Goal: Ask a question: Seek information or help from site administrators or community

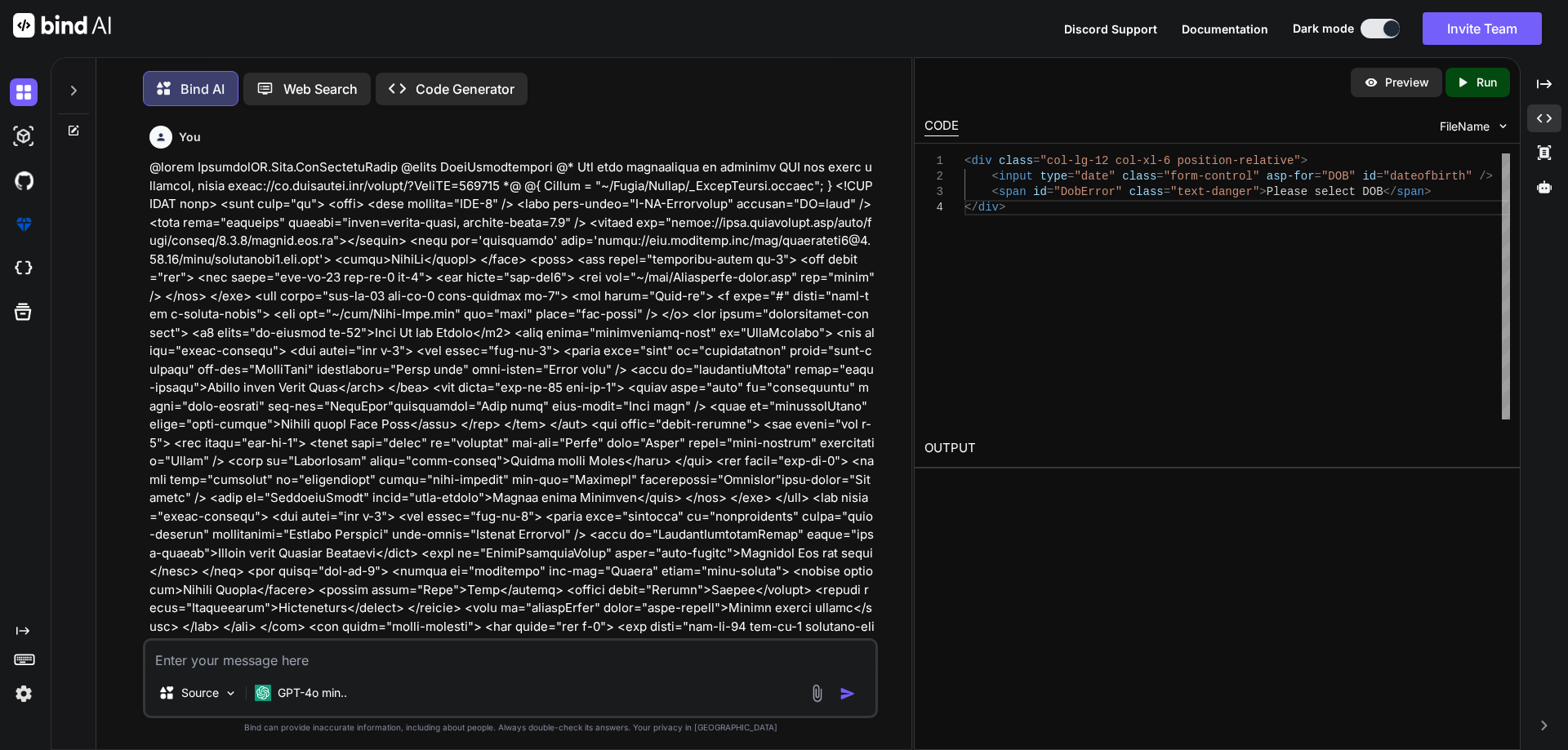
click at [304, 650] on textarea at bounding box center [510, 655] width 730 height 29
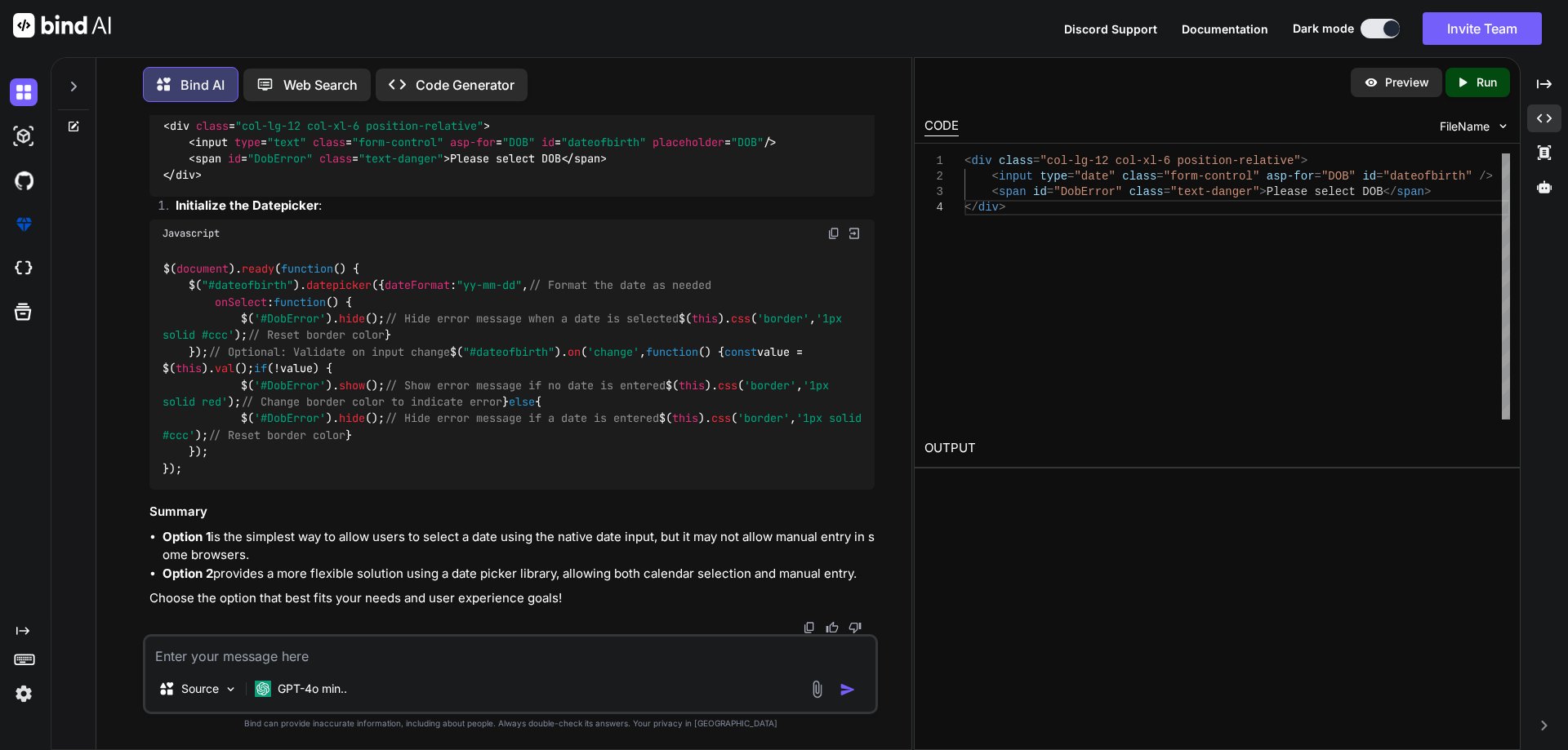
type textarea "<input type="date" class="form-control" asp-for="DOB" id="dateofbirth" /> <span…"
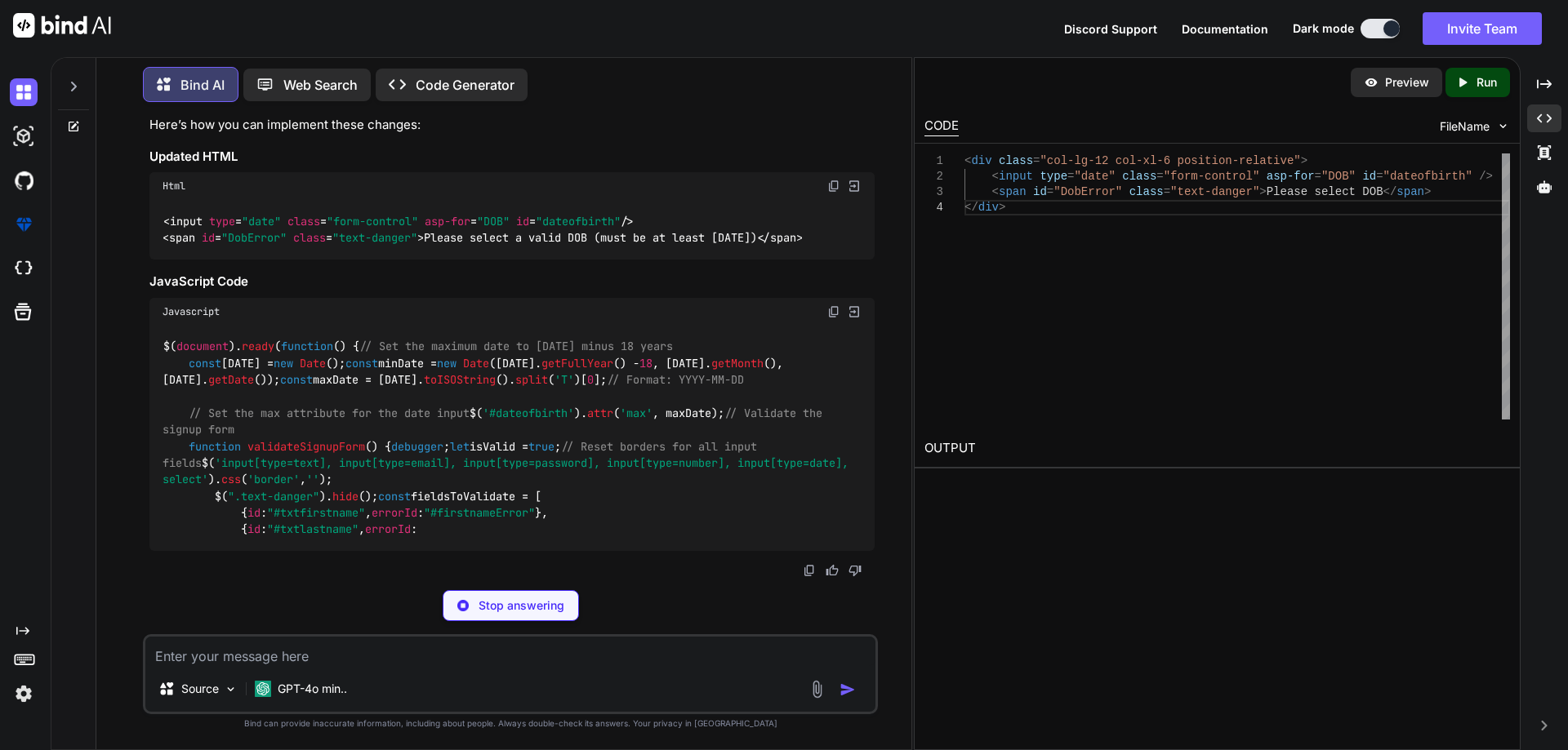
scroll to position [21262, 0]
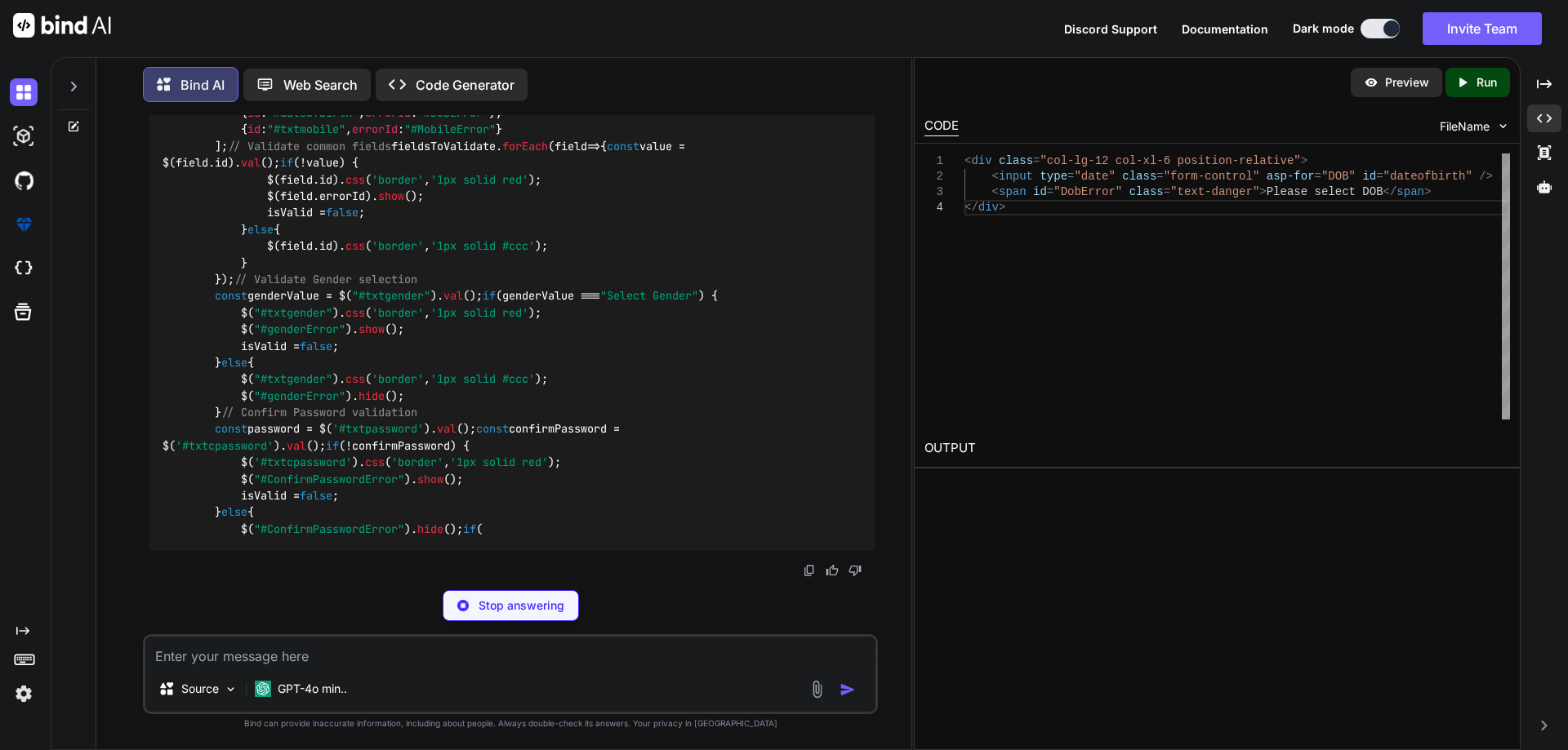
drag, startPoint x: 860, startPoint y: 463, endPoint x: 216, endPoint y: 461, distance: 644.0
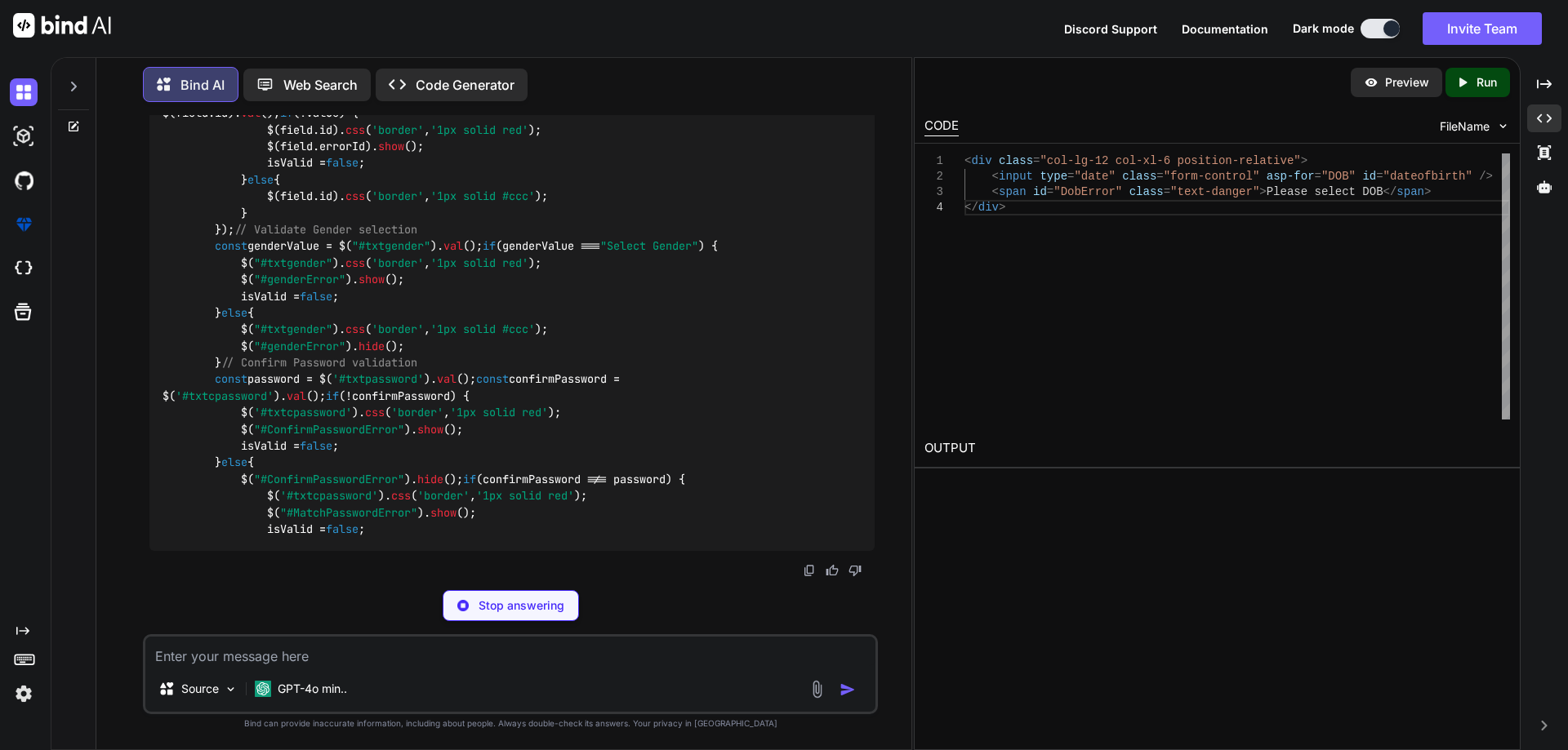
copy code "< span id = "DobError" class = "text-danger" > Please select a valid DOB (must …"
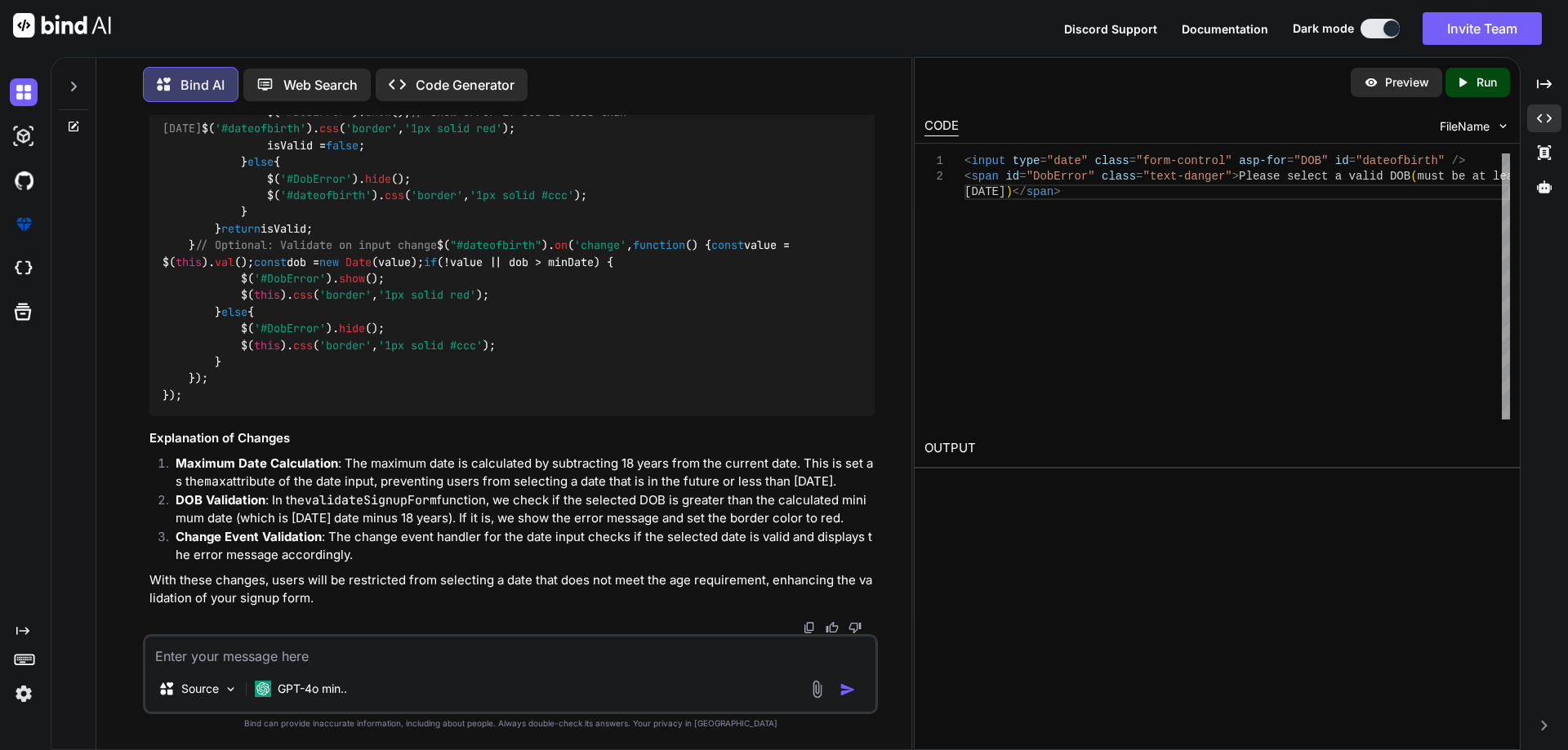
scroll to position [21507, 0]
drag, startPoint x: 187, startPoint y: 360, endPoint x: 658, endPoint y: 438, distance: 477.4
copy code "const today = new Date (); const minDate = new Date (today. getFullYear () - 18…"
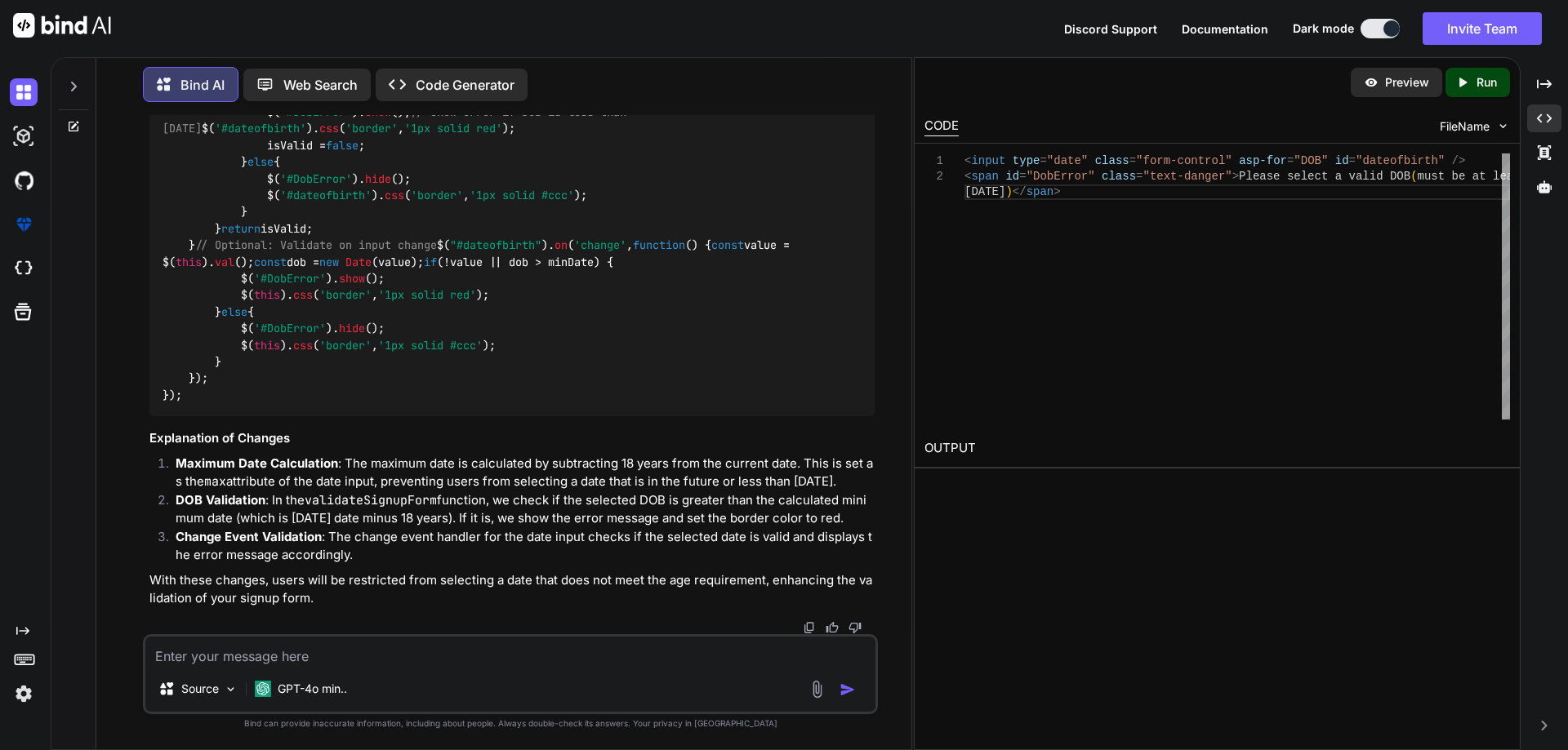
drag, startPoint x: 212, startPoint y: 367, endPoint x: 345, endPoint y: 590, distance: 259.6
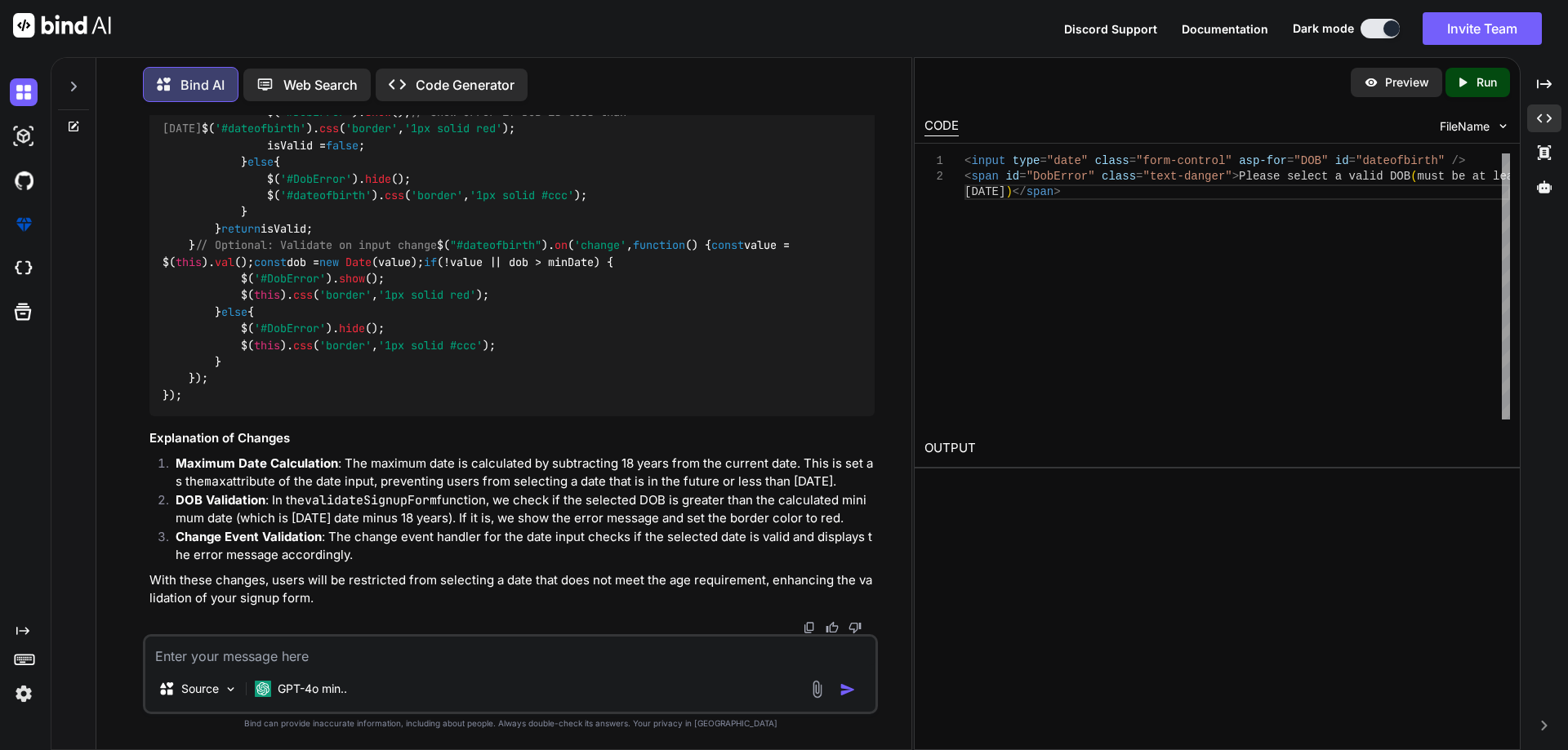
copy code "const dobValue = $( '#dateofbirth' ). val (); if (dobValue) { const dob = new D…"
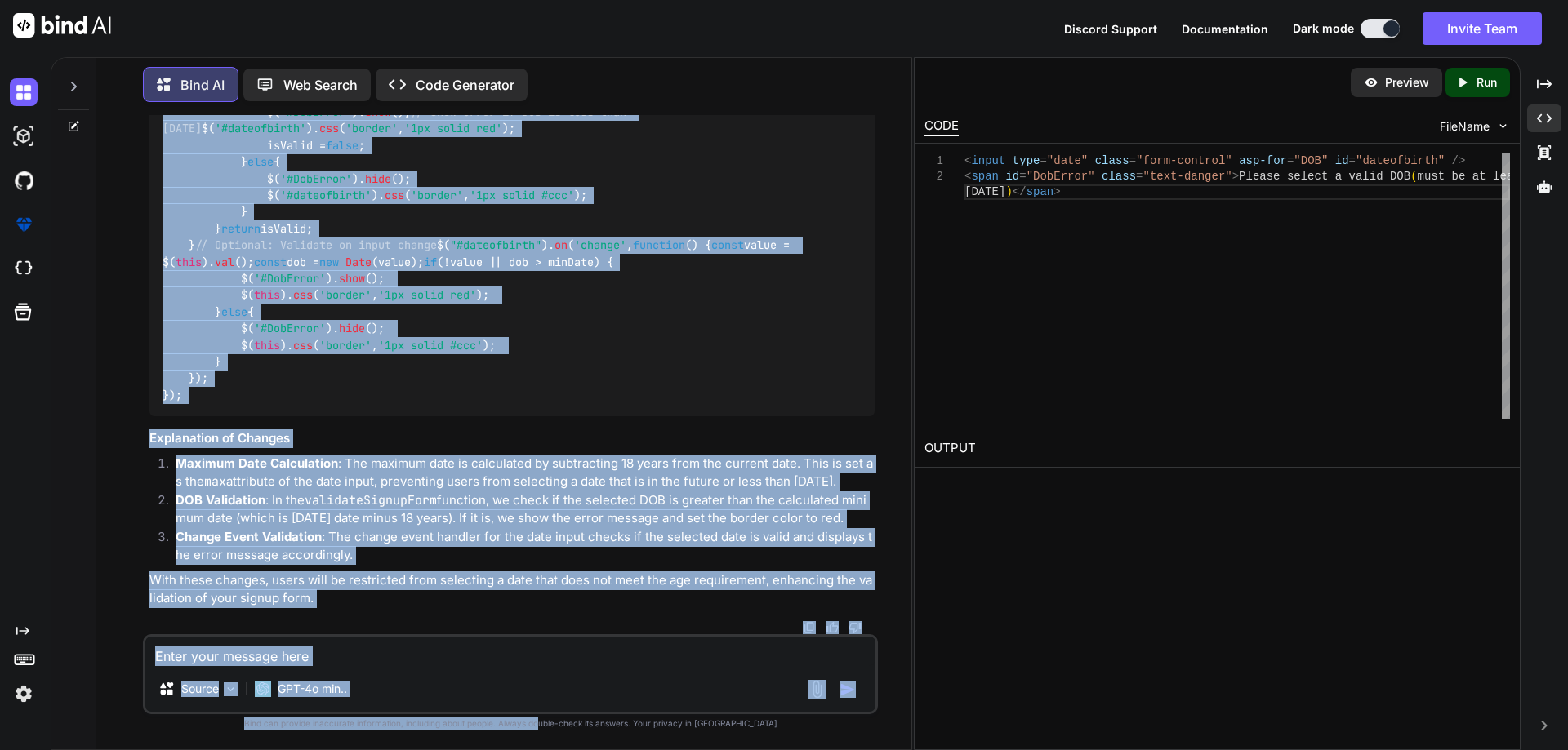
scroll to position [23085, 0]
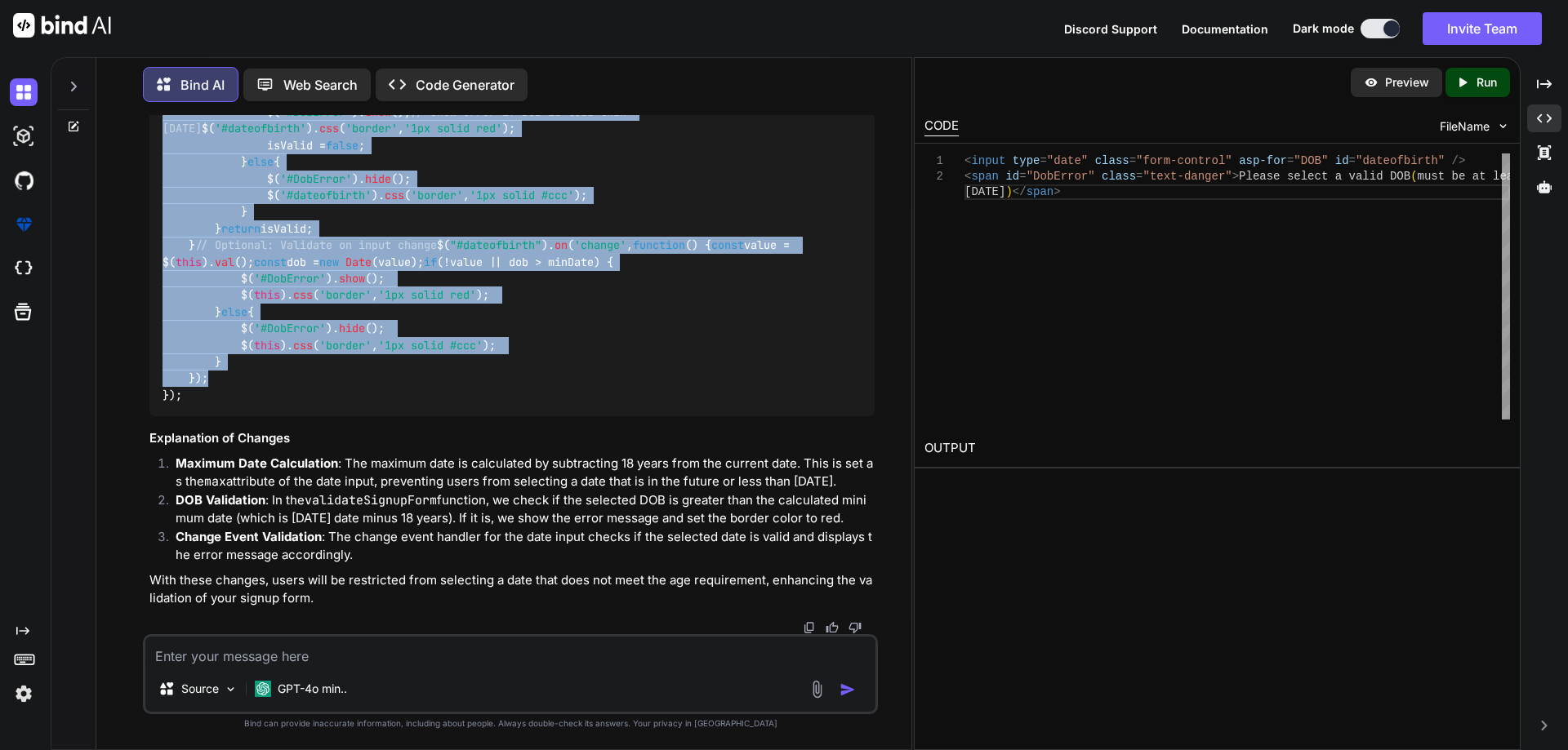
drag, startPoint x: 187, startPoint y: 245, endPoint x: 552, endPoint y: 372, distance: 386.5
copy code "function validateSignupForm ( ) { debugger ; let isValid = true ; // Reset bord…"
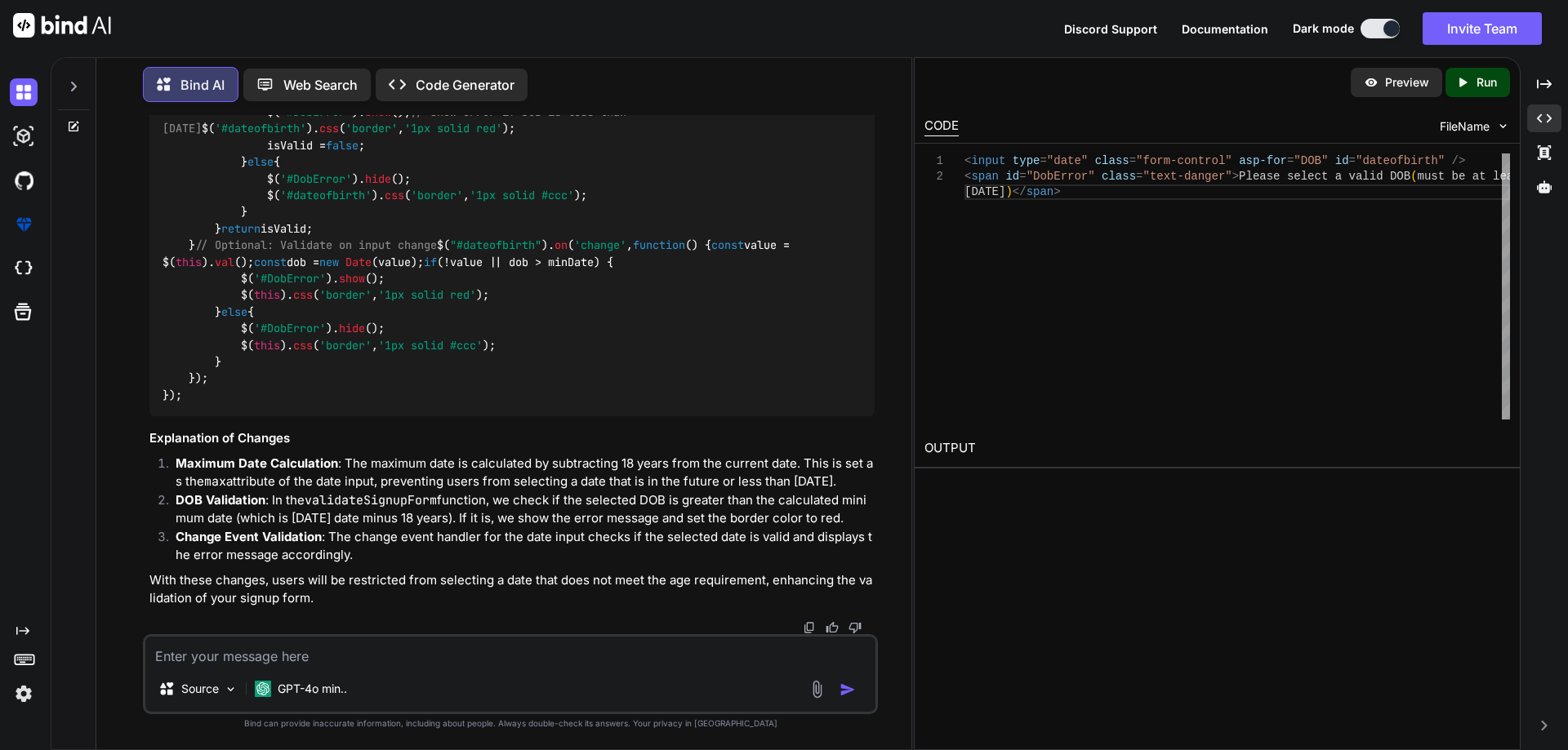
click at [381, 670] on div "Source GPT-4o min.." at bounding box center [510, 674] width 735 height 80
click at [381, 654] on textarea at bounding box center [510, 651] width 730 height 29
paste textarea "<link rel="stylesheet" href="https://code.jquery.com/ui/1.12.1/themes/base/jque…"
type textarea "<link rel="stylesheet" href="https://code.jquery.com/ui/1.12.1/themes/base/jque…"
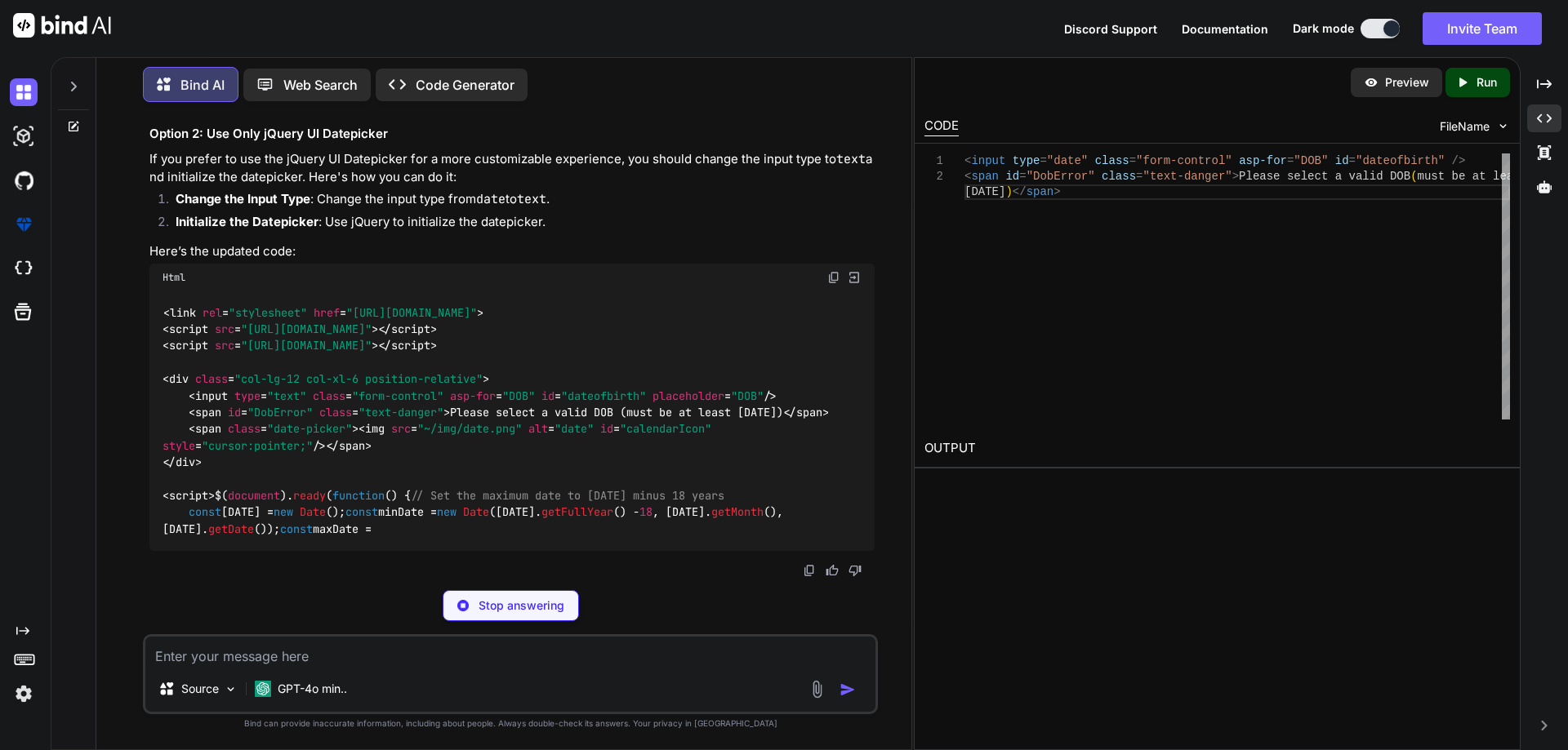
scroll to position [23744, 0]
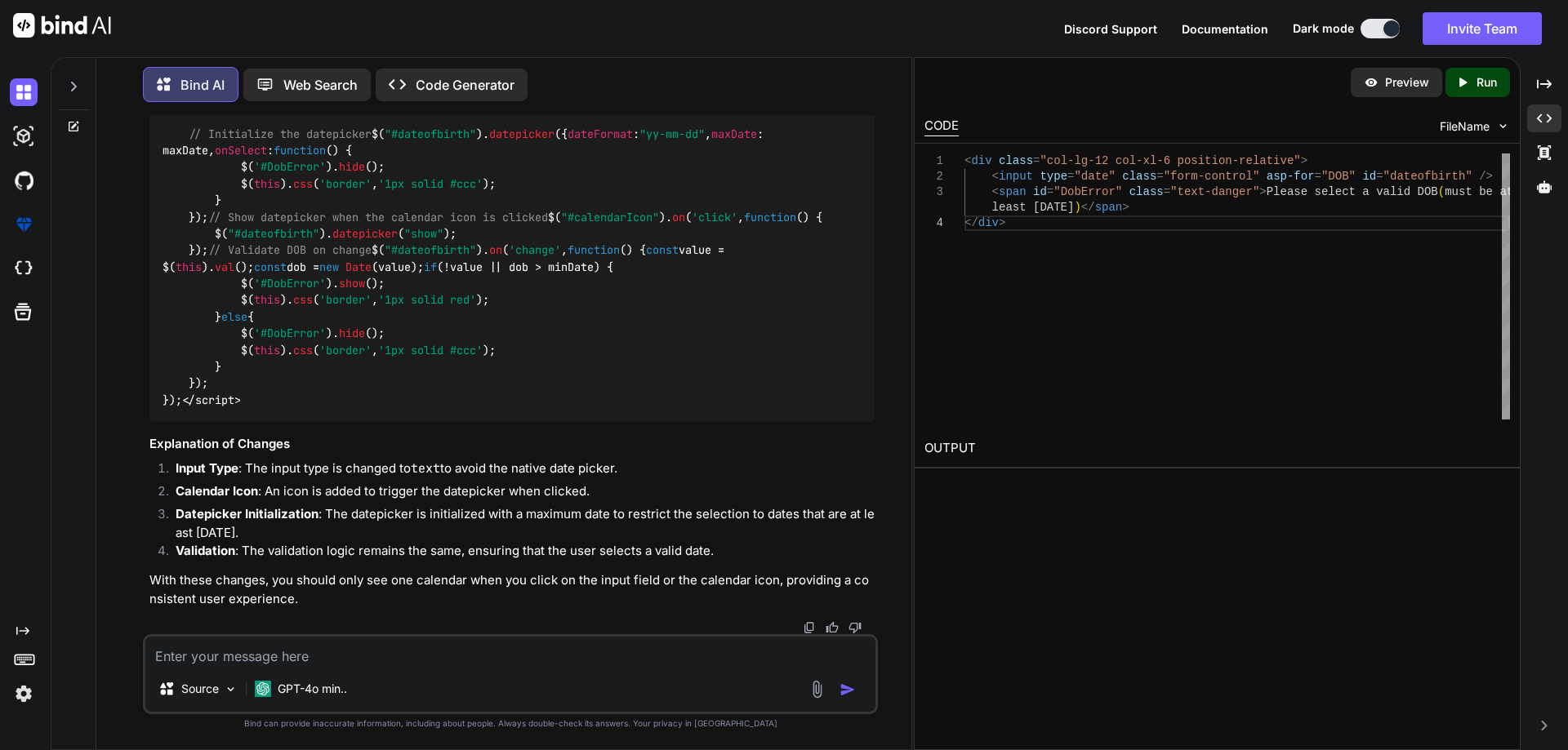
drag, startPoint x: 237, startPoint y: 519, endPoint x: 308, endPoint y: 522, distance: 71.1
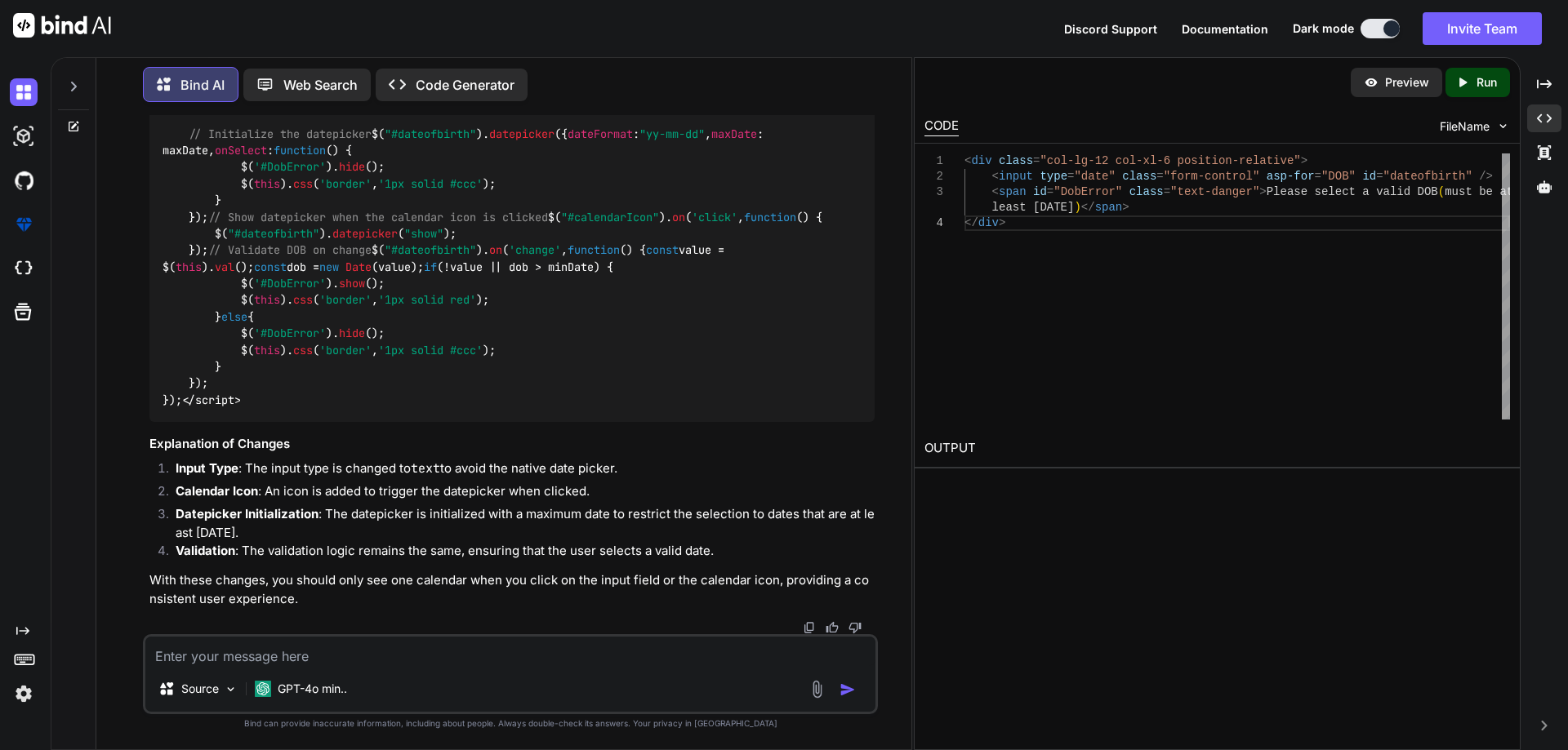
copy span "type = "text""
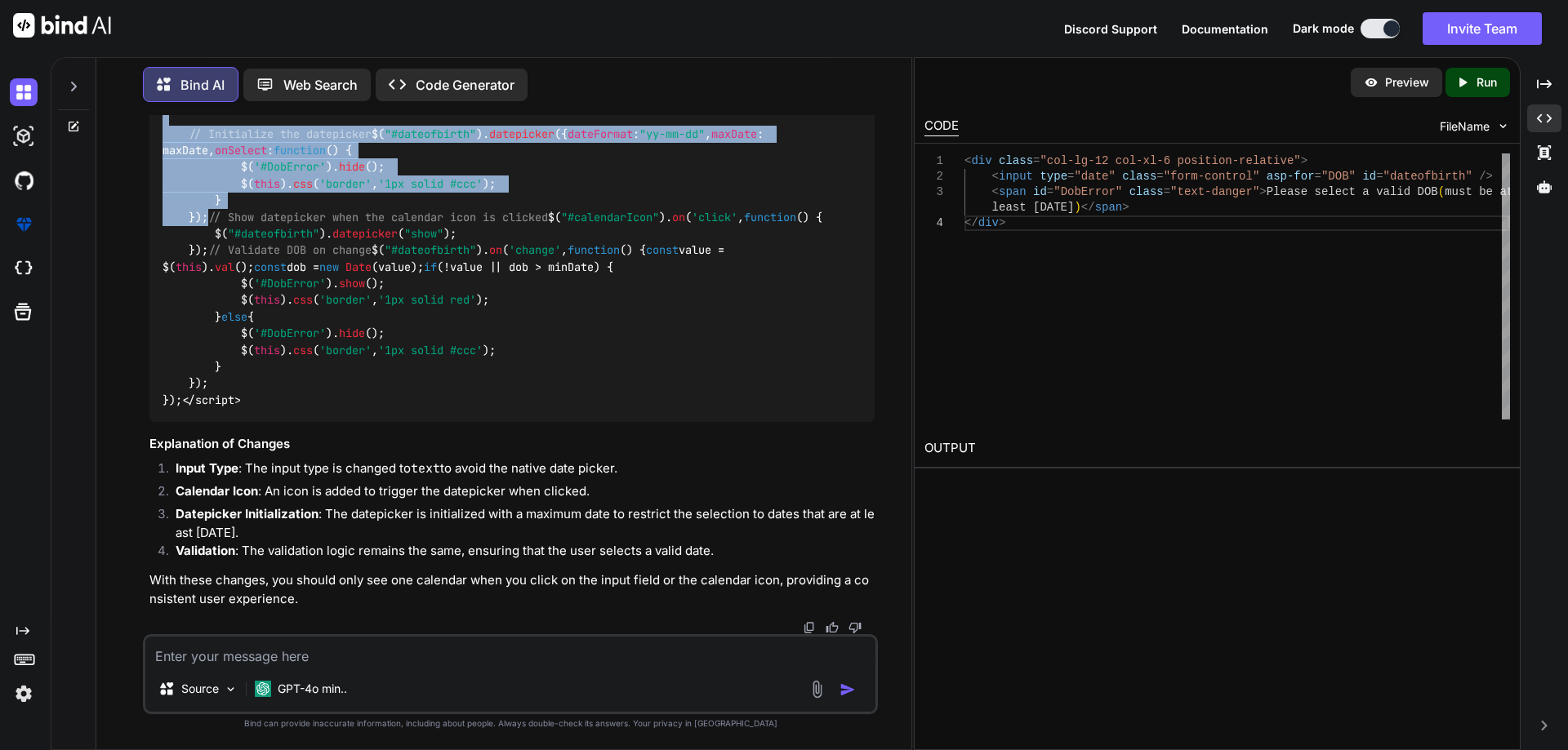
drag, startPoint x: 181, startPoint y: 195, endPoint x: 270, endPoint y: 402, distance: 225.3
click at [270, 402] on div "< link rel = "stylesheet" href = "https://code.jquery.com/ui/1.12.1/themes/base…" at bounding box center [512, 143] width 725 height 559
copy span "const today = new Date (); const minDate = new Date (today. getFullYear () - 18…"
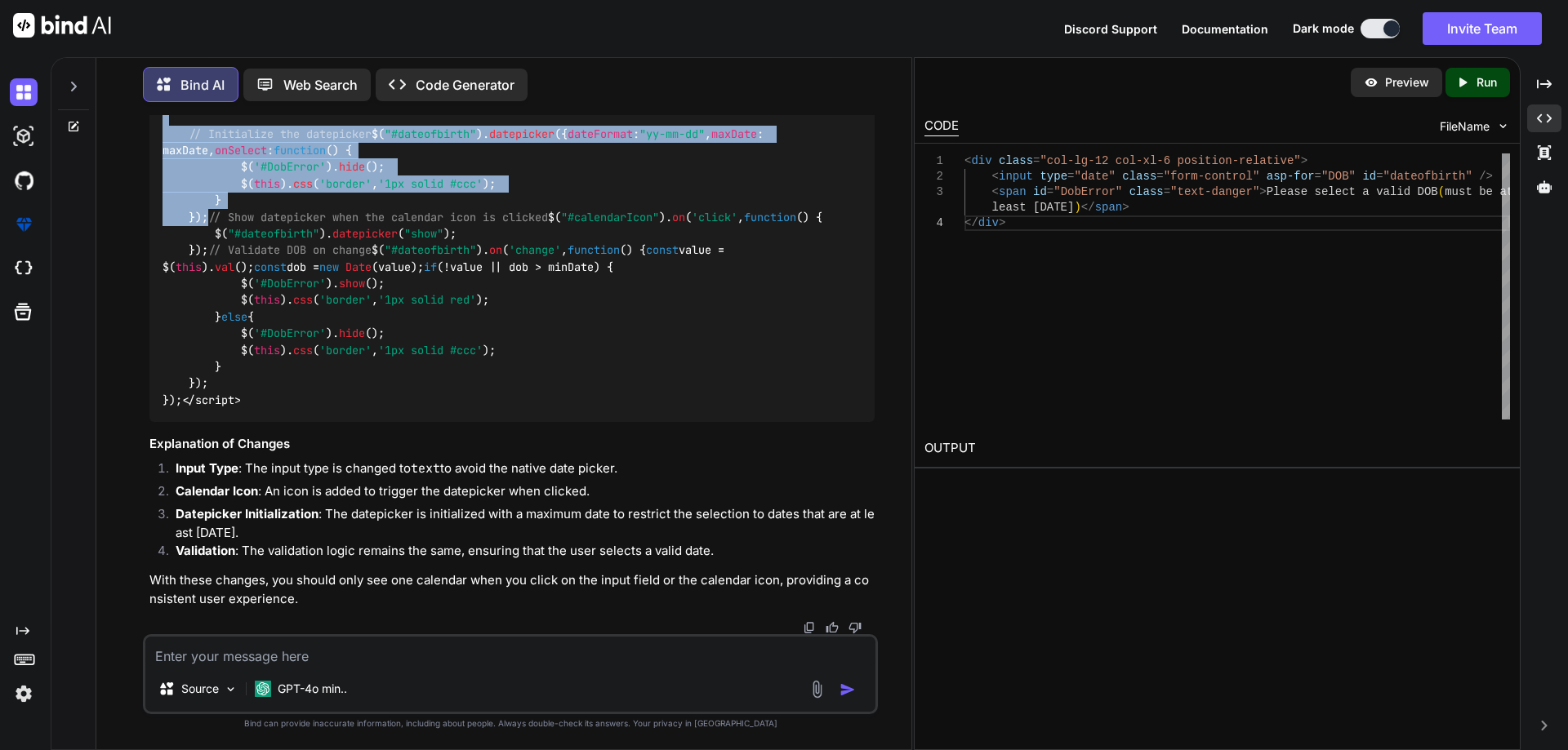
click at [711, 141] on span "maxDate" at bounding box center [734, 134] width 45 height 14
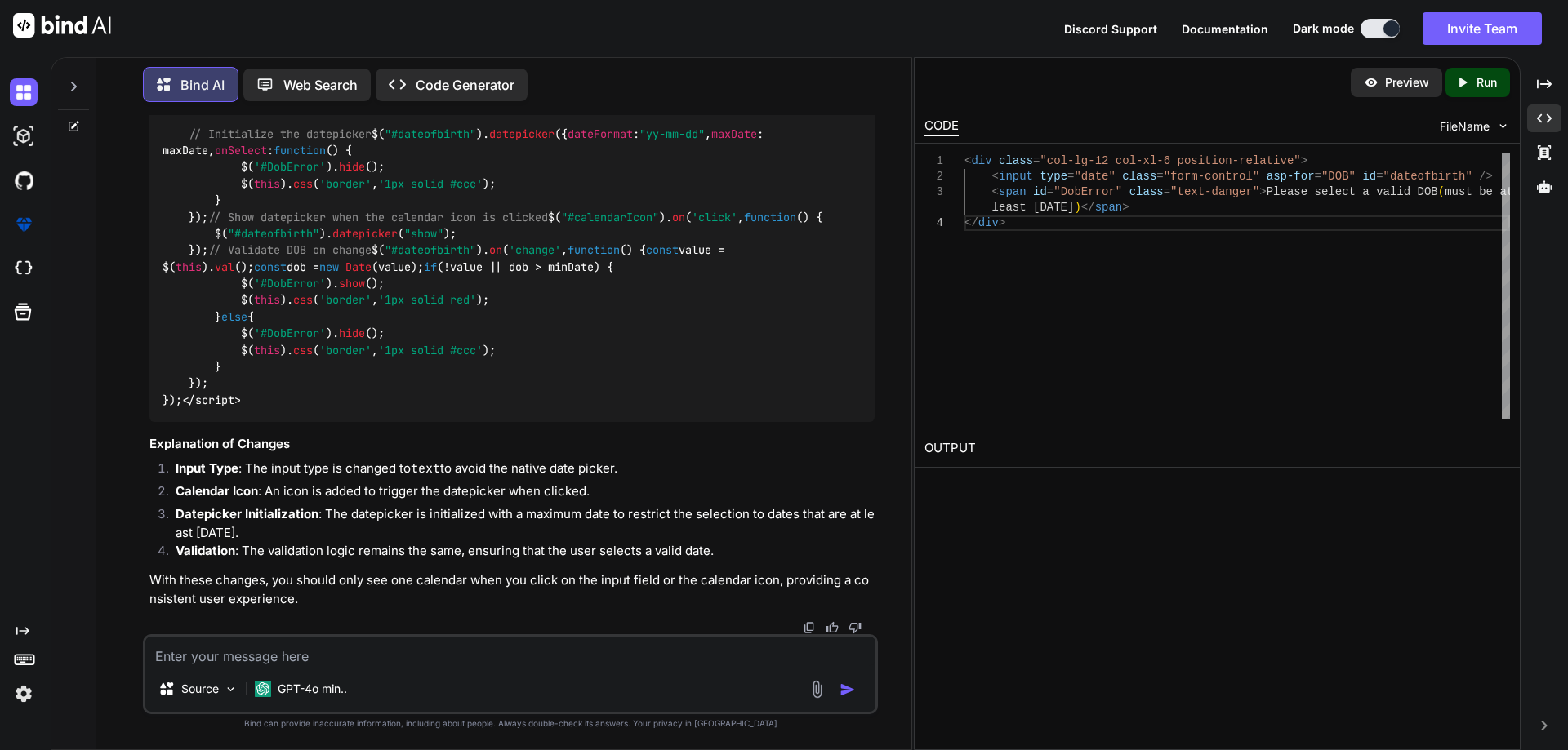
drag, startPoint x: 184, startPoint y: 191, endPoint x: 219, endPoint y: 323, distance: 136.6
click at [218, 324] on div "< link rel = "stylesheet" href = "https://code.jquery.com/ui/1.12.1/themes/base…" at bounding box center [512, 143] width 725 height 559
copy span "$( "#dateofbirth" ). datepicker ({ dateFormat : "yy-mm-dd" , maxDate : maxDate,…"
drag, startPoint x: 182, startPoint y: 201, endPoint x: 257, endPoint y: 364, distance: 179.4
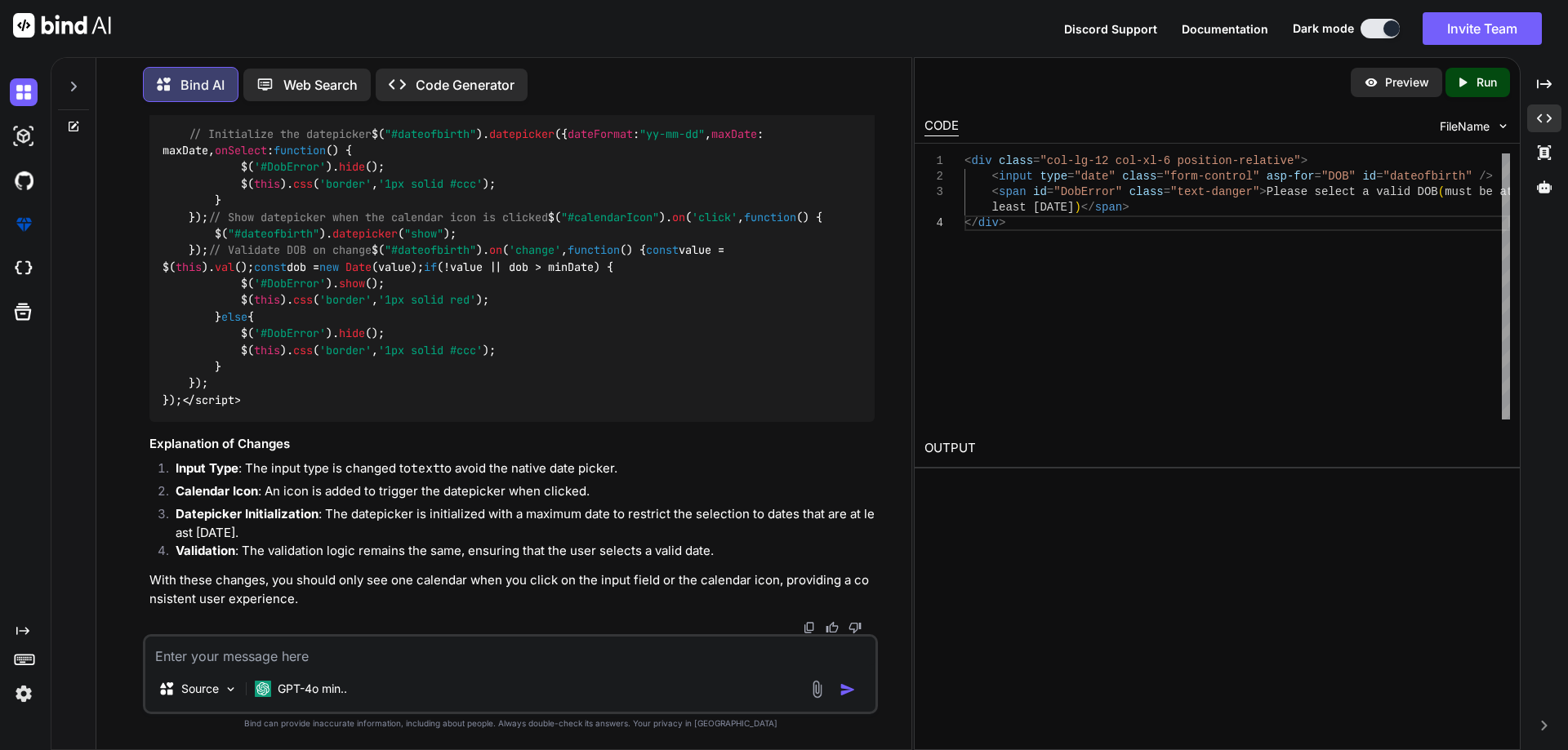
click at [257, 364] on div "< link rel = "stylesheet" href = "https://code.jquery.com/ui/1.12.1/themes/base…" at bounding box center [512, 143] width 725 height 559
copy span "$( "#dateofbirth" ). on ( 'change' , function ( ) { const value = $( this ). va…"
click at [342, 653] on textarea at bounding box center [510, 651] width 730 height 29
paste textarea "<input type="text" class="form-control" asp-for="DOB" id="dateofbirth" placehol…"
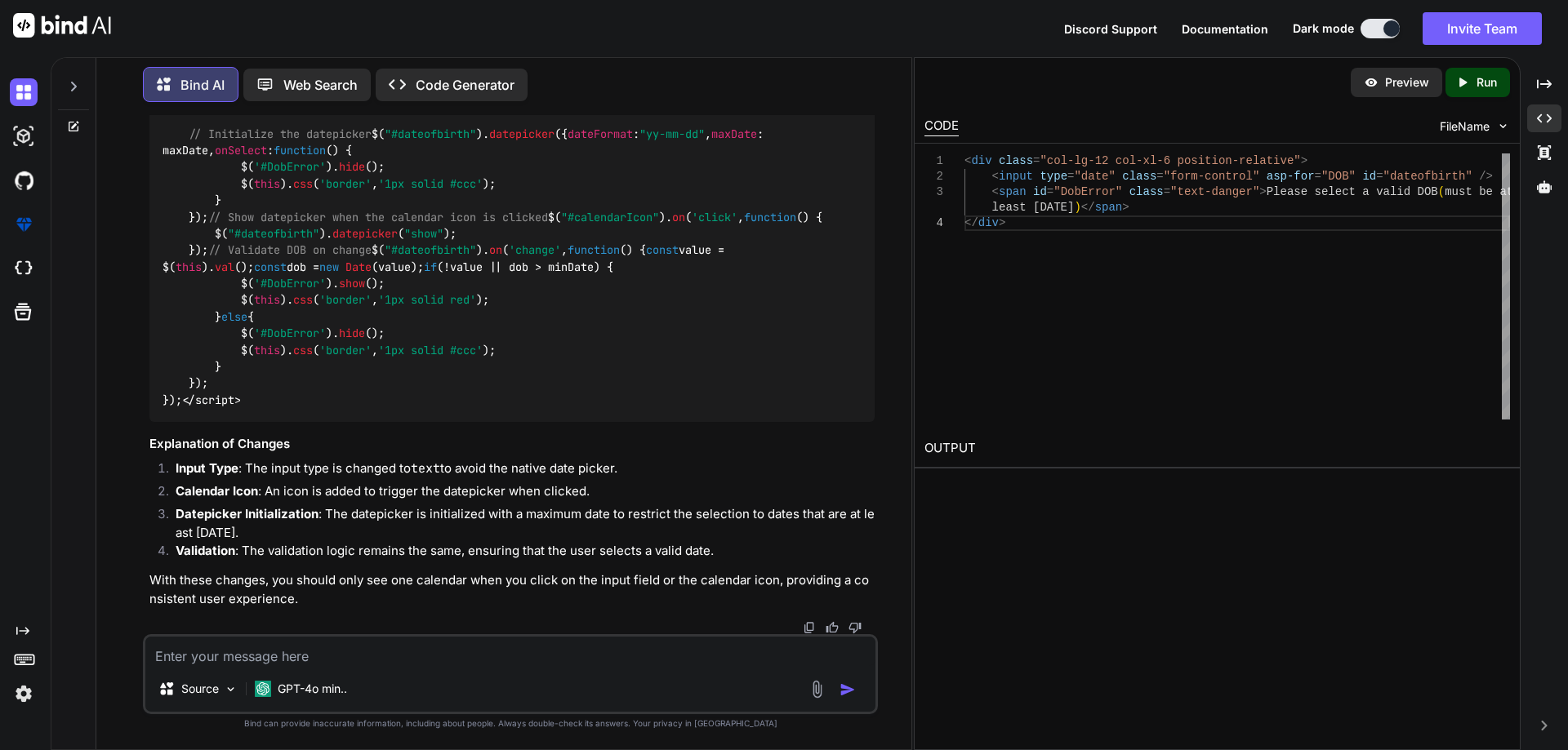
type textarea "<input type="text" class="form-control" asp-for="DOB" id="dateofbirth" placehol…"
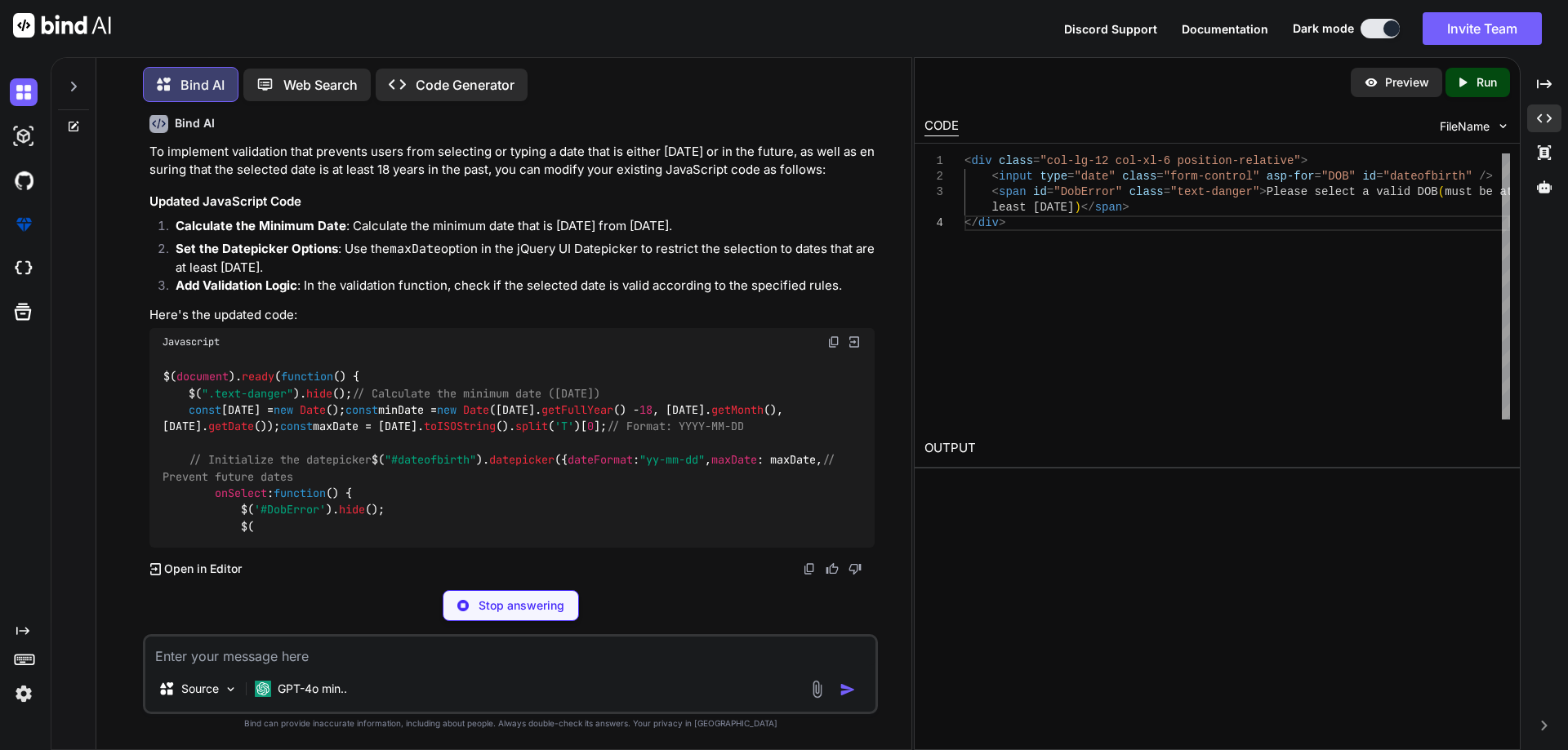
scroll to position [26172, 0]
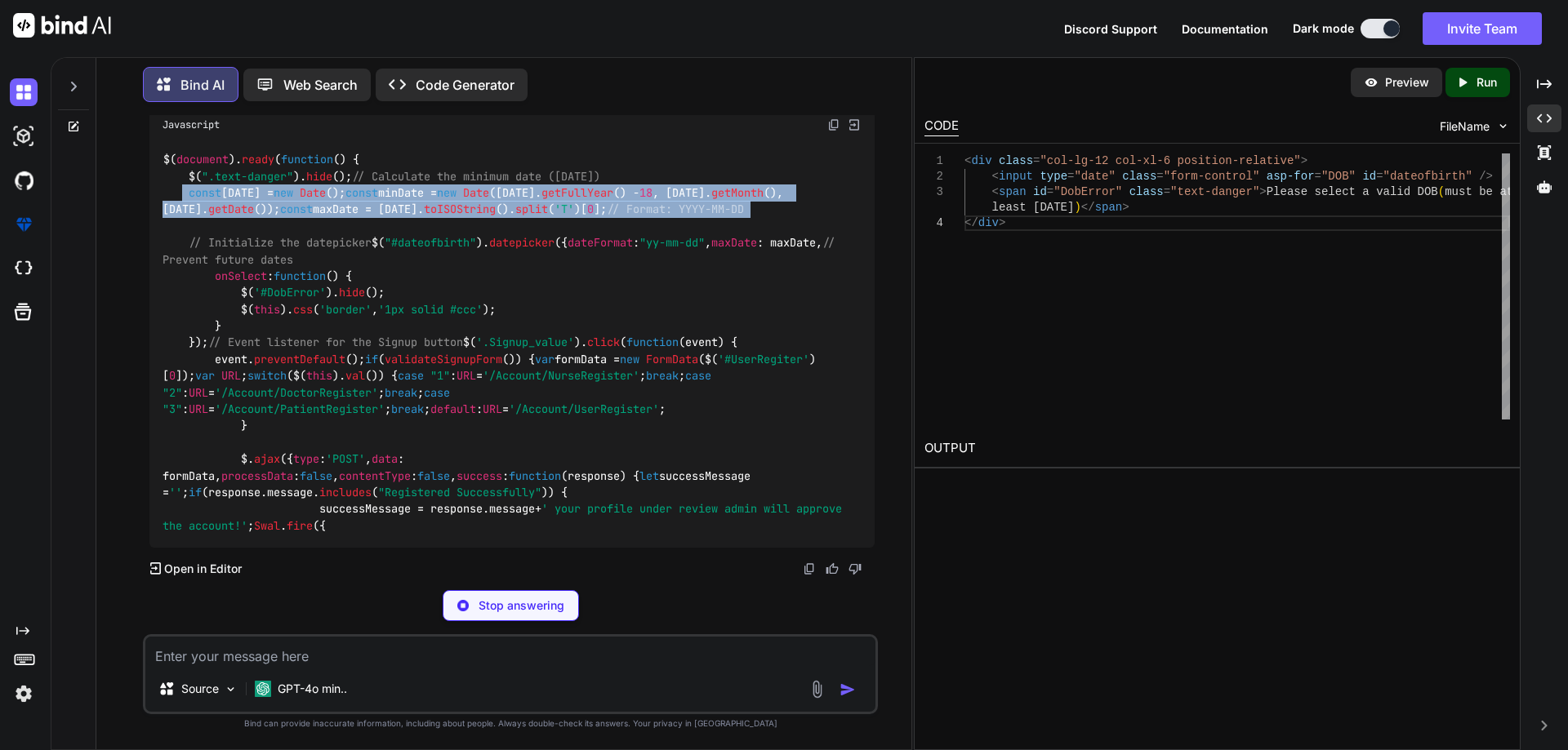
drag, startPoint x: 190, startPoint y: 418, endPoint x: 750, endPoint y: 469, distance: 562.3
click at [750, 469] on div "$( document ). ready ( function ( ) { $( ".text-danger" ). hide (); // Calculat…" at bounding box center [512, 343] width 725 height 409
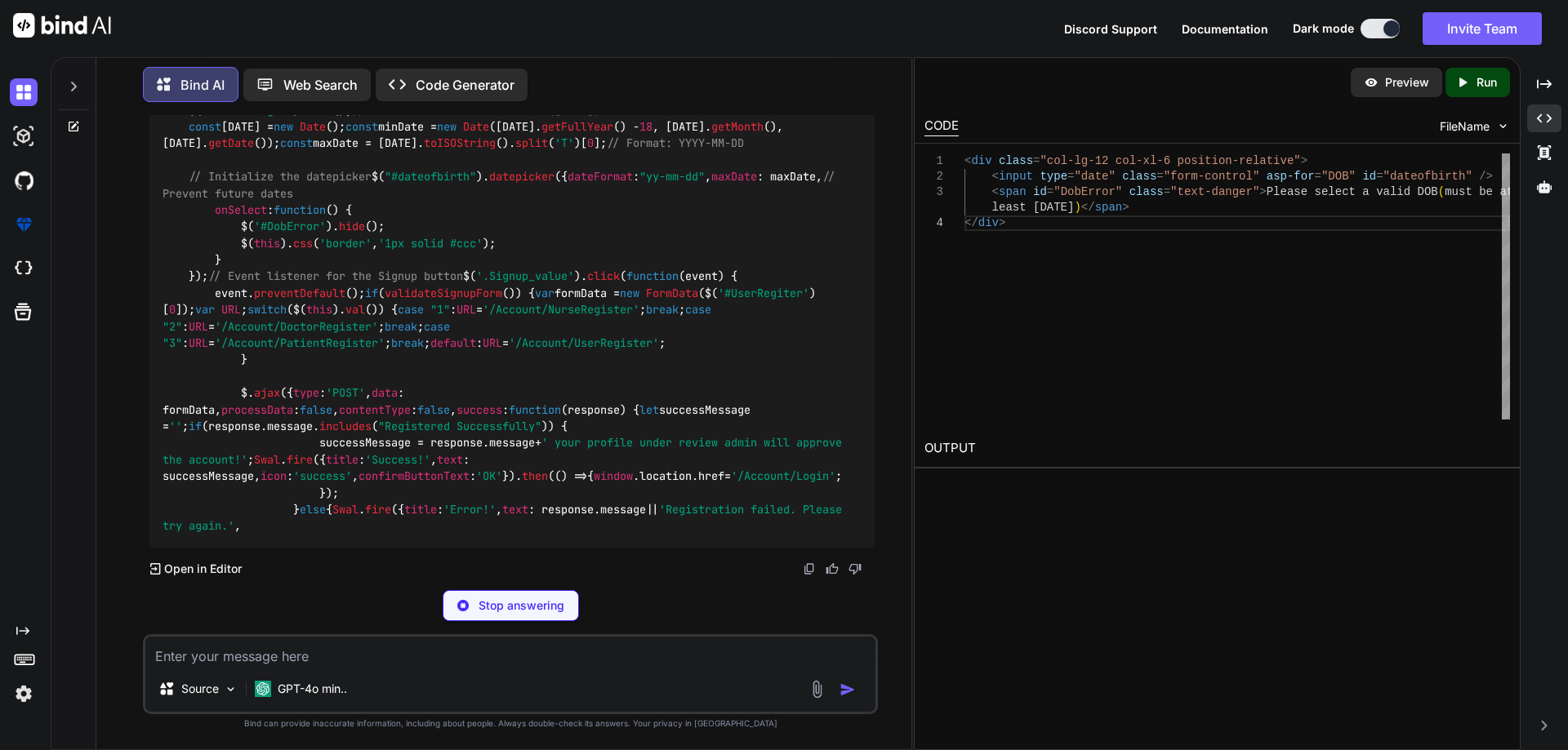
drag, startPoint x: 286, startPoint y: 452, endPoint x: 177, endPoint y: 407, distance: 117.9
click at [177, 407] on code "$( document ). ready ( function ( ) { $( ".text-danger" ). hide (); // Calculat…" at bounding box center [505, 309] width 686 height 449
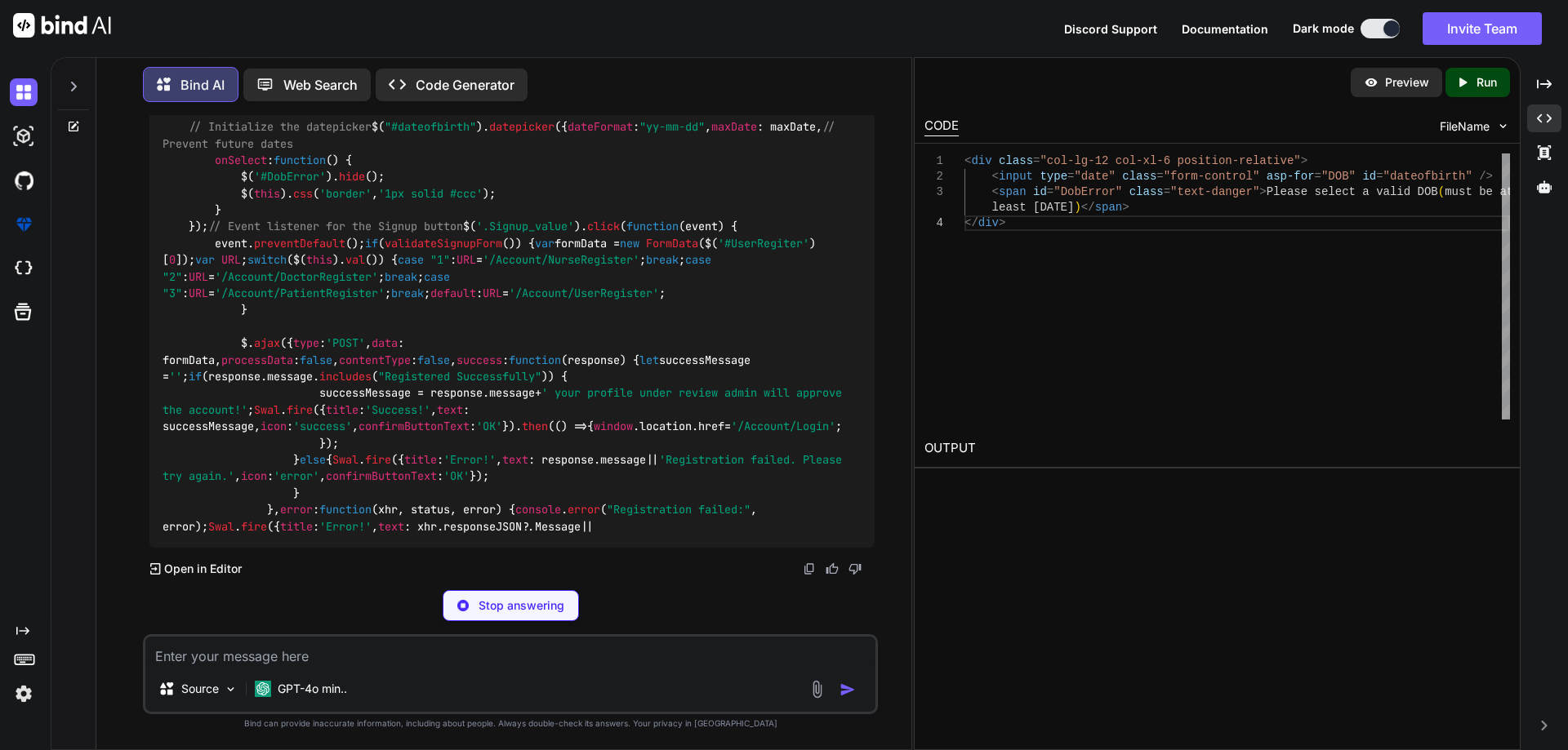
drag, startPoint x: 182, startPoint y: 406, endPoint x: 699, endPoint y: 448, distance: 518.7
click at [699, 448] on div "$( document ). ready ( function ( ) { $( ".text-danger" ). hide (); // Calculat…" at bounding box center [512, 286] width 725 height 526
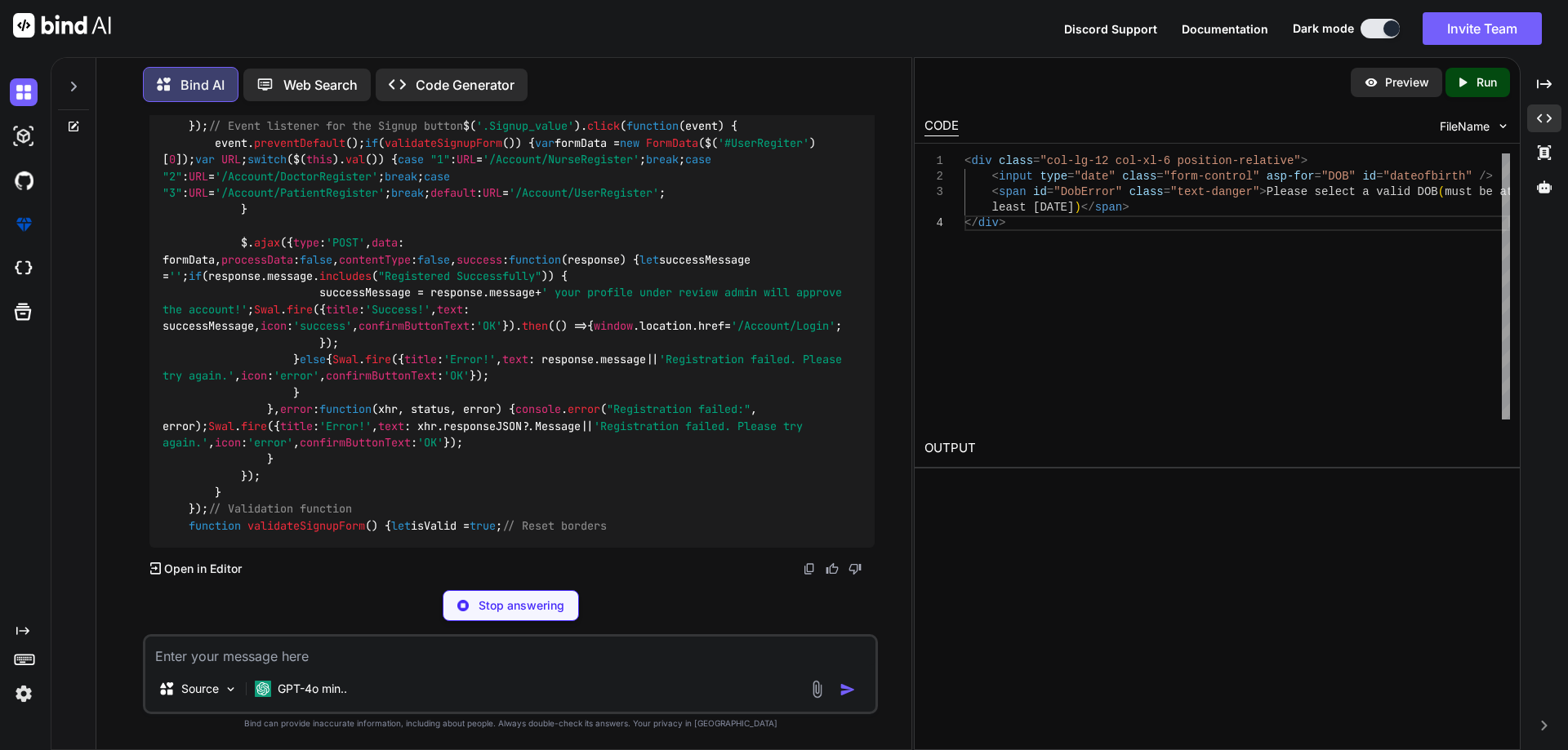
copy code "// Calculate the minimum date (18 years ago) const today = new Date (); const m…"
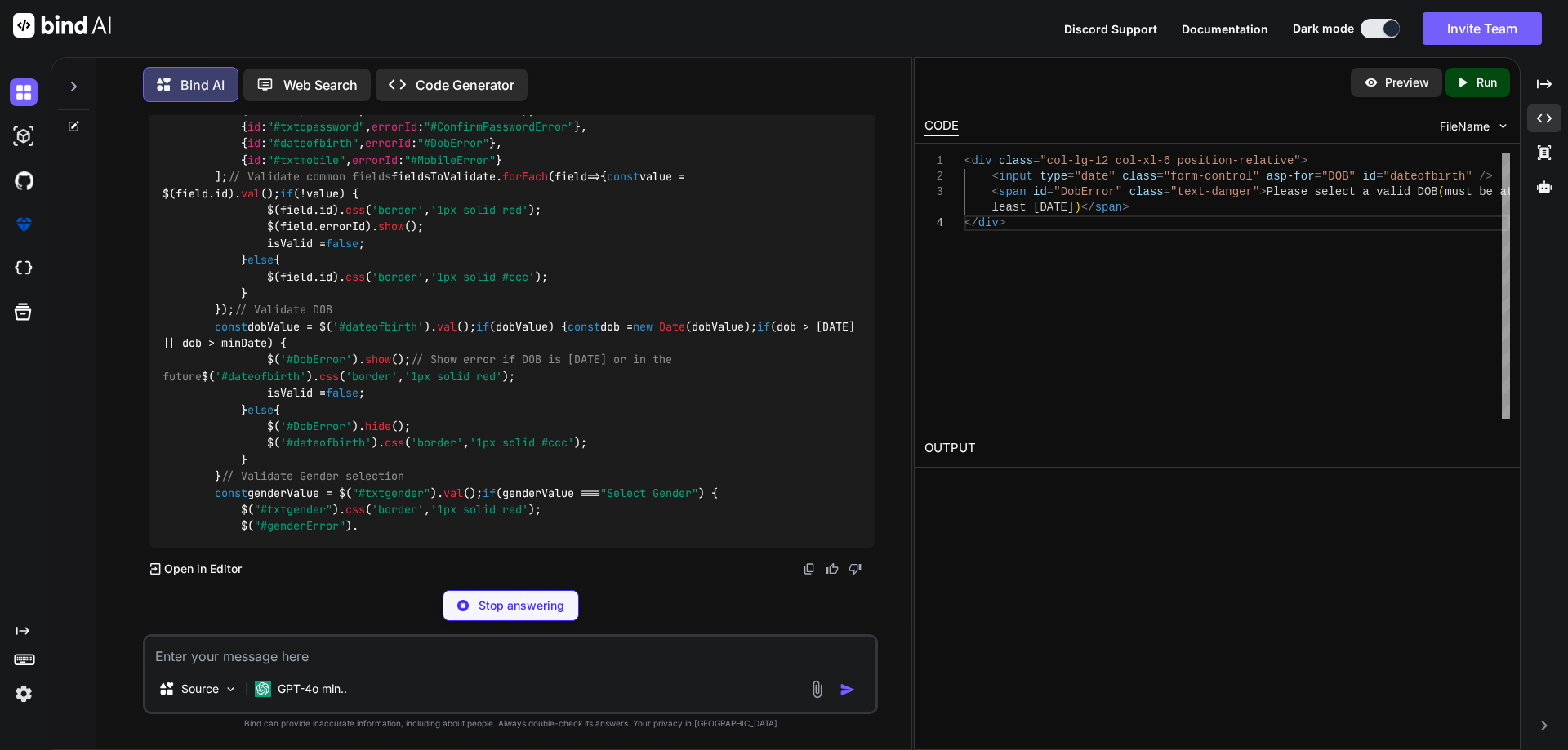
scroll to position [26416, 0]
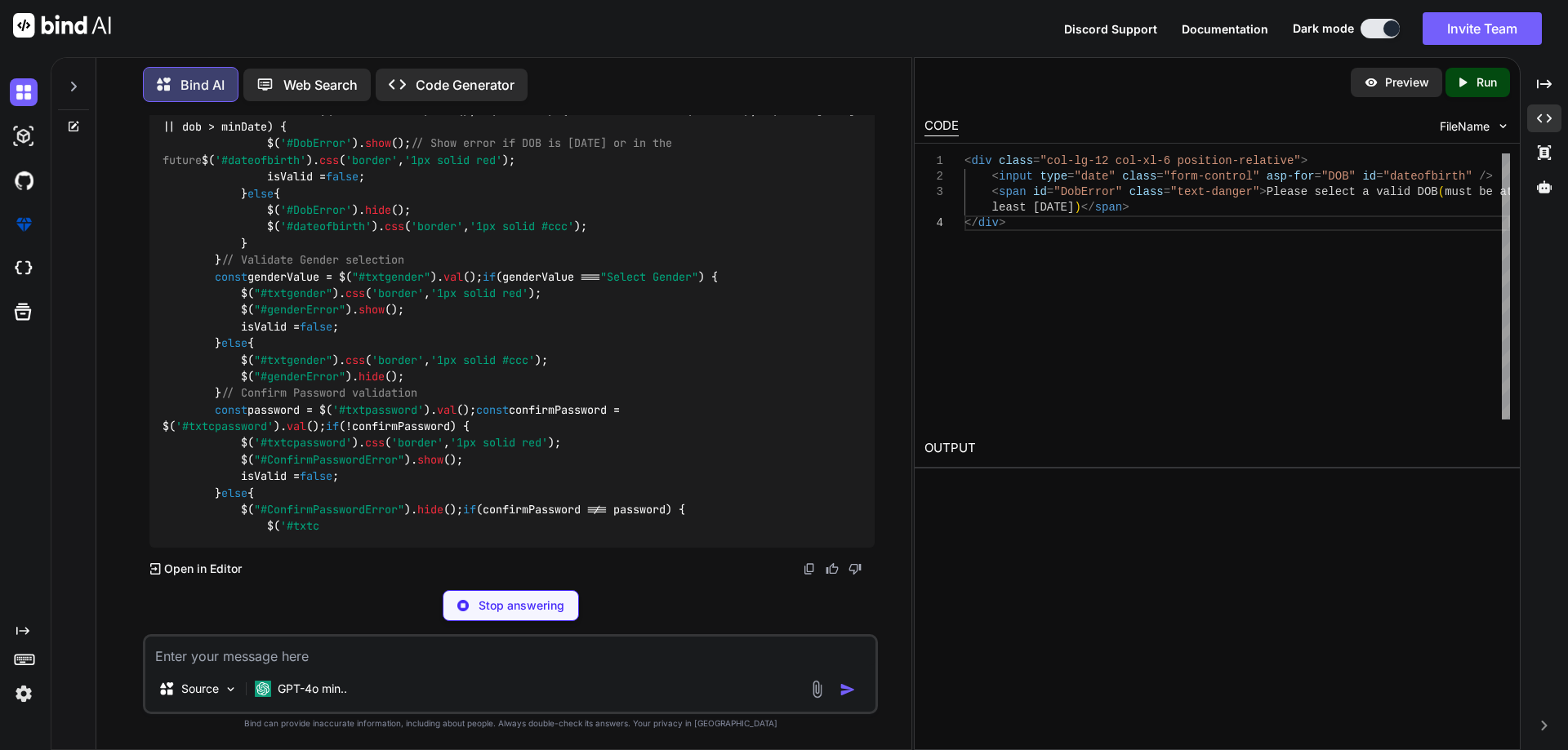
drag, startPoint x: 187, startPoint y: 253, endPoint x: 219, endPoint y: 370, distance: 121.3
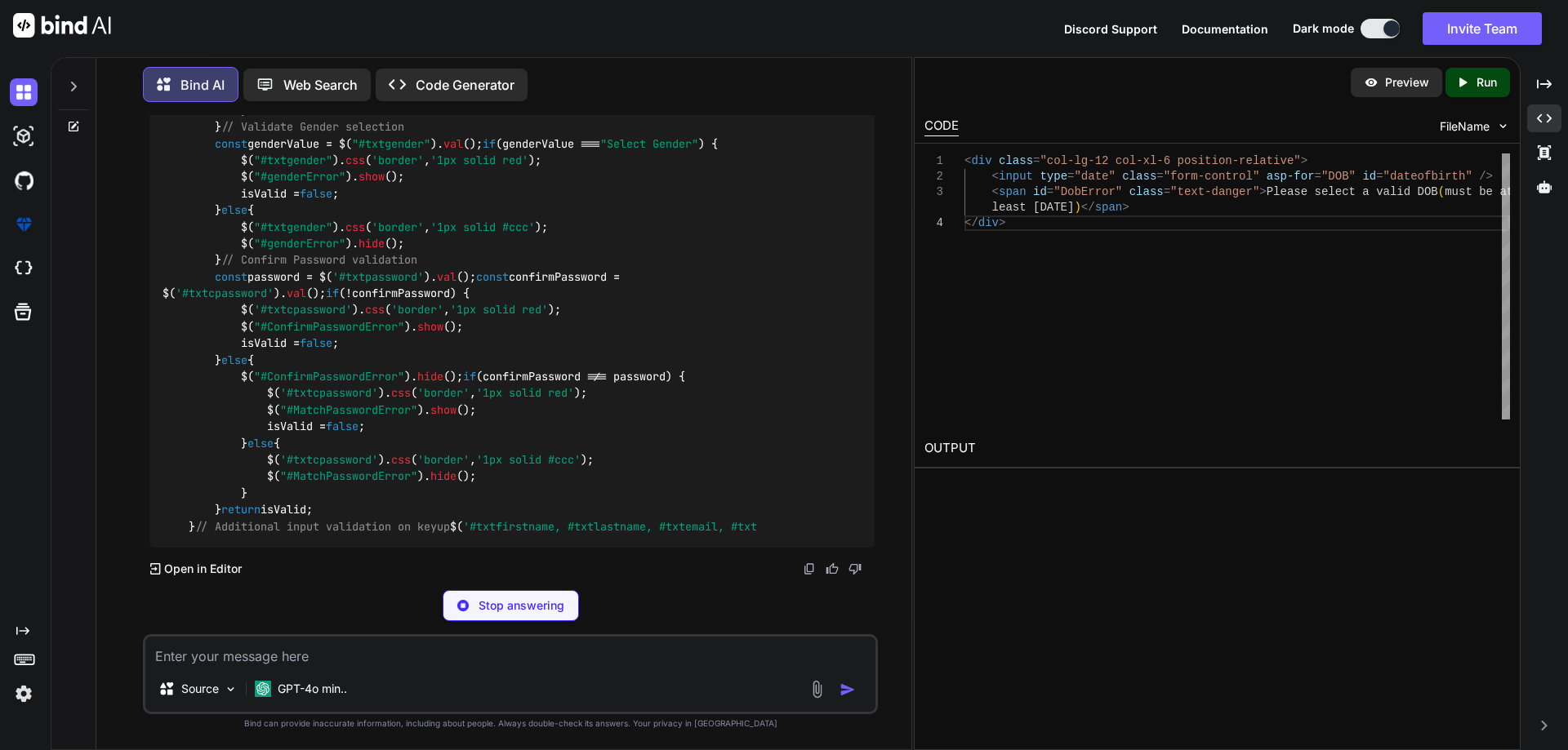
drag, startPoint x: 190, startPoint y: 244, endPoint x: 294, endPoint y: 374, distance: 166.5
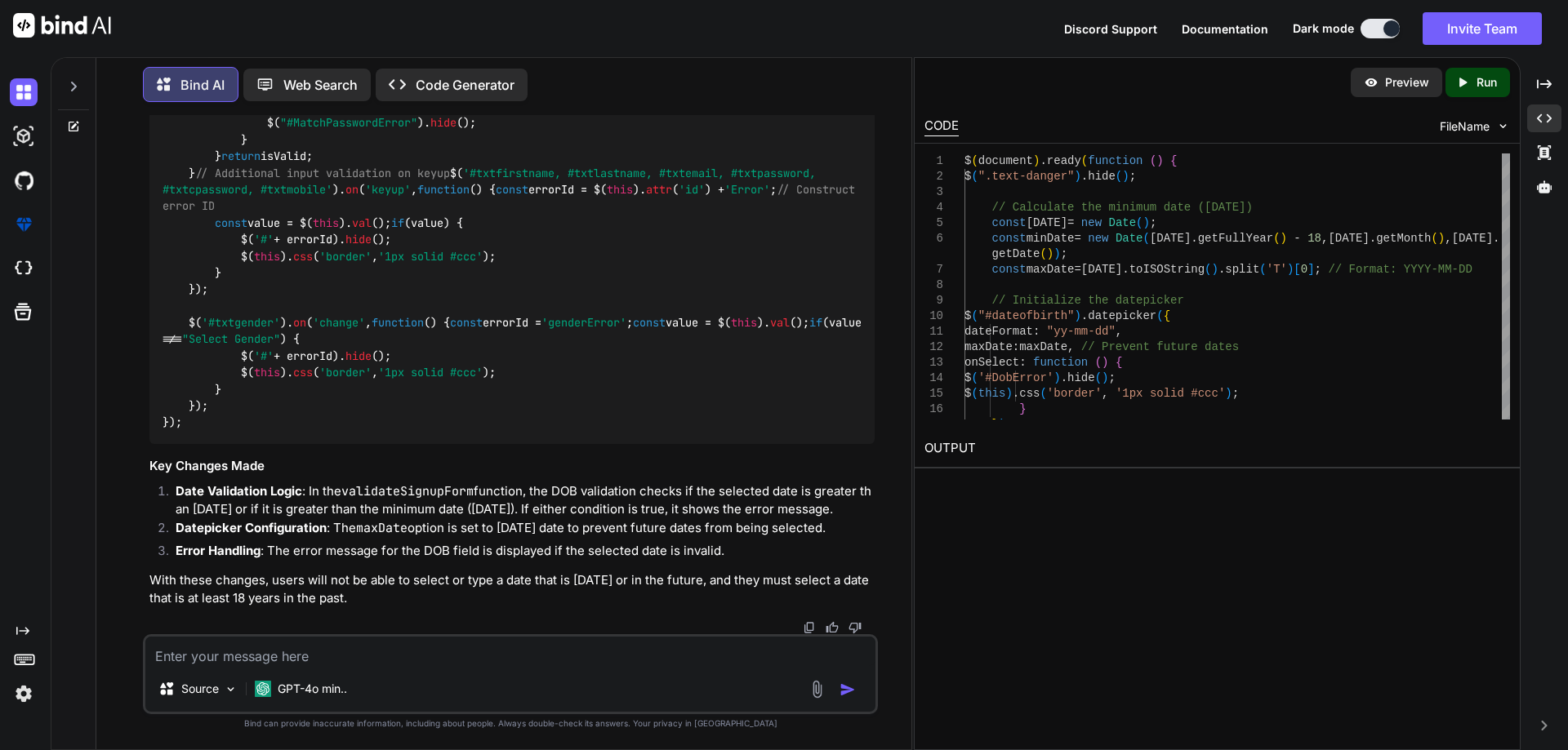
scroll to position [26498, 0]
drag, startPoint x: 210, startPoint y: 344, endPoint x: 297, endPoint y: 343, distance: 87.0
drag, startPoint x: 208, startPoint y: 394, endPoint x: 371, endPoint y: 578, distance: 245.8
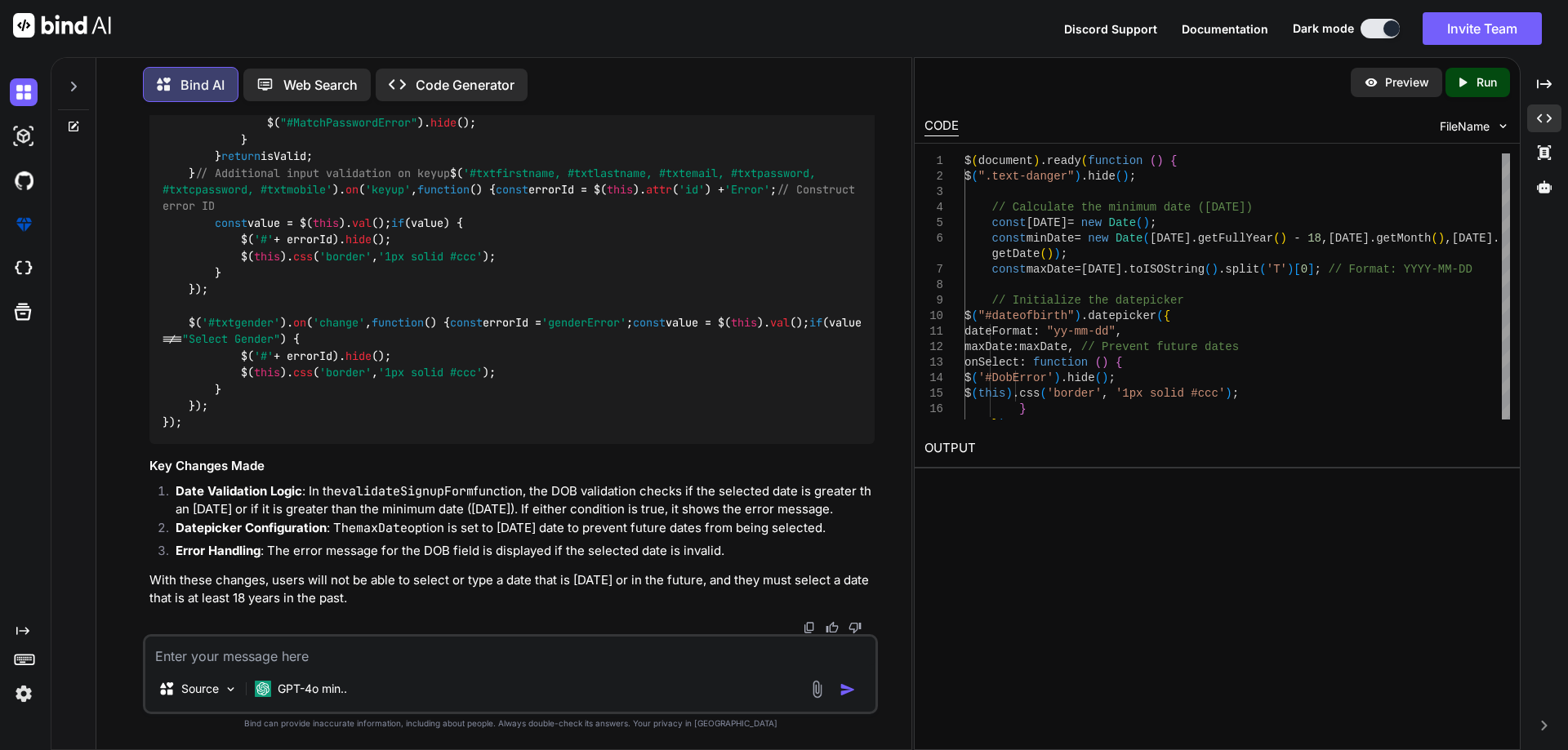
drag, startPoint x: 212, startPoint y: 373, endPoint x: 459, endPoint y: 574, distance: 318.4
click at [330, 648] on textarea at bounding box center [510, 651] width 730 height 29
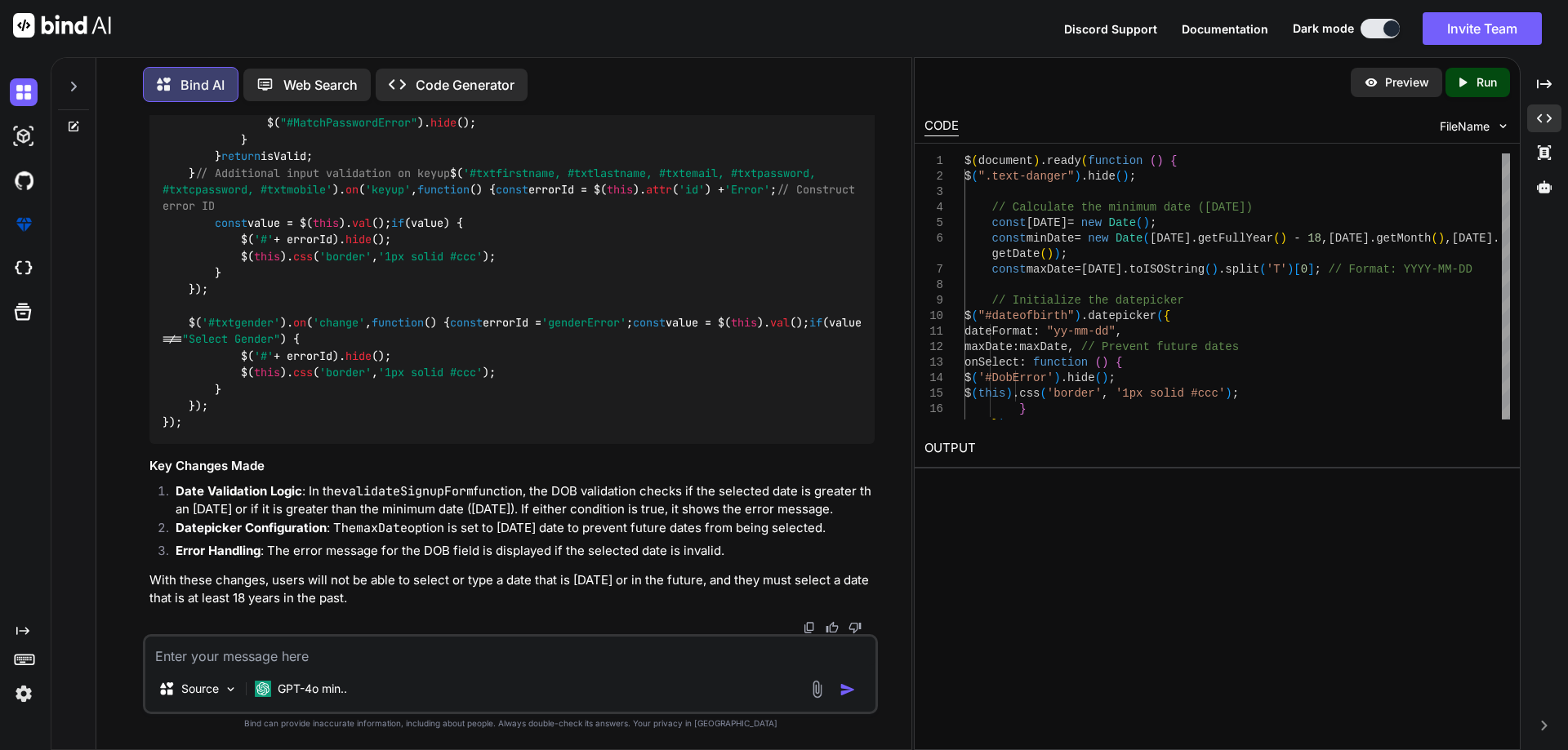
paste textarea "@using InfraredIV.Core.WebRequestModel @model UserRegistration @{ Layout = "~/V…"
type textarea "@using InfraredIV.Core.WebRequestModel @model UserRegistration @{ Layout = "~/V…"
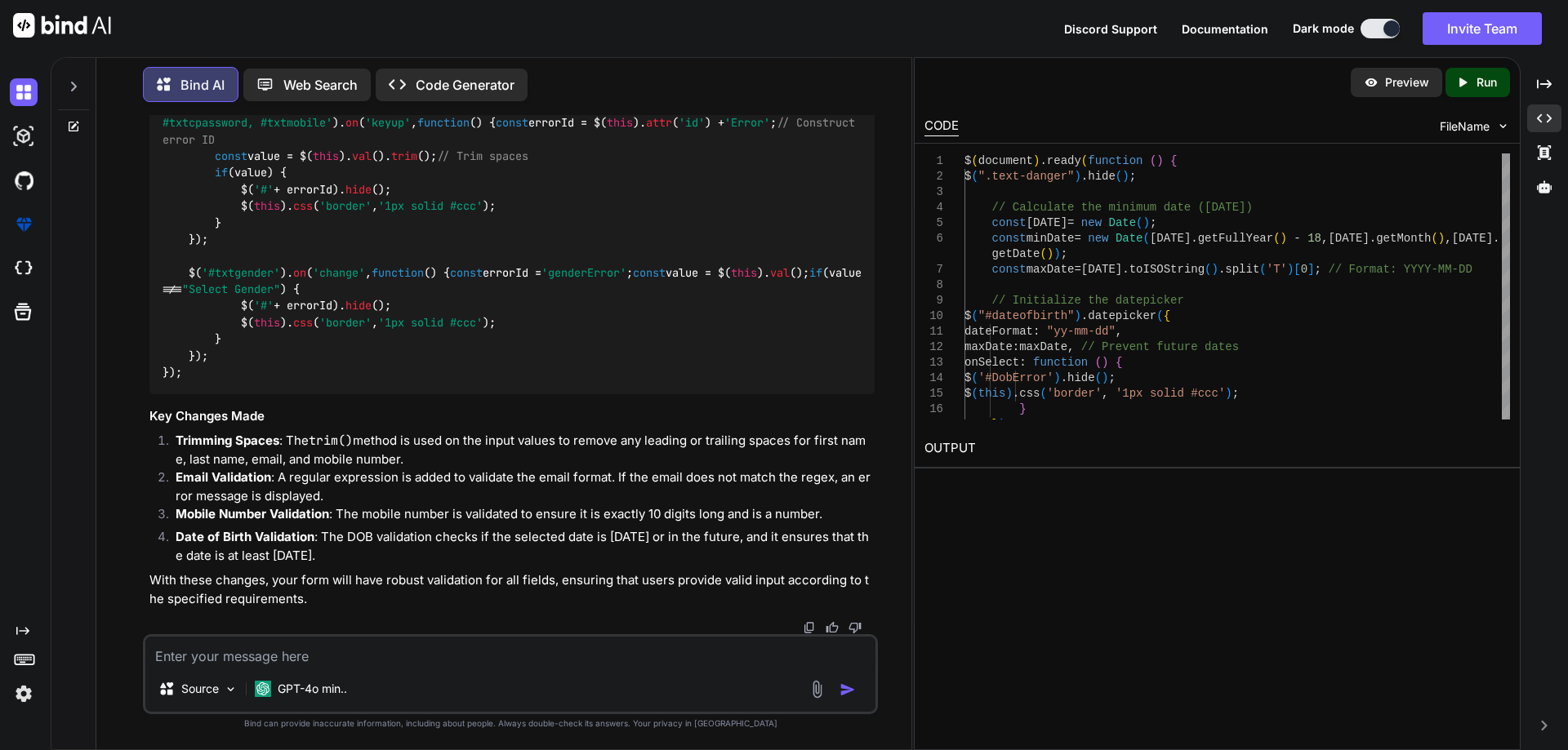
scroll to position [31073, 0]
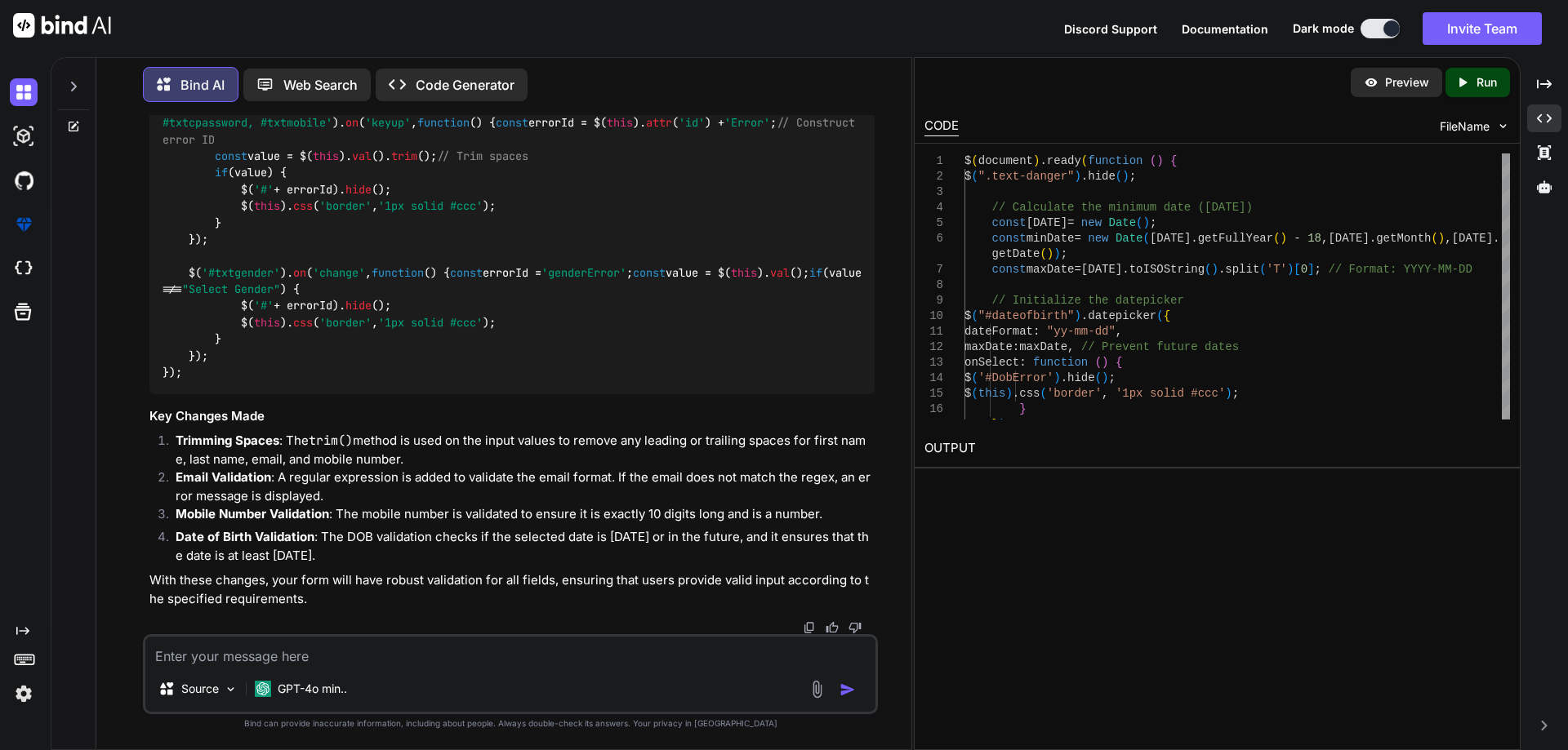
click at [429, 645] on textarea at bounding box center [510, 651] width 730 height 29
paste textarea "@using InfraredIV.Core.WebRequestModel @model UserRegistration @{ Layout = "~/V…"
type textarea "@using InfraredIV.Core.WebRequestModel @model UserRegistration @{ Layout = "~/V…"
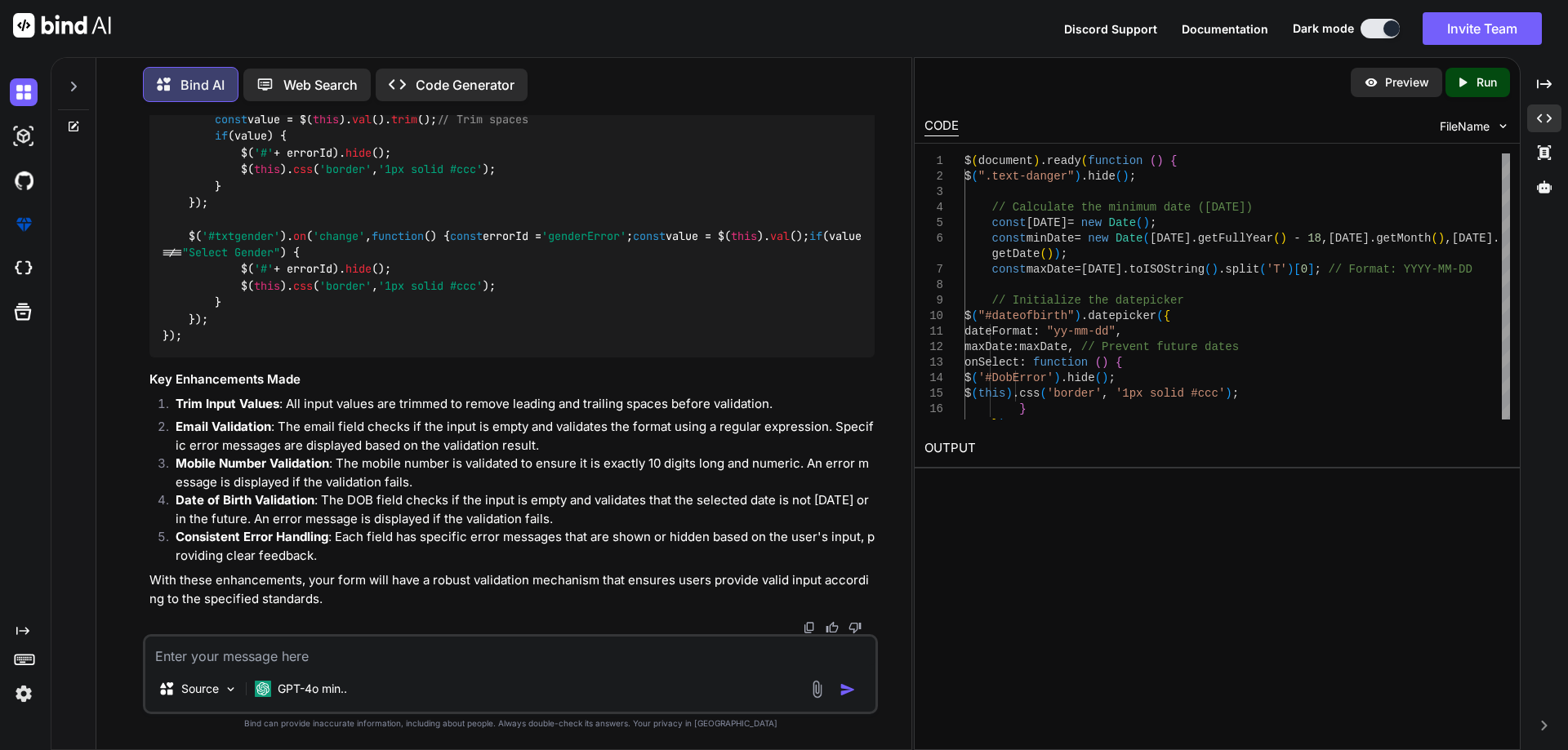
scroll to position [36819, 0]
click at [329, 648] on textarea at bounding box center [510, 651] width 730 height 29
paste textarea "$(document).ready(function () { $(".text-danger").hide(); // Calculate the mini…"
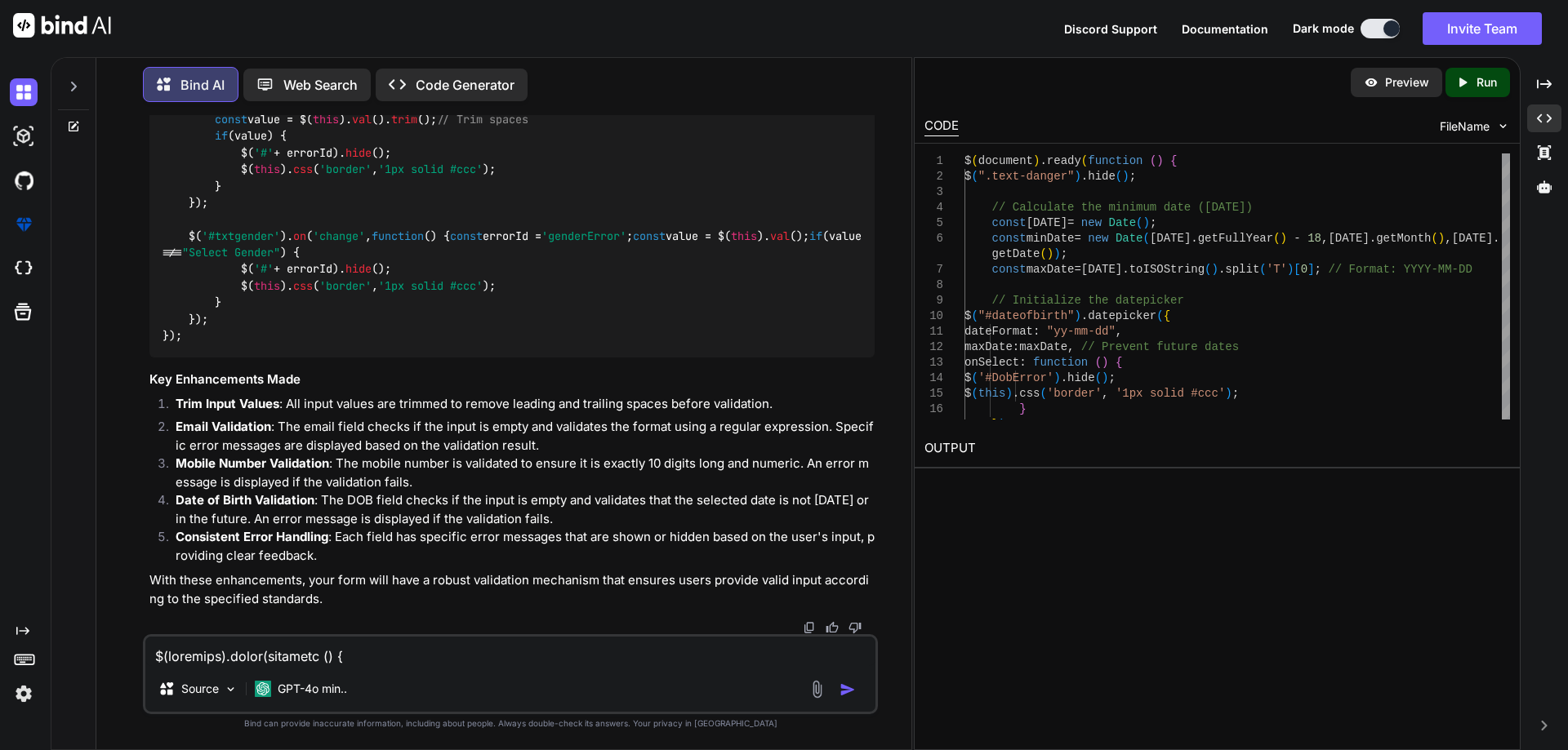
scroll to position [5740, 0]
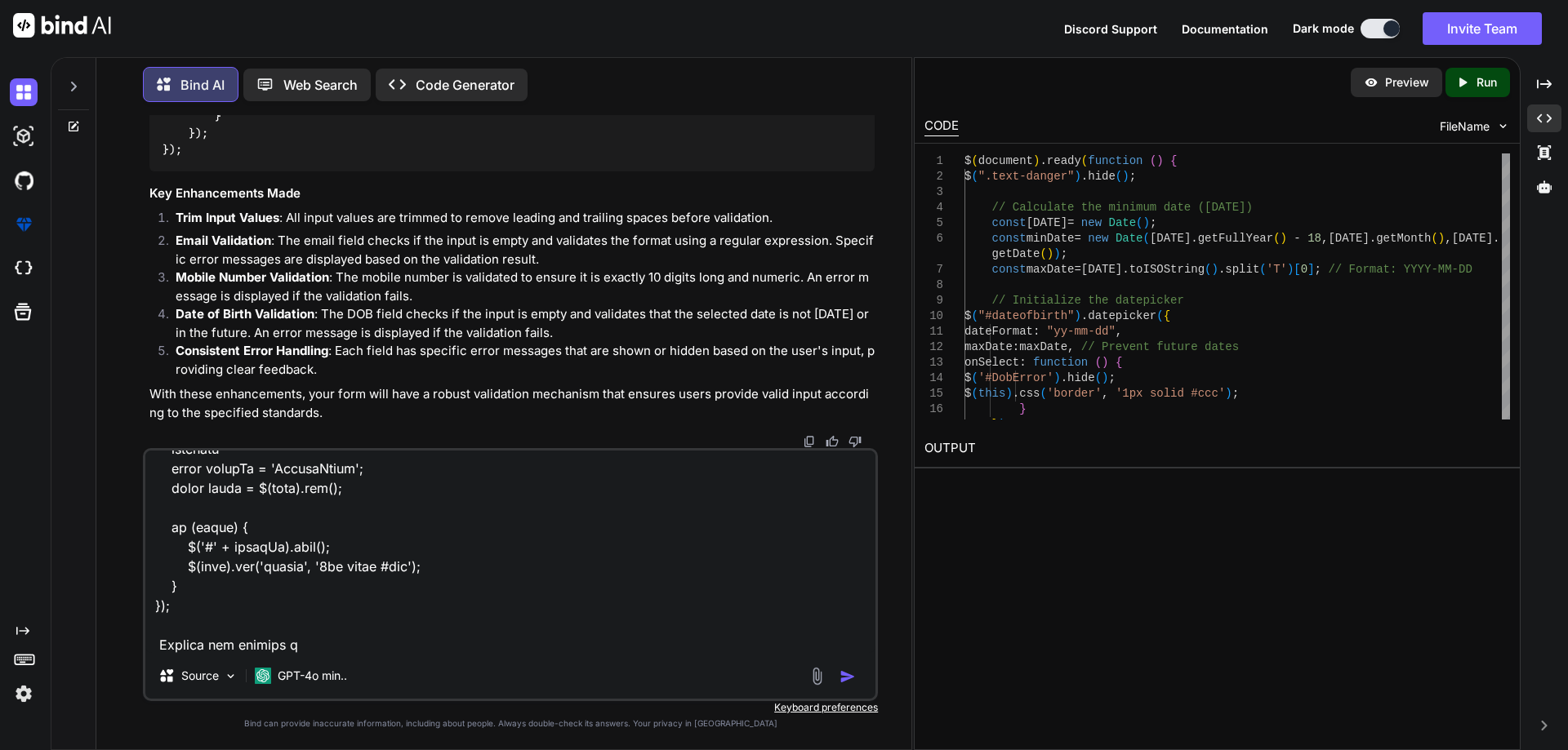
type textarea "$(document).ready(function () { $(".text-danger").hide(); // Calculate the mini…"
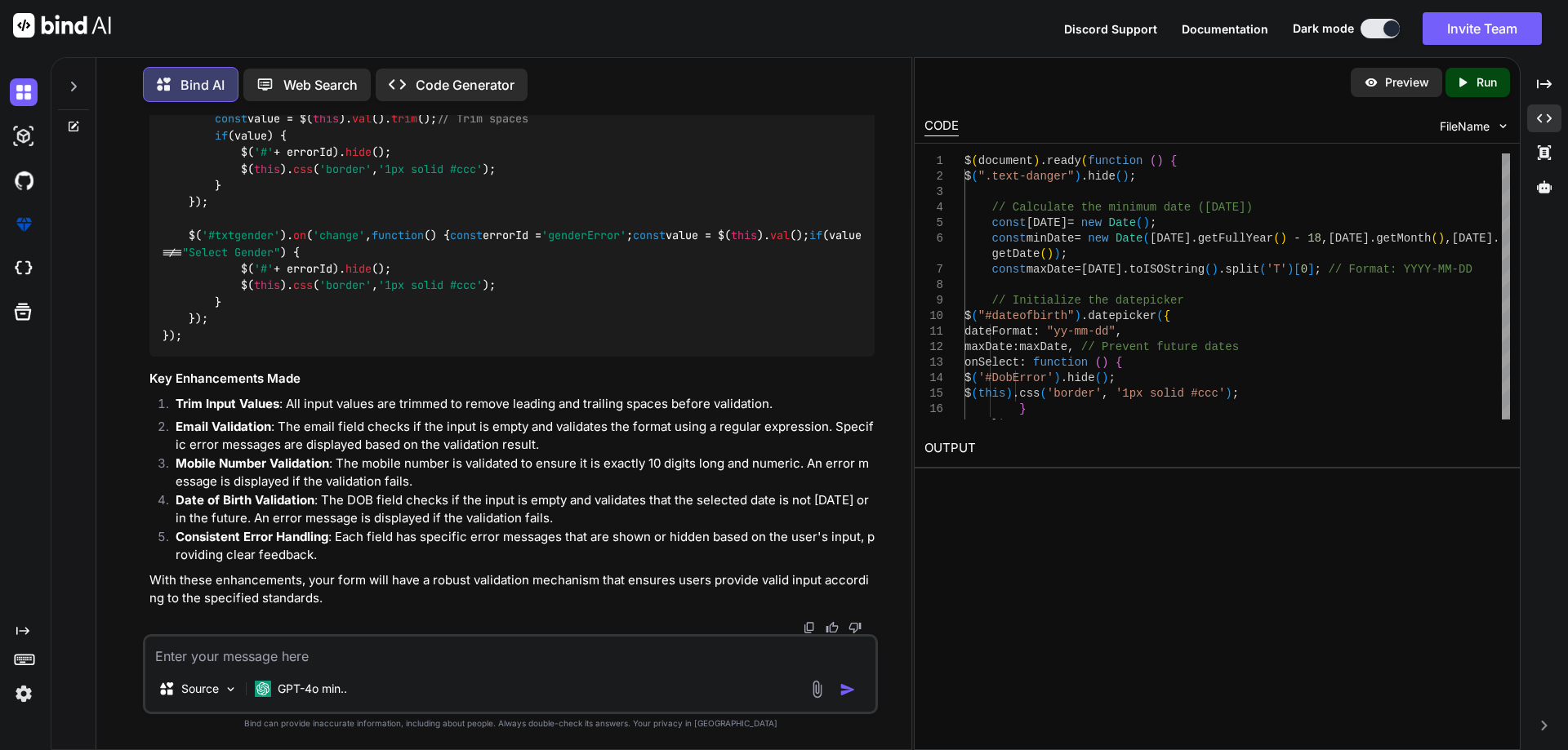
scroll to position [41530, 0]
click at [266, 651] on textarea at bounding box center [510, 651] width 730 height 29
paste textarea "<input placeholder="Mobile Number" class="form-control" asp-for="PhoneNumber" t…"
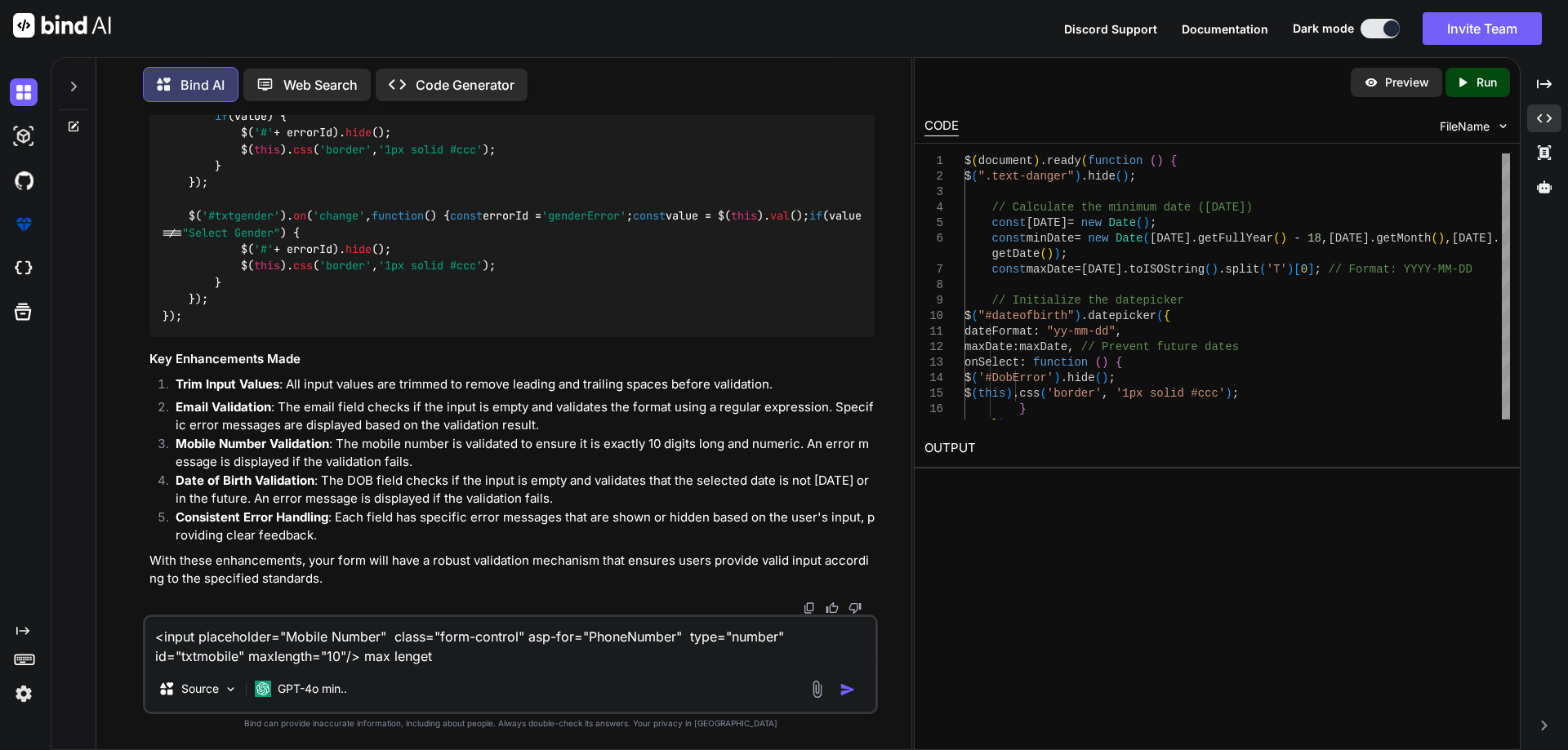
click at [266, 650] on textarea "<input placeholder="Mobile Number" class="form-control" asp-for="PhoneNumber" t…" at bounding box center [510, 642] width 730 height 49
click at [415, 652] on textarea "<input placeholder="Mobile Number" class="form-control" asp-for="PhoneNumber" t…" at bounding box center [510, 642] width 730 height 49
drag, startPoint x: 366, startPoint y: 660, endPoint x: 445, endPoint y: 658, distance: 79.0
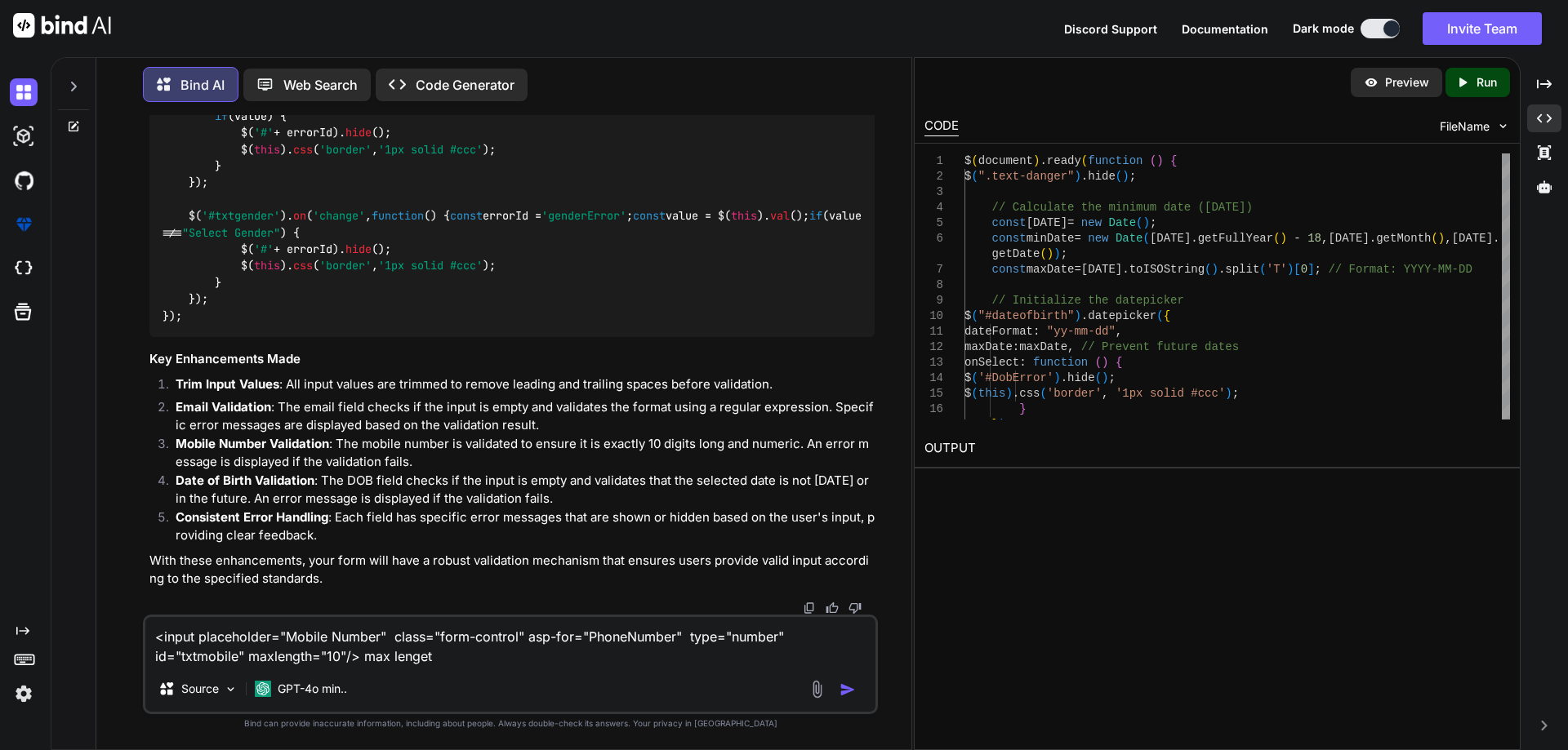
click at [445, 658] on textarea "<input placeholder="Mobile Number" class="form-control" asp-for="PhoneNumber" t…" at bounding box center [510, 642] width 730 height 49
paste textarea "length"
type textarea "<input placeholder="Mobile Number" class="form-control" asp-for="PhoneNumber" t…"
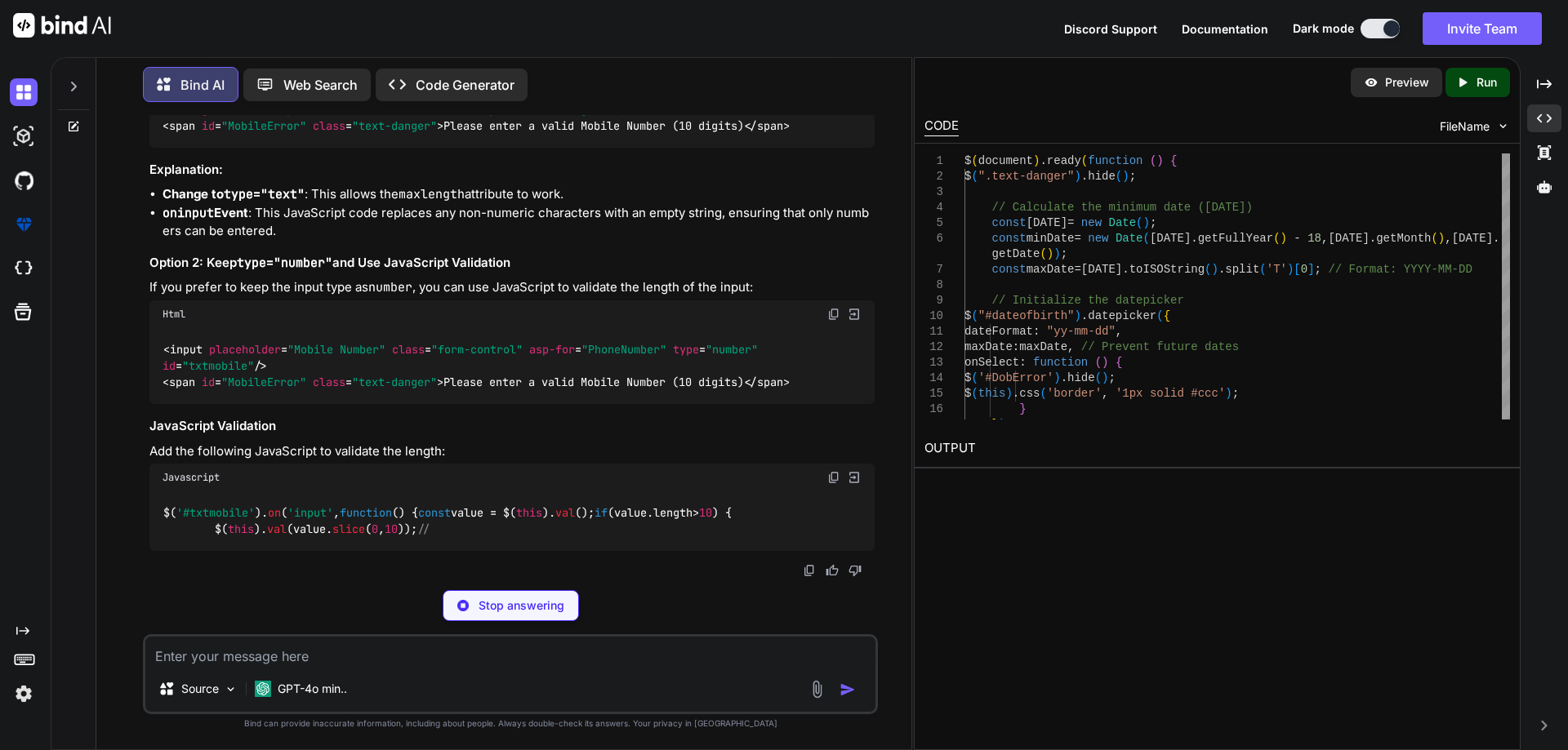
scroll to position [45844, 0]
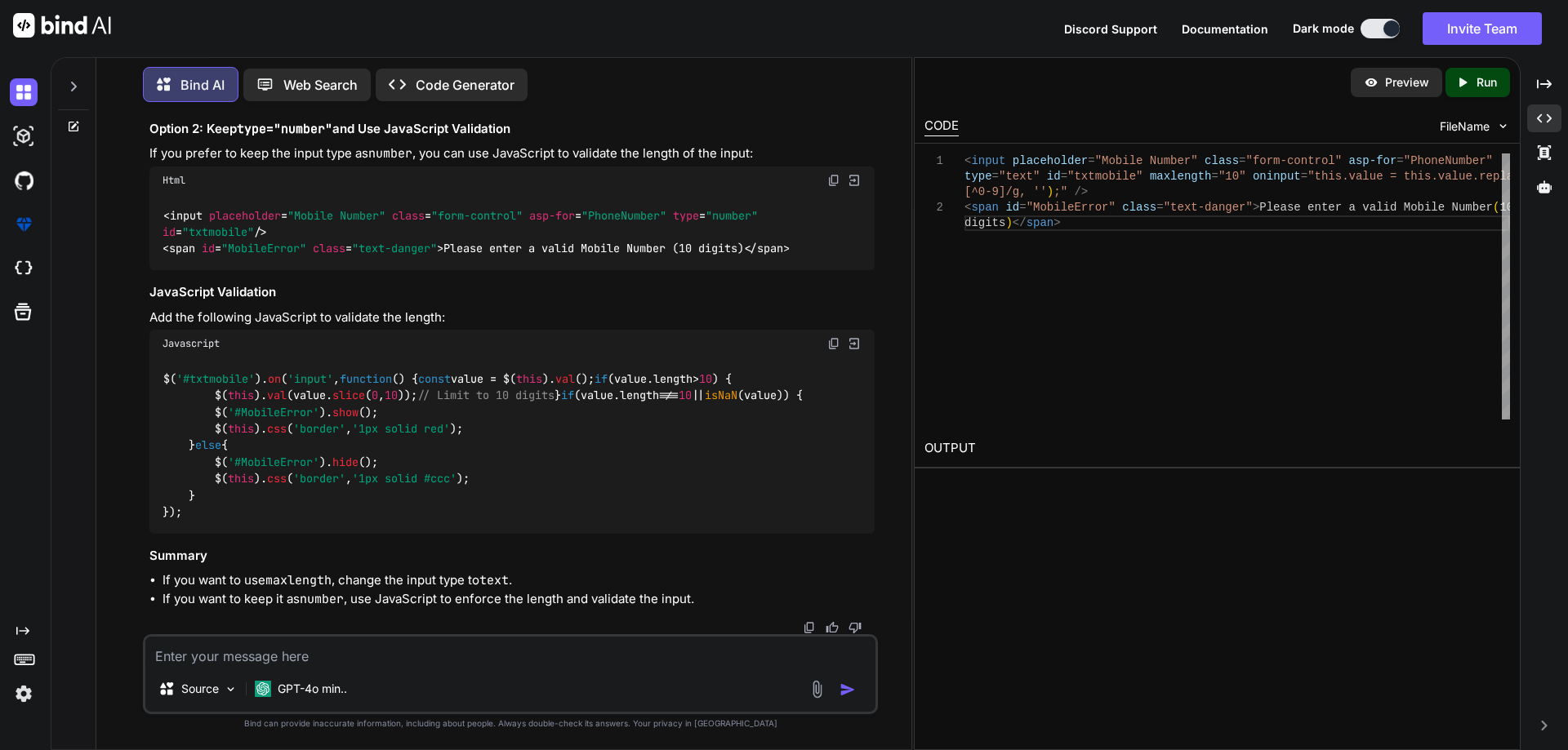
drag, startPoint x: 647, startPoint y: 470, endPoint x: 163, endPoint y: 475, distance: 484.0
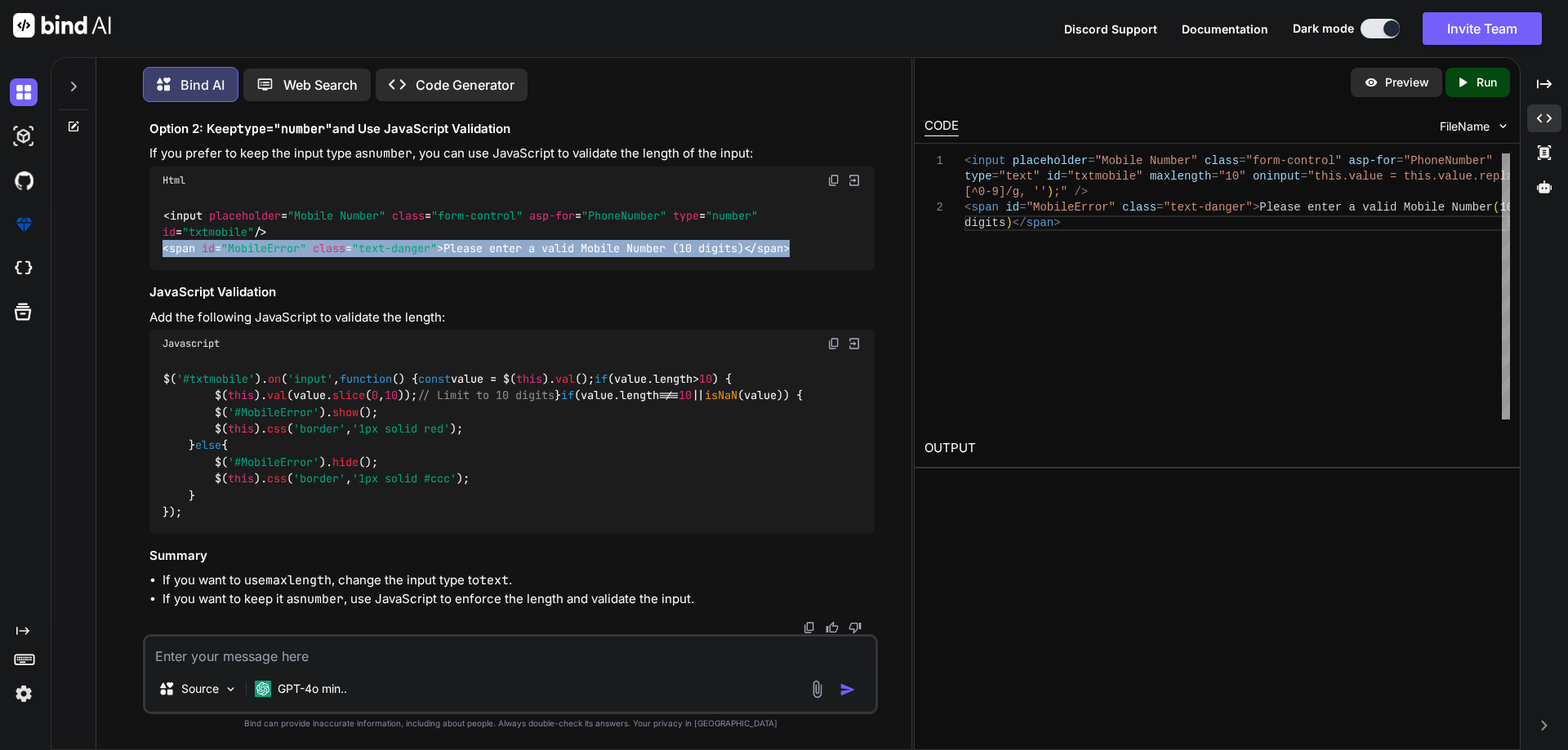
drag, startPoint x: 156, startPoint y: 412, endPoint x: 810, endPoint y: 427, distance: 654.2
click at [810, 270] on div "< input placeholder = "Mobile Number" class = "form-control" asp-for = "PhoneNu…" at bounding box center [512, 232] width 725 height 76
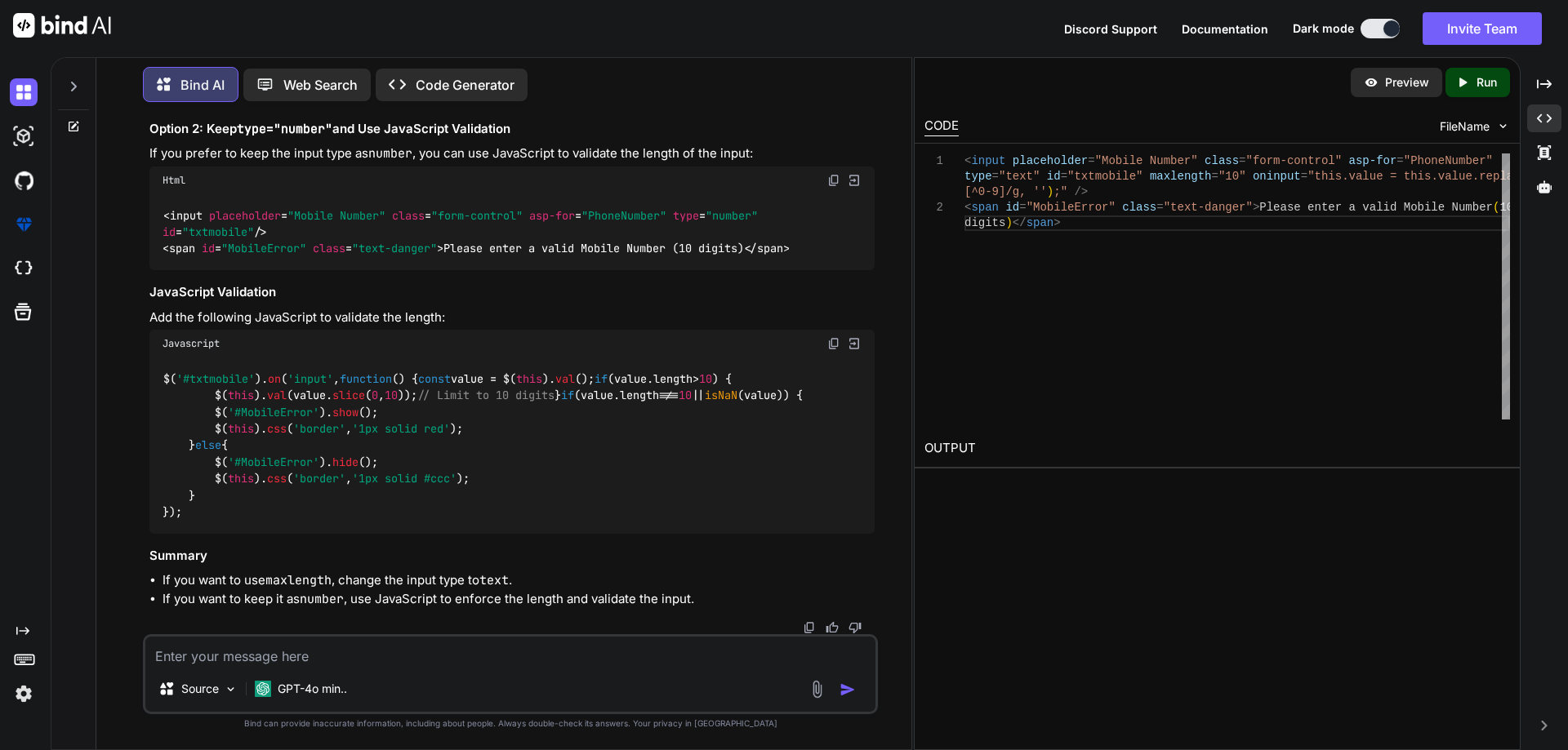
drag, startPoint x: 448, startPoint y: 156, endPoint x: 753, endPoint y: 161, distance: 305.0
click at [834, 337] on img at bounding box center [834, 344] width 13 height 13
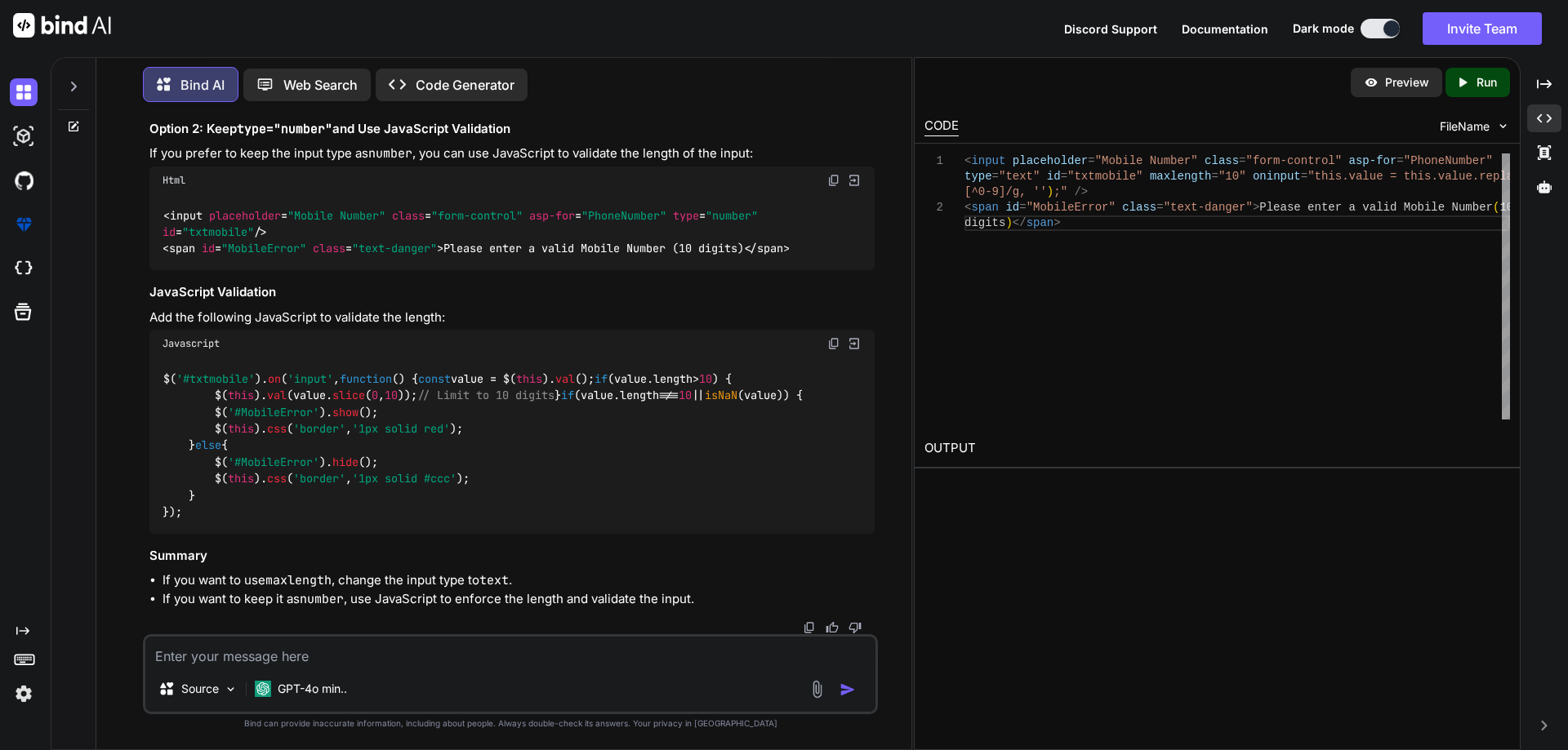
click at [234, 656] on textarea at bounding box center [510, 651] width 730 height 29
type textarea "does not allow the space on first name and last name field"
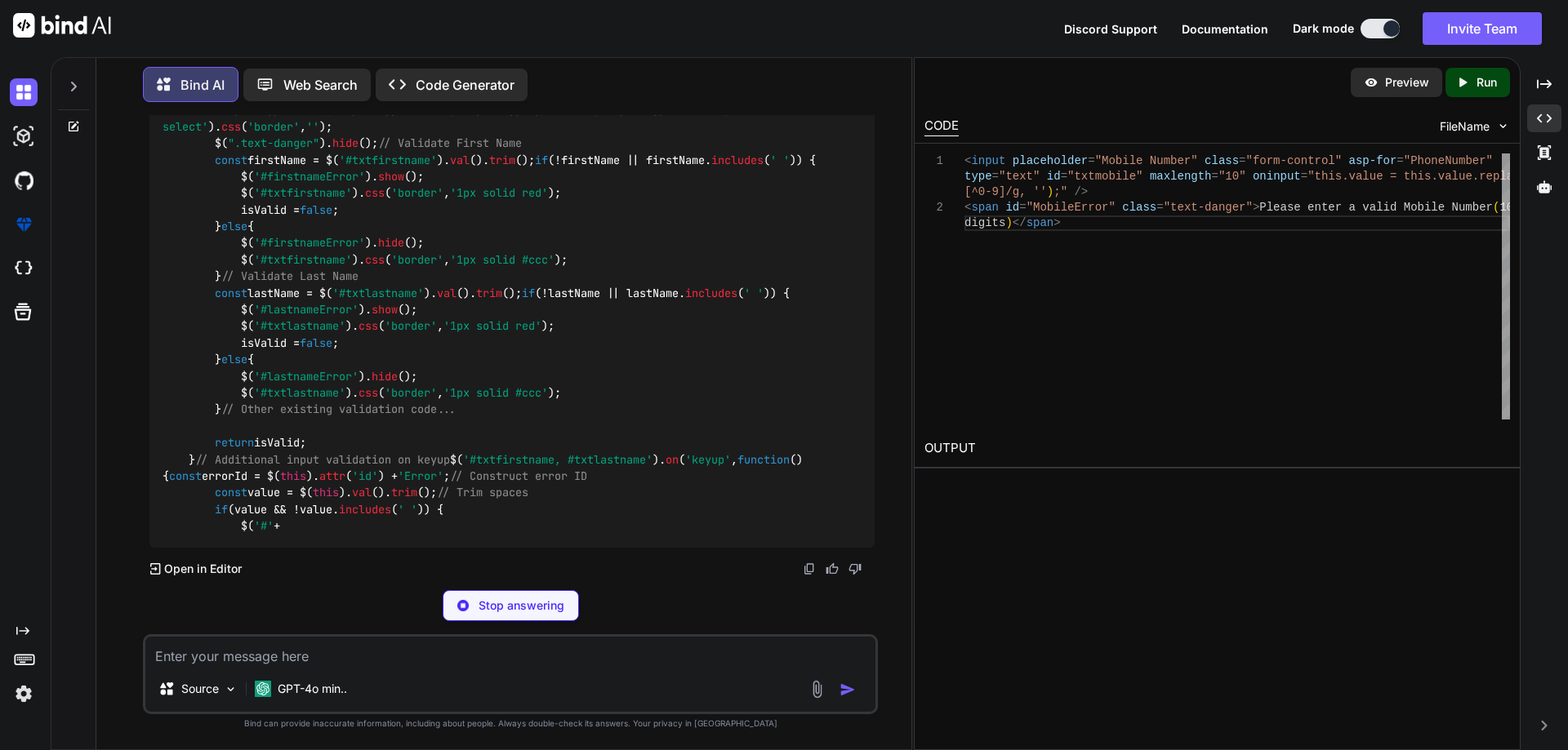
scroll to position [47200, 0]
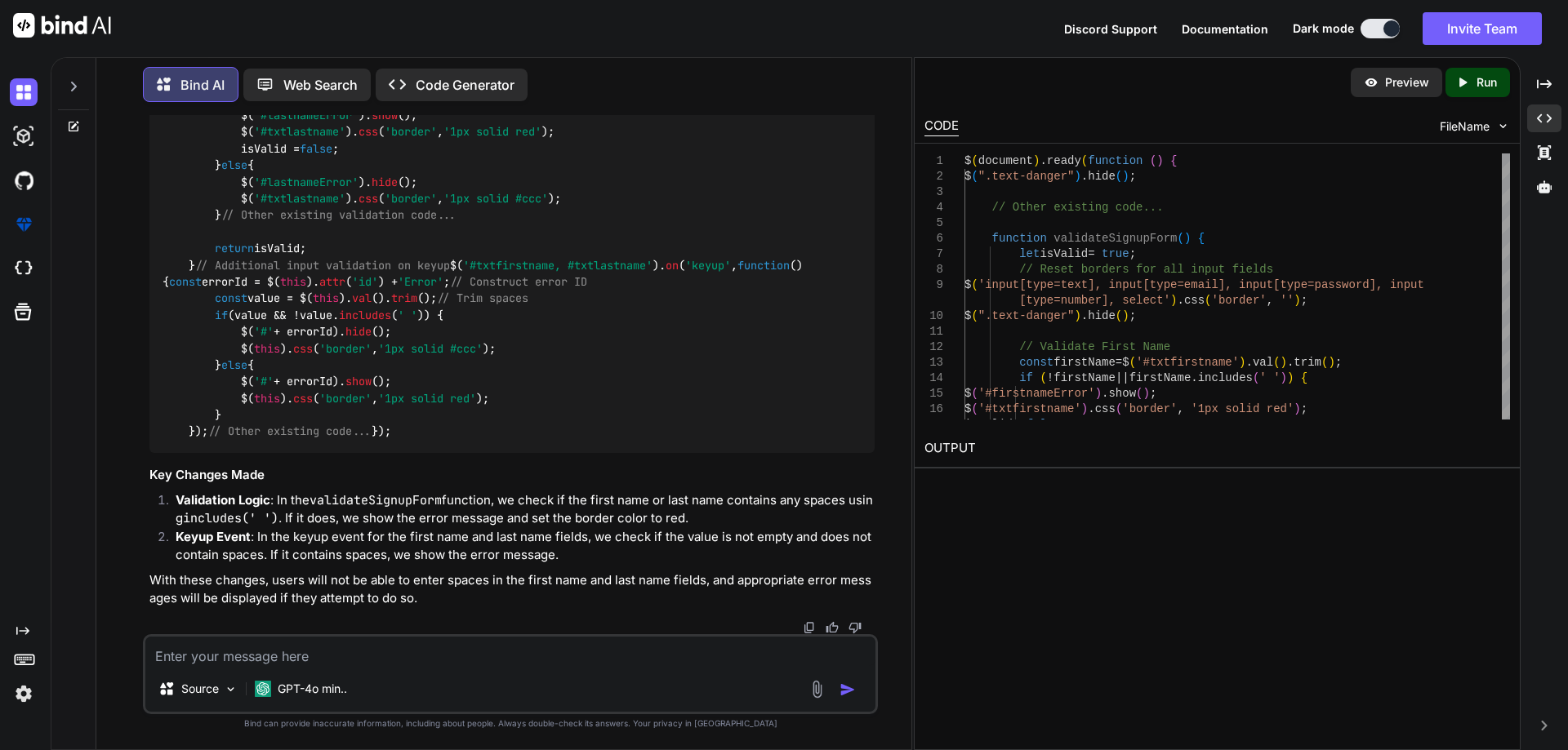
drag, startPoint x: 497, startPoint y: 324, endPoint x: 545, endPoint y: 326, distance: 48.0
click at [545, 326] on code "$( document ). ready ( function ( ) { $( ".text-danger" ). hide (); // Other ex…" at bounding box center [488, 140] width 653 height 599
drag, startPoint x: 187, startPoint y: 285, endPoint x: 220, endPoint y: 448, distance: 166.3
click at [220, 448] on div "$( document ). ready ( function ( ) { $( ".text-danger" ). hide (); // Other ex…" at bounding box center [512, 140] width 725 height 625
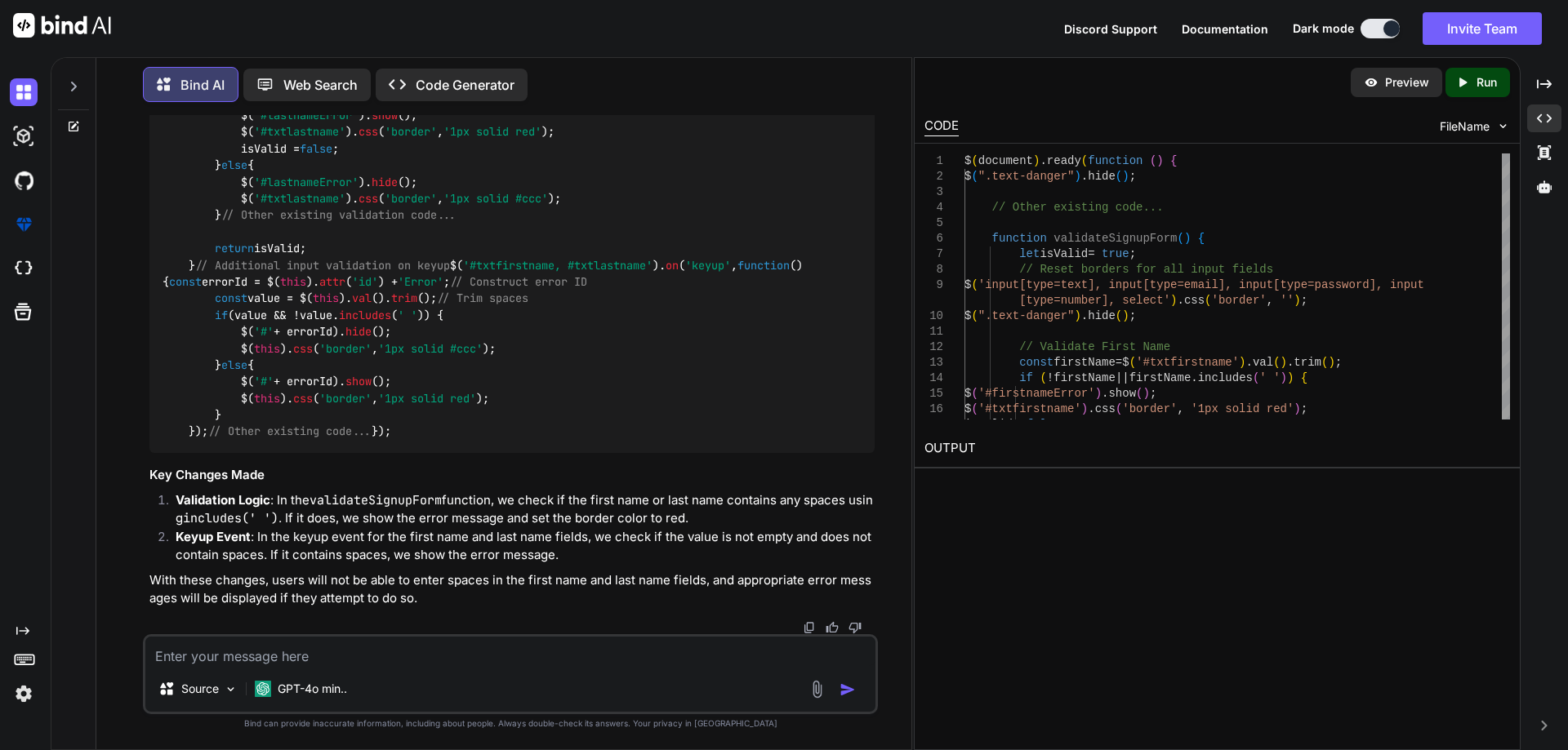
click at [441, 662] on textarea at bounding box center [510, 651] width 730 height 29
paste textarea "<div class="col-lg-6"> <select id="txtgender" asp-for="Gender" class="form-sele…"
type textarea "<div class="col-lg-6"> <select id="txtgender" asp-for="Gender" class="form-sele…"
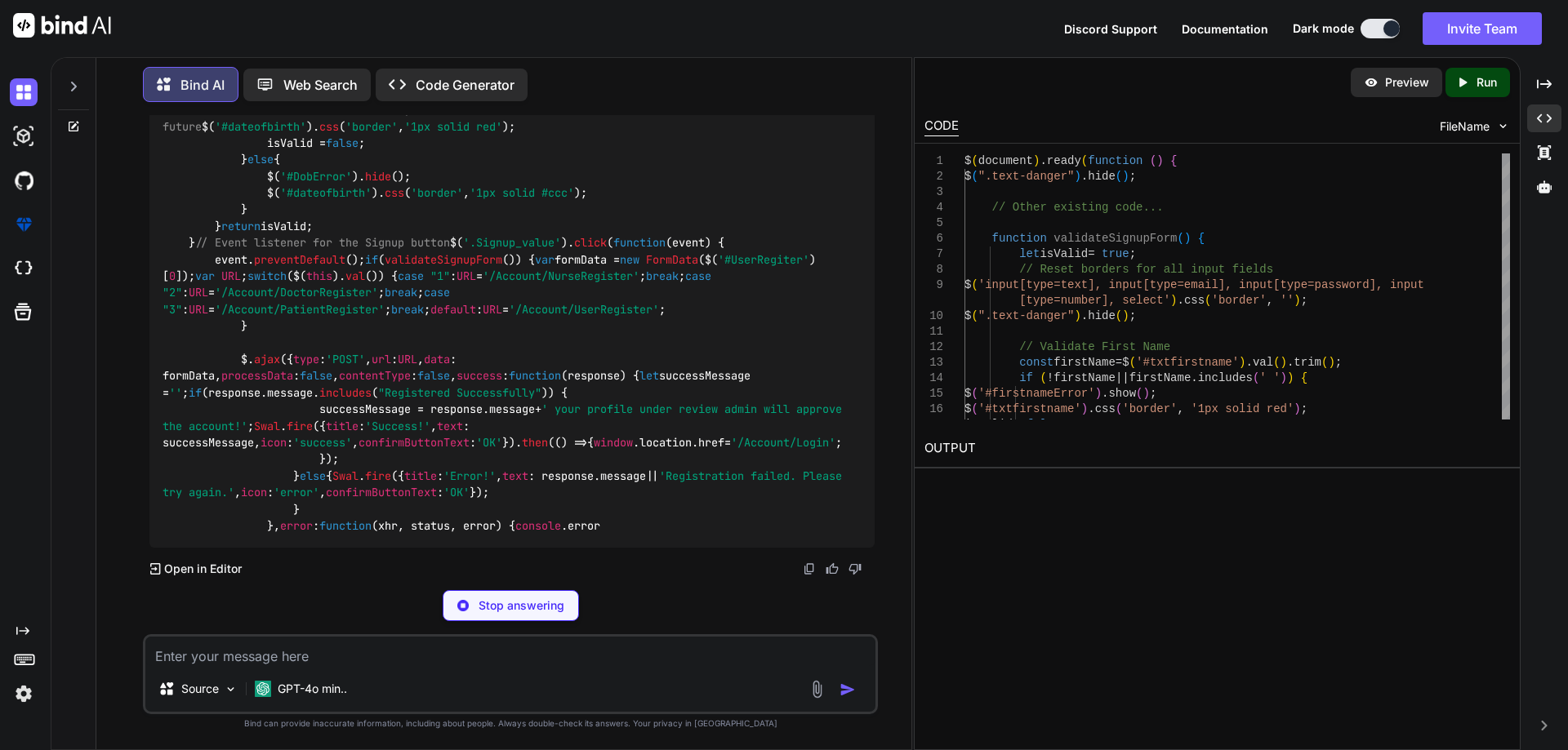
scroll to position [51134, 0]
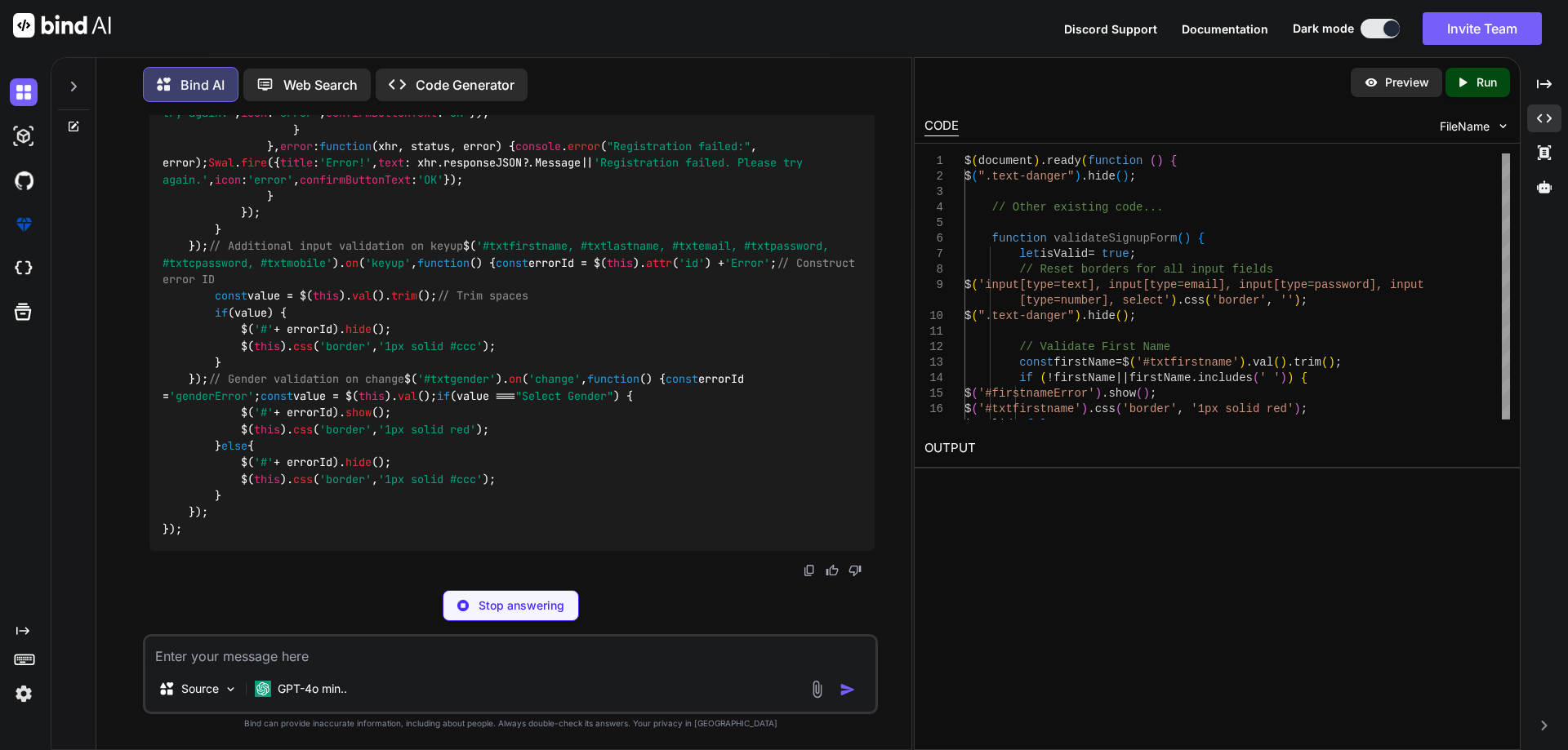
drag, startPoint x: 211, startPoint y: 269, endPoint x: 295, endPoint y: 401, distance: 156.5
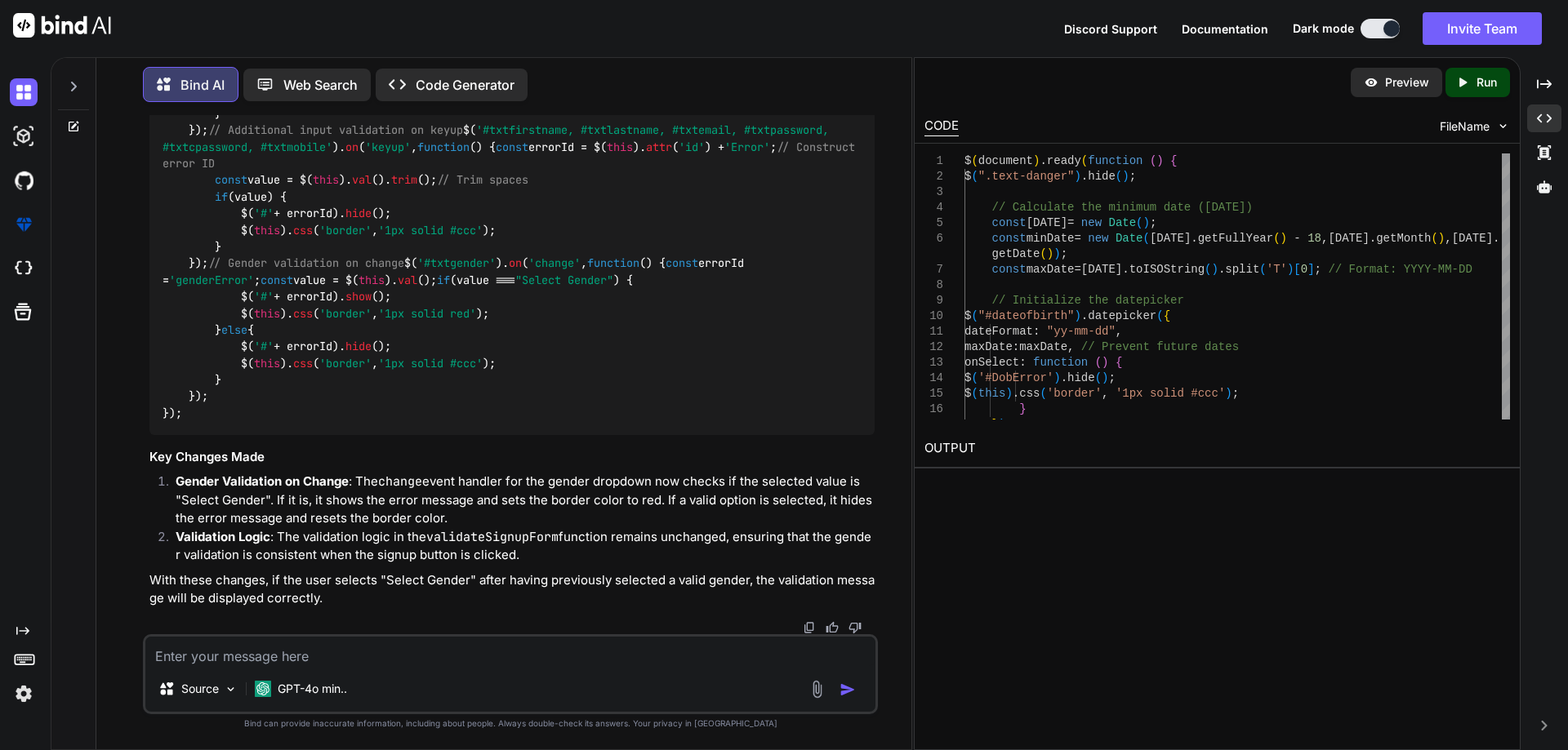
scroll to position [53093, 0]
click at [78, 80] on icon at bounding box center [74, 87] width 13 height 13
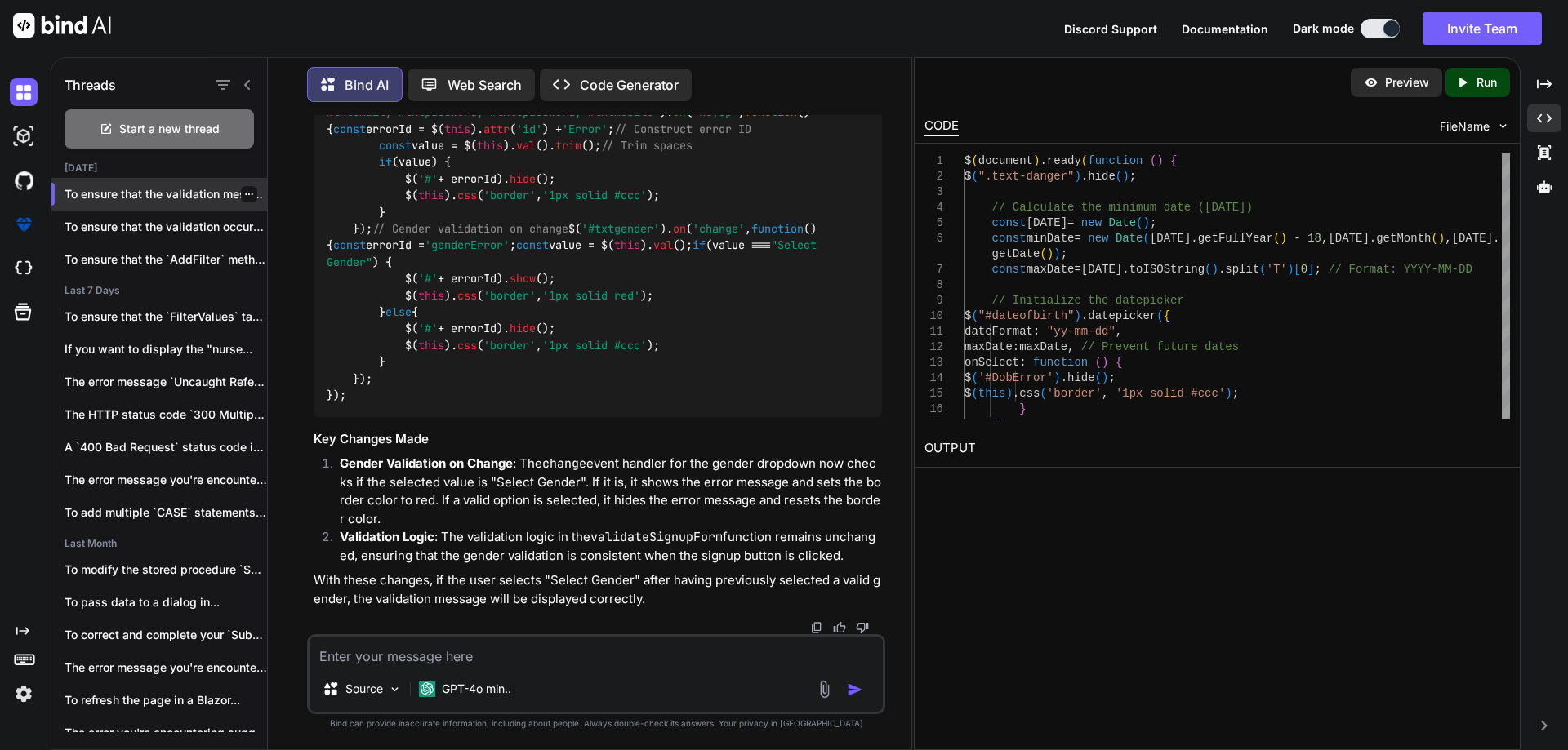
scroll to position [58041, 0]
click at [22, 688] on img at bounding box center [24, 693] width 28 height 28
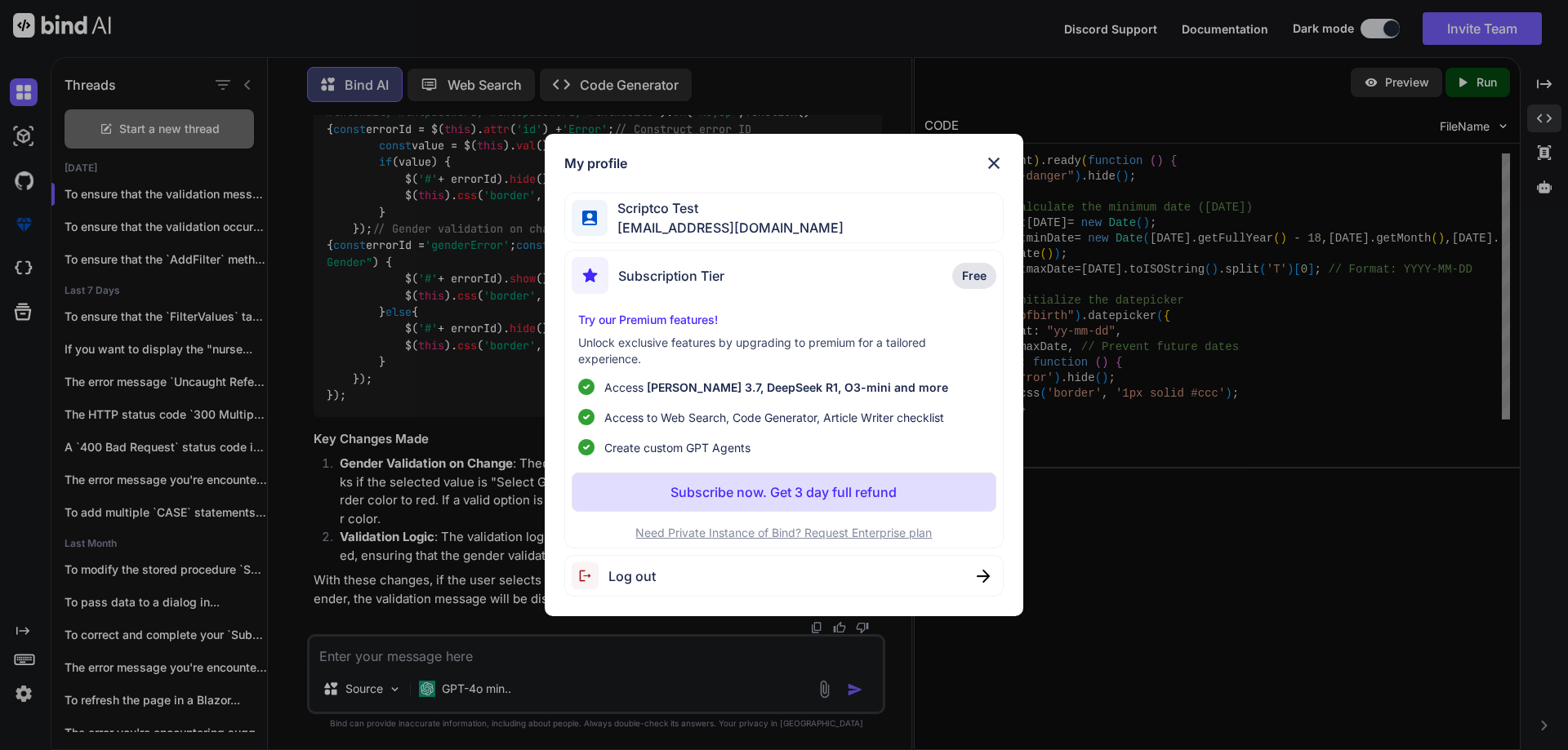
click at [726, 225] on span "deepakscriptcotest123@yopmail.com" at bounding box center [725, 227] width 236 height 19
click at [879, 217] on div "Scriptco Test deepakscriptcotest123@yopmail.com" at bounding box center [784, 218] width 440 height 51
click at [611, 212] on span "Scriptco Test" at bounding box center [725, 207] width 236 height 19
click at [592, 212] on img at bounding box center [590, 218] width 15 height 15
click at [612, 199] on span "Scriptco Test" at bounding box center [725, 207] width 236 height 19
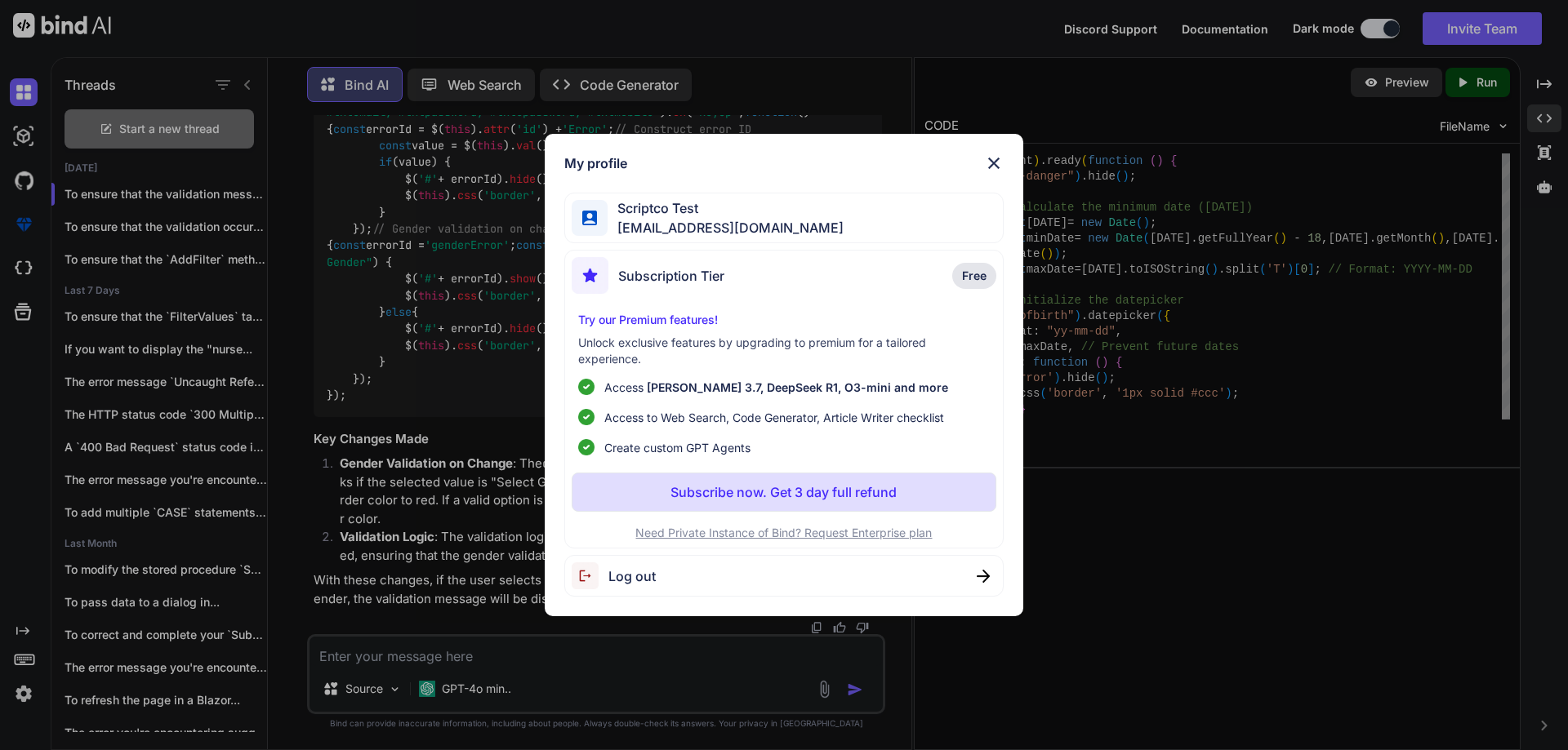
click at [10, 129] on div "My profile Scriptco Test deepakscriptcotest123@yopmail.com Subscription Tier Fr…" at bounding box center [784, 375] width 1568 height 750
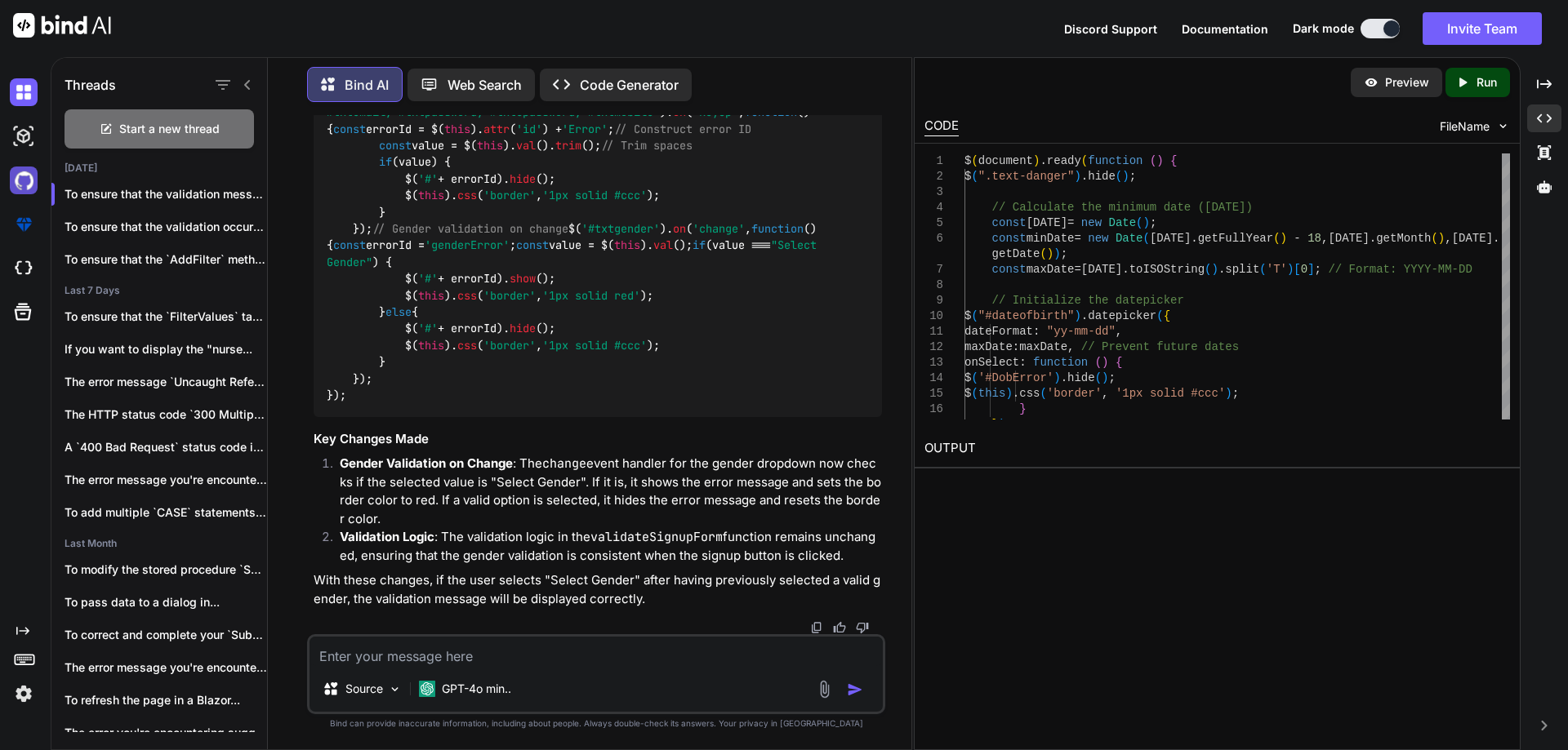
click at [21, 176] on img at bounding box center [24, 180] width 28 height 28
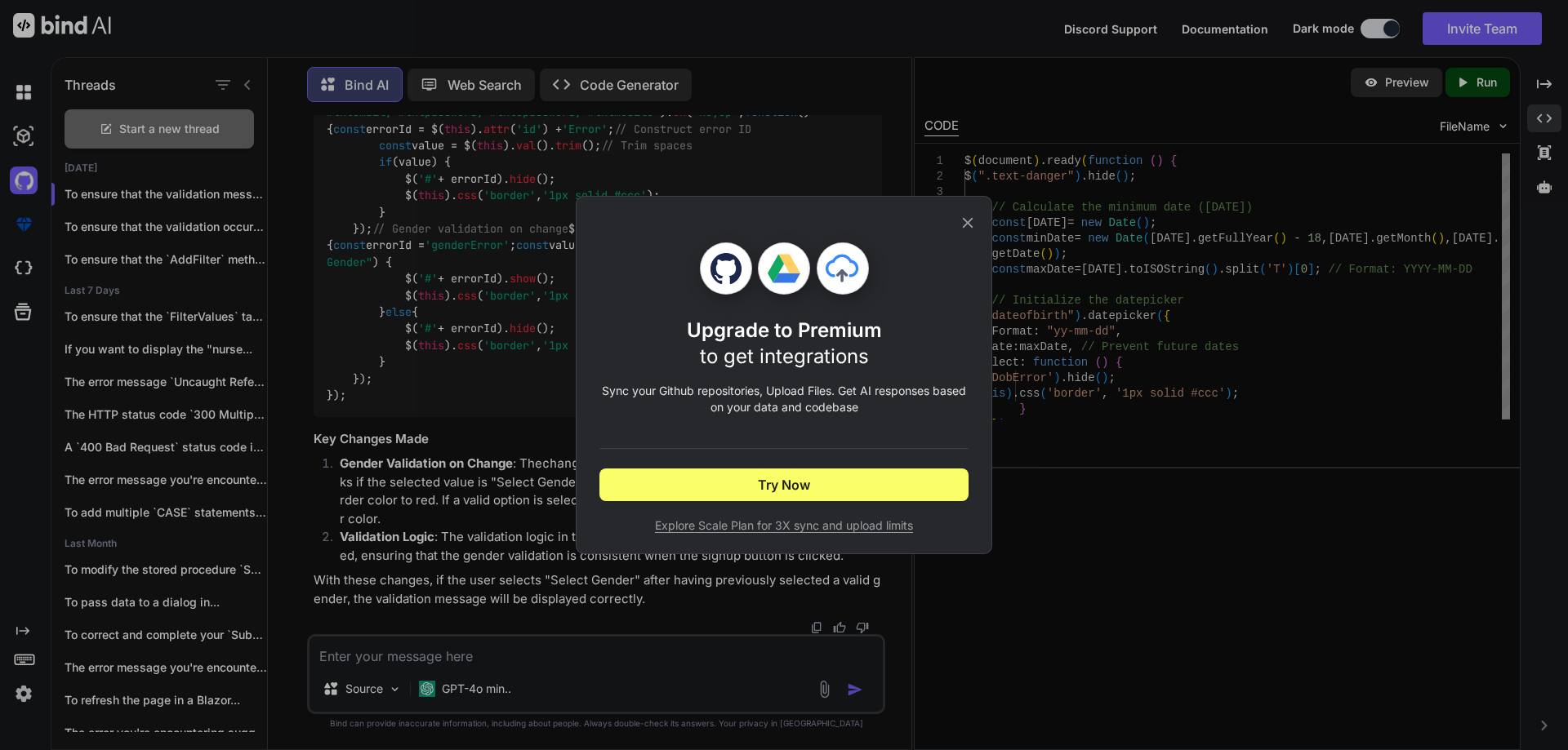
click at [974, 229] on icon at bounding box center [967, 223] width 18 height 18
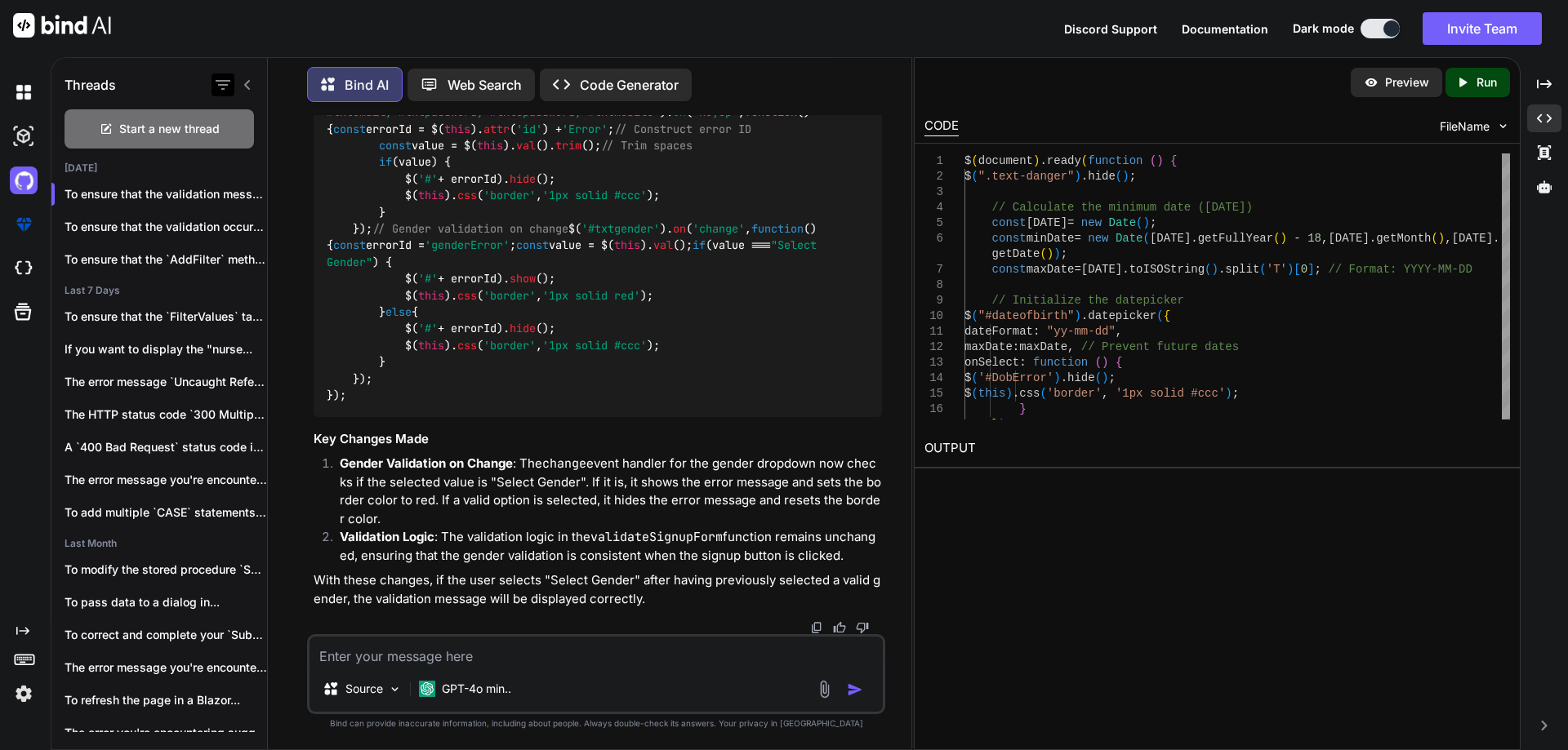
click at [229, 80] on icon "button" at bounding box center [223, 85] width 14 height 10
click at [243, 82] on icon at bounding box center [248, 85] width 13 height 13
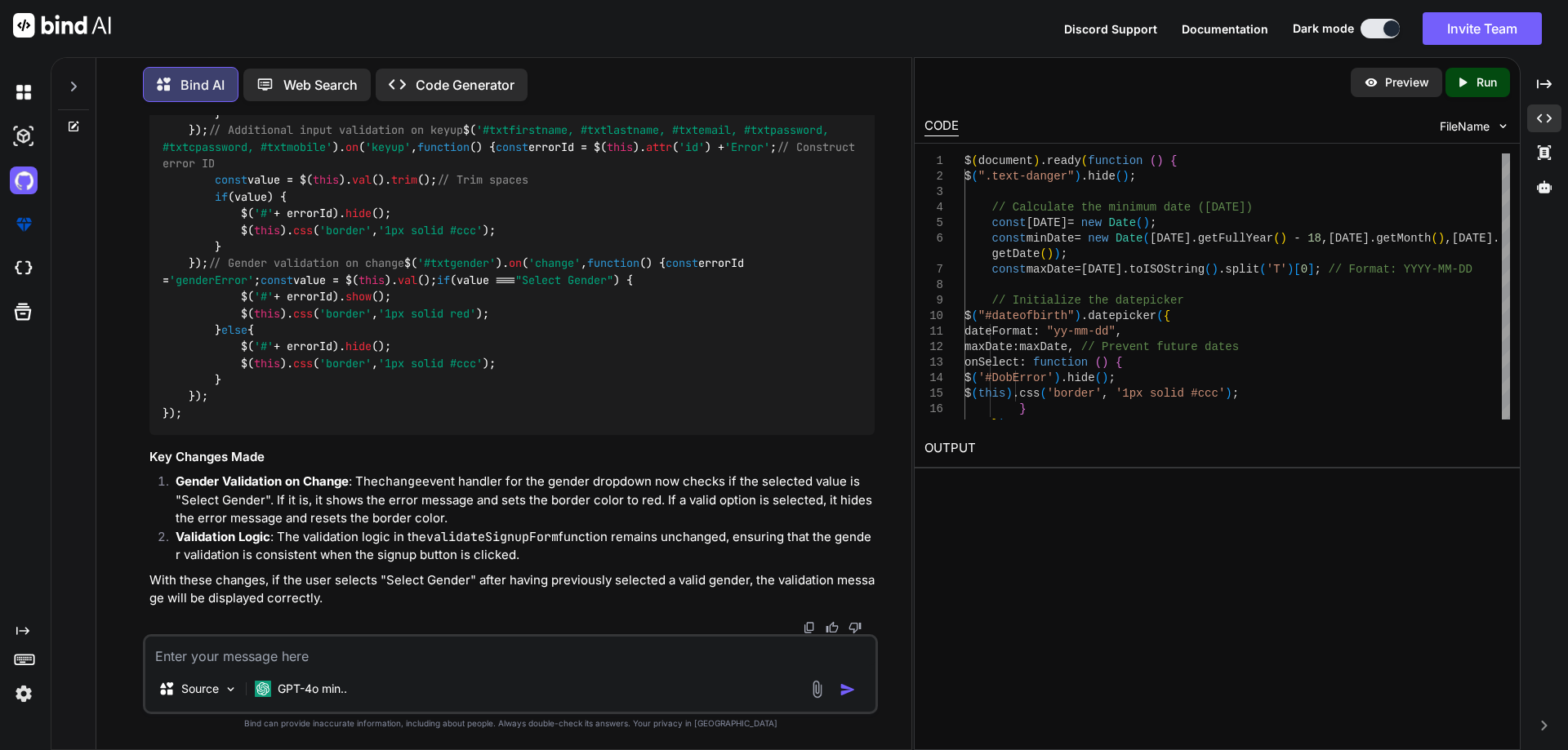
scroll to position [53093, 0]
click at [210, 86] on p "Bind AI" at bounding box center [203, 84] width 44 height 19
click at [71, 123] on icon at bounding box center [74, 127] width 13 height 13
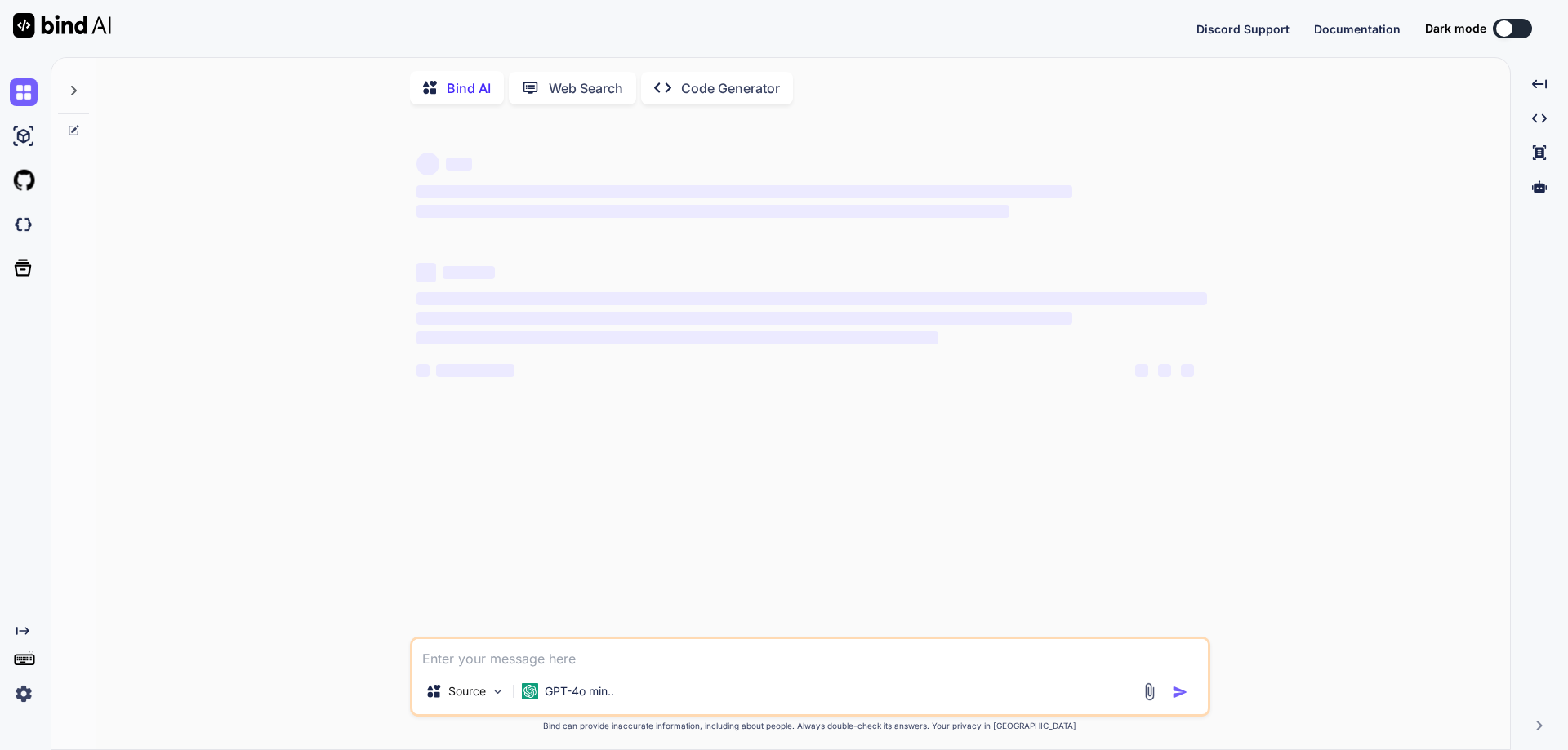
click at [76, 90] on icon at bounding box center [74, 91] width 6 height 10
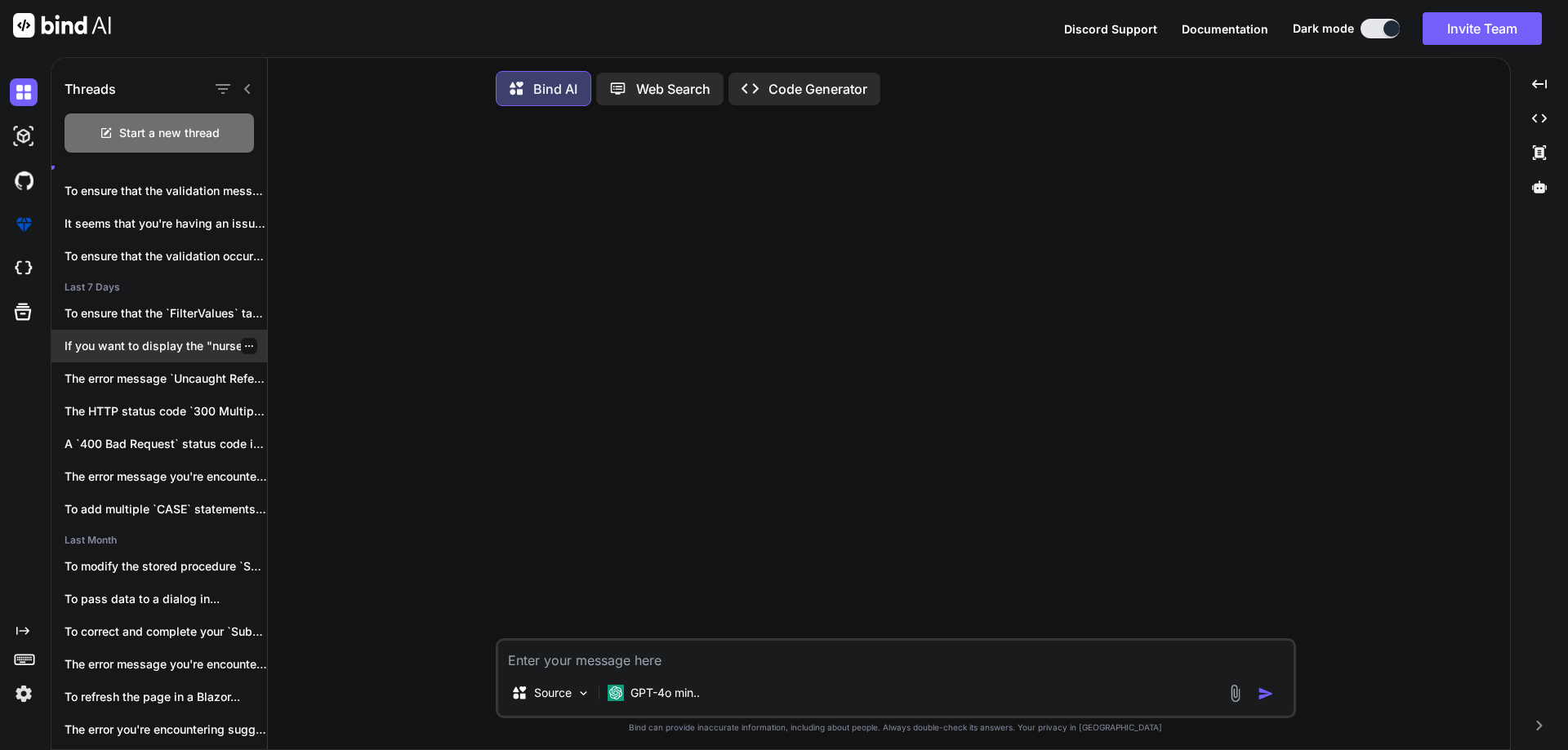
scroll to position [58, 0]
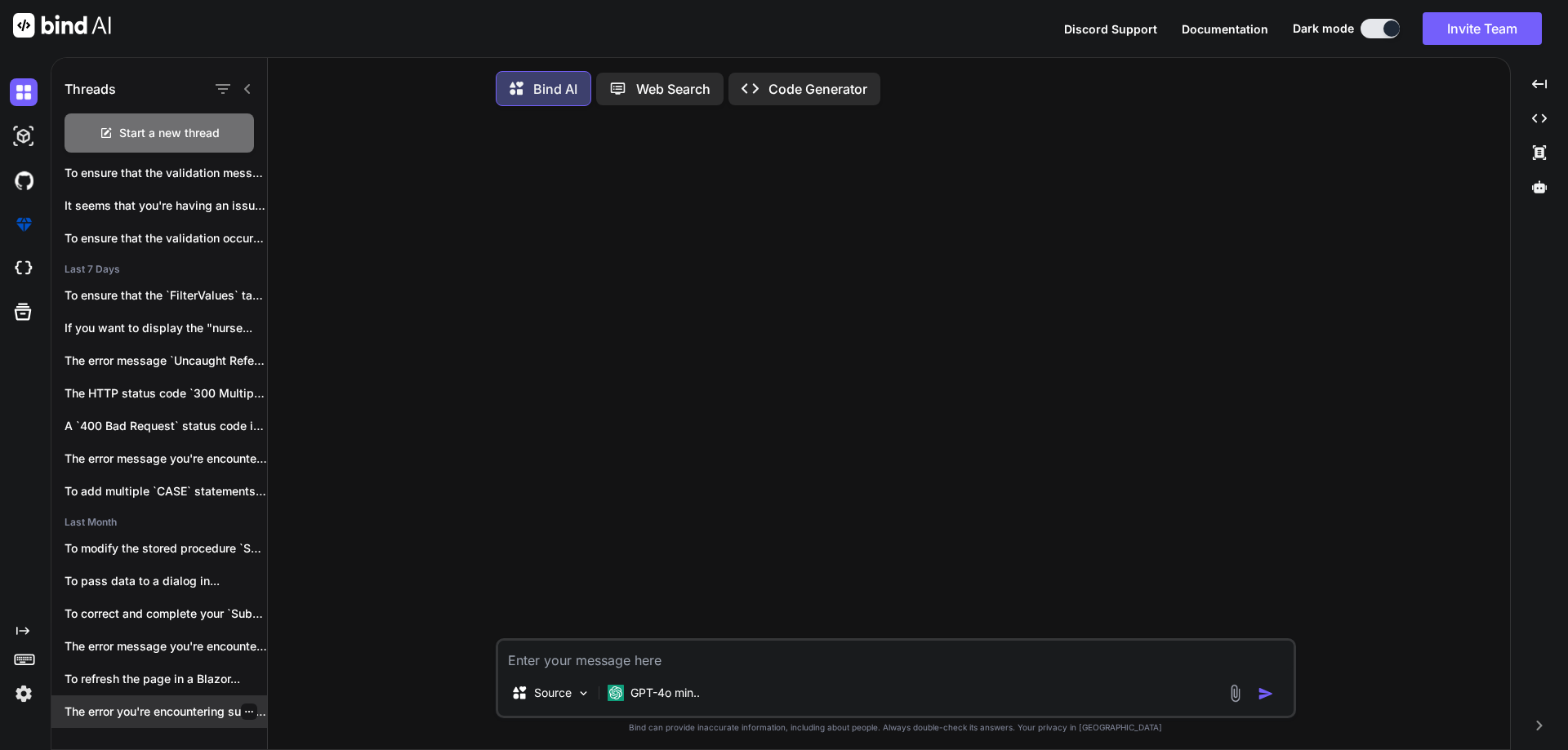
drag, startPoint x: 148, startPoint y: 713, endPoint x: 245, endPoint y: 713, distance: 97.0
click at [245, 713] on icon "button" at bounding box center [250, 711] width 10 height 10
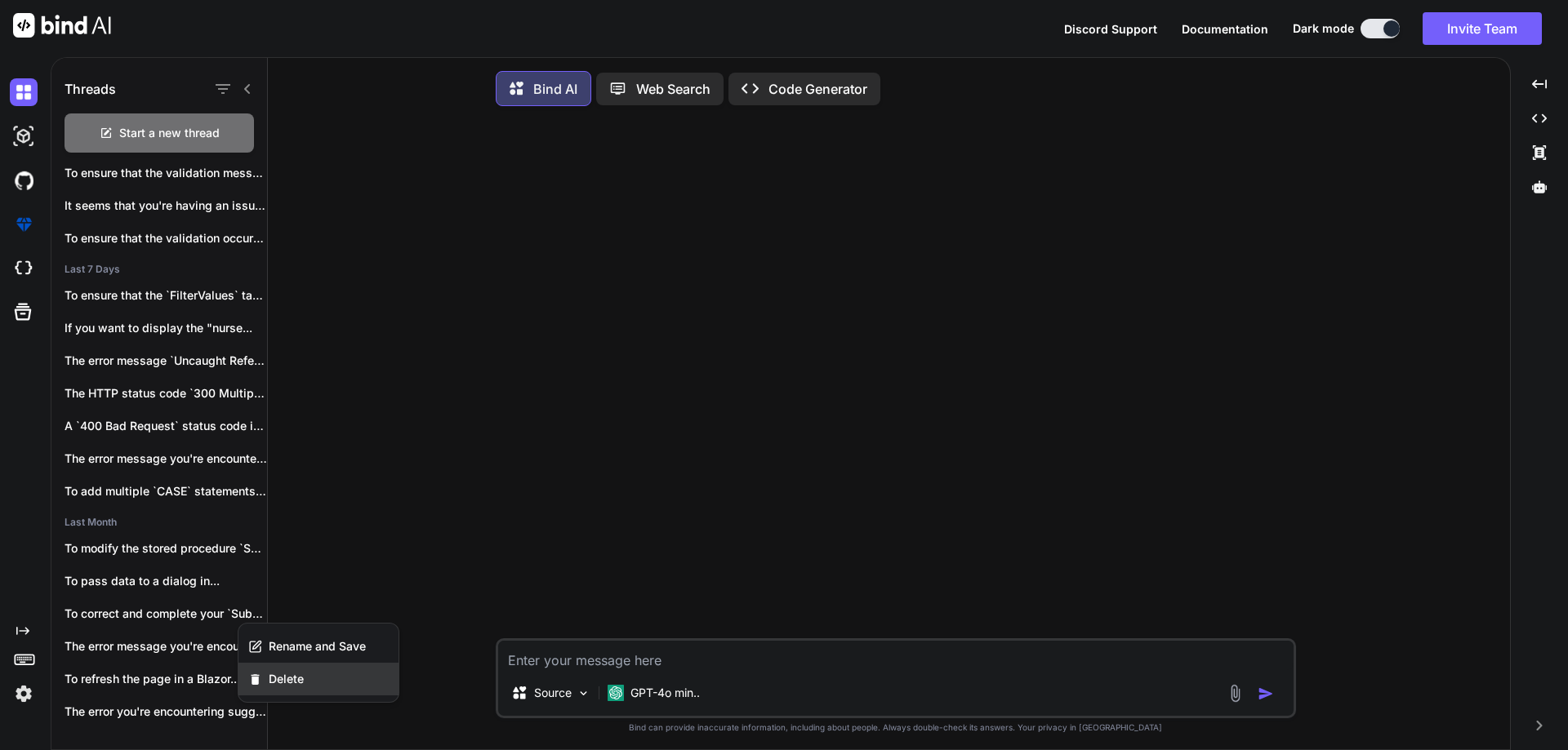
click at [282, 687] on div "Delete" at bounding box center [318, 679] width 160 height 33
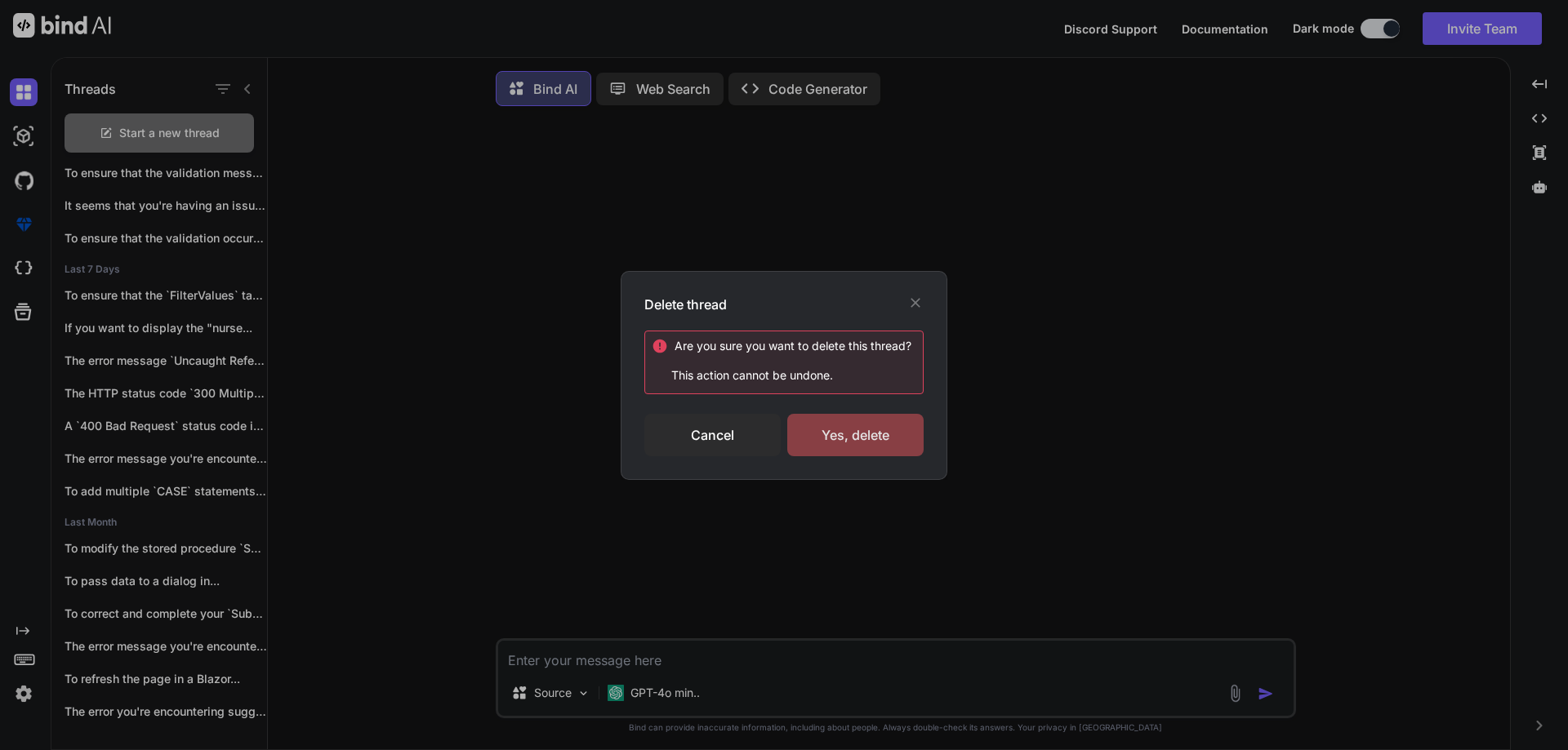
click at [871, 426] on div "Yes, delete" at bounding box center [855, 435] width 136 height 43
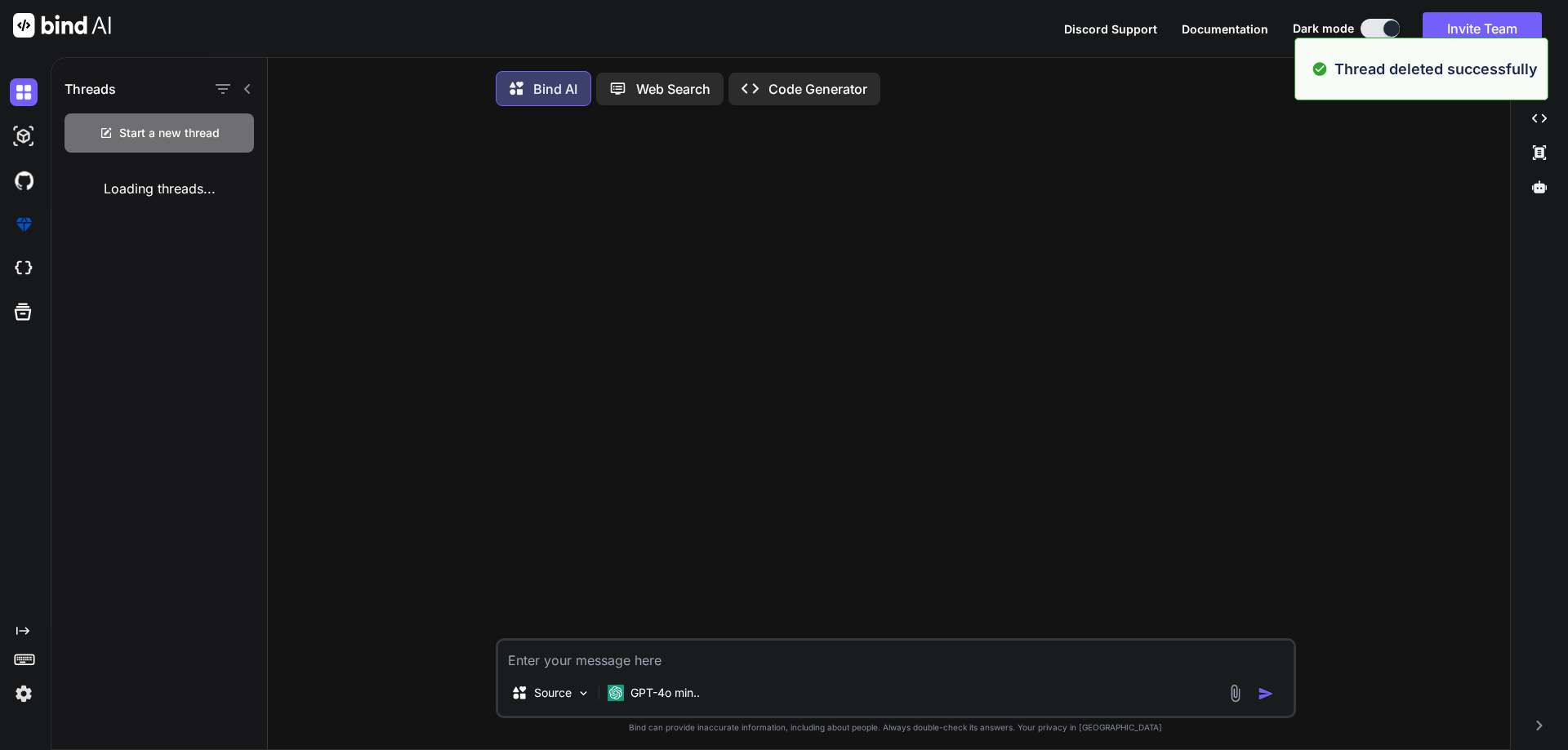
scroll to position [0, 0]
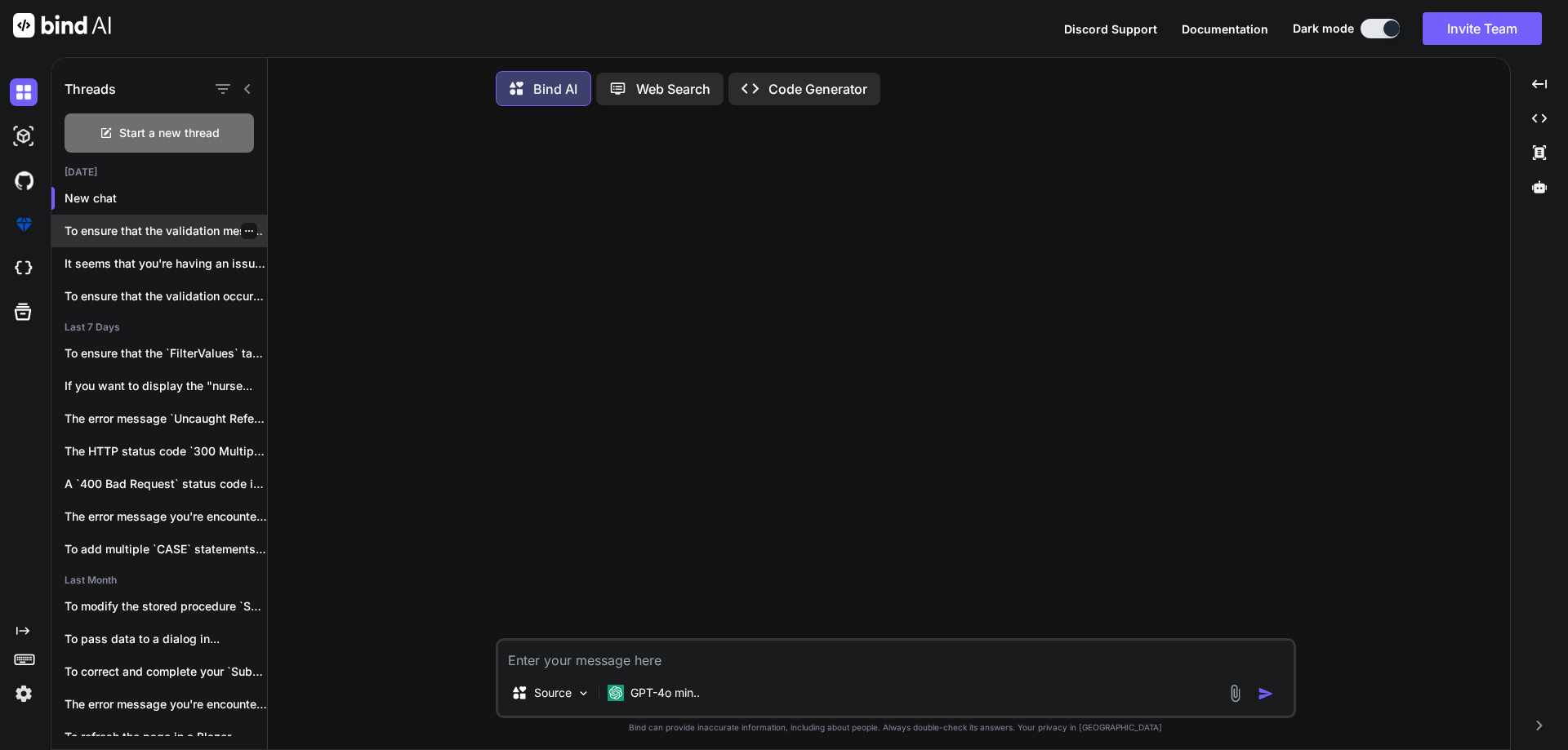
click at [247, 227] on div at bounding box center [249, 230] width 16 height 16
click at [245, 232] on icon "button" at bounding box center [250, 231] width 10 height 10
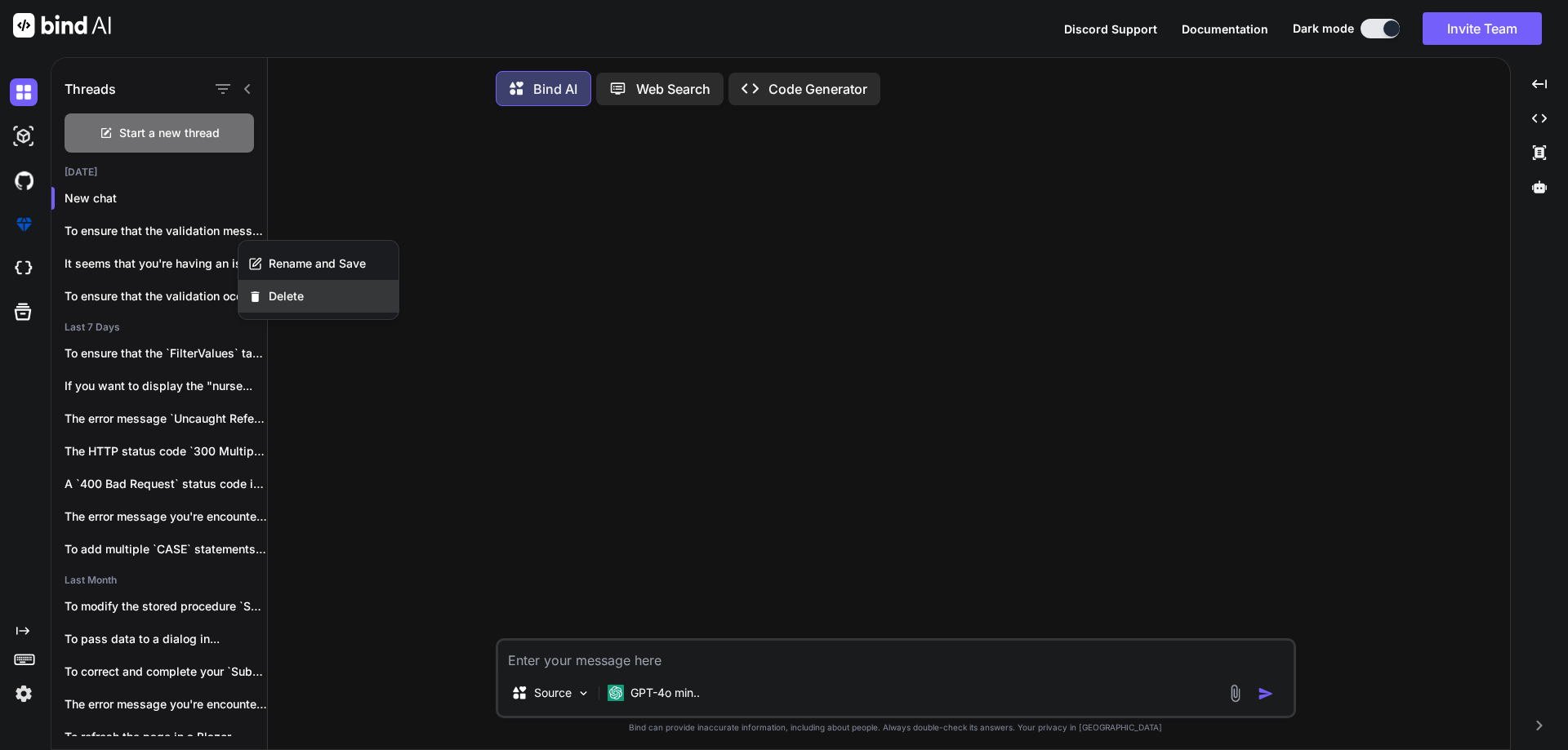
click at [285, 307] on div "Delete" at bounding box center [318, 296] width 160 height 33
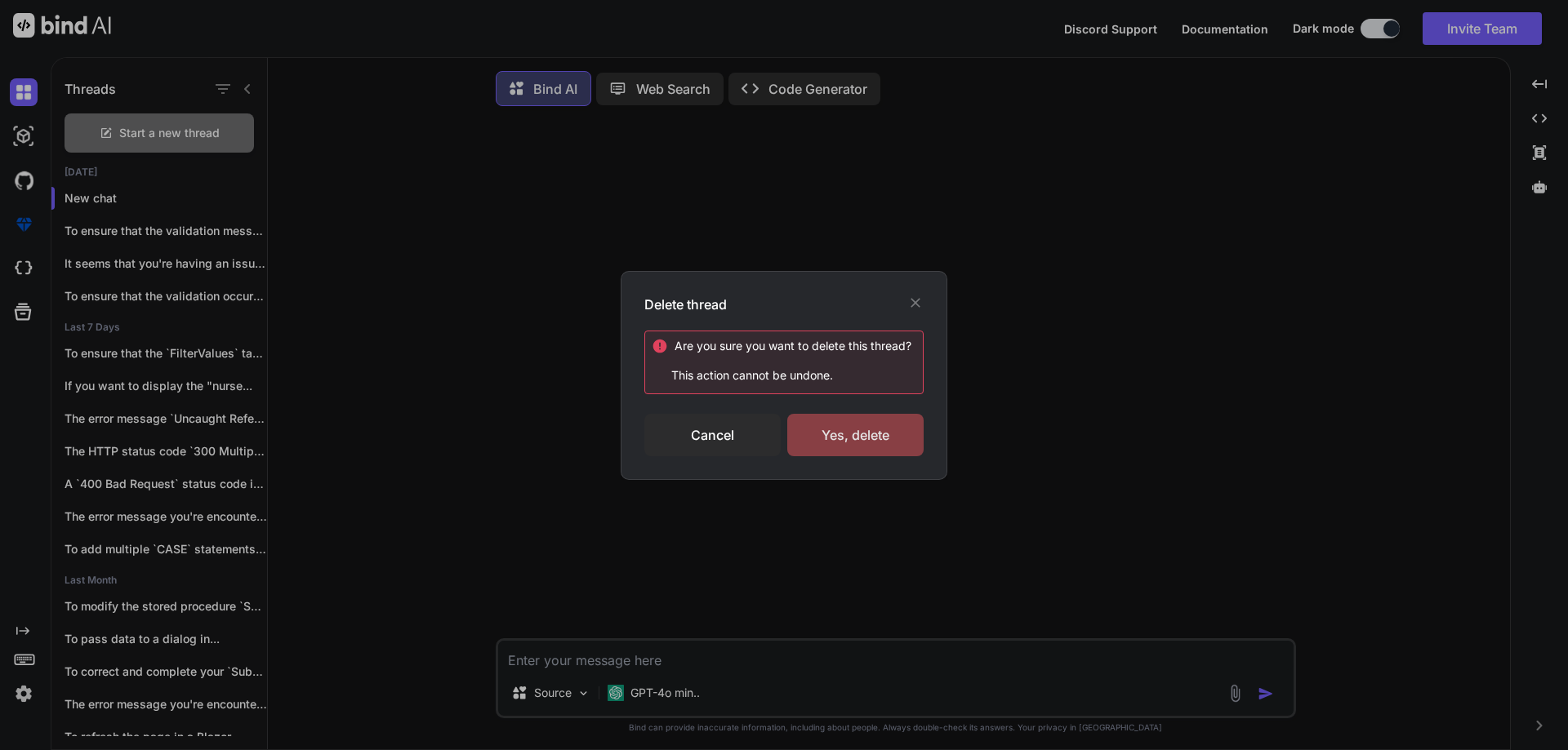
click at [852, 433] on div "Yes, delete" at bounding box center [855, 435] width 136 height 43
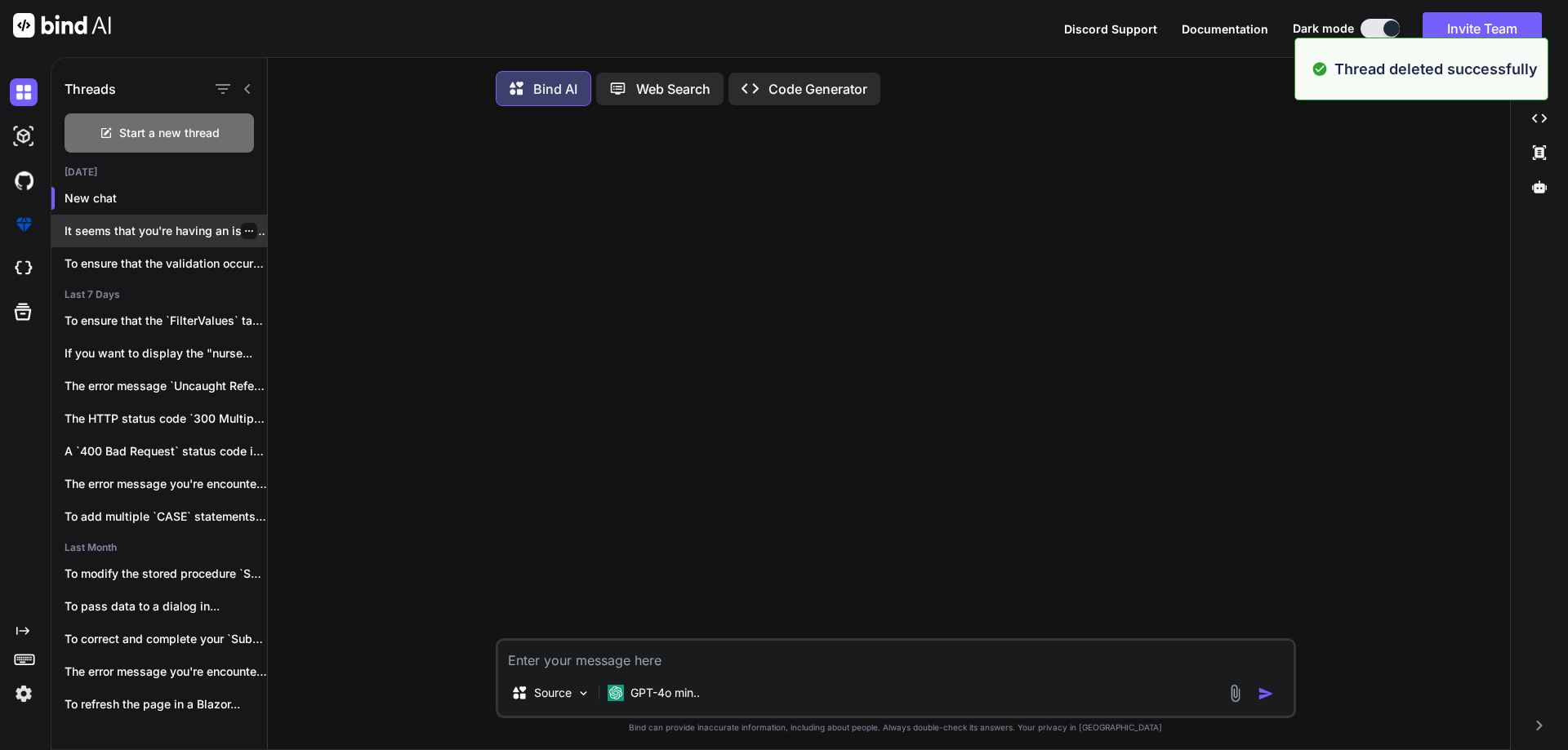
click at [247, 228] on div at bounding box center [249, 230] width 16 height 16
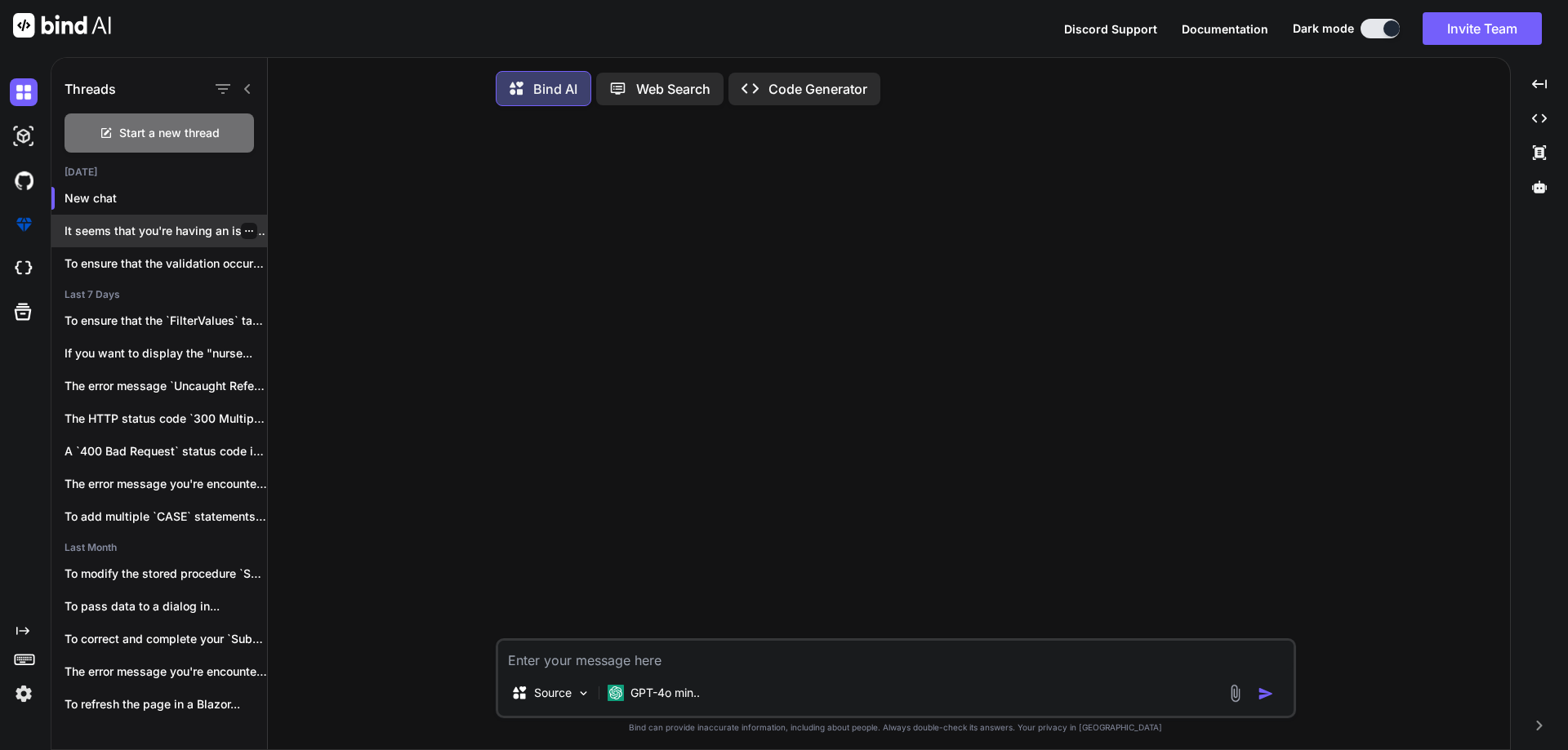
click at [247, 230] on div at bounding box center [249, 230] width 16 height 16
click at [245, 228] on icon "button" at bounding box center [250, 231] width 10 height 10
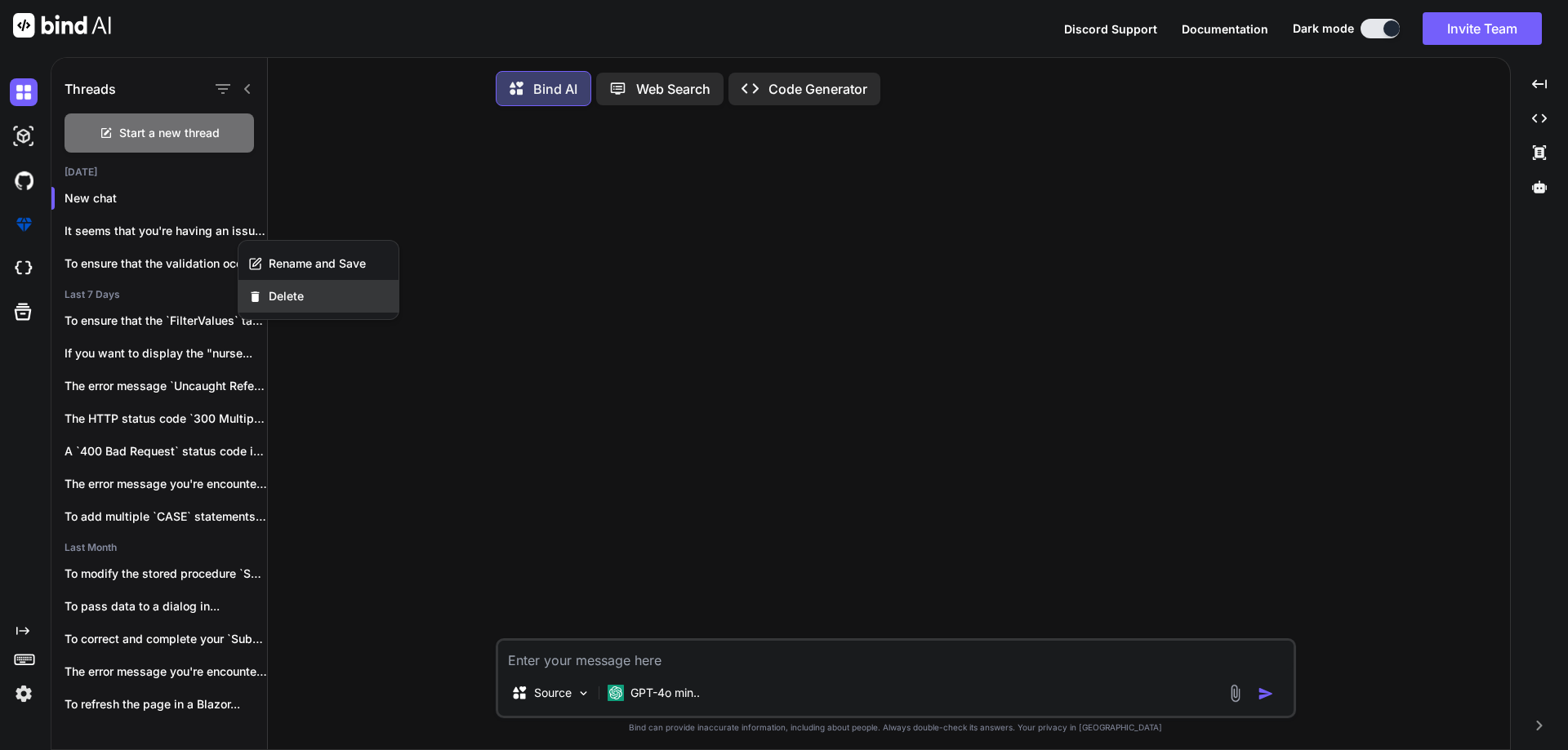
click at [268, 293] on div "Delete" at bounding box center [318, 296] width 160 height 33
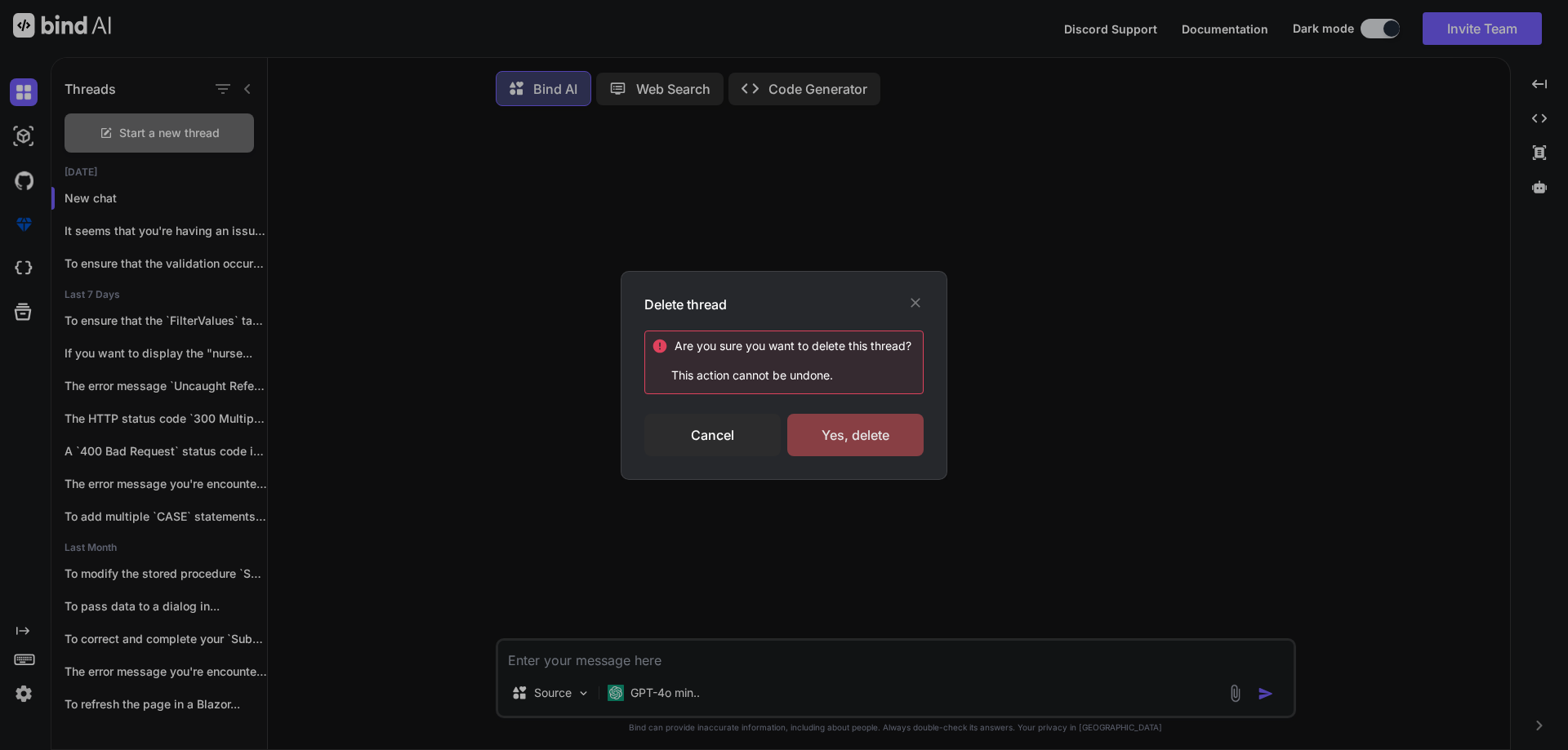
click at [829, 436] on div "Yes, delete" at bounding box center [855, 435] width 136 height 43
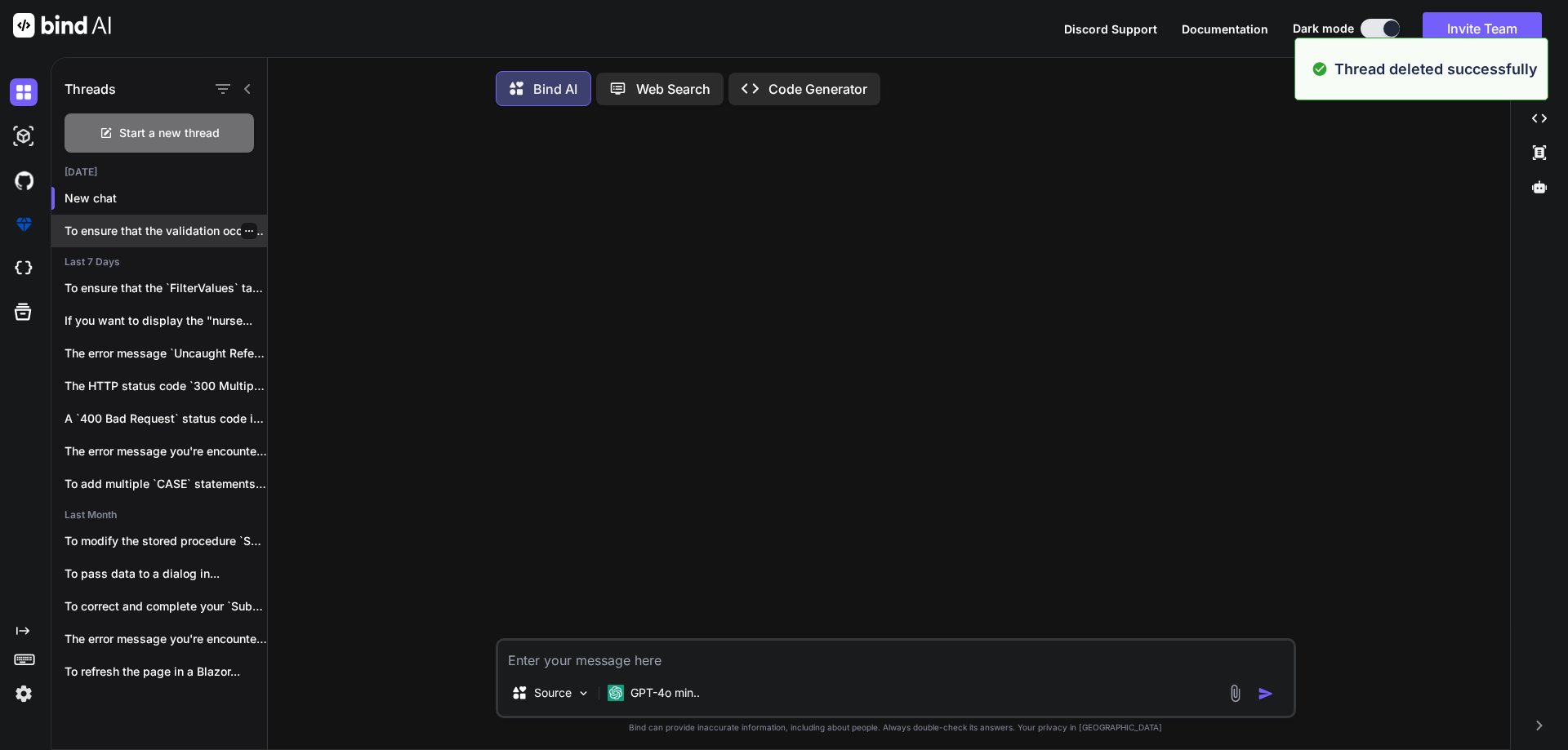
click at [247, 228] on div at bounding box center [249, 230] width 16 height 16
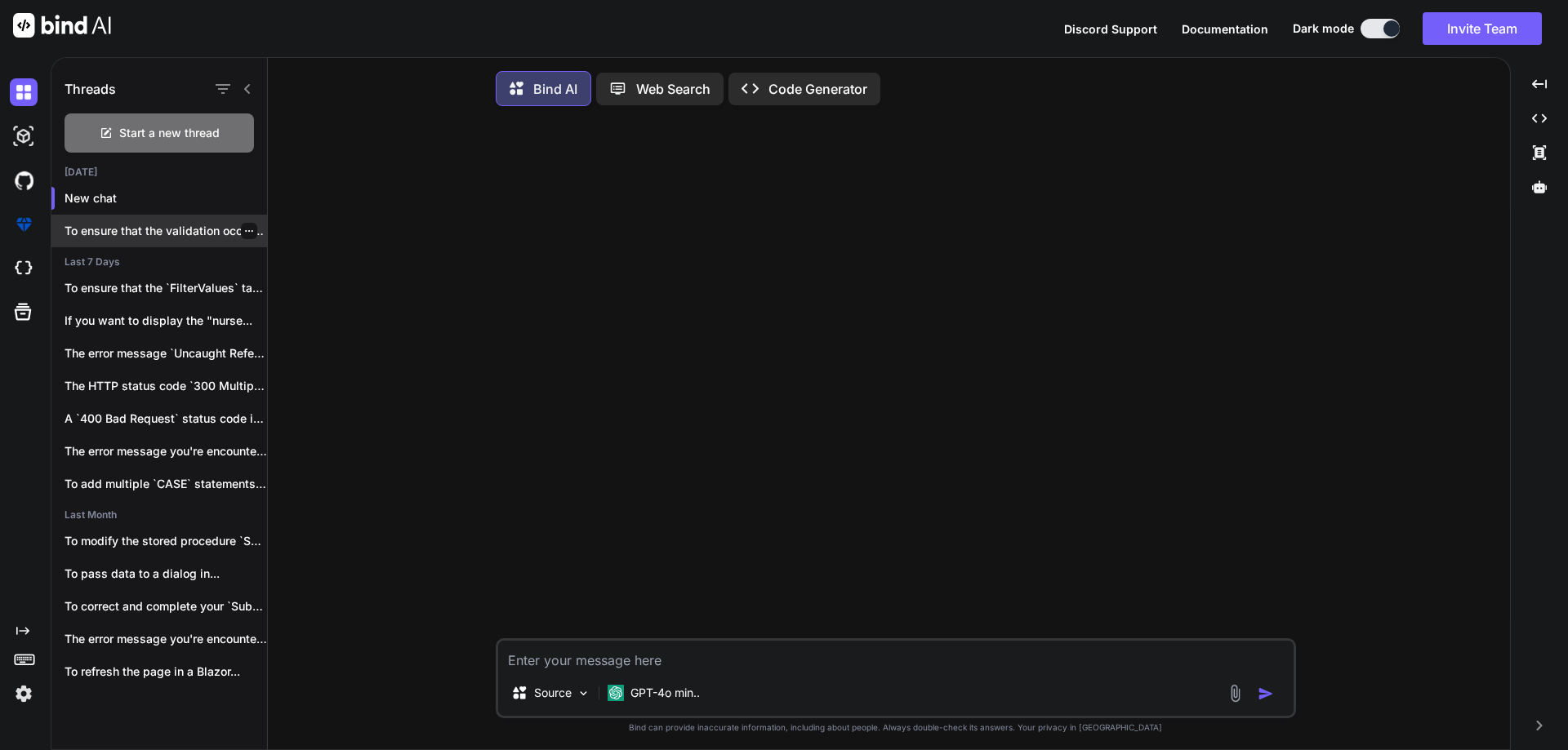
click at [245, 231] on icon "button" at bounding box center [250, 231] width 8 height 2
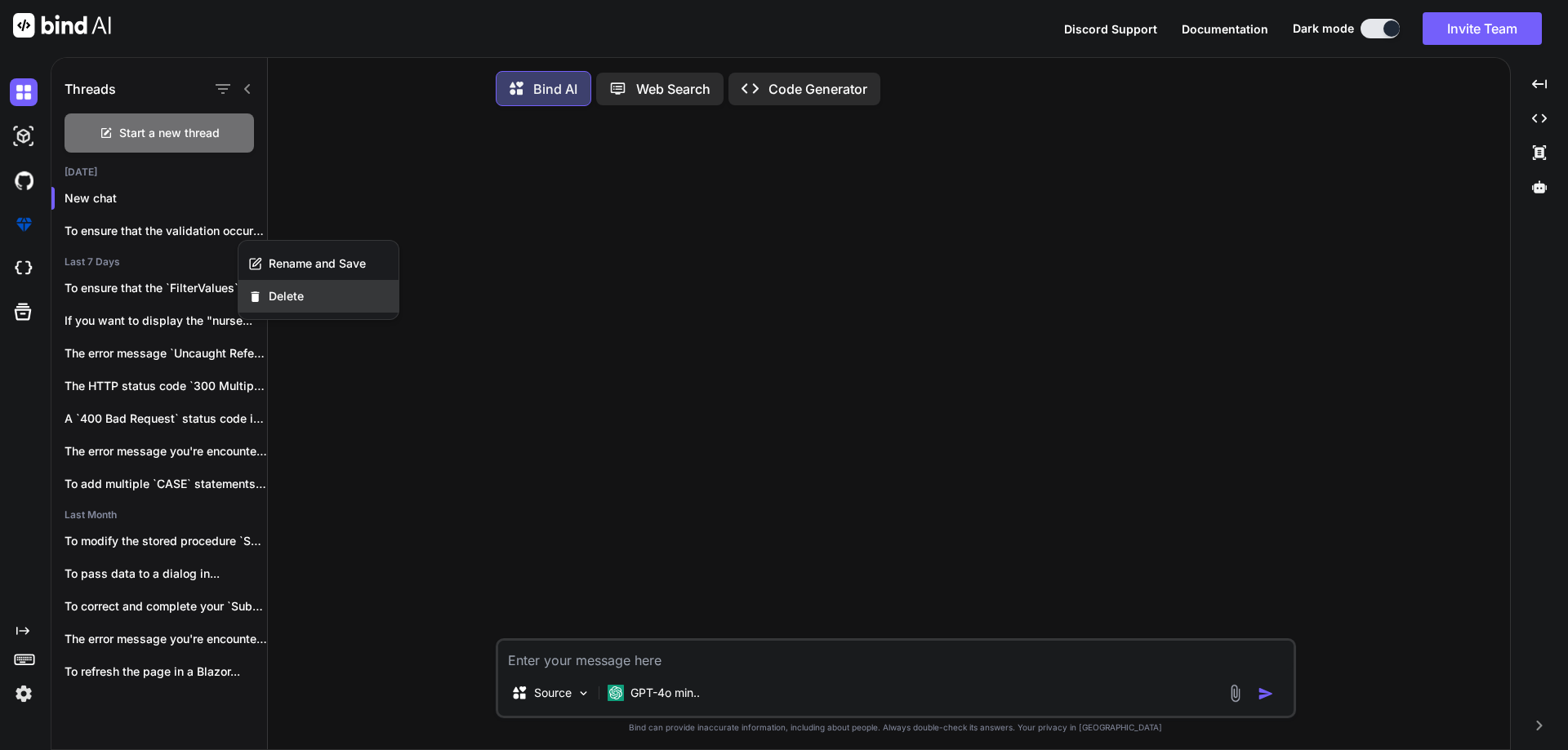
click at [284, 291] on span "Delete" at bounding box center [287, 296] width 35 height 16
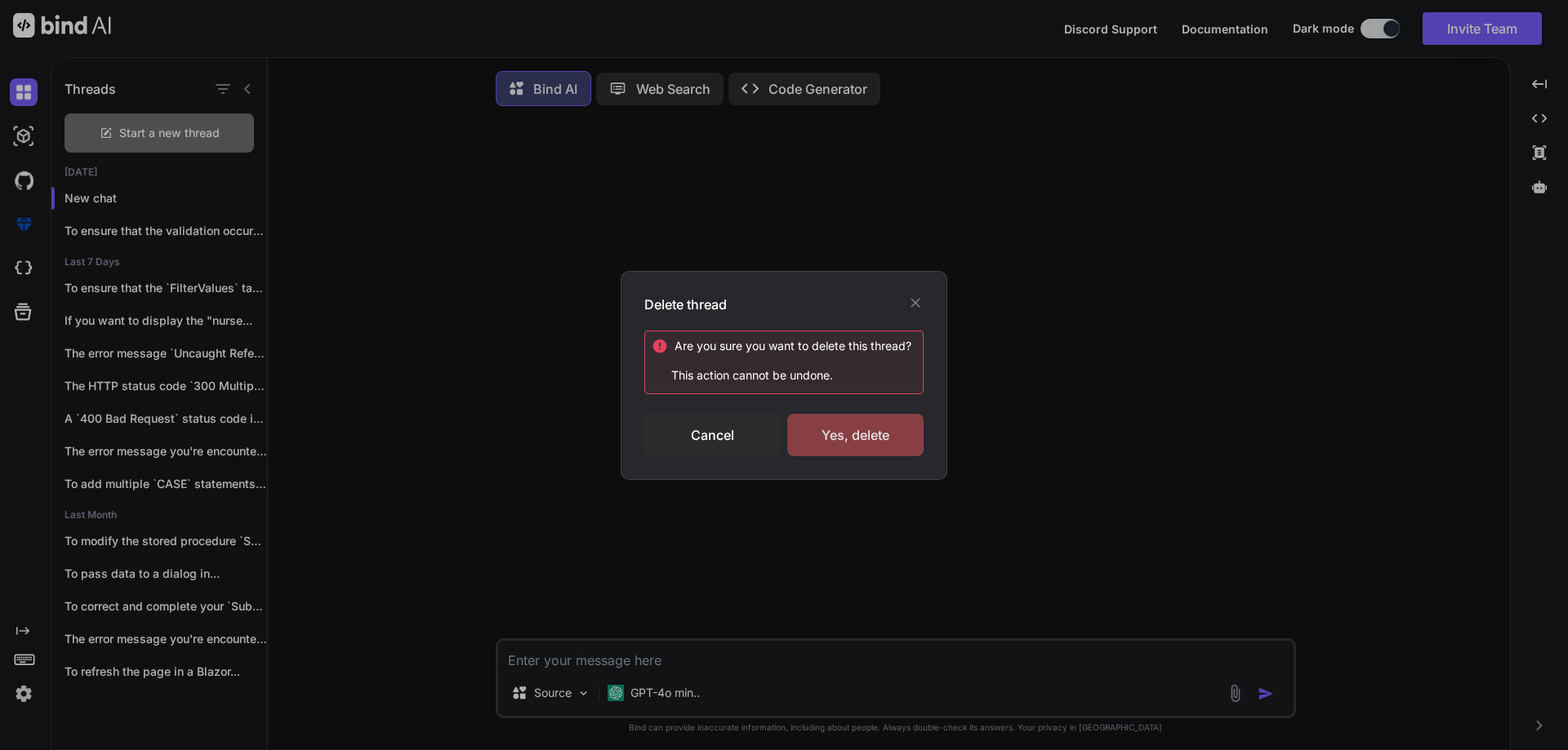
click at [850, 420] on div "Yes, delete" at bounding box center [855, 435] width 136 height 43
click at [845, 433] on div "Deleting..." at bounding box center [855, 434] width 136 height 19
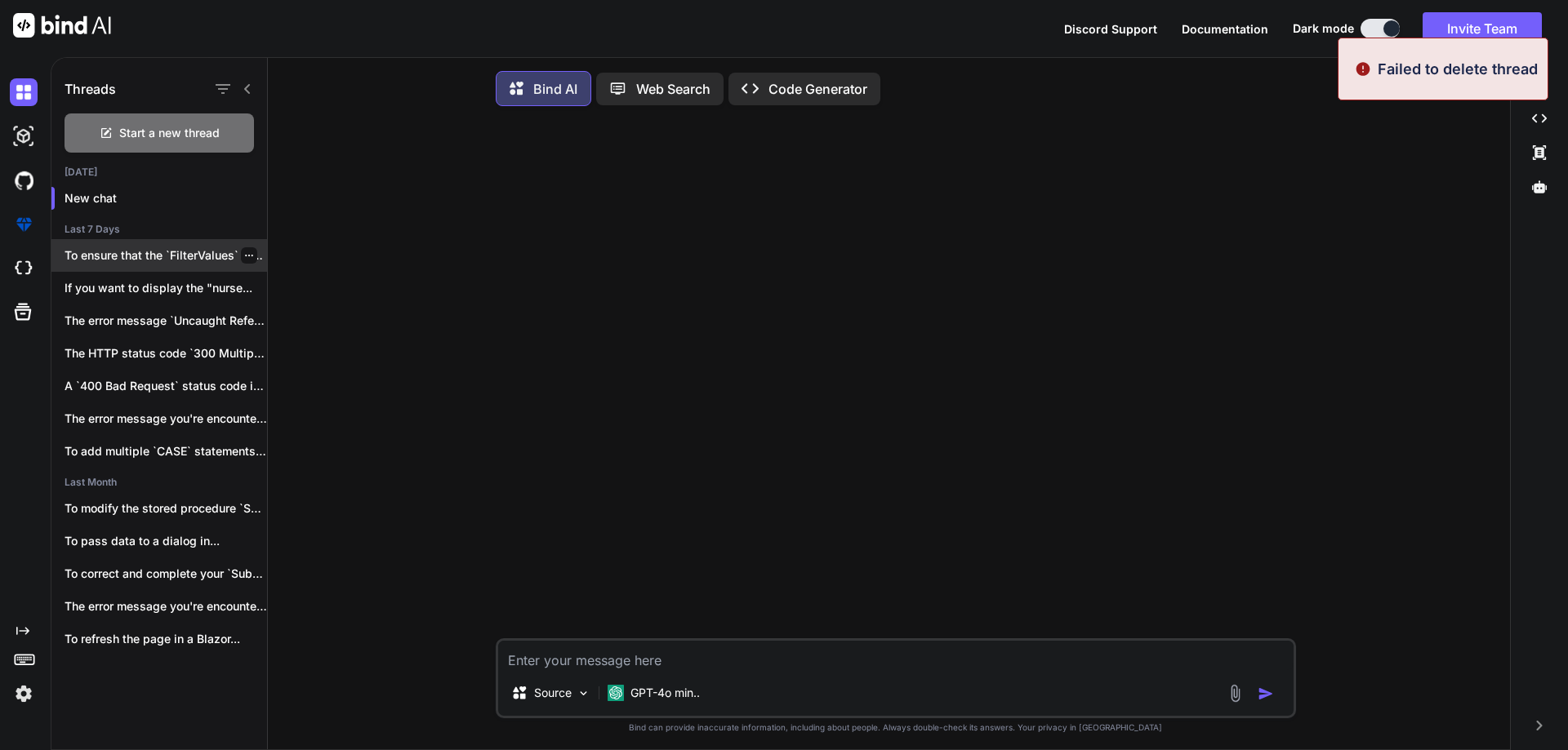
click at [241, 251] on div at bounding box center [249, 254] width 16 height 16
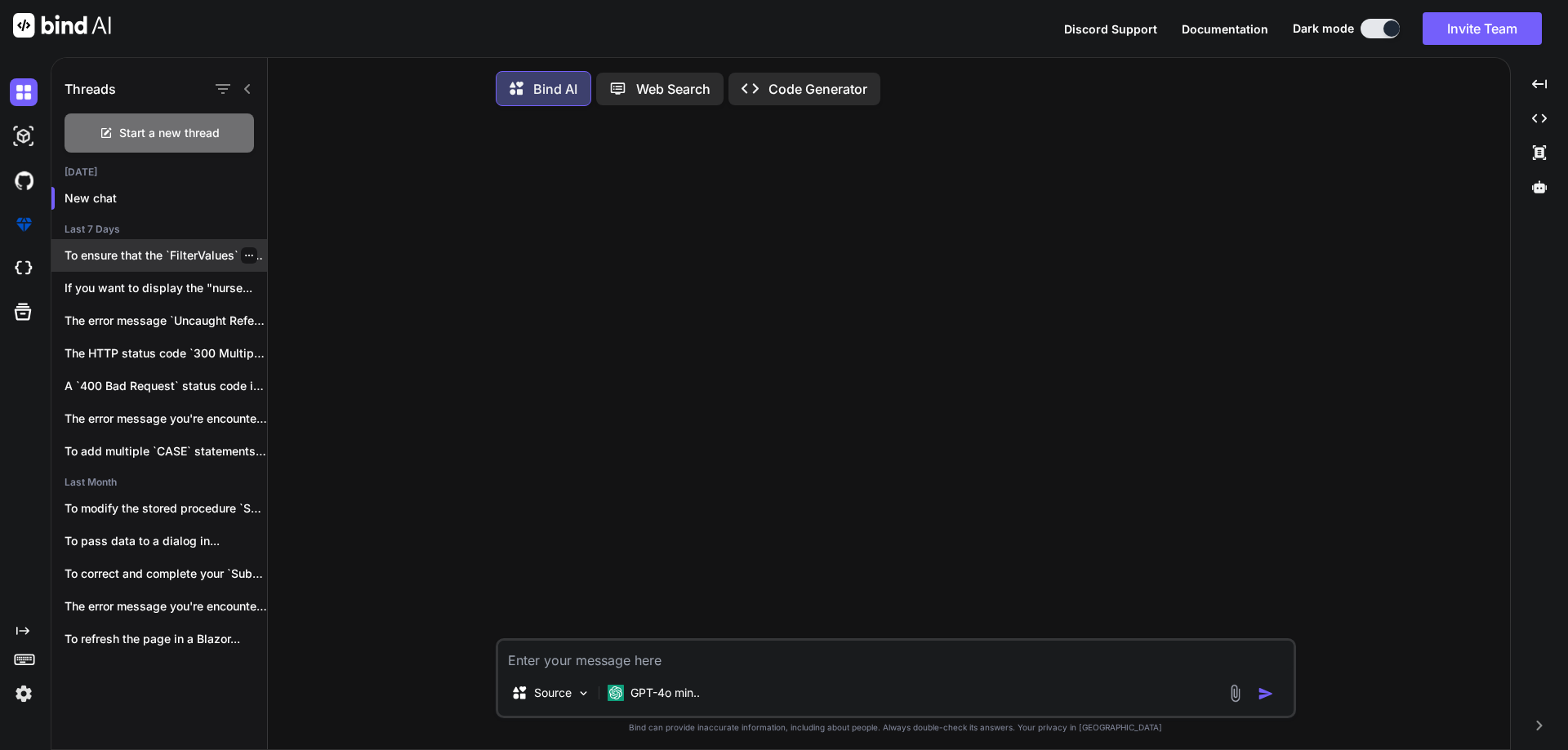
click at [245, 256] on icon "button" at bounding box center [250, 255] width 10 height 10
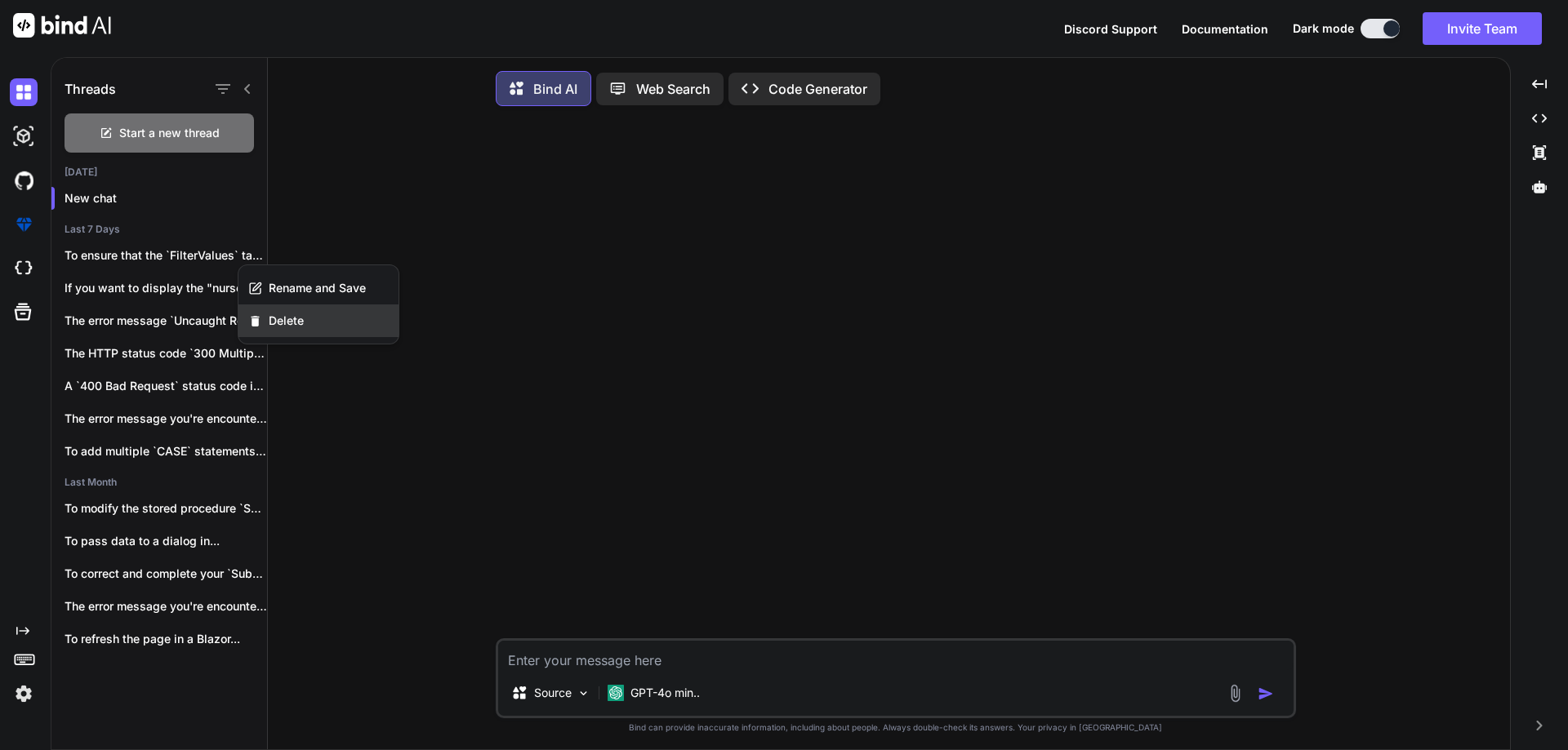
click at [286, 317] on span "Delete" at bounding box center [287, 320] width 35 height 16
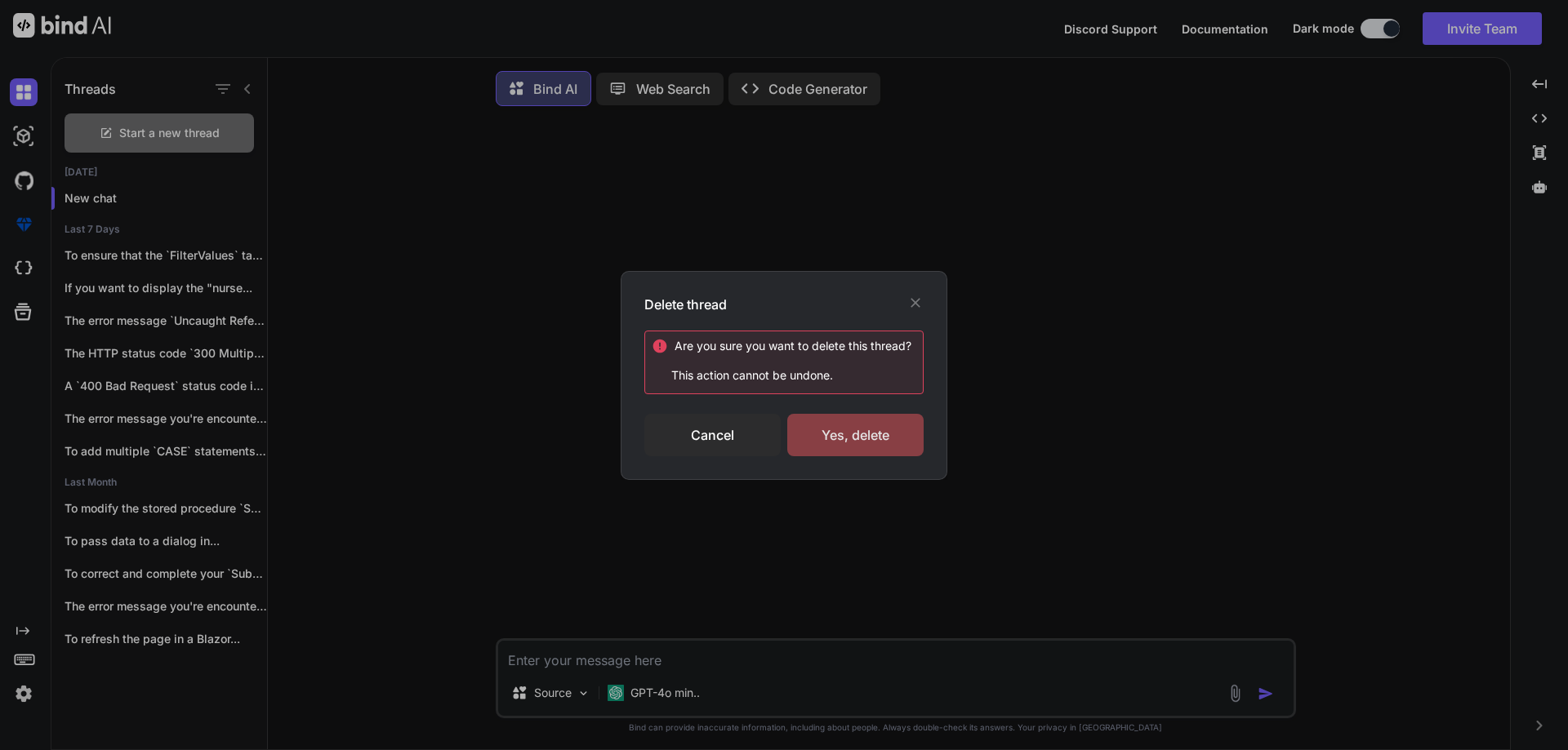
click at [897, 443] on div "Yes, delete" at bounding box center [855, 435] width 136 height 43
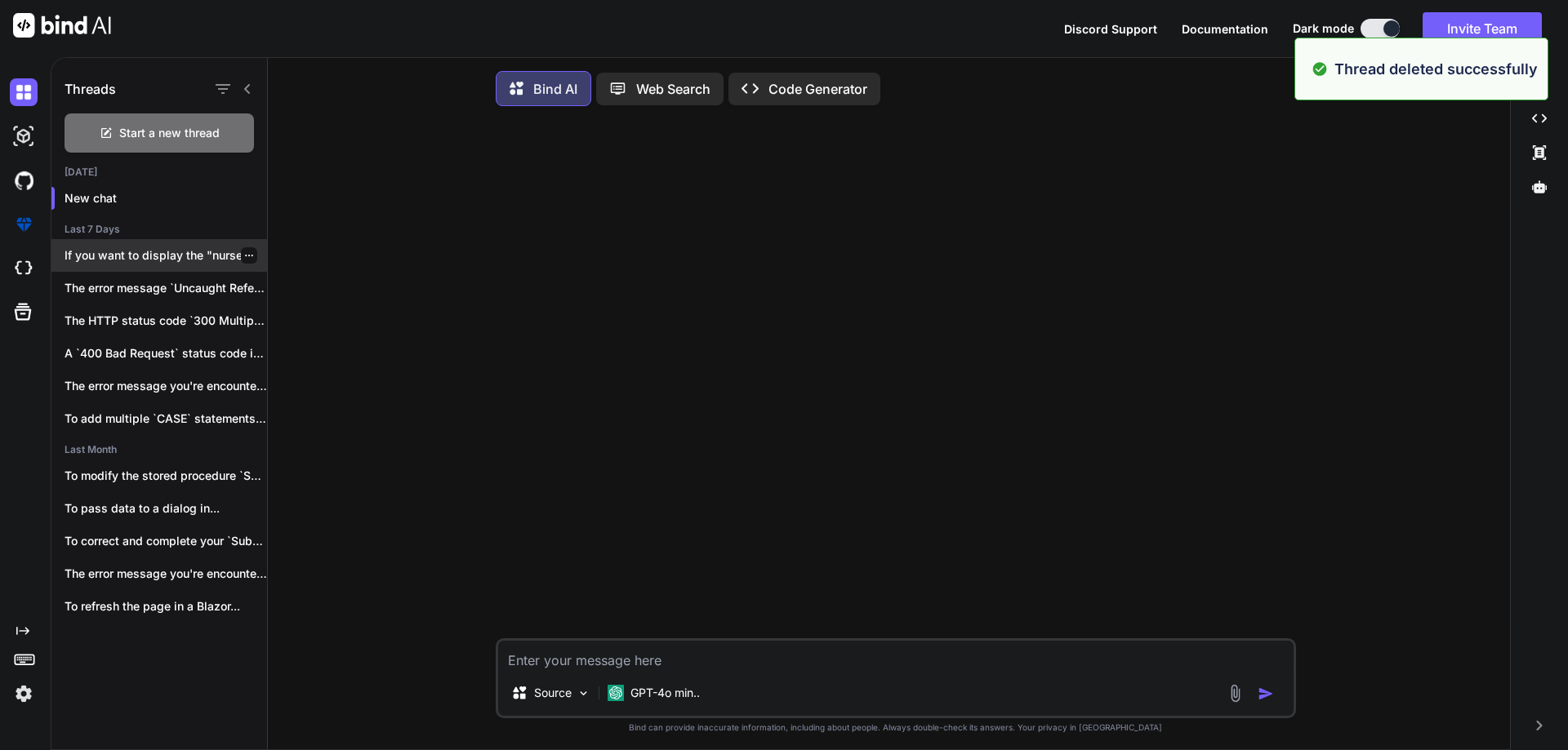
click at [245, 254] on icon "button" at bounding box center [250, 255] width 8 height 2
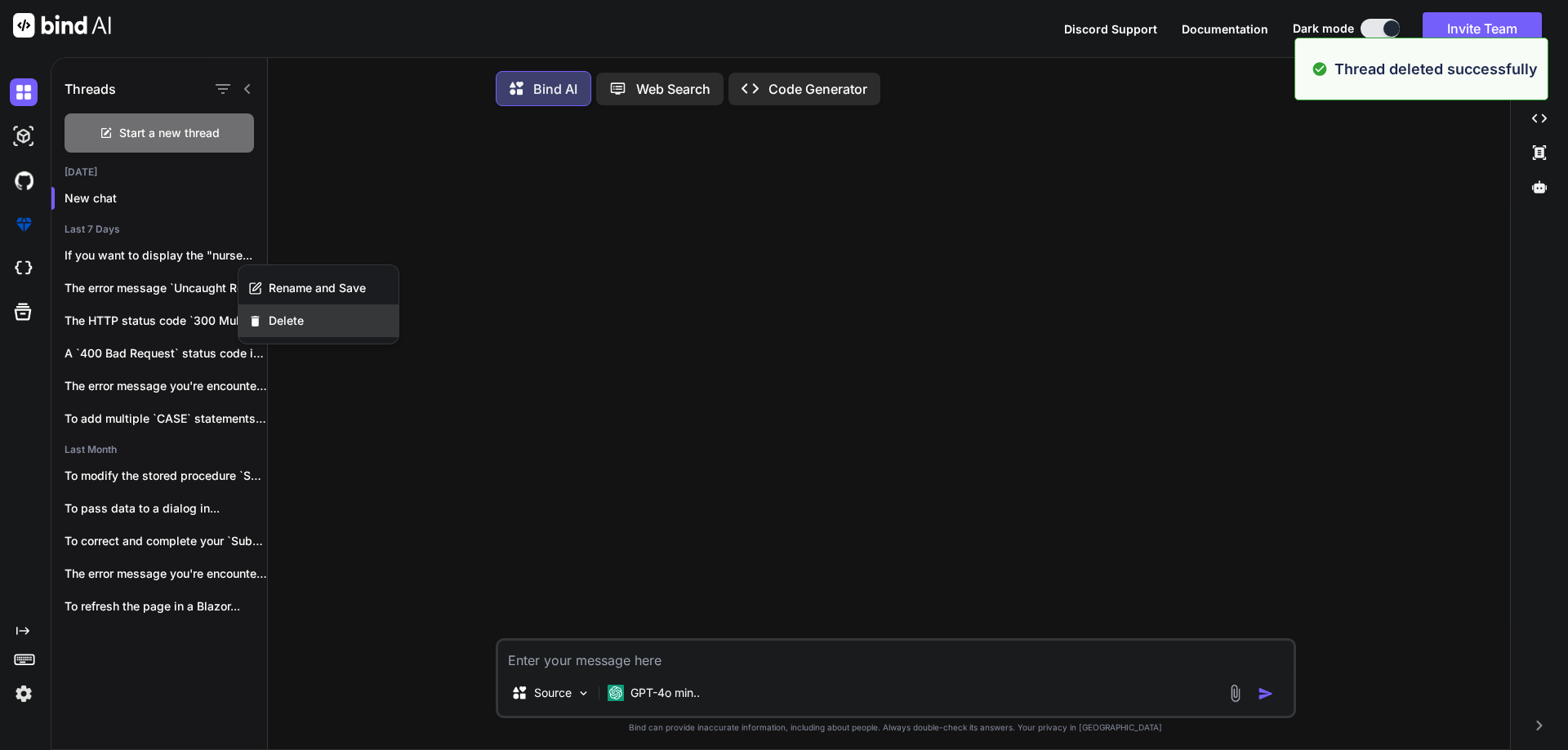
click at [279, 317] on span "Delete" at bounding box center [287, 320] width 35 height 16
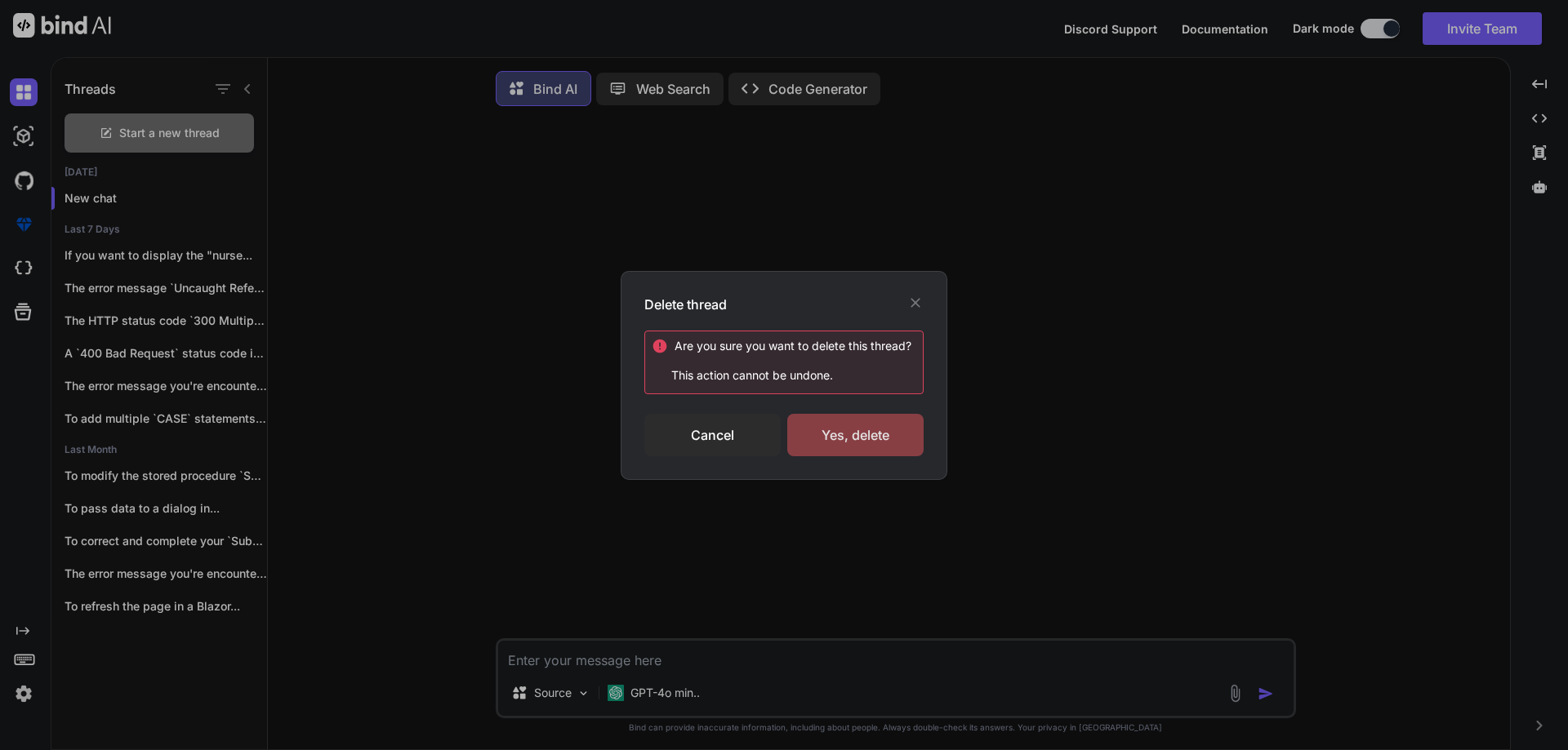
click at [861, 435] on div "Yes, delete" at bounding box center [855, 435] width 136 height 43
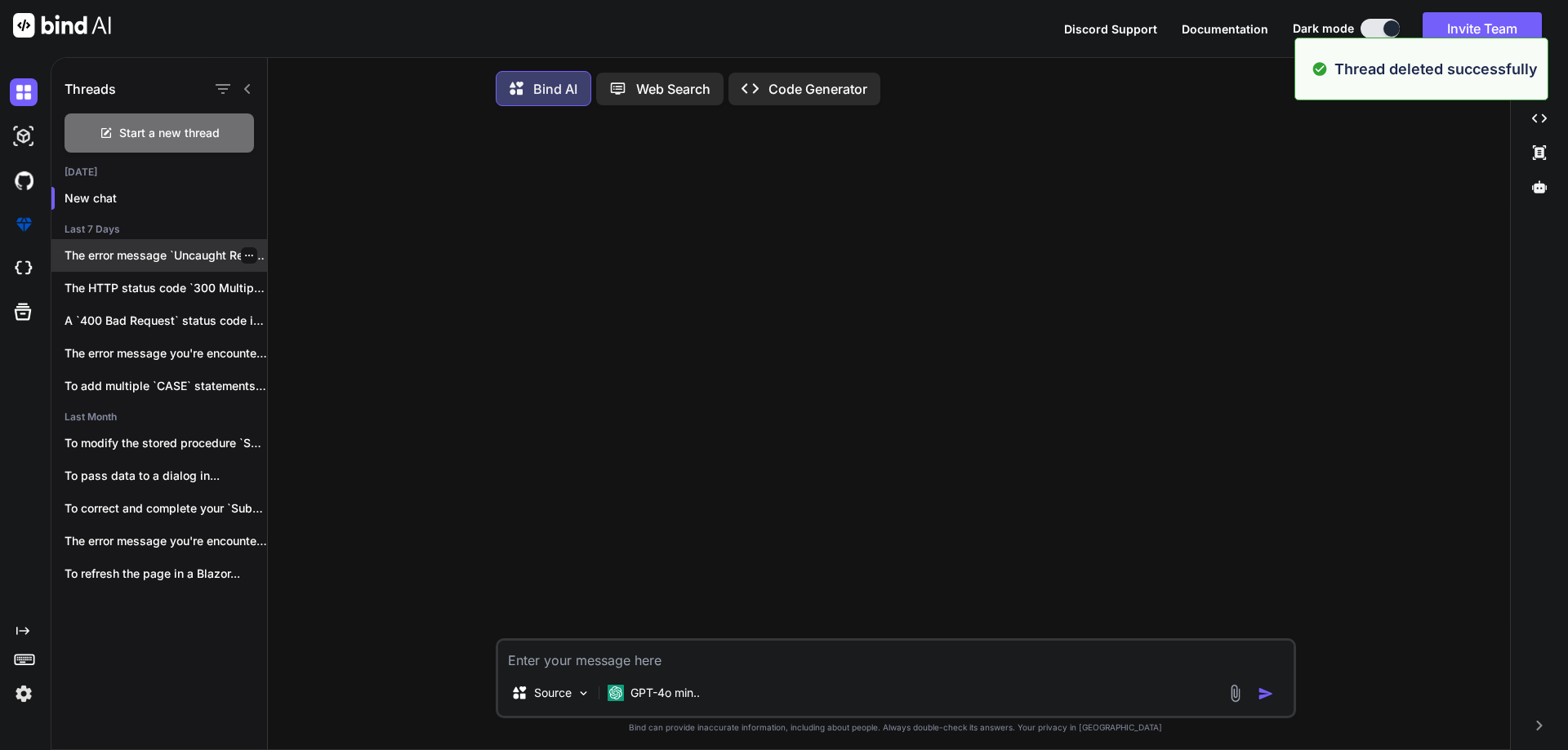
click at [245, 254] on icon "button" at bounding box center [250, 255] width 8 height 2
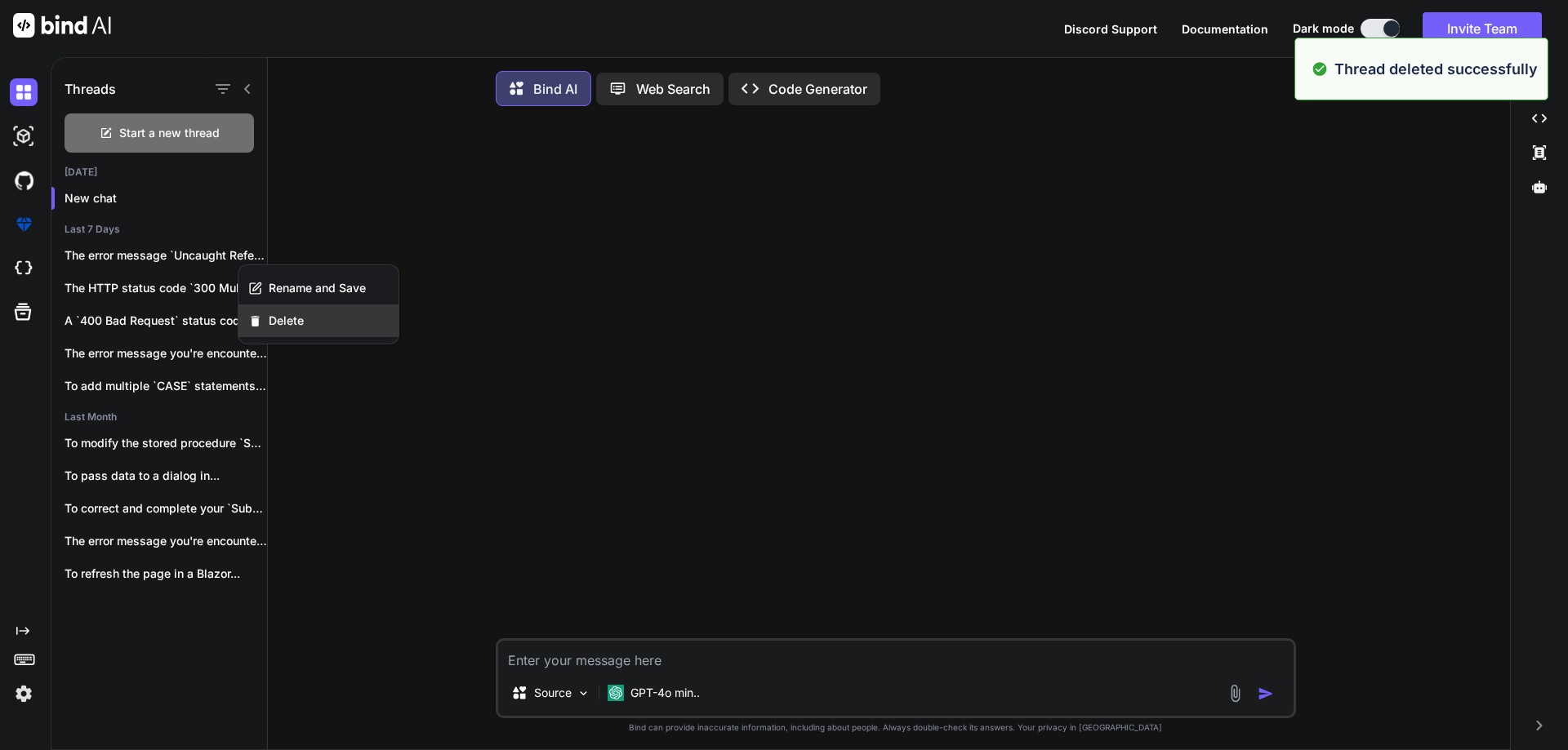
click at [274, 324] on span "Delete" at bounding box center [287, 320] width 35 height 16
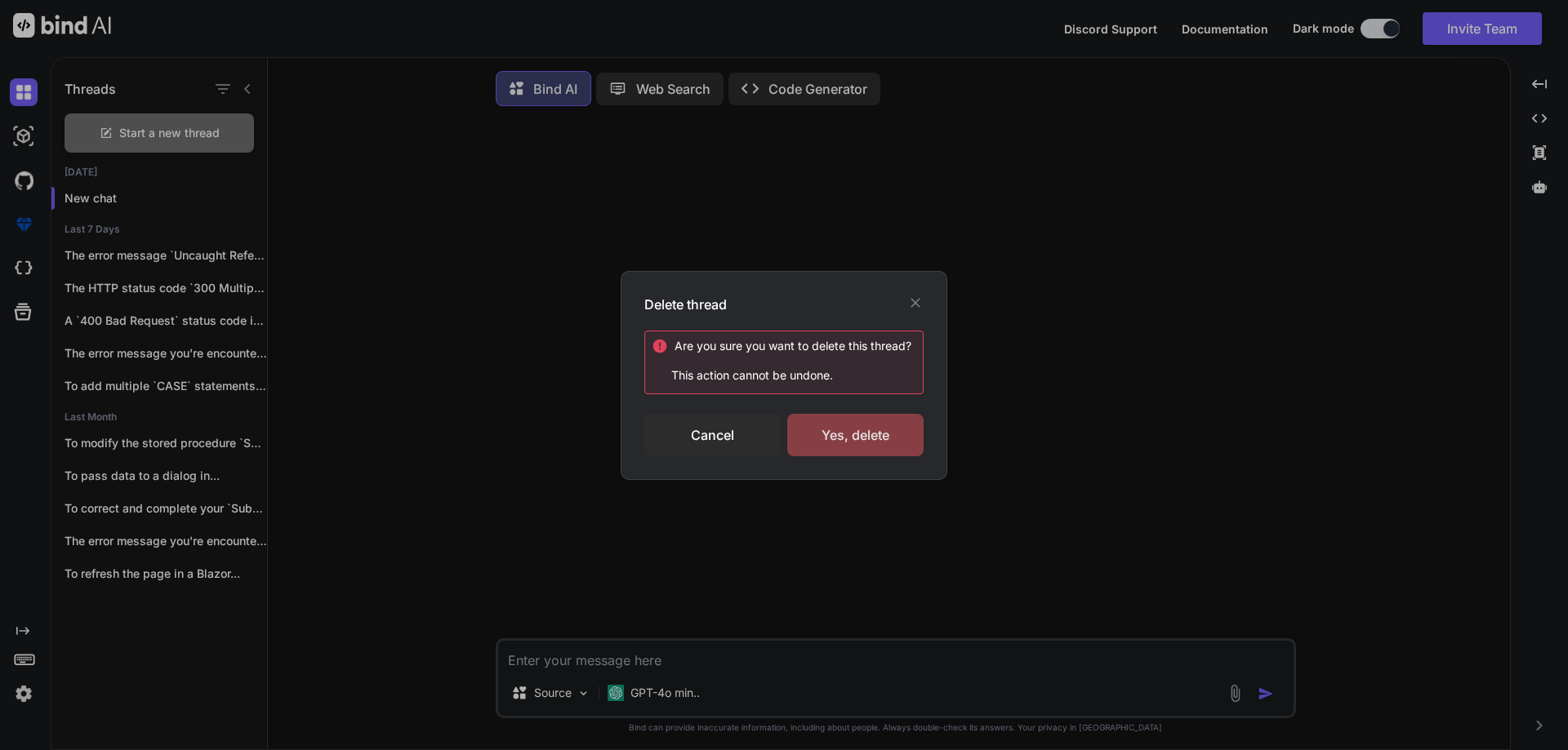
click at [882, 425] on div "Yes, delete" at bounding box center [855, 435] width 136 height 43
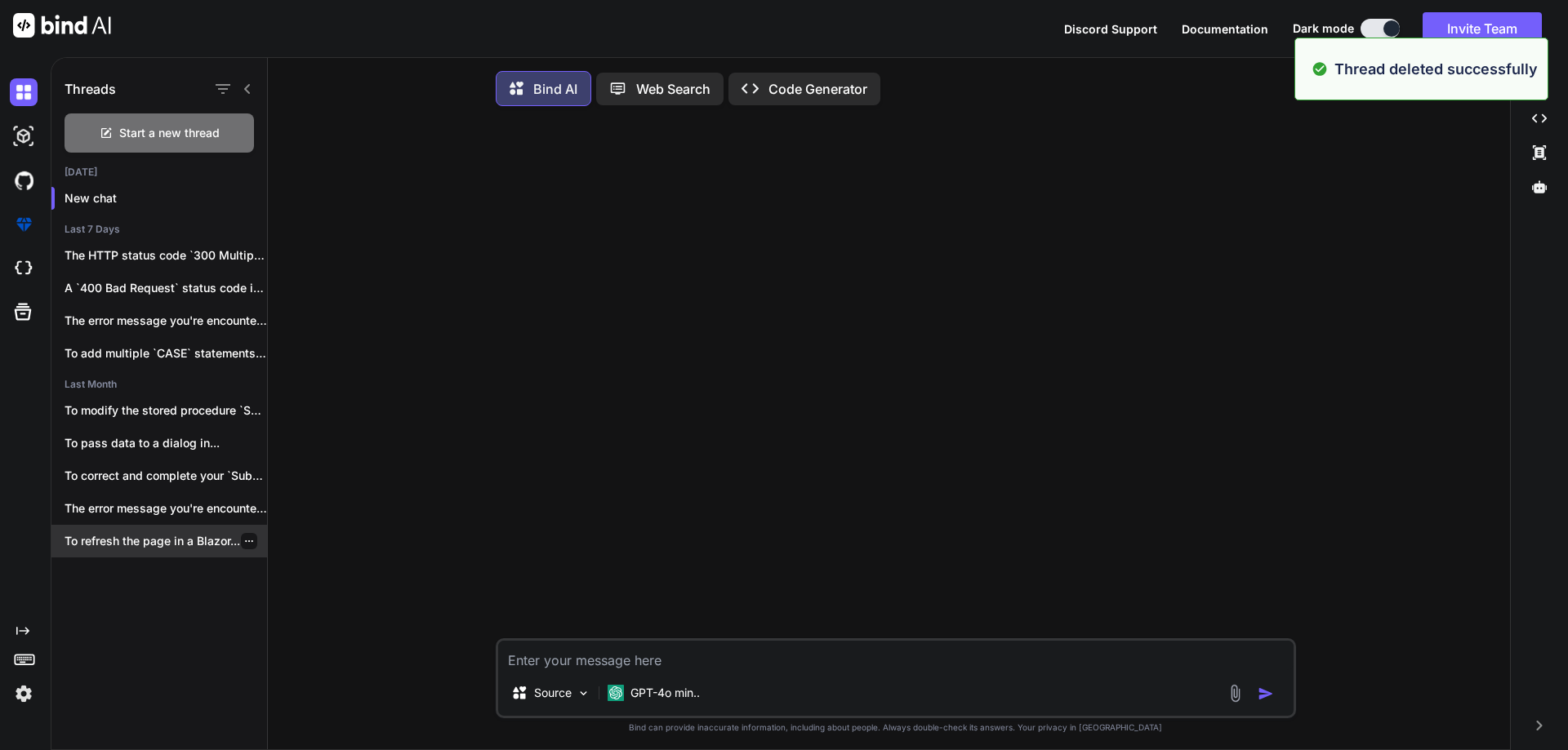
click at [245, 539] on icon "button" at bounding box center [250, 541] width 10 height 10
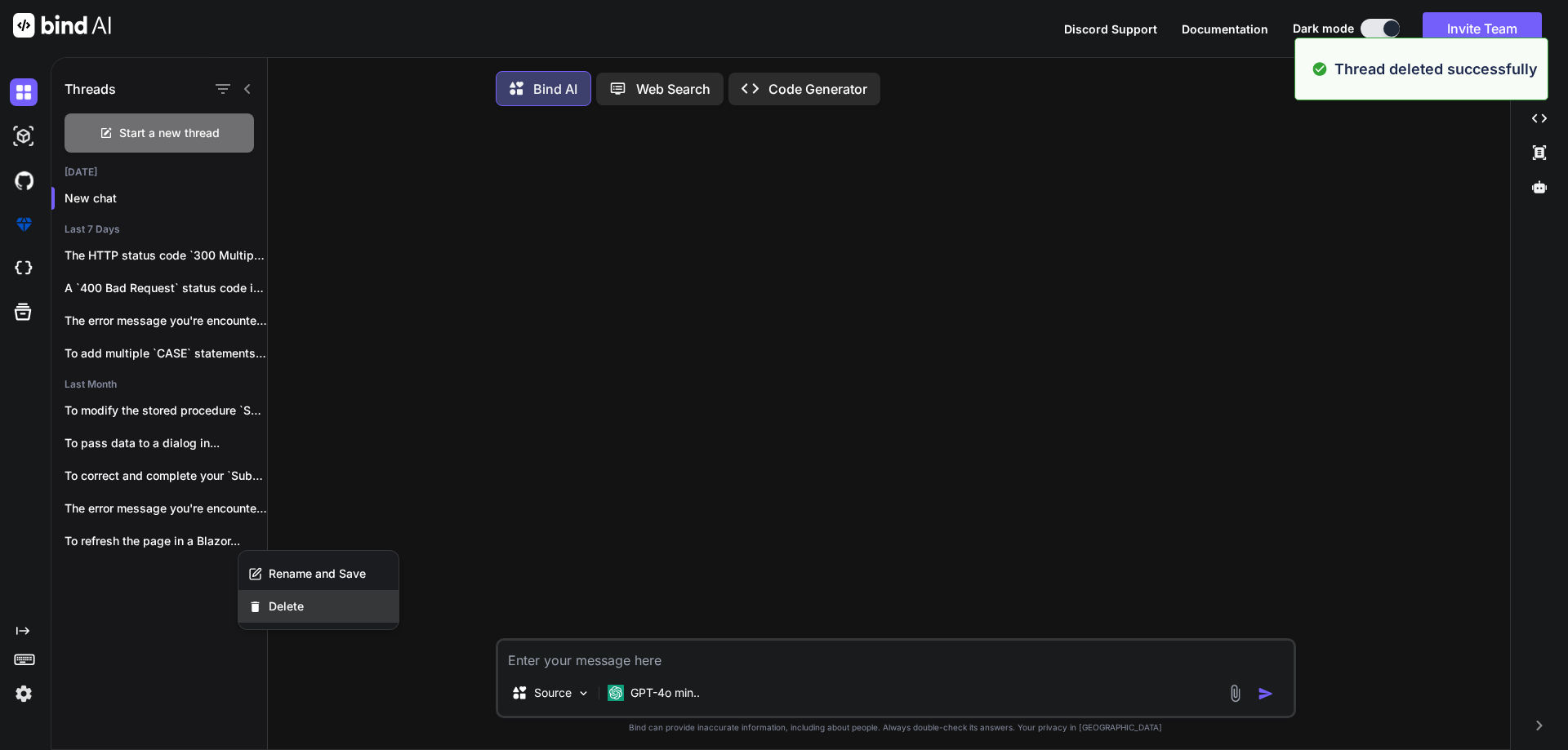
click at [274, 606] on span "Delete" at bounding box center [287, 606] width 35 height 16
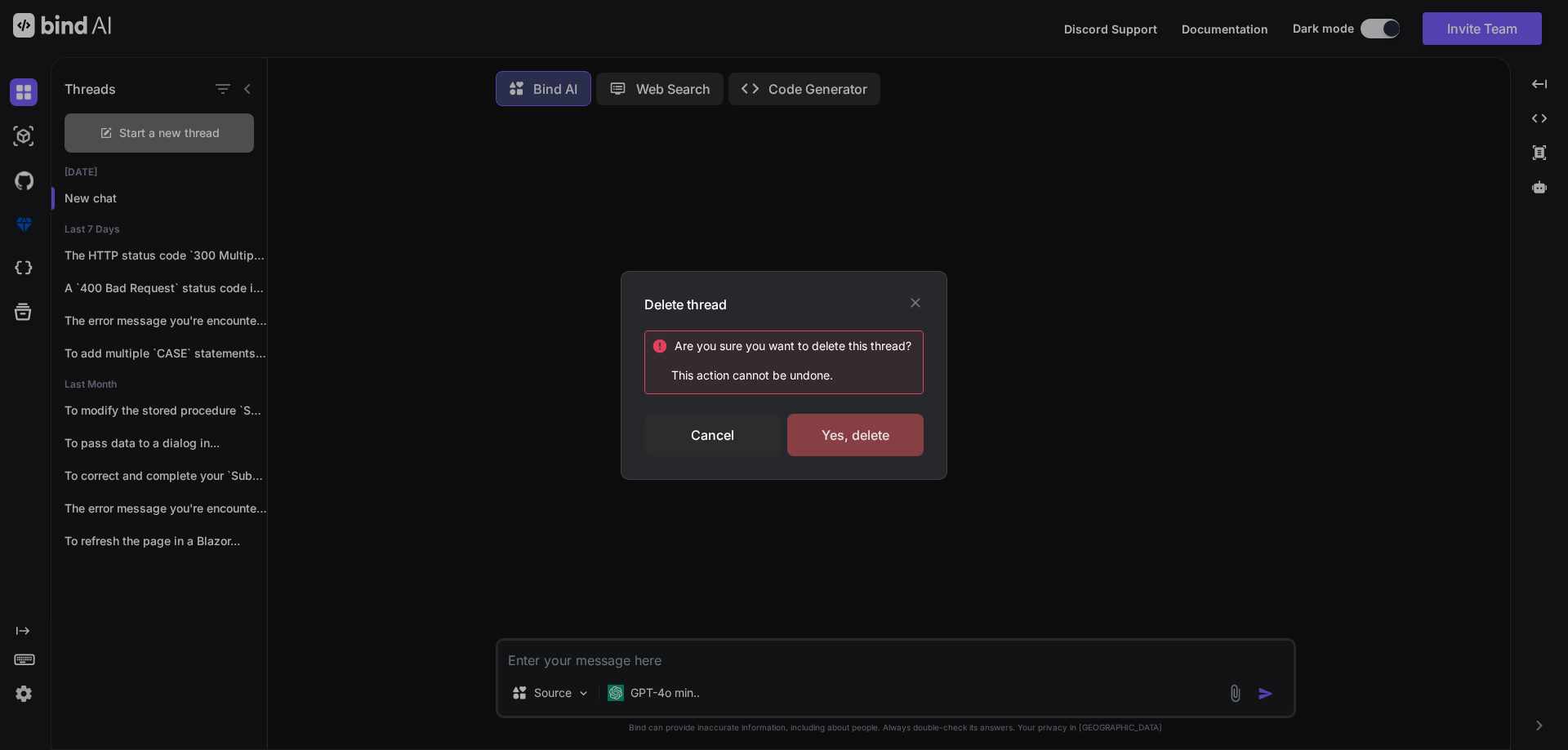
click at [828, 447] on div "Yes, delete" at bounding box center [855, 435] width 136 height 43
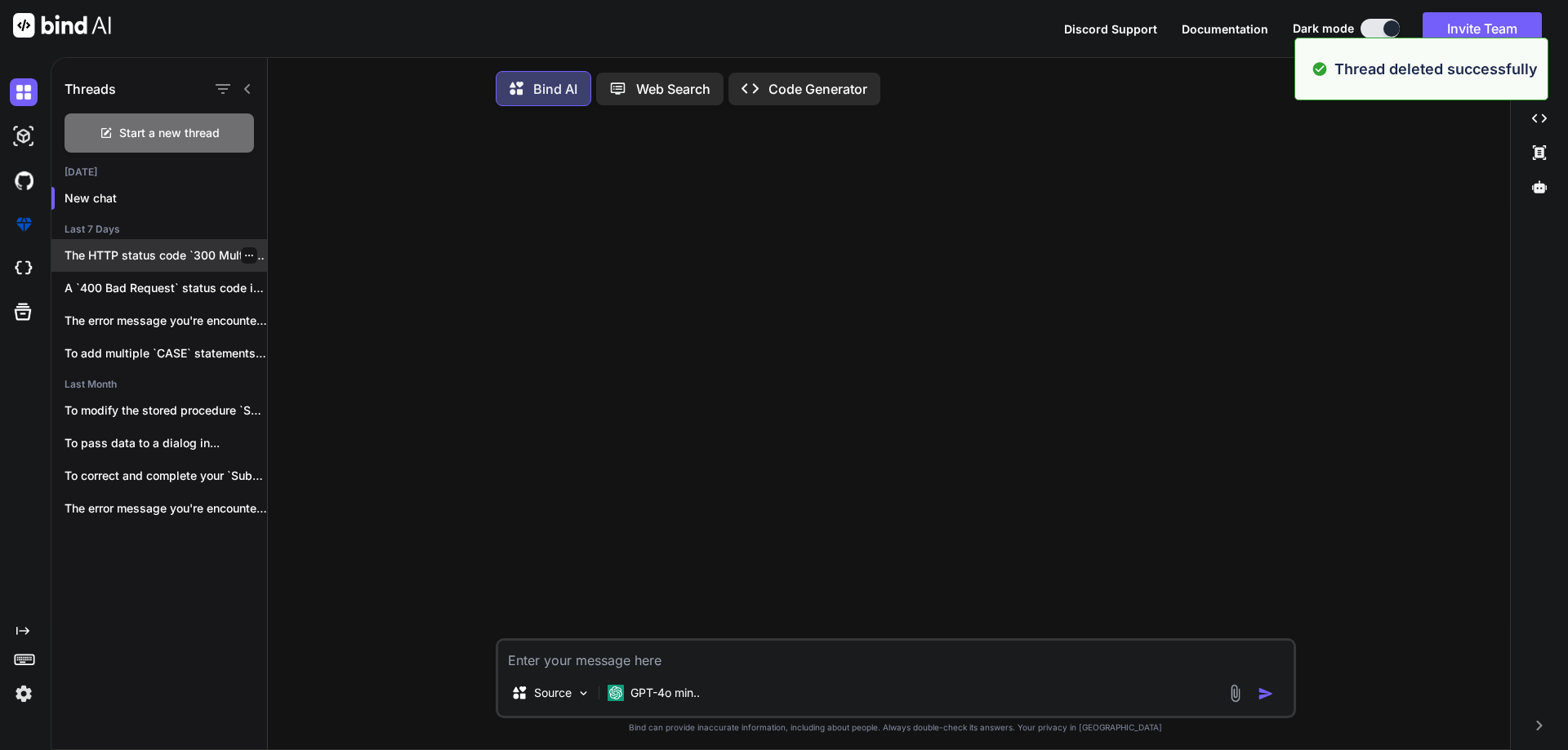
click at [246, 254] on icon "button" at bounding box center [250, 255] width 10 height 10
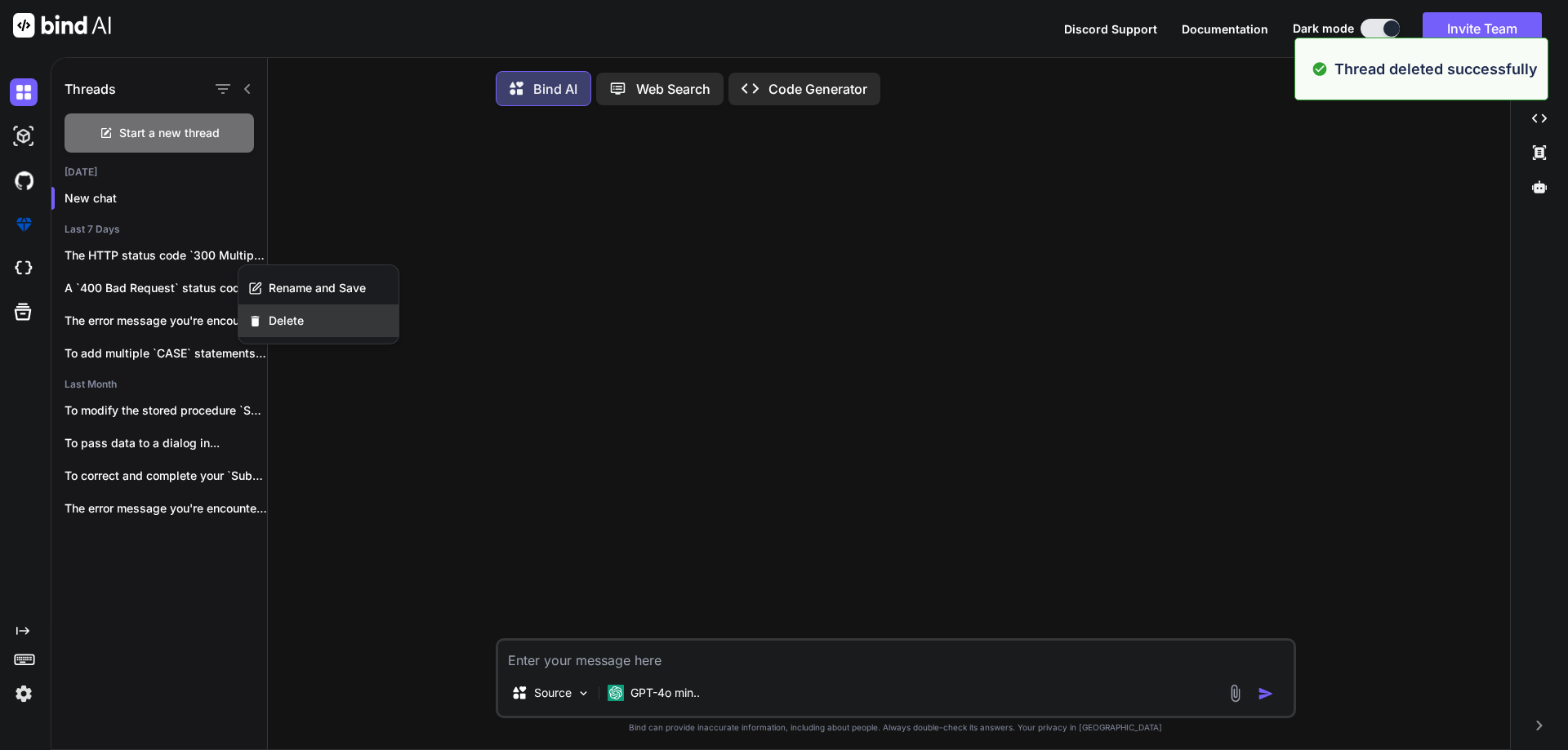
click at [292, 324] on span "Delete" at bounding box center [287, 320] width 35 height 16
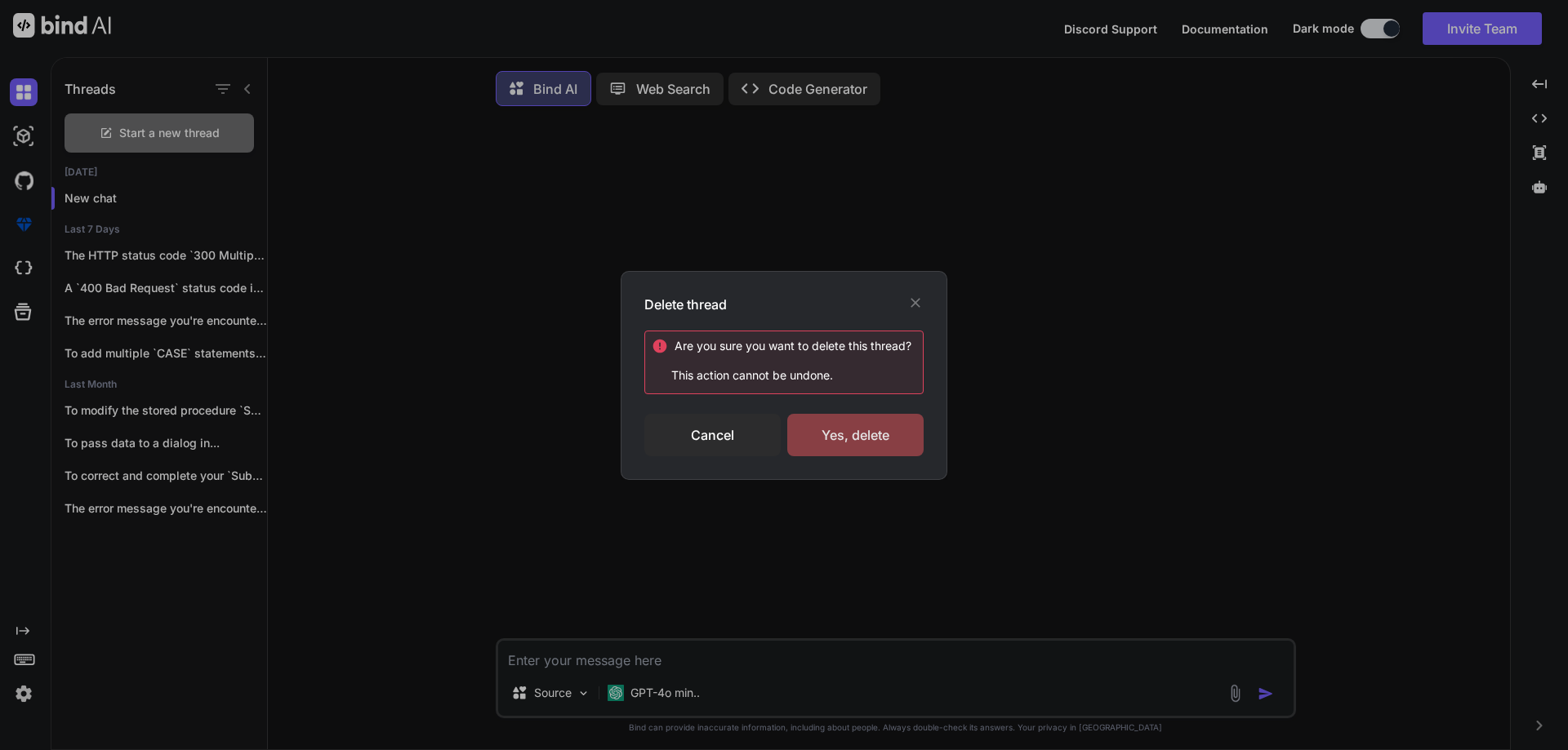
click at [885, 443] on div "Yes, delete" at bounding box center [855, 435] width 136 height 43
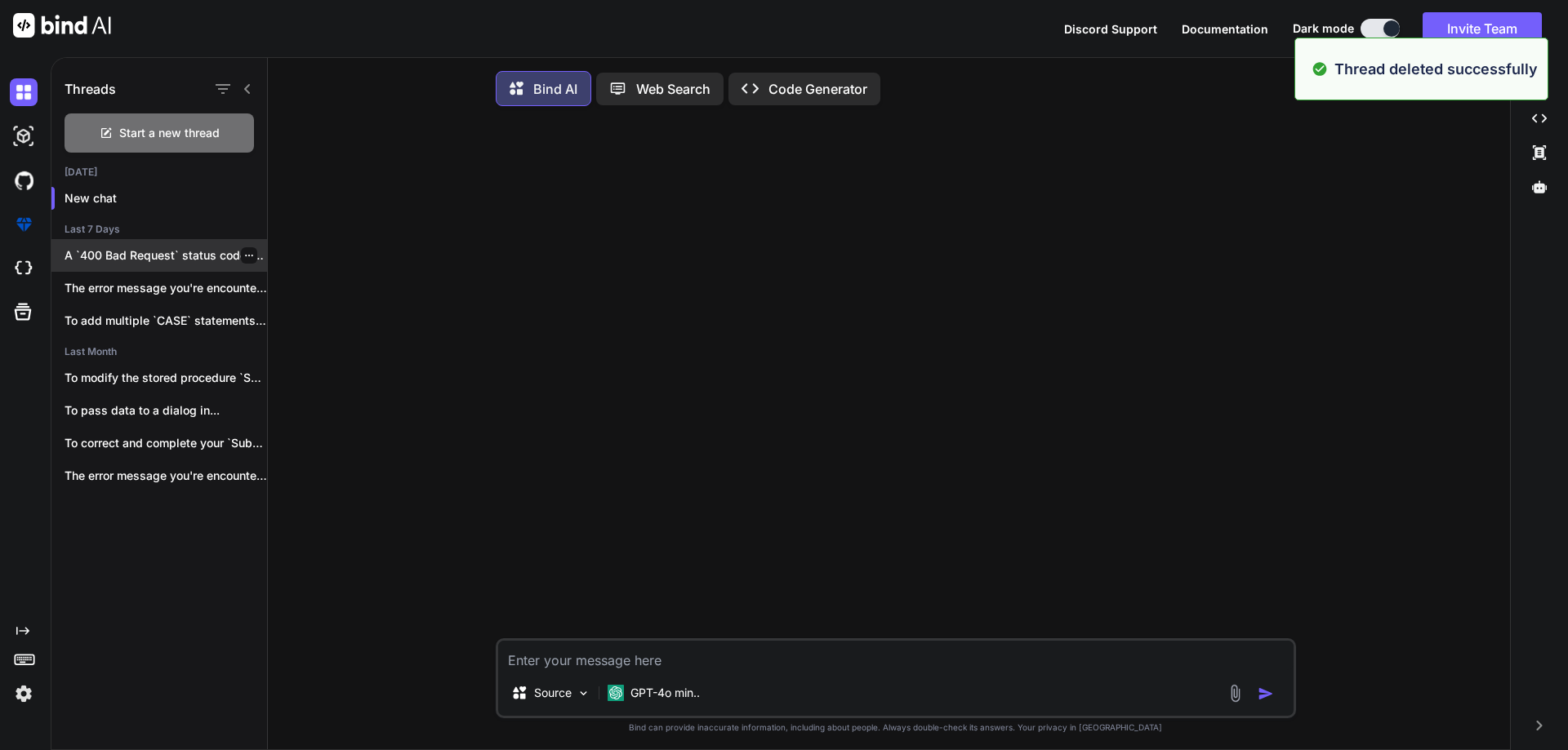
click at [241, 254] on div at bounding box center [249, 254] width 16 height 16
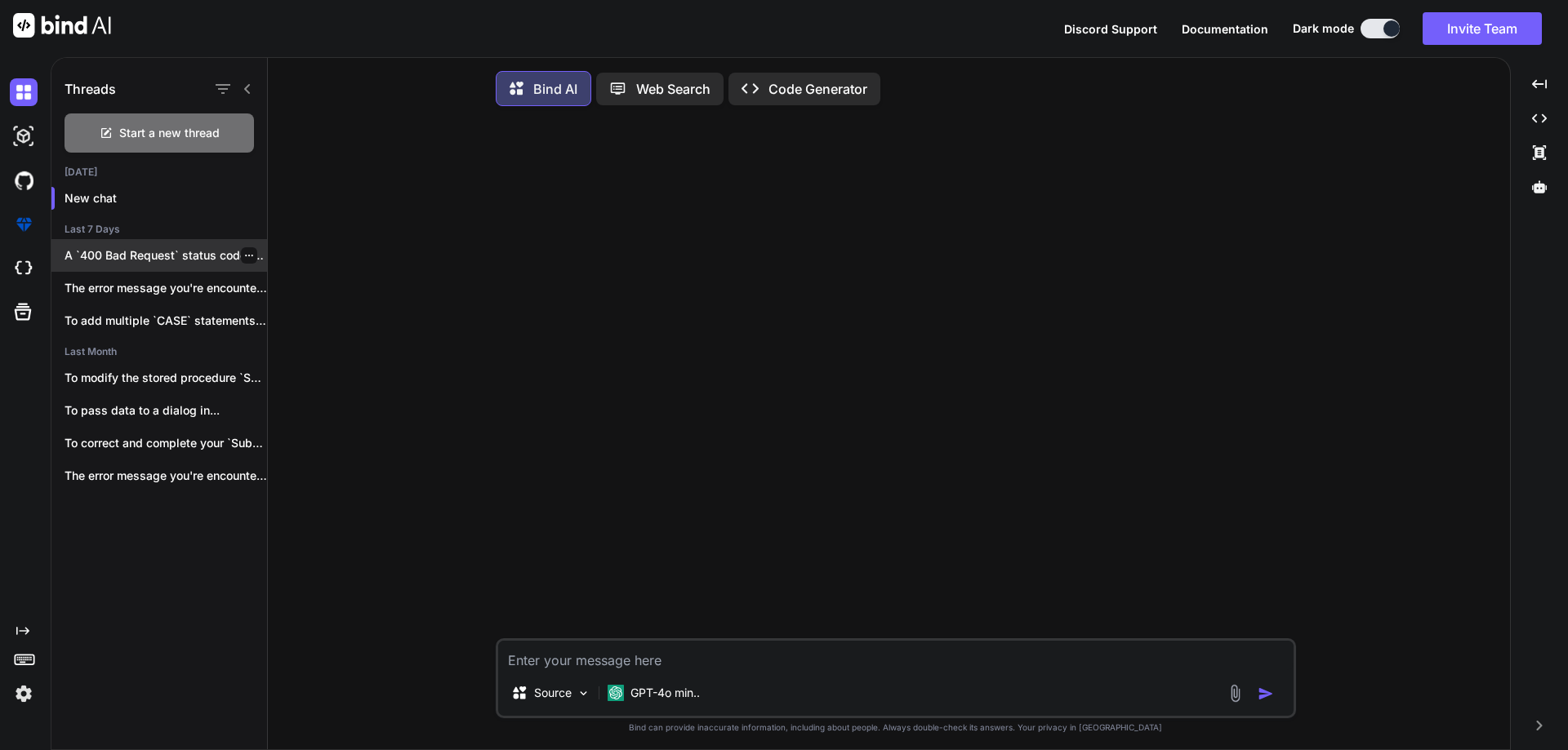
click at [249, 250] on div at bounding box center [249, 254] width 16 height 16
click at [241, 261] on div at bounding box center [249, 254] width 16 height 16
click at [245, 255] on icon "button" at bounding box center [250, 255] width 8 height 2
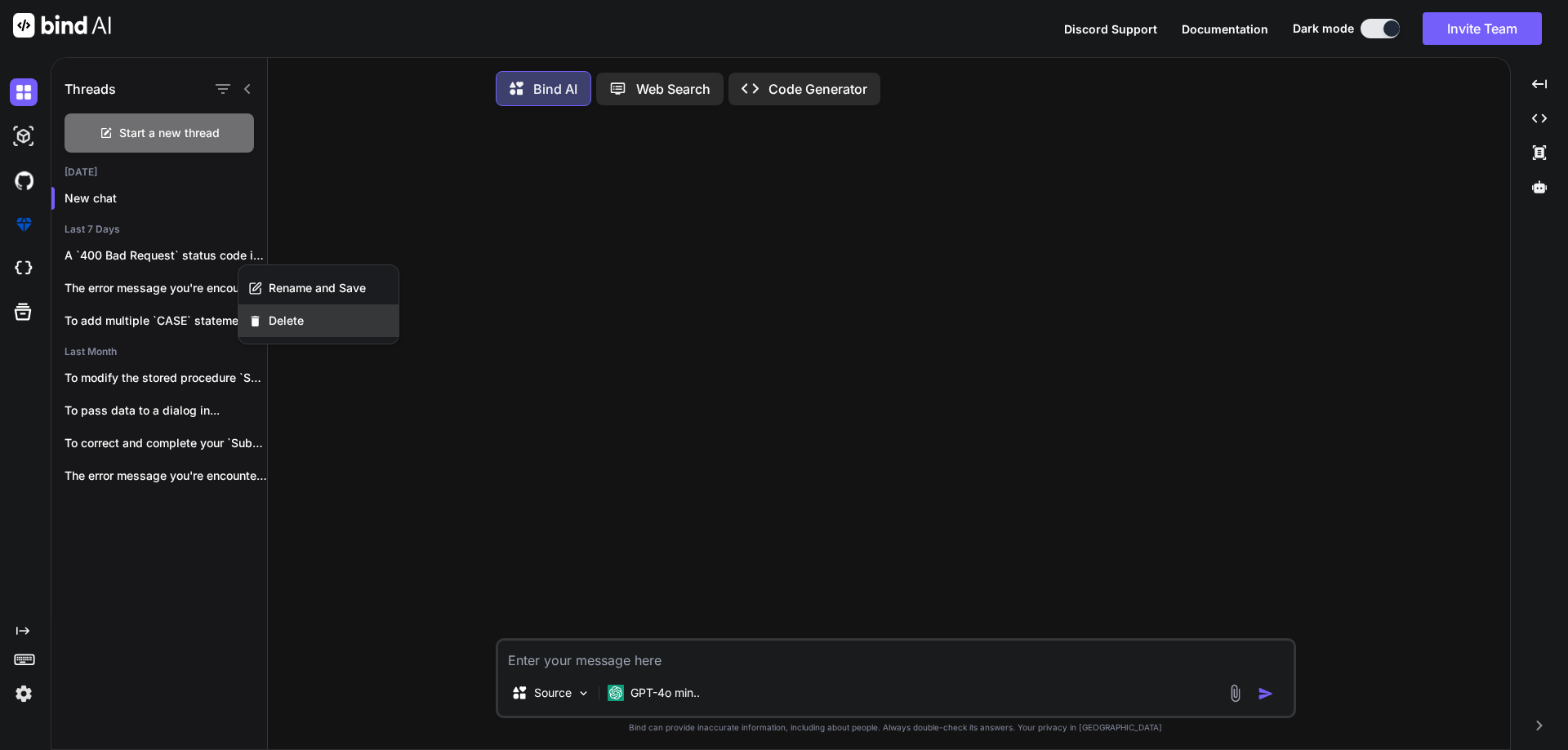
click at [288, 323] on span "Delete" at bounding box center [287, 320] width 35 height 16
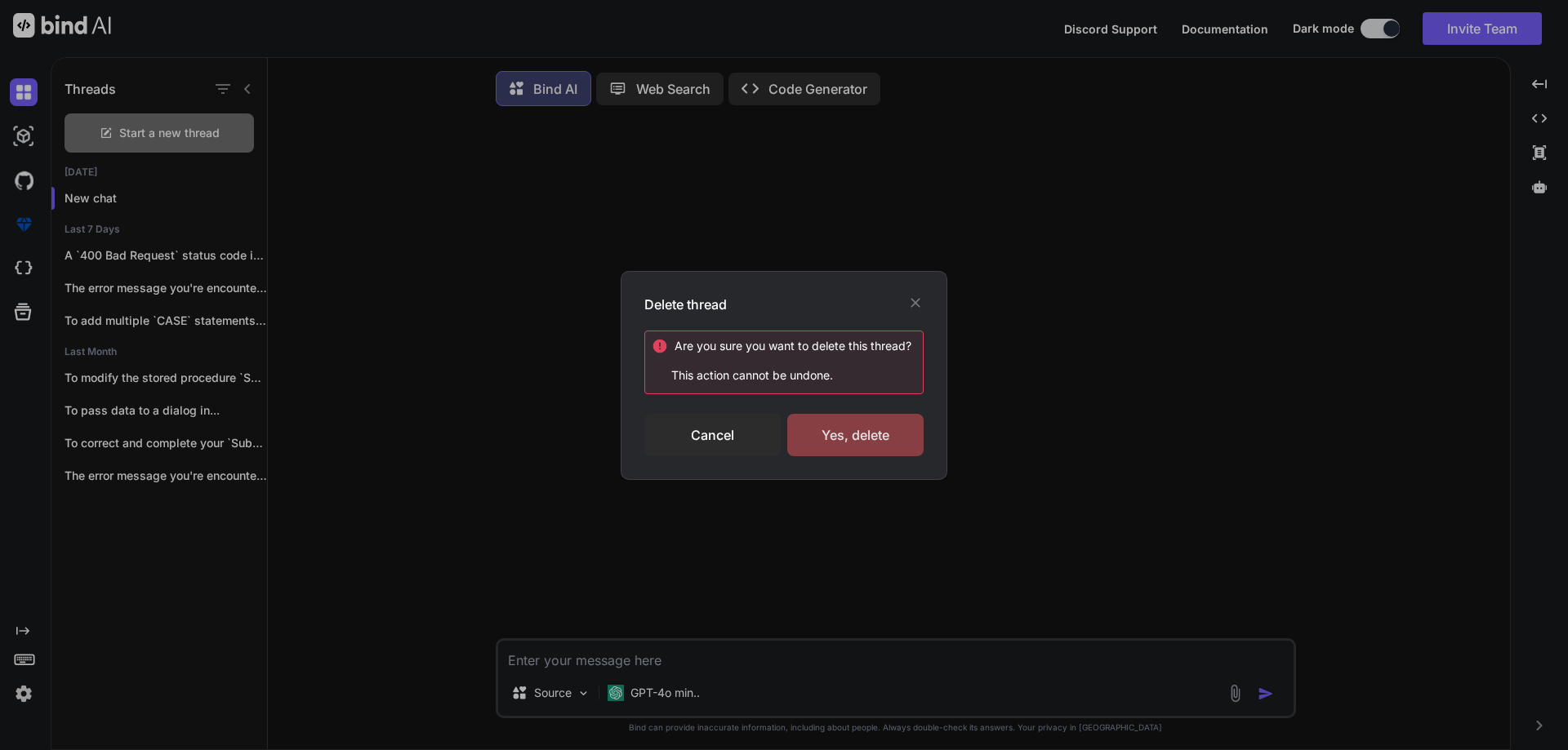
click at [859, 429] on div "Yes, delete" at bounding box center [855, 435] width 136 height 43
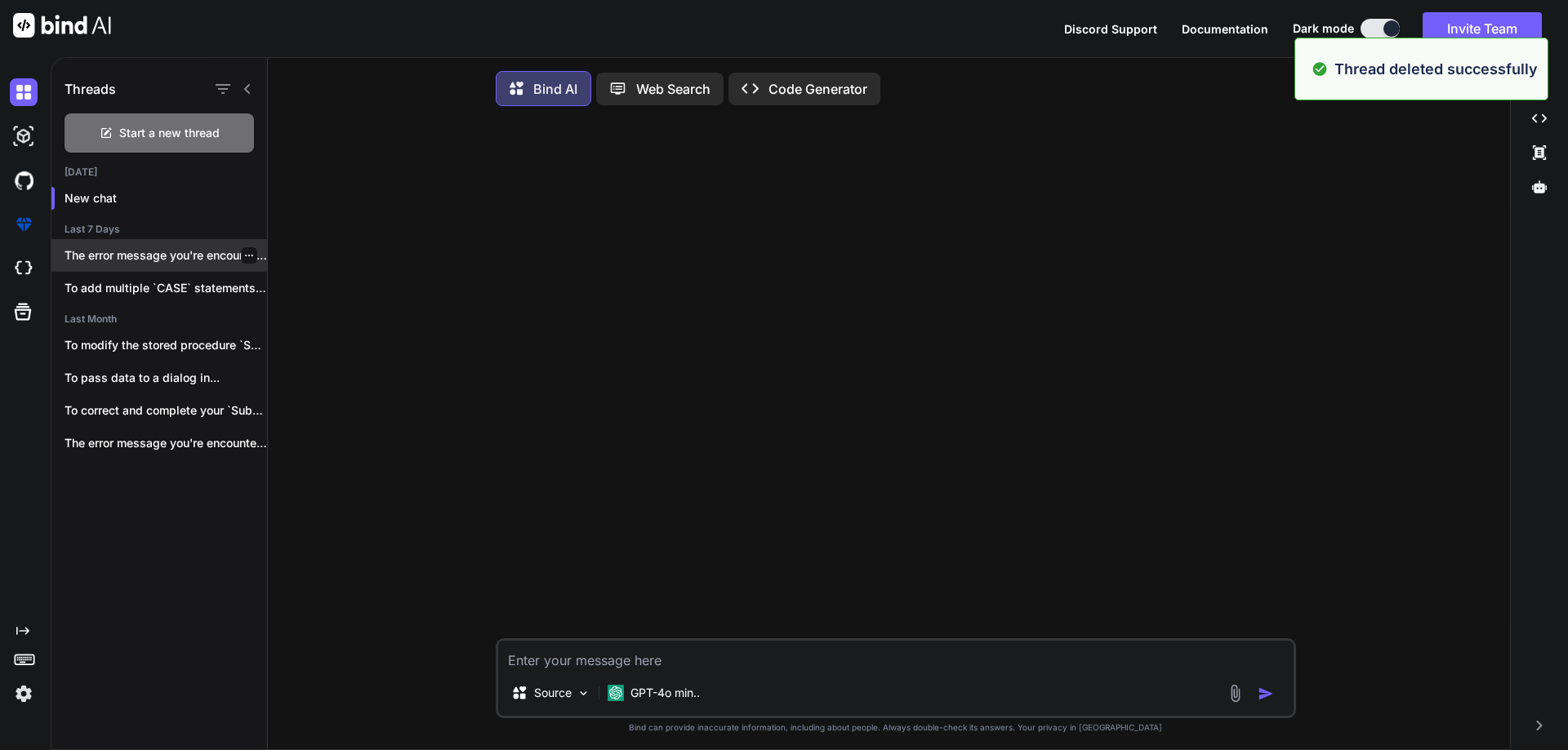
click at [245, 254] on icon "button" at bounding box center [250, 255] width 10 height 10
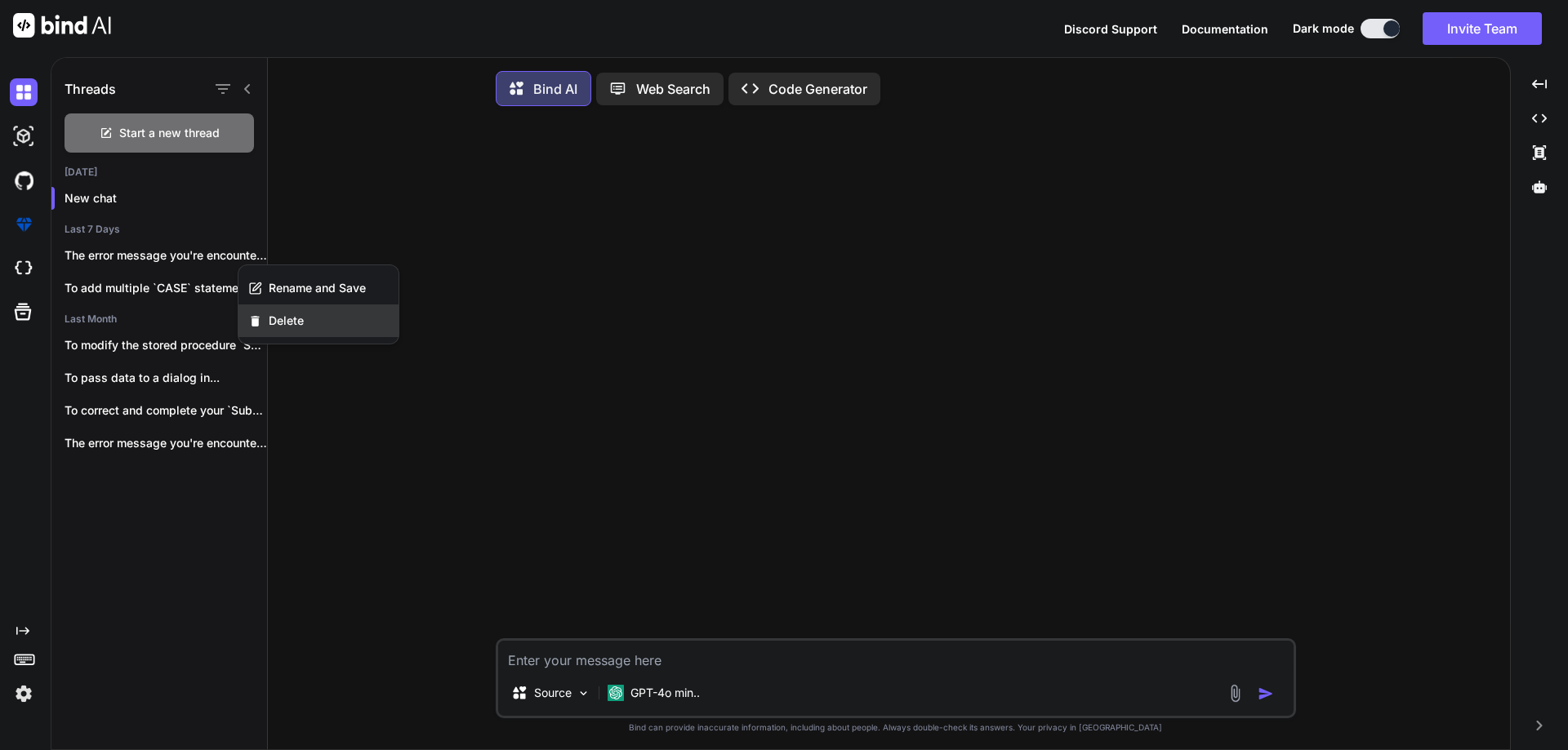
click at [307, 323] on div "Delete" at bounding box center [318, 320] width 160 height 33
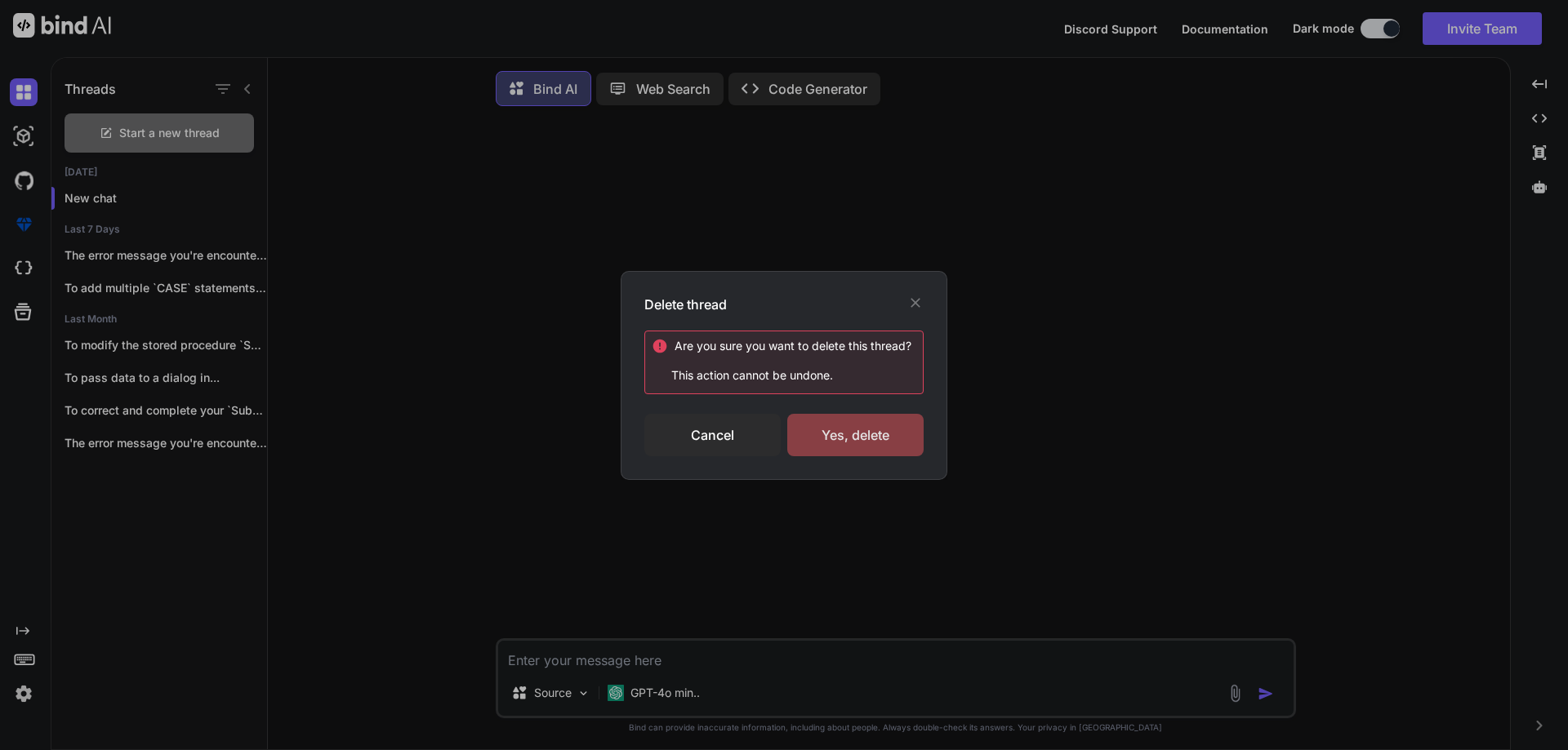
click at [879, 435] on div "Yes, delete" at bounding box center [855, 435] width 136 height 43
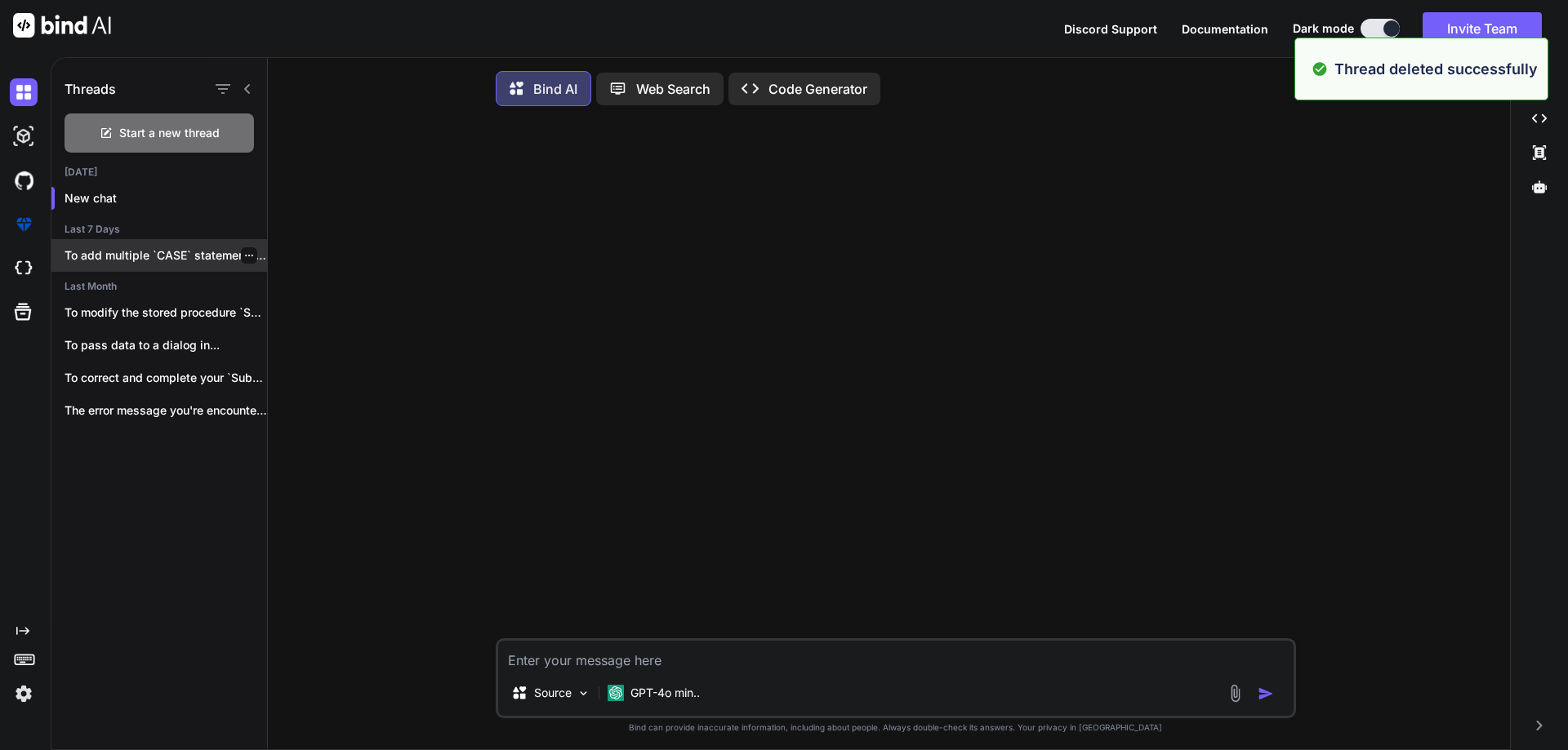
click at [245, 255] on icon "button" at bounding box center [250, 255] width 10 height 10
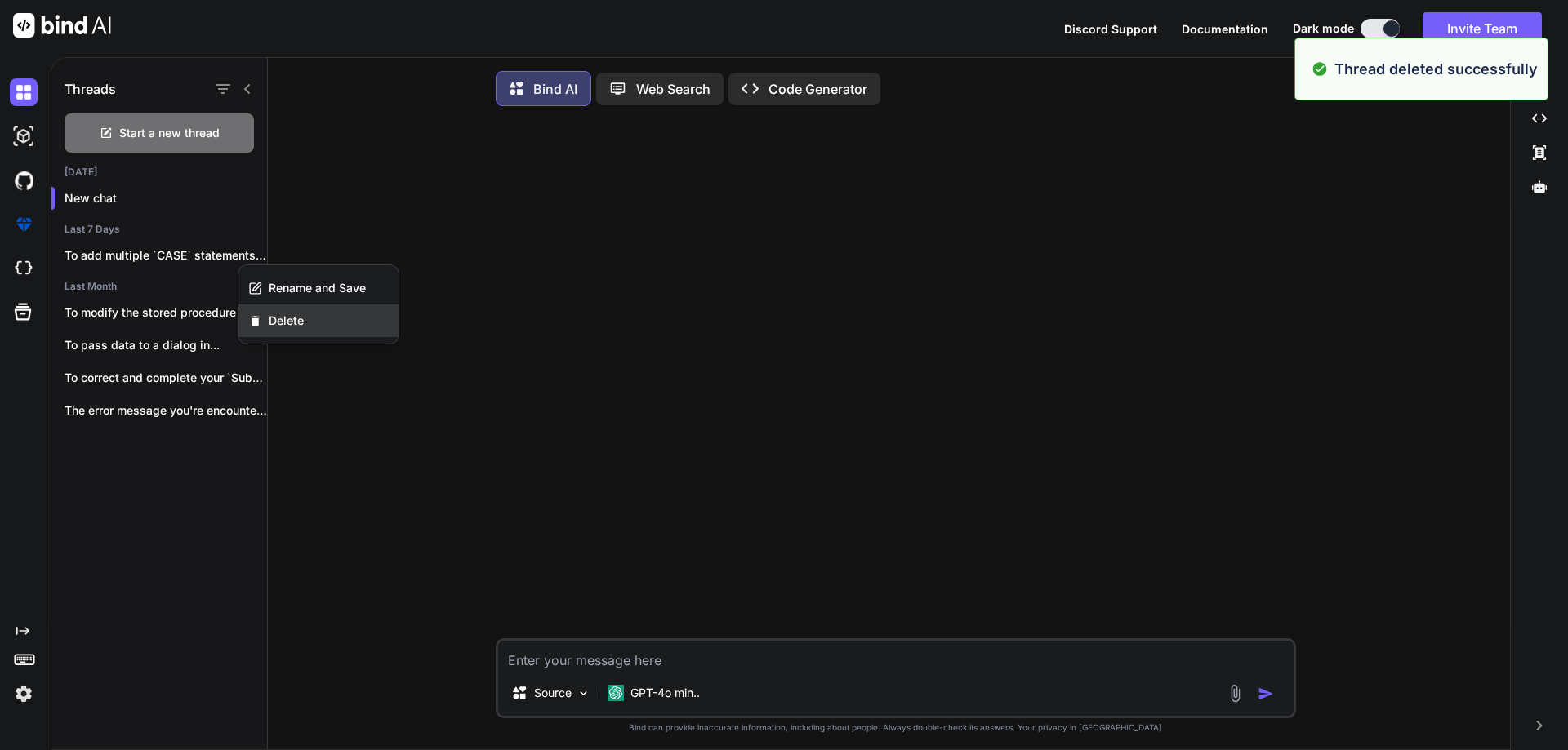
click at [309, 321] on div "Delete" at bounding box center [318, 320] width 160 height 33
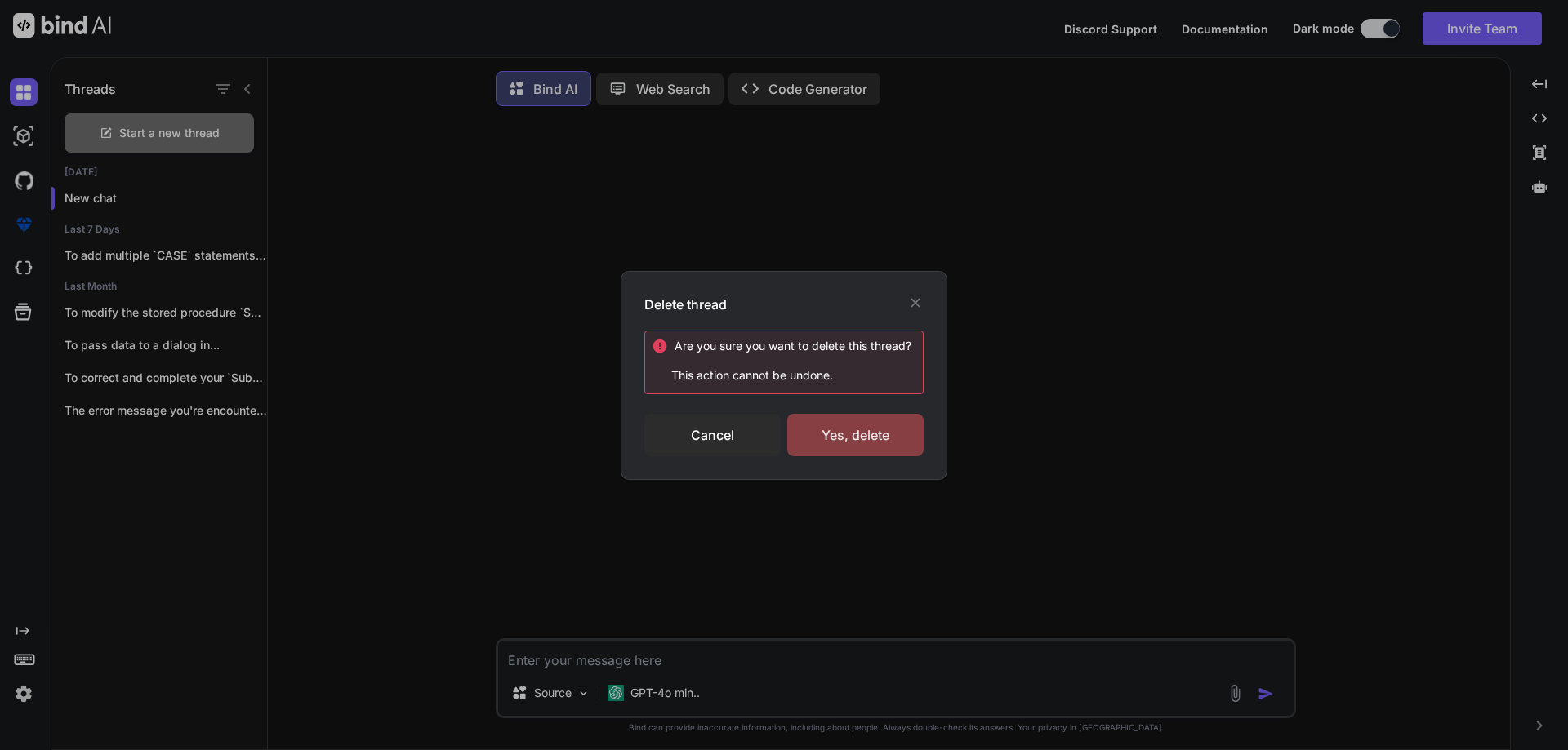
click at [842, 424] on div "Yes, delete" at bounding box center [855, 435] width 136 height 43
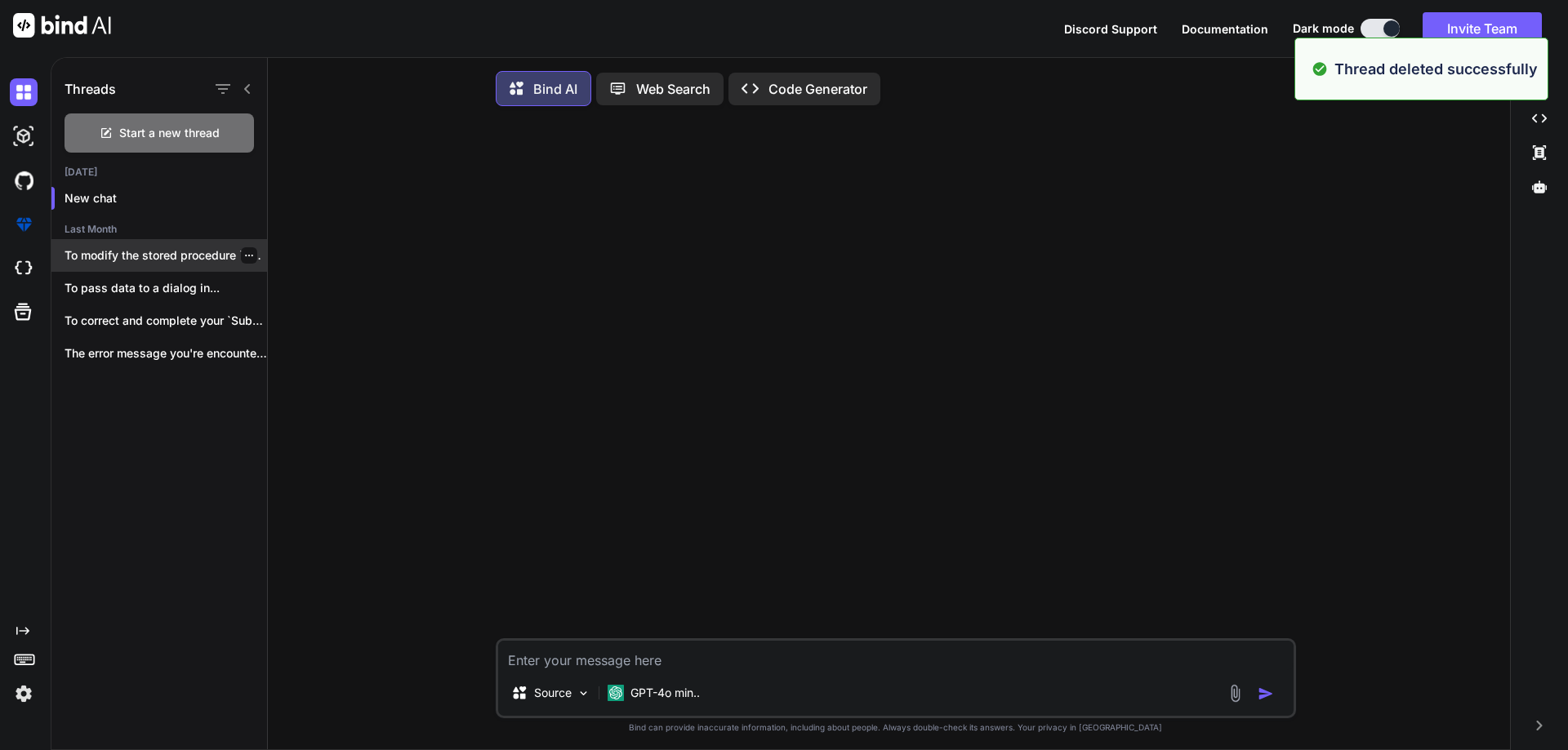
click at [241, 253] on div at bounding box center [249, 254] width 16 height 16
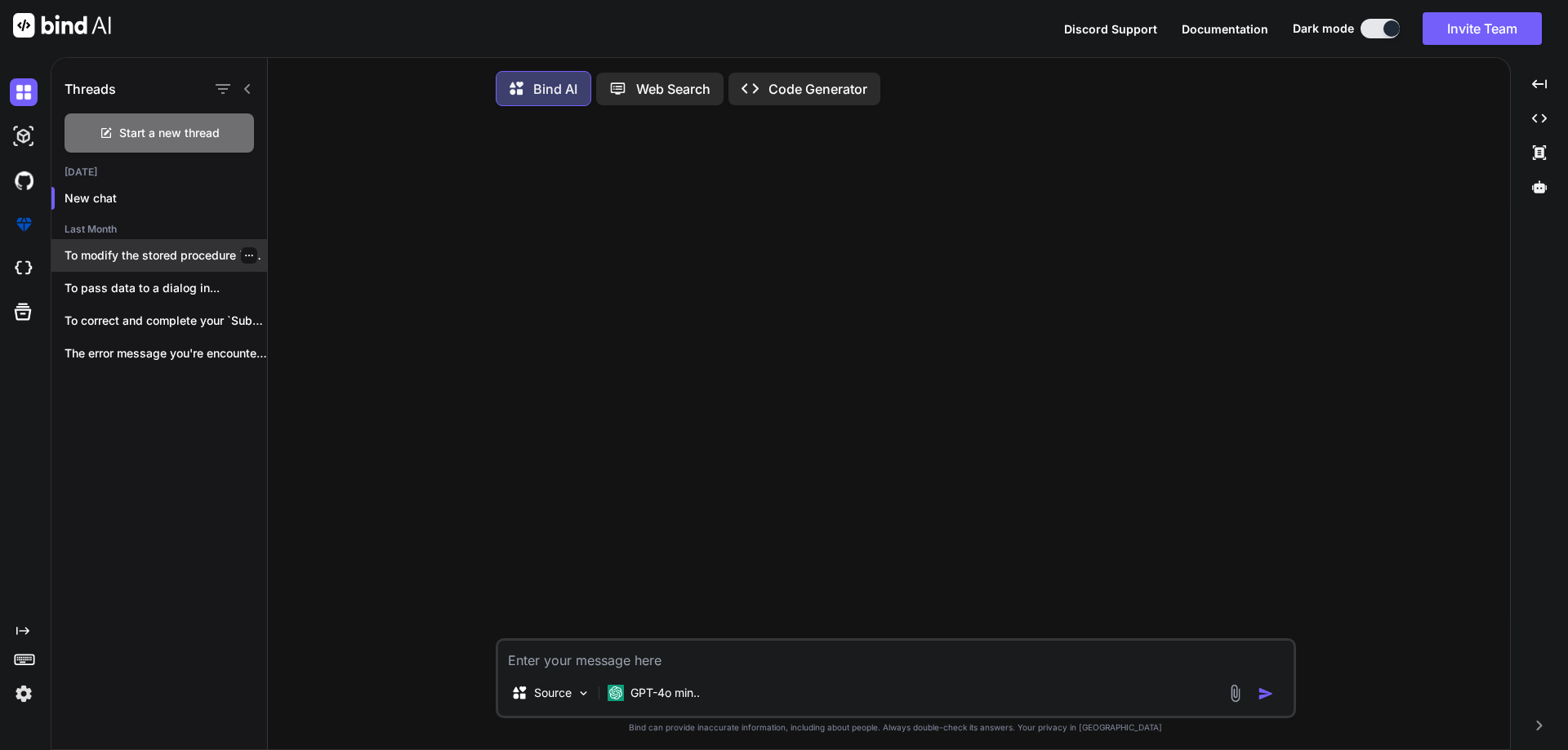
click at [245, 254] on icon "button" at bounding box center [250, 255] width 10 height 10
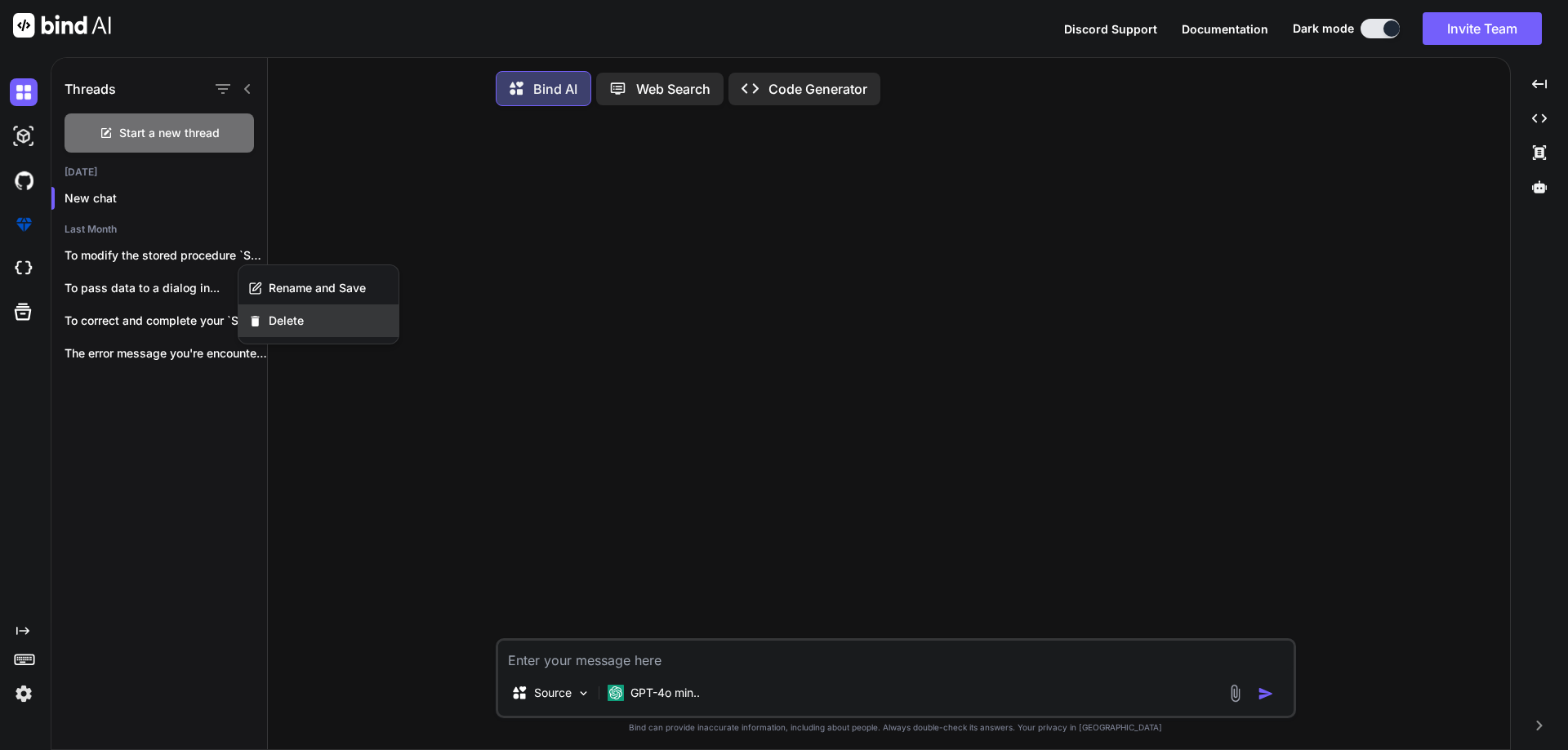
click at [299, 321] on span "Delete" at bounding box center [287, 320] width 35 height 16
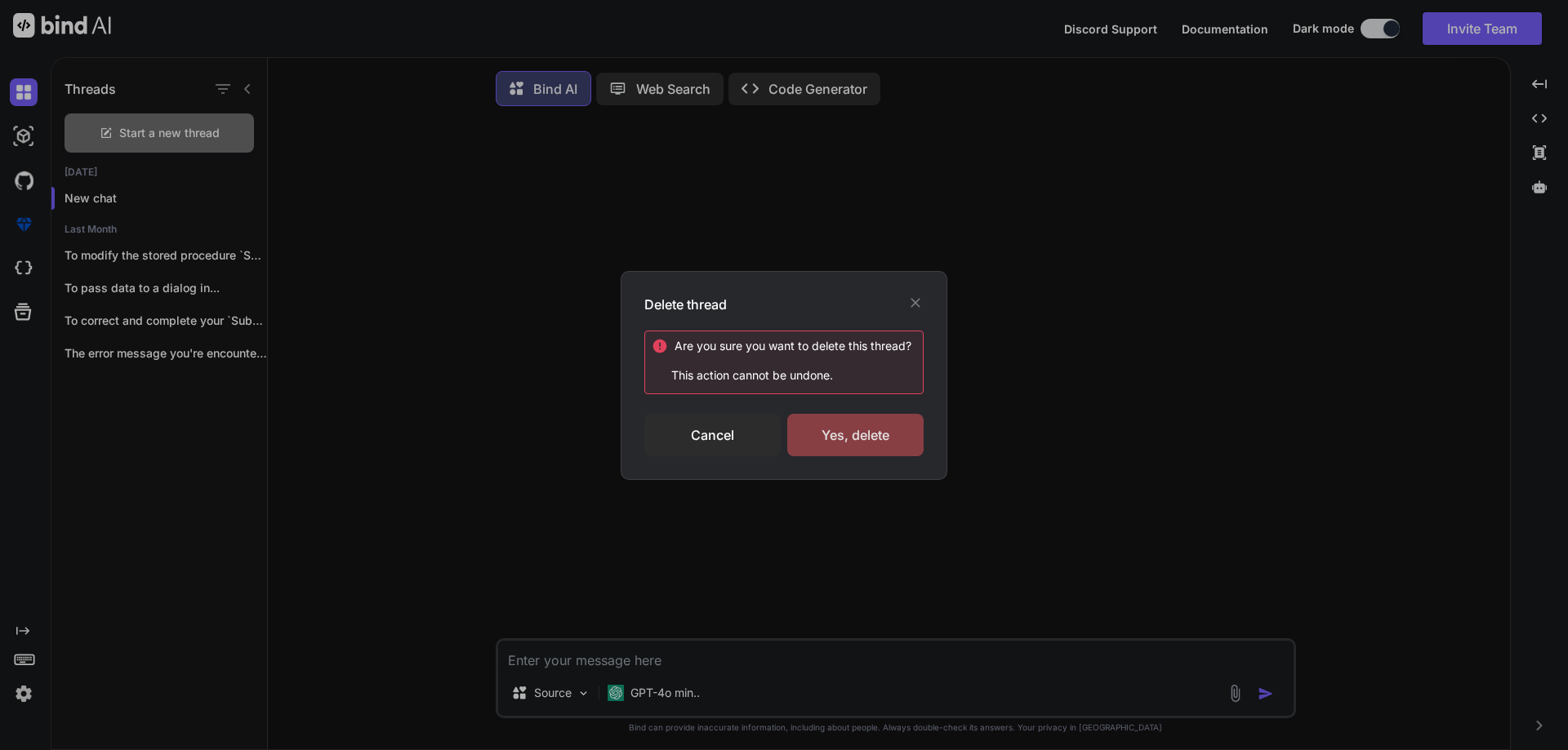
click at [893, 430] on div "Yes, delete" at bounding box center [855, 435] width 136 height 43
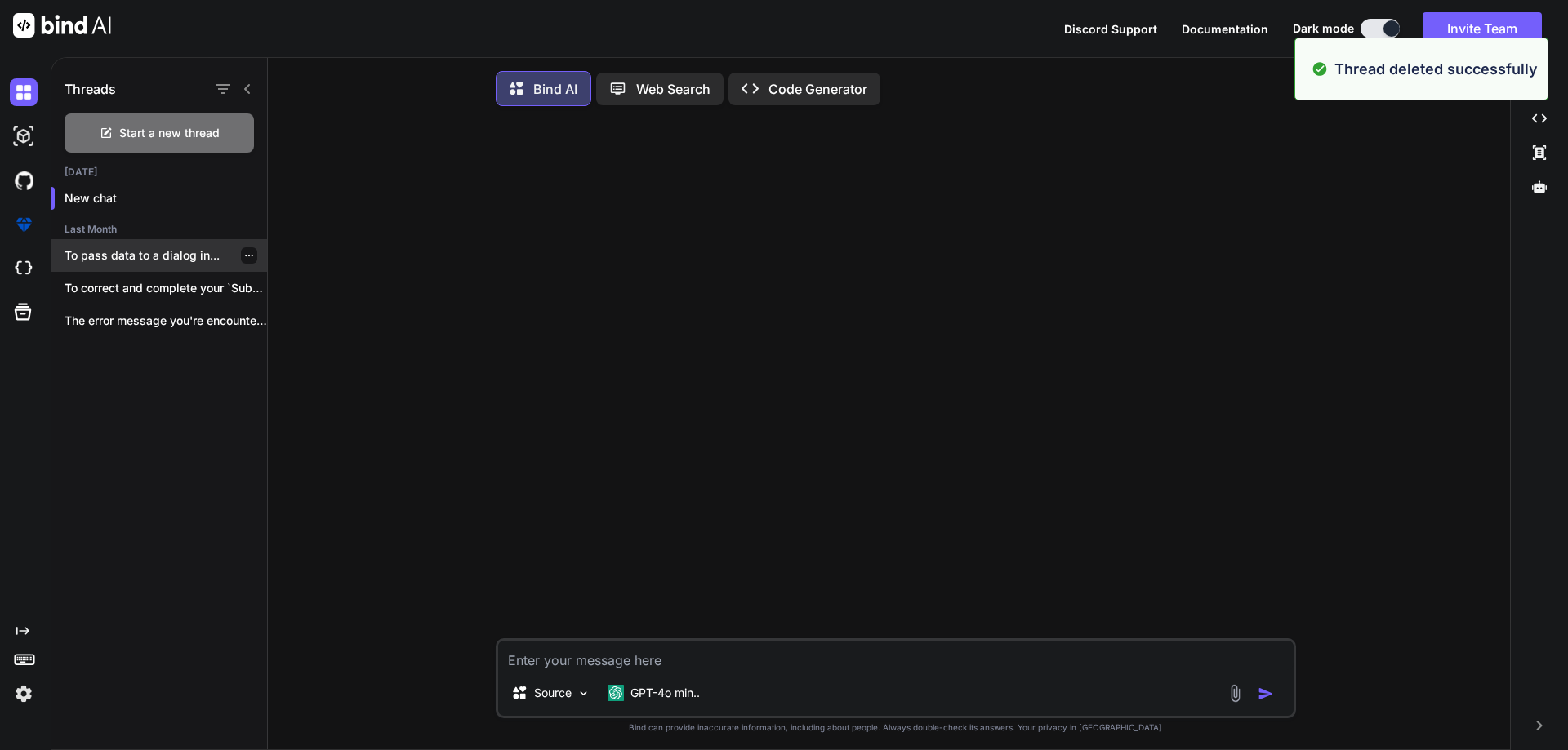
click at [248, 250] on div at bounding box center [249, 254] width 16 height 16
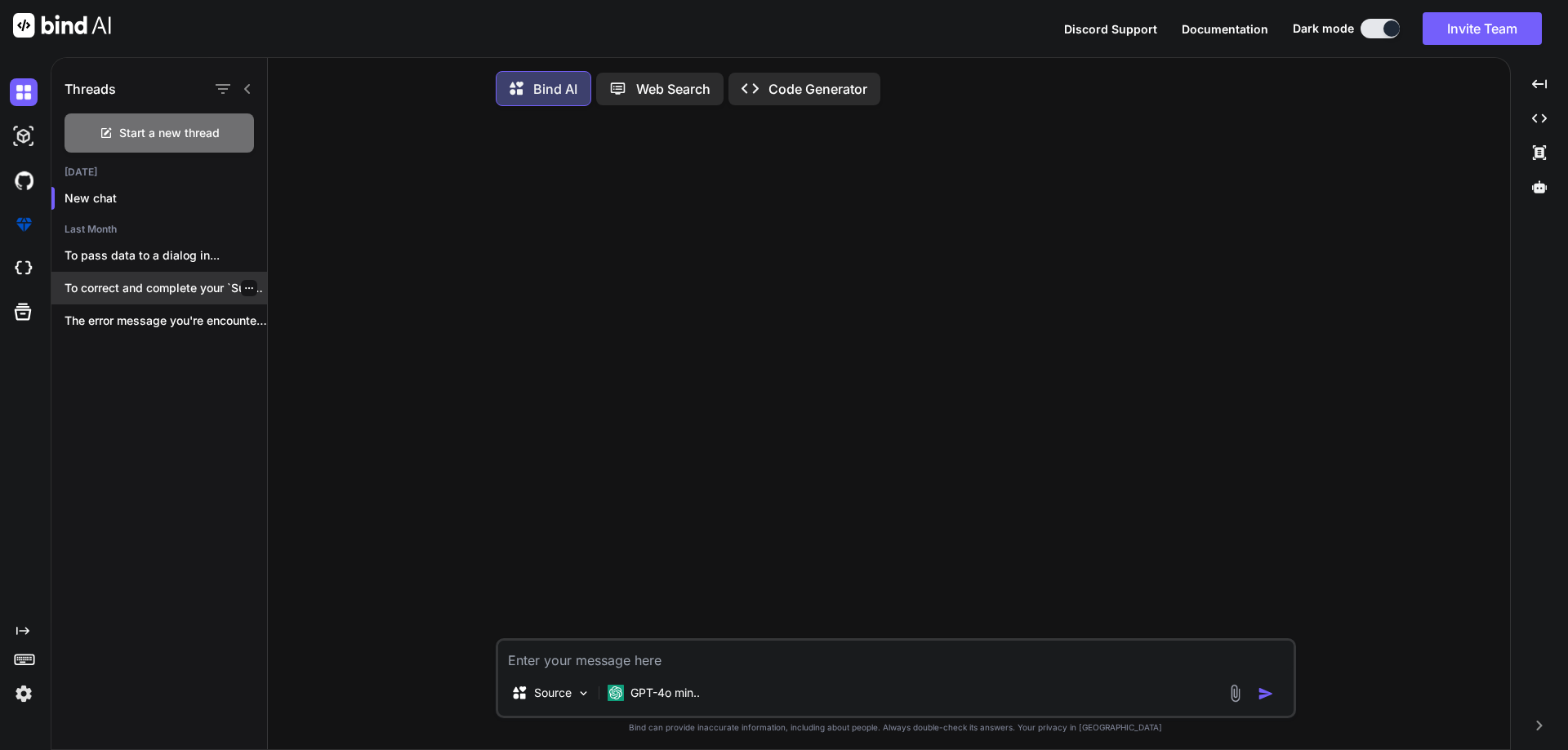
click at [249, 286] on div at bounding box center [249, 287] width 16 height 16
click at [245, 283] on icon "button" at bounding box center [250, 288] width 10 height 10
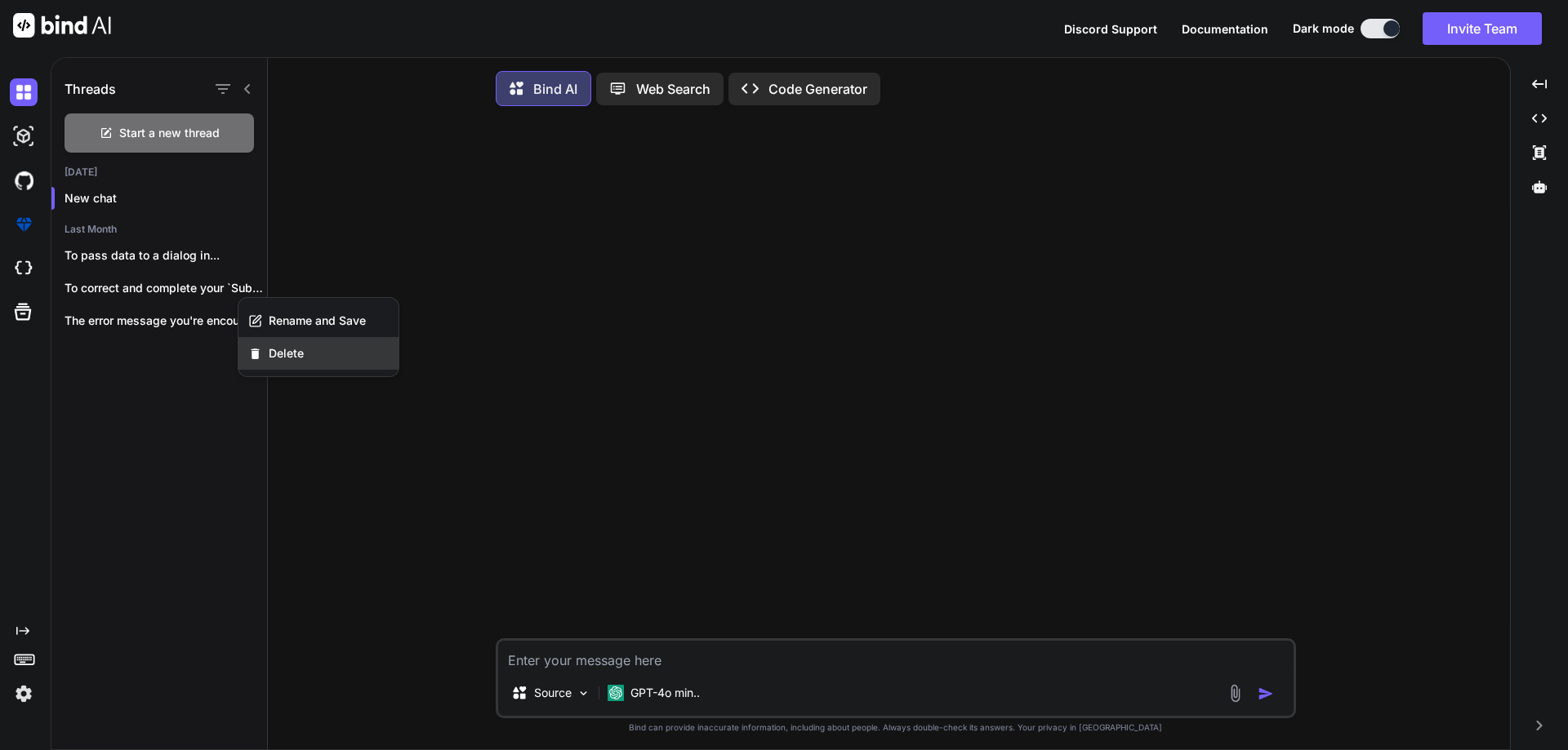
click at [282, 349] on span "Delete" at bounding box center [287, 353] width 35 height 16
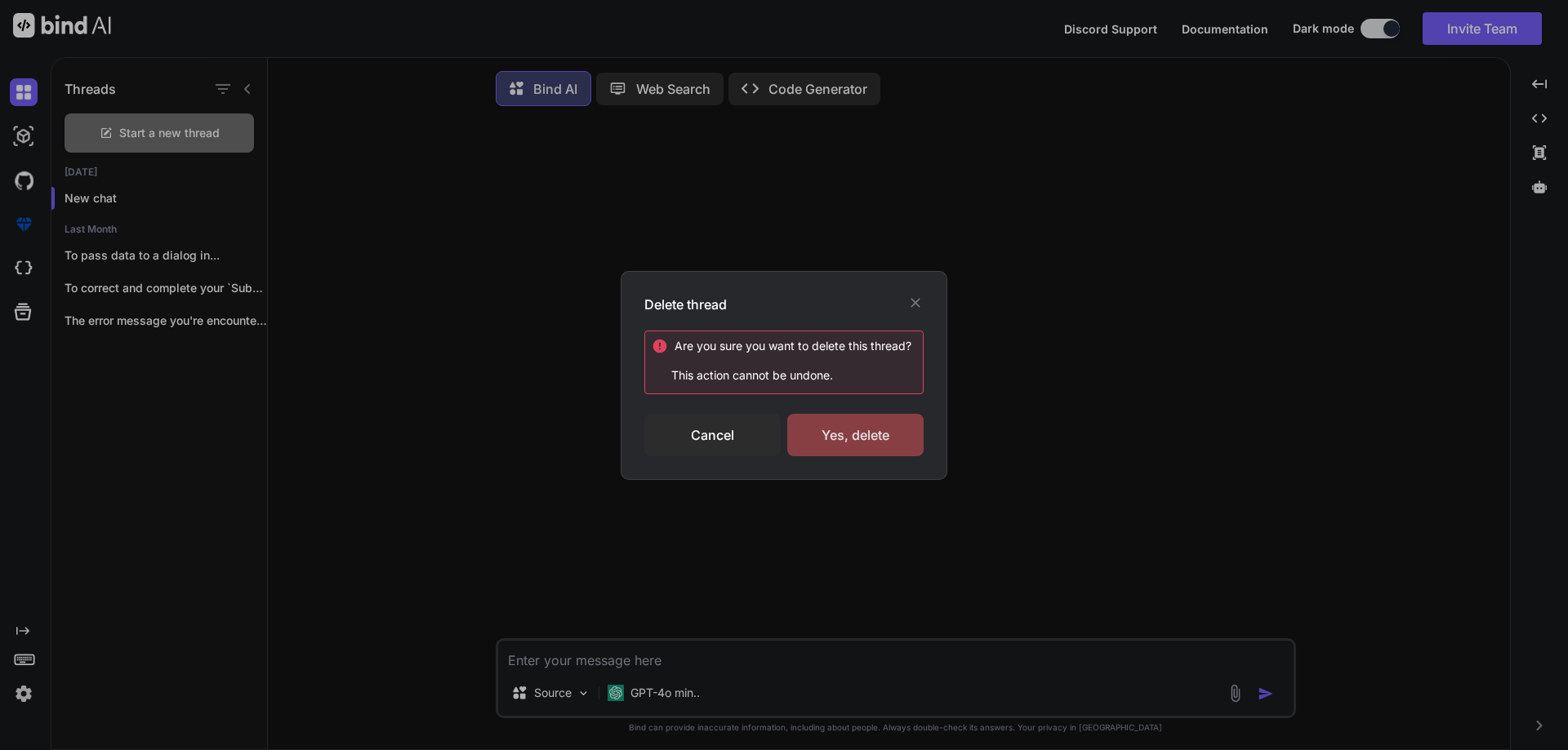
click at [868, 434] on div "Yes, delete" at bounding box center [855, 435] width 136 height 43
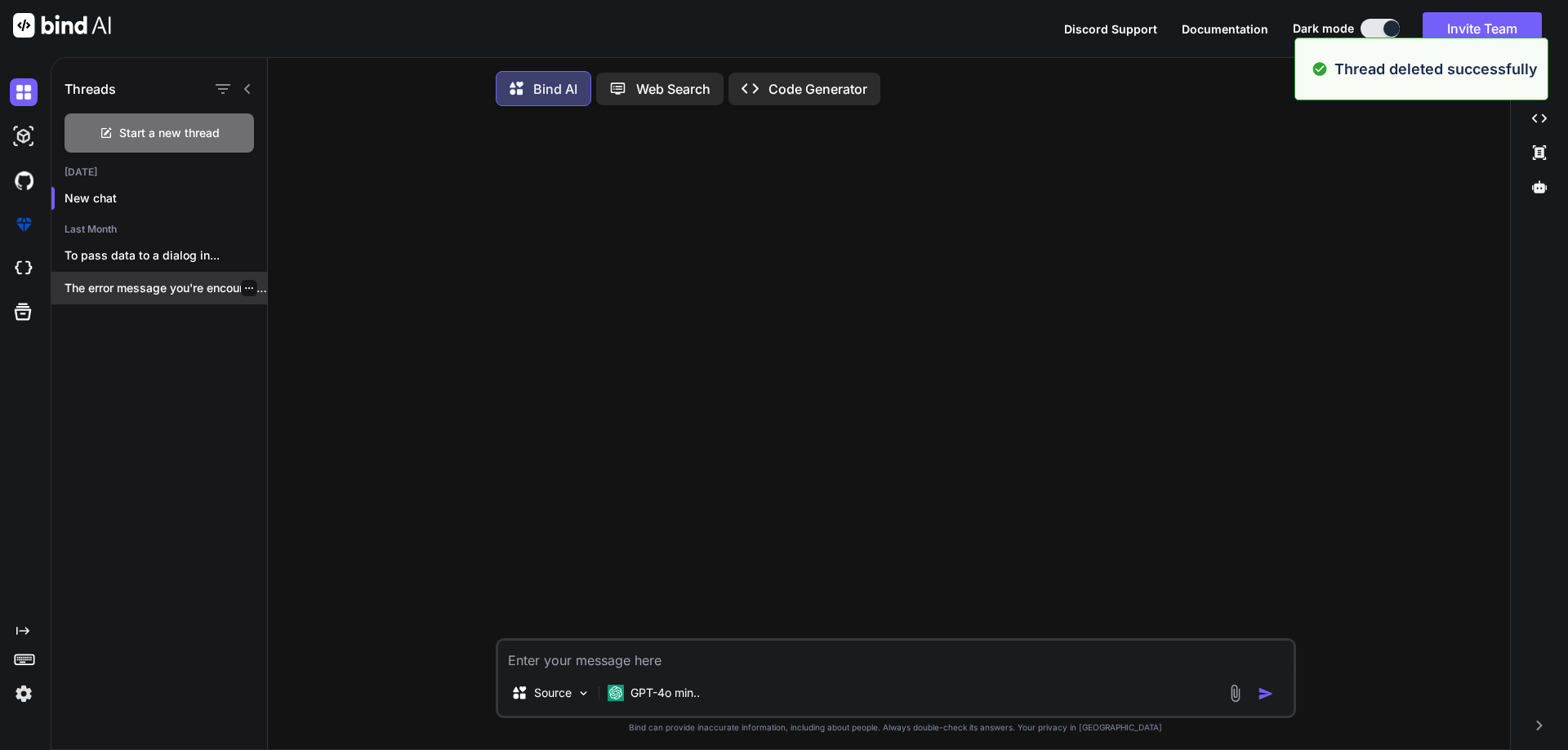
click at [247, 281] on div at bounding box center [249, 287] width 16 height 16
click at [245, 286] on icon "button" at bounding box center [250, 288] width 10 height 10
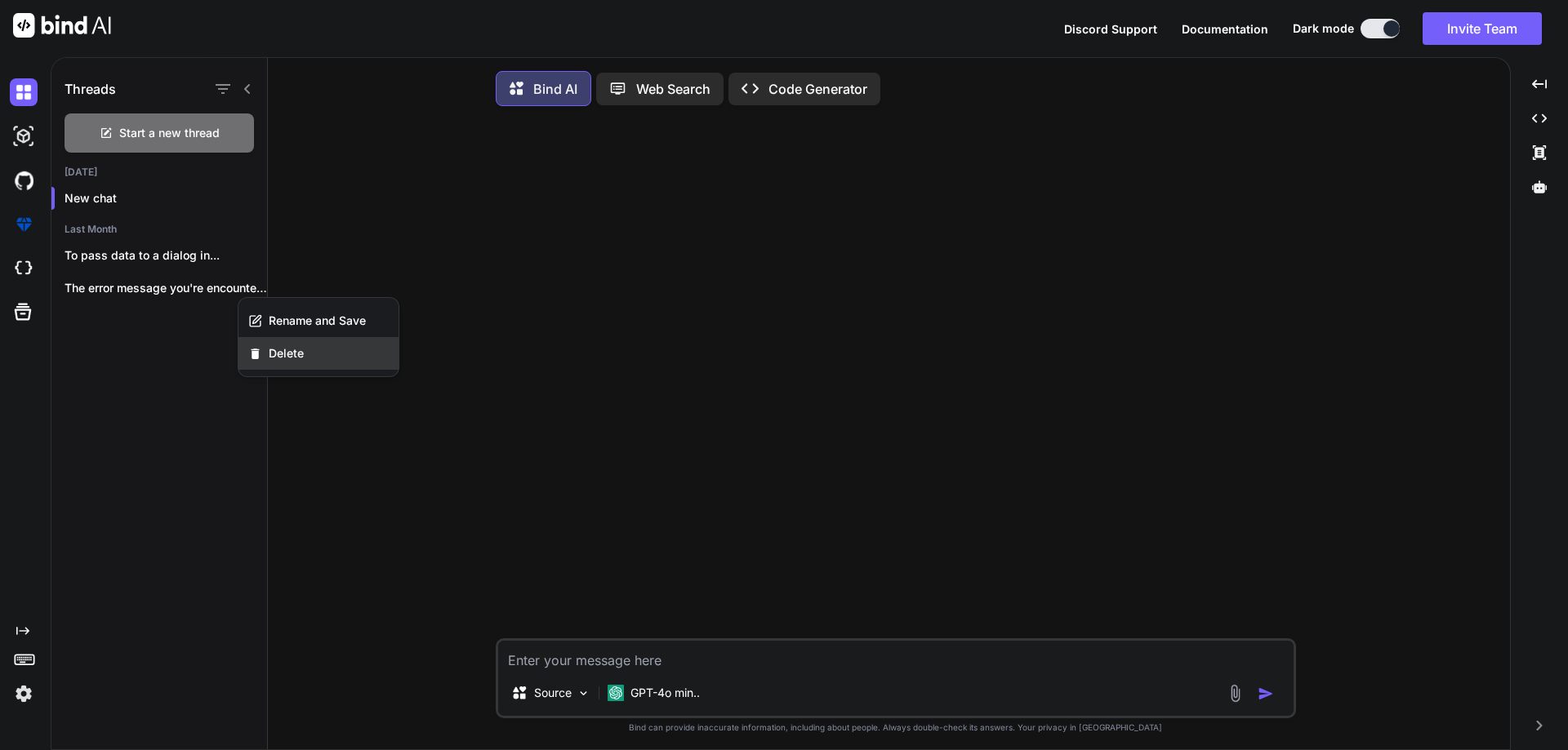
click at [292, 357] on span "Delete" at bounding box center [287, 353] width 35 height 16
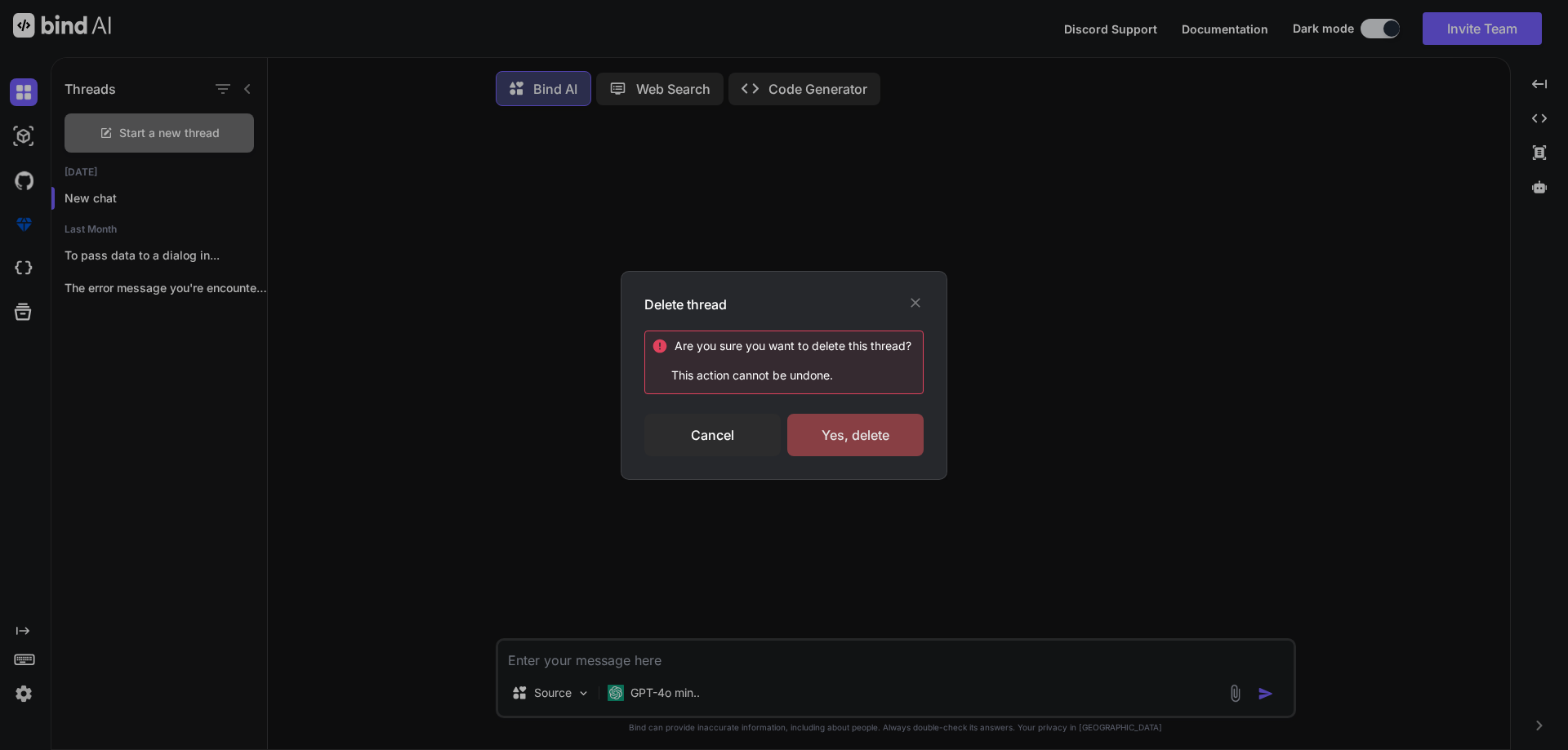
click at [855, 450] on div "Yes, delete" at bounding box center [855, 435] width 136 height 43
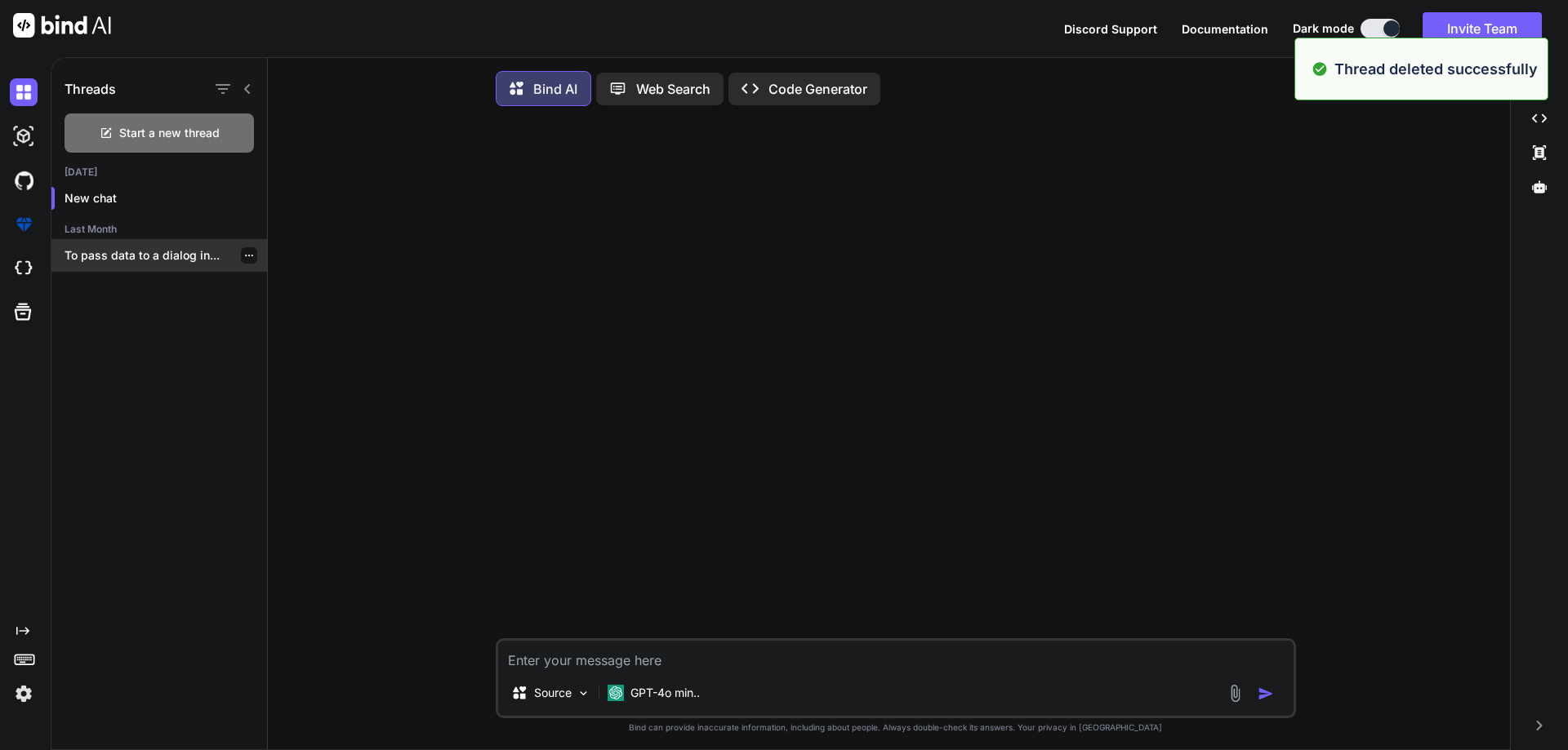
click at [245, 253] on icon "button" at bounding box center [250, 255] width 10 height 10
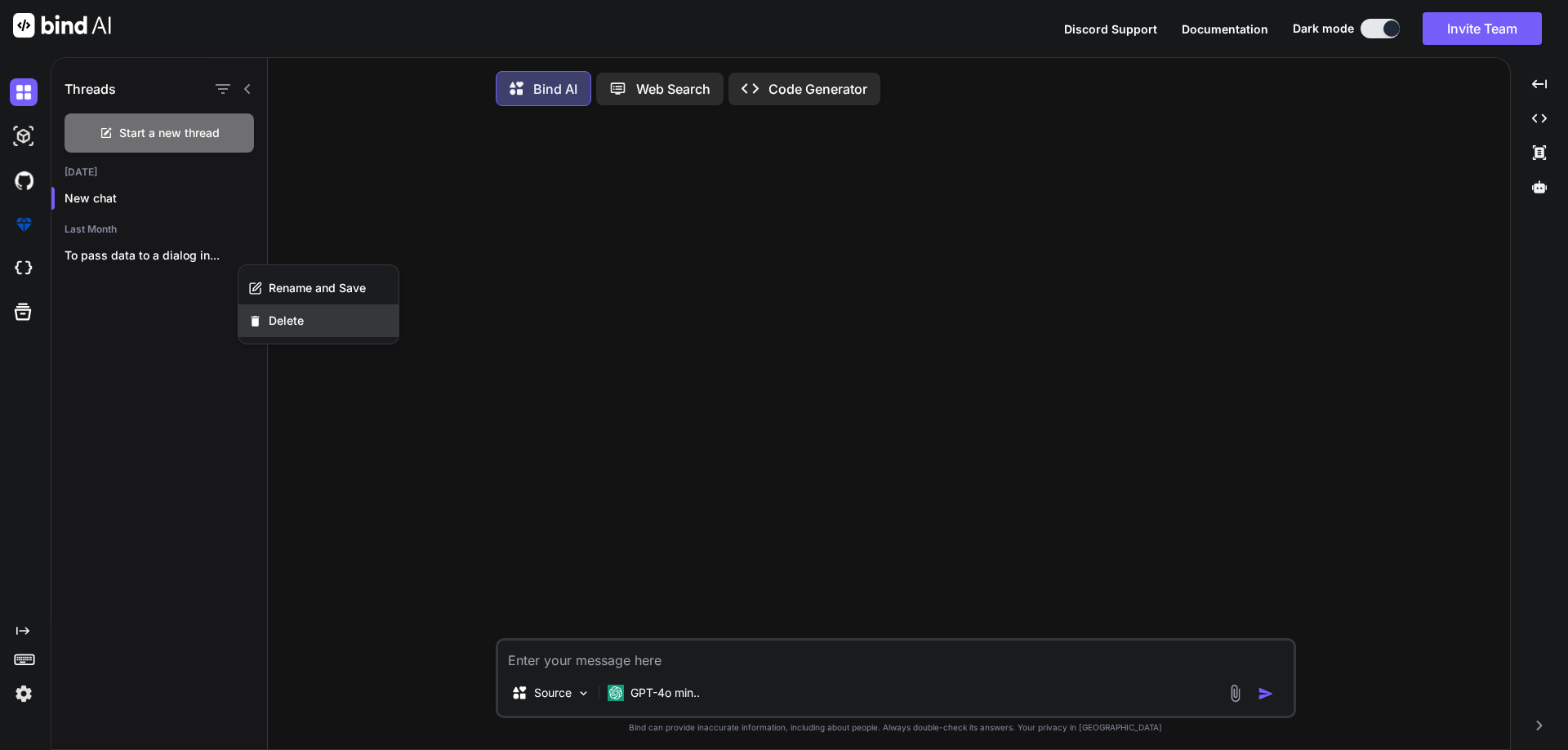
click at [257, 316] on icon "button" at bounding box center [255, 321] width 14 height 14
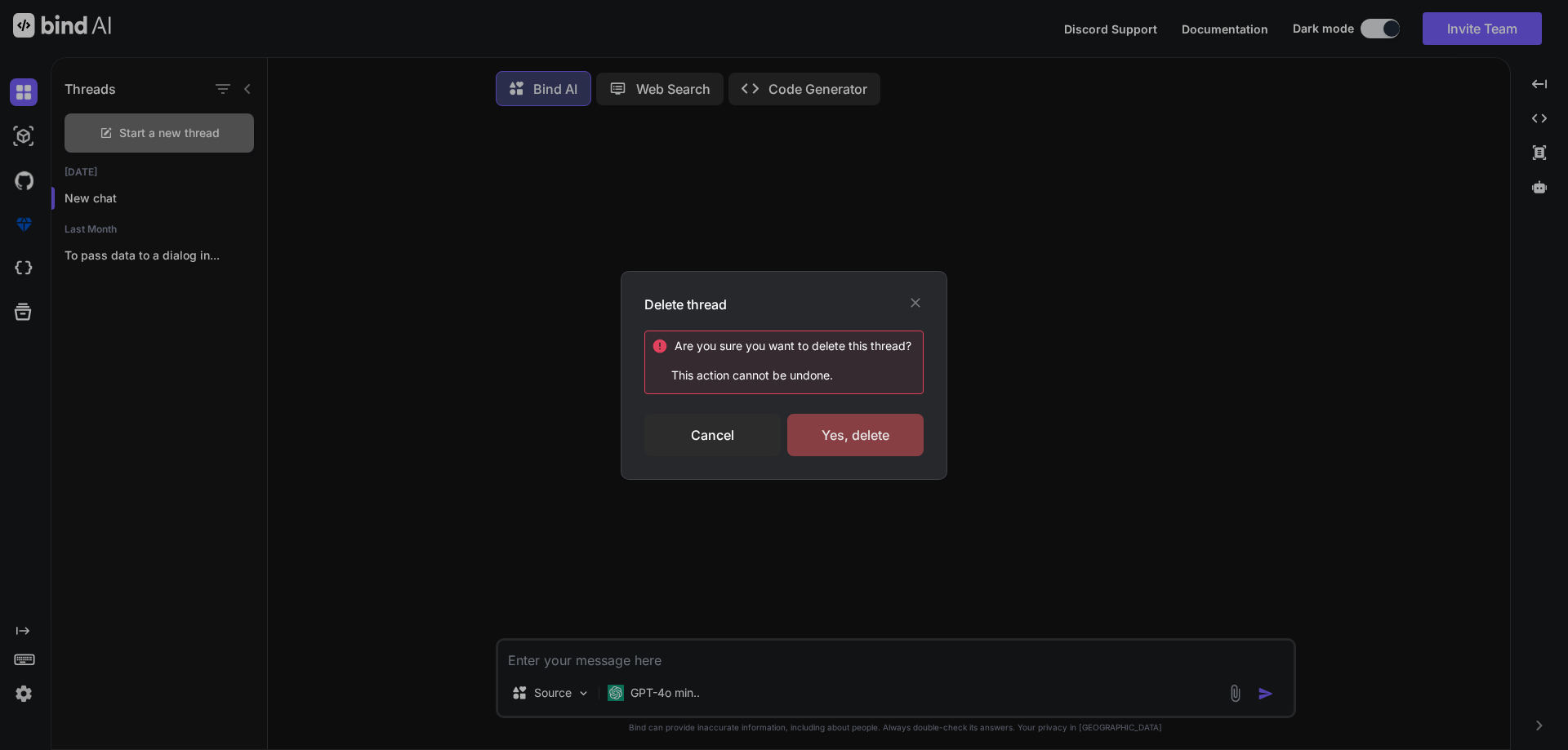
click at [870, 442] on div "Yes, delete" at bounding box center [855, 435] width 136 height 43
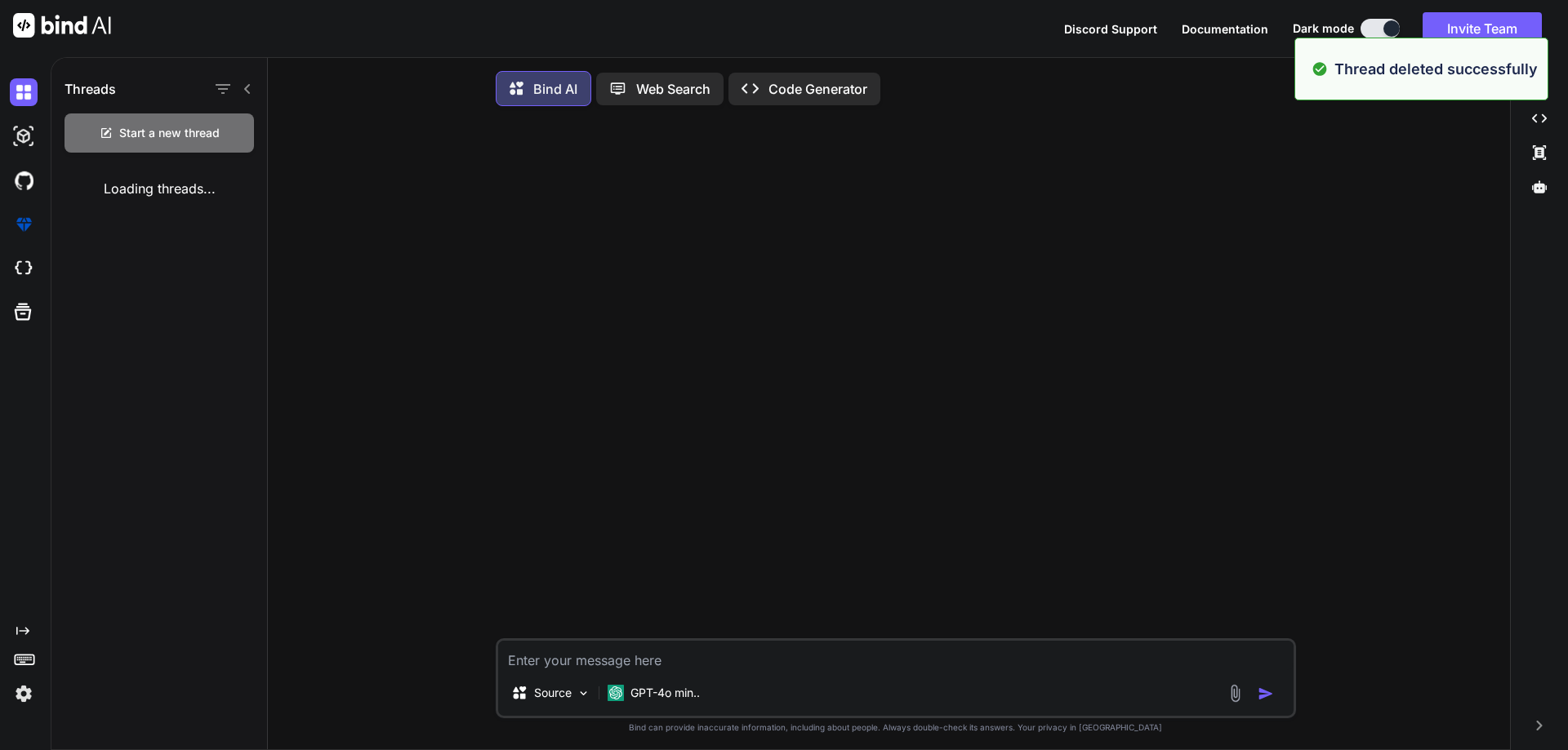
type textarea "x"
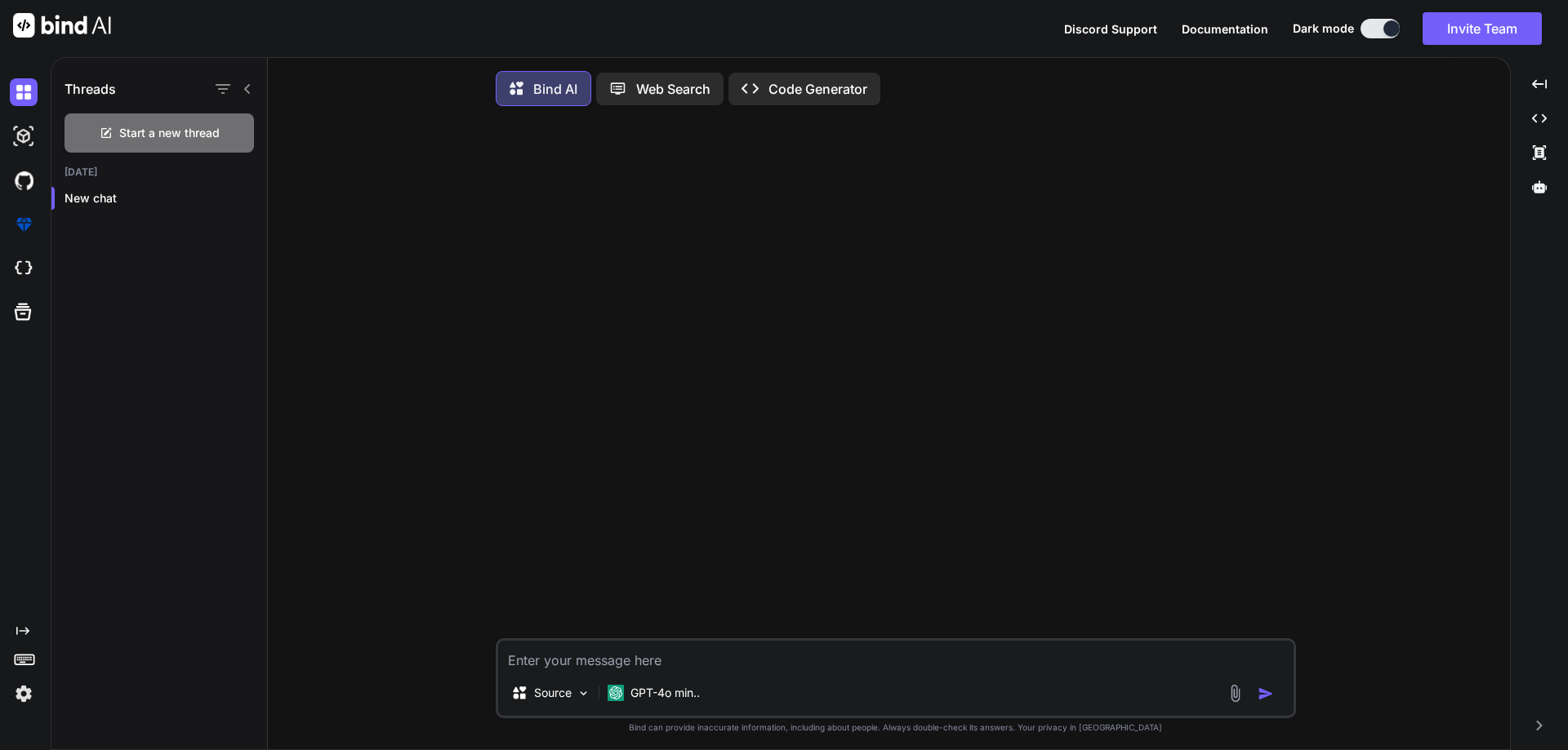
click at [613, 659] on textarea at bounding box center [896, 655] width 795 height 29
paste textarea "var re = /^(\d{1,2})\/(\d{1,2})\/(\d{4})$/; if (!re.test(dobString)) { return f…"
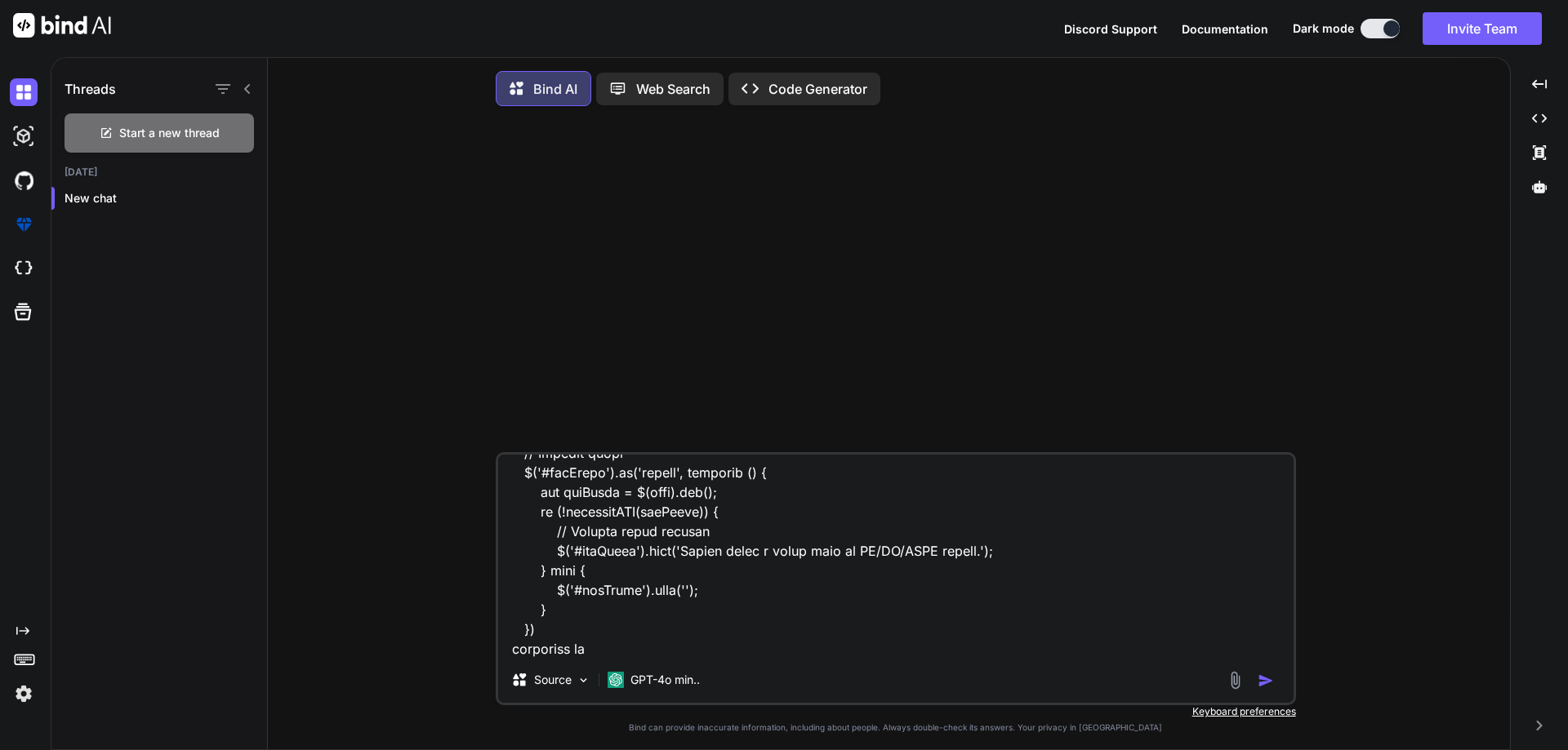
paste textarea "const dobValue = $('#dateofbirth').val(); if (!dobValue) { $('#DobError').show(…"
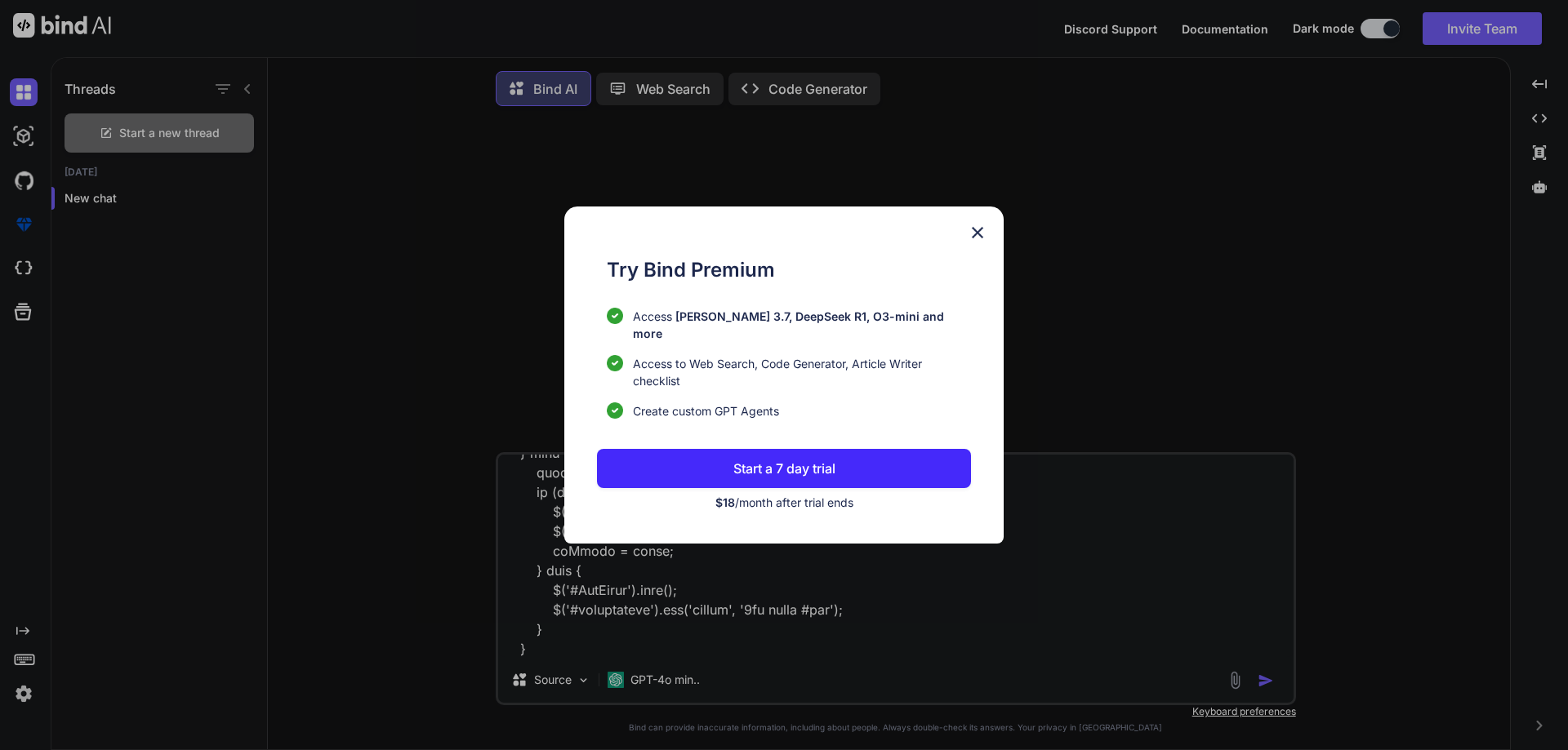
type textarea "correct it var re = /^(\d{1,2})\/(\d{1,2})\/(\d{4})$/; if (!re.test(dobString))…"
click at [873, 466] on button "Start a 7 day trial" at bounding box center [783, 468] width 374 height 39
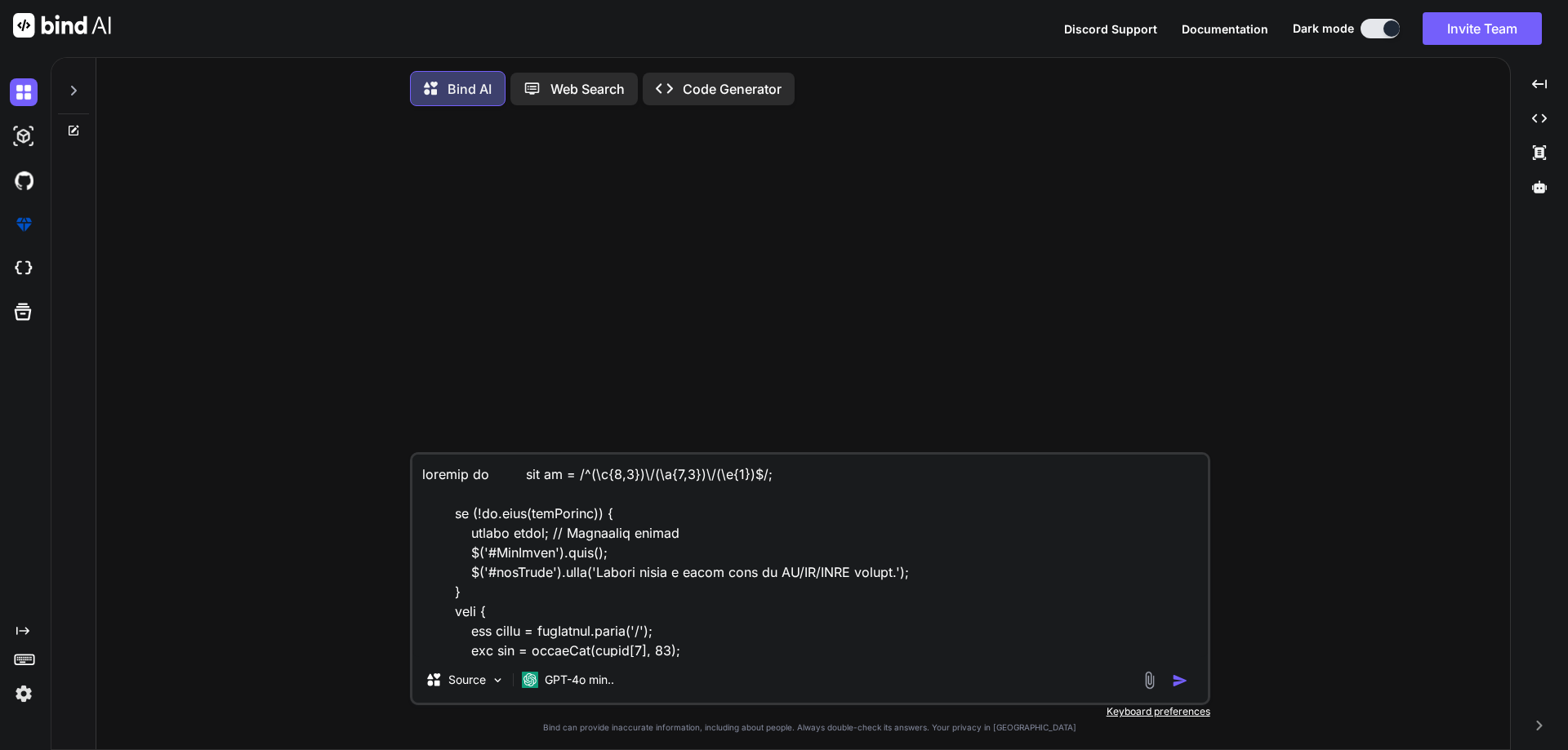
click at [1176, 682] on img "button" at bounding box center [1179, 680] width 16 height 16
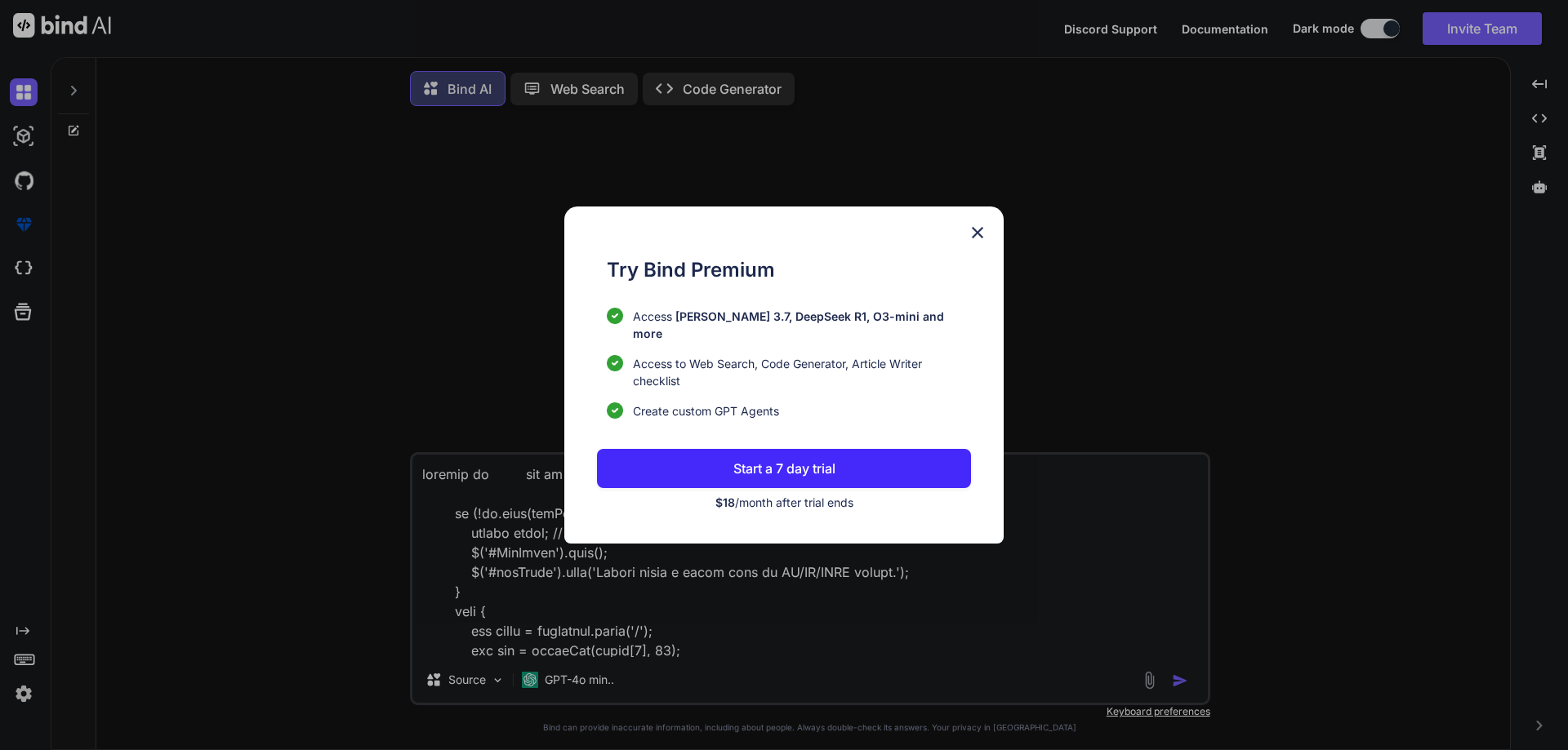
click at [1176, 682] on div "Try Bind Premium Access [PERSON_NAME] 3.7, DeepSeek R1, O3-mini and more Access…" at bounding box center [784, 375] width 1568 height 750
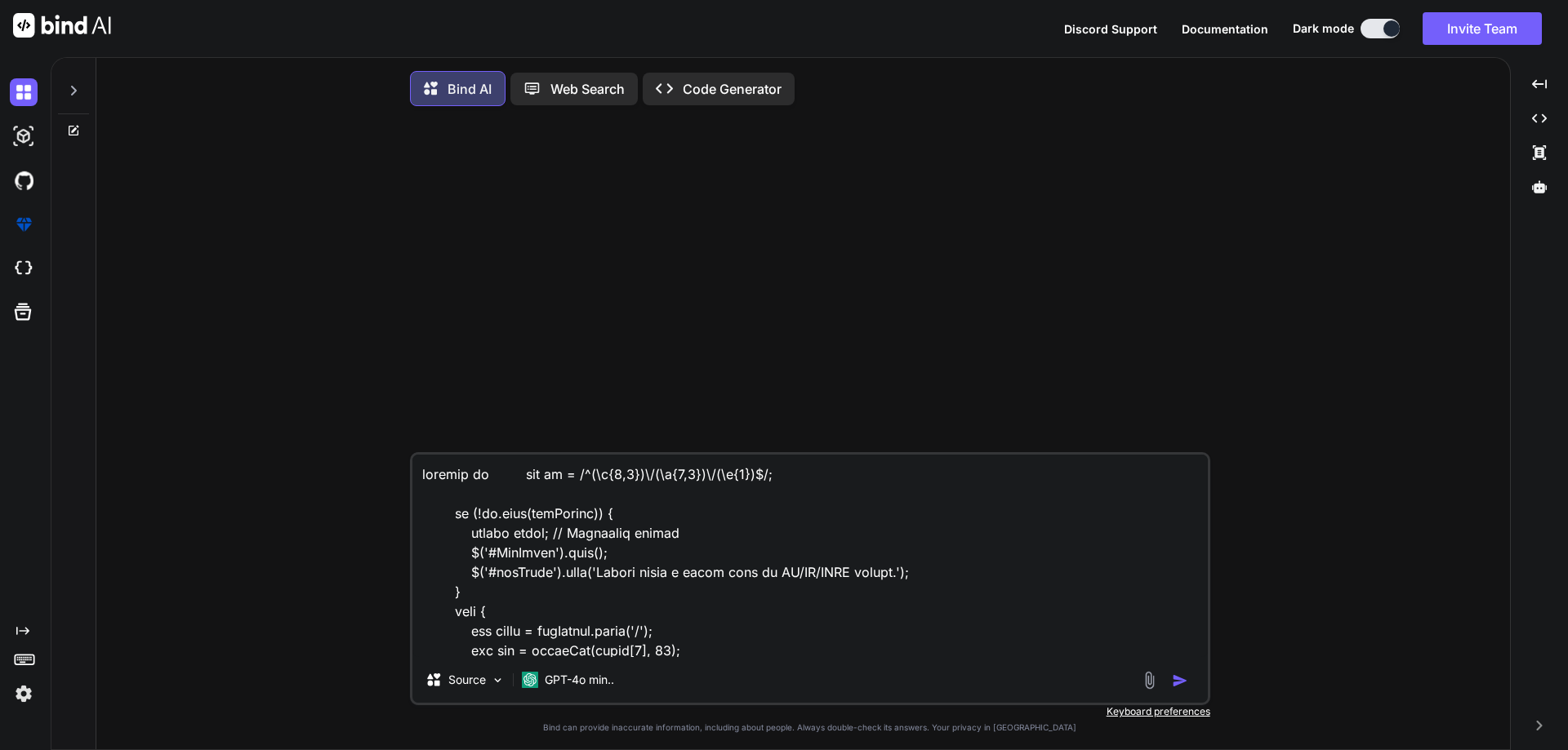
click at [1176, 682] on img "button" at bounding box center [1179, 680] width 16 height 16
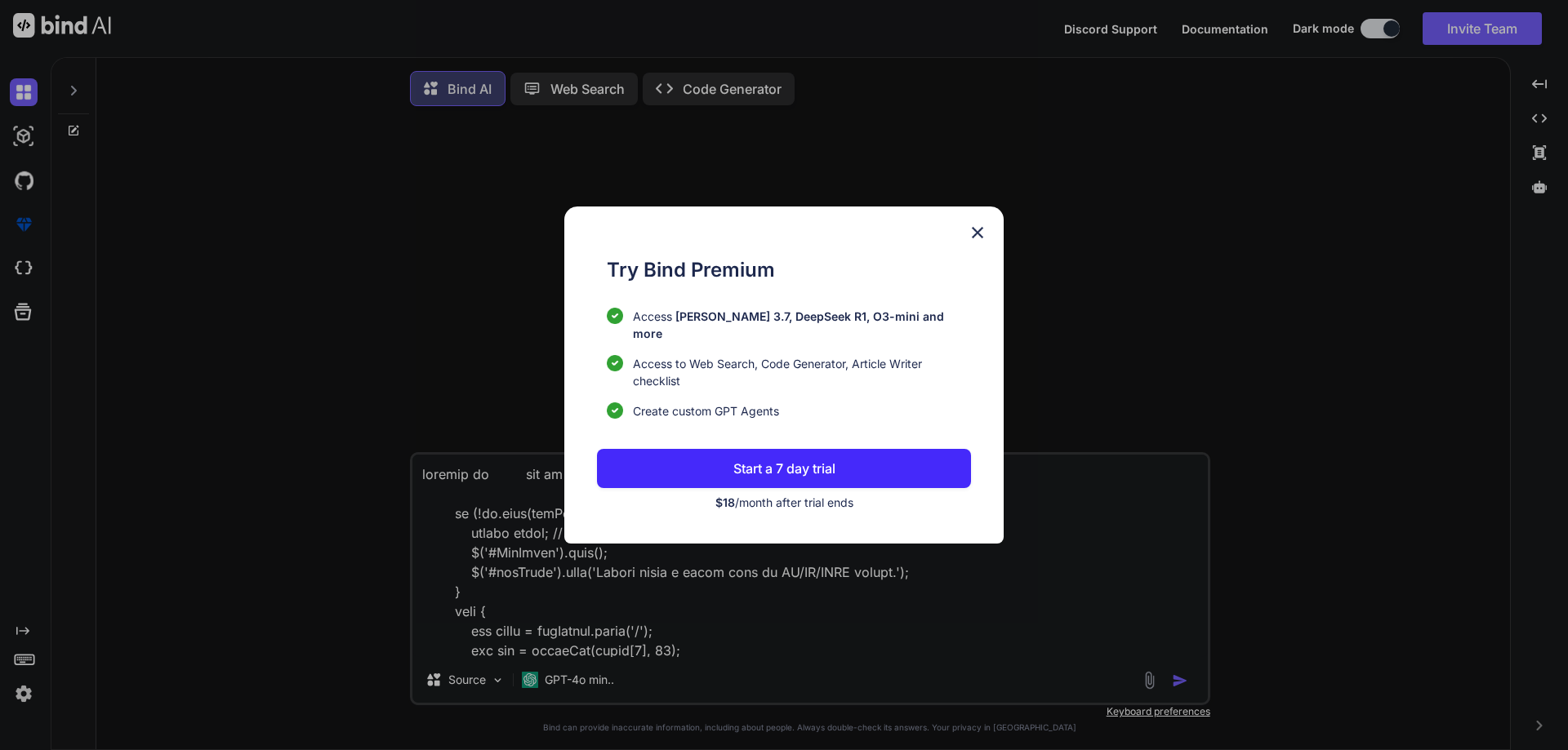
click at [1176, 682] on div "Try Bind Premium Access [PERSON_NAME] 3.7, DeepSeek R1, O3-mini and more Access…" at bounding box center [784, 375] width 1568 height 750
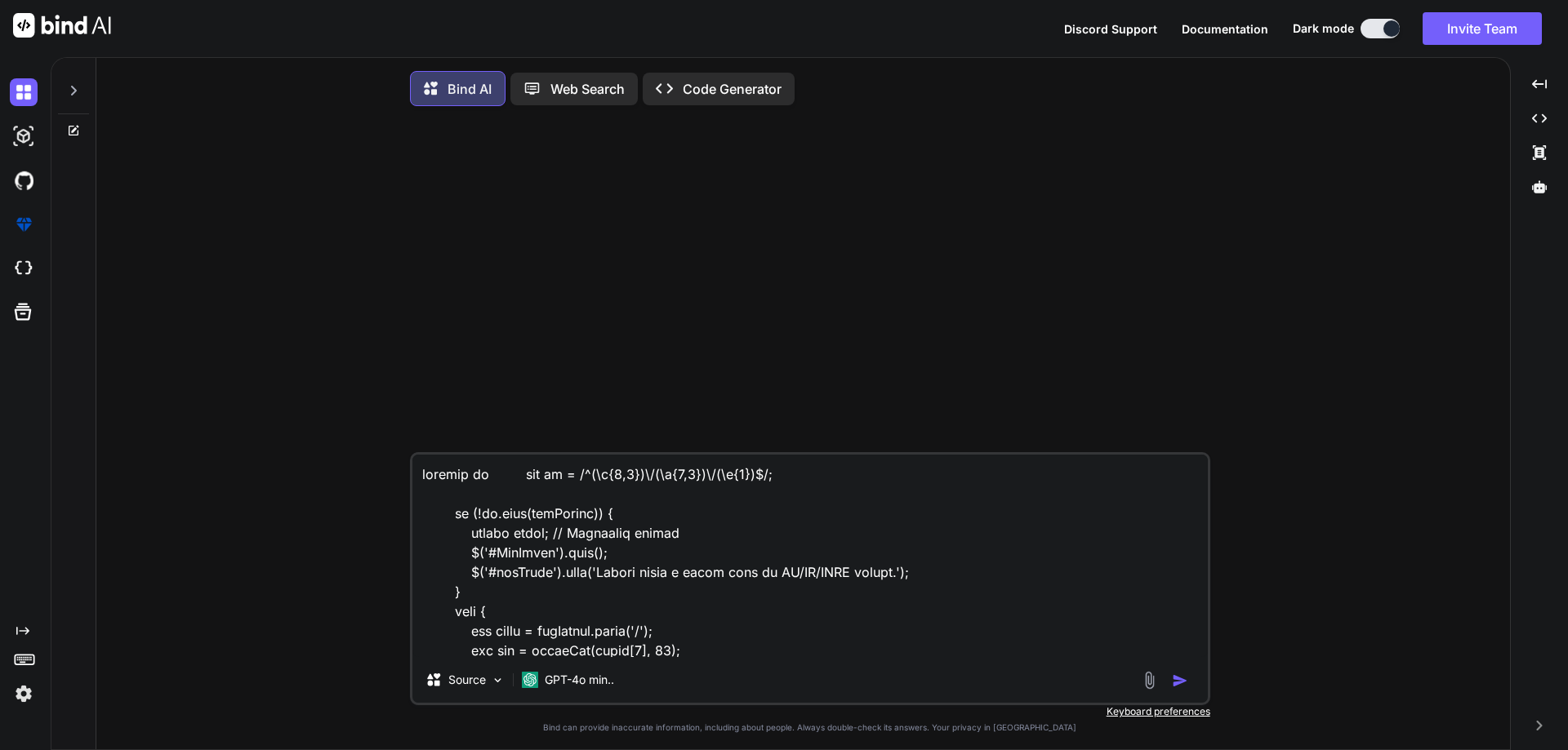
click at [1176, 682] on img "button" at bounding box center [1179, 680] width 16 height 16
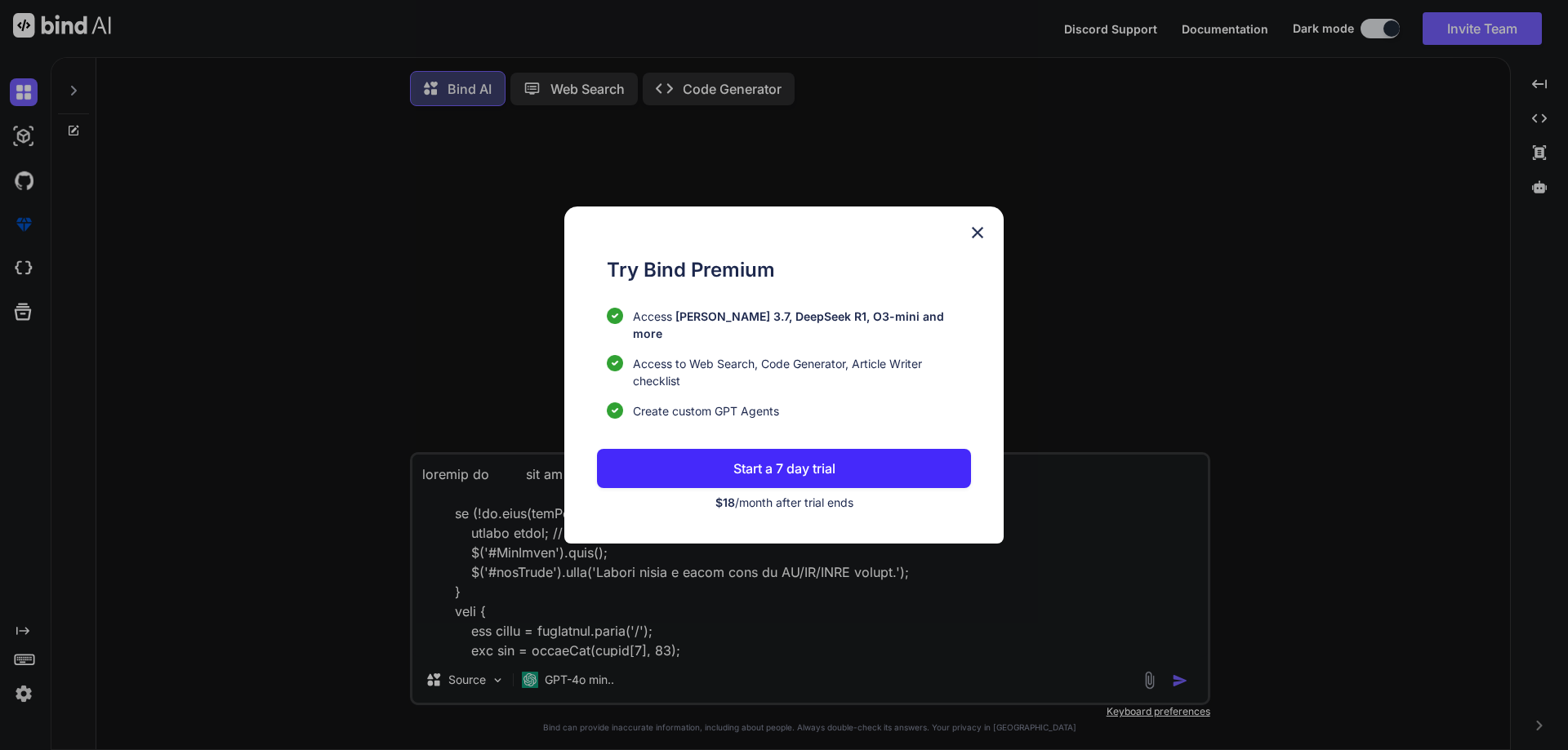
click at [981, 239] on img at bounding box center [976, 232] width 19 height 19
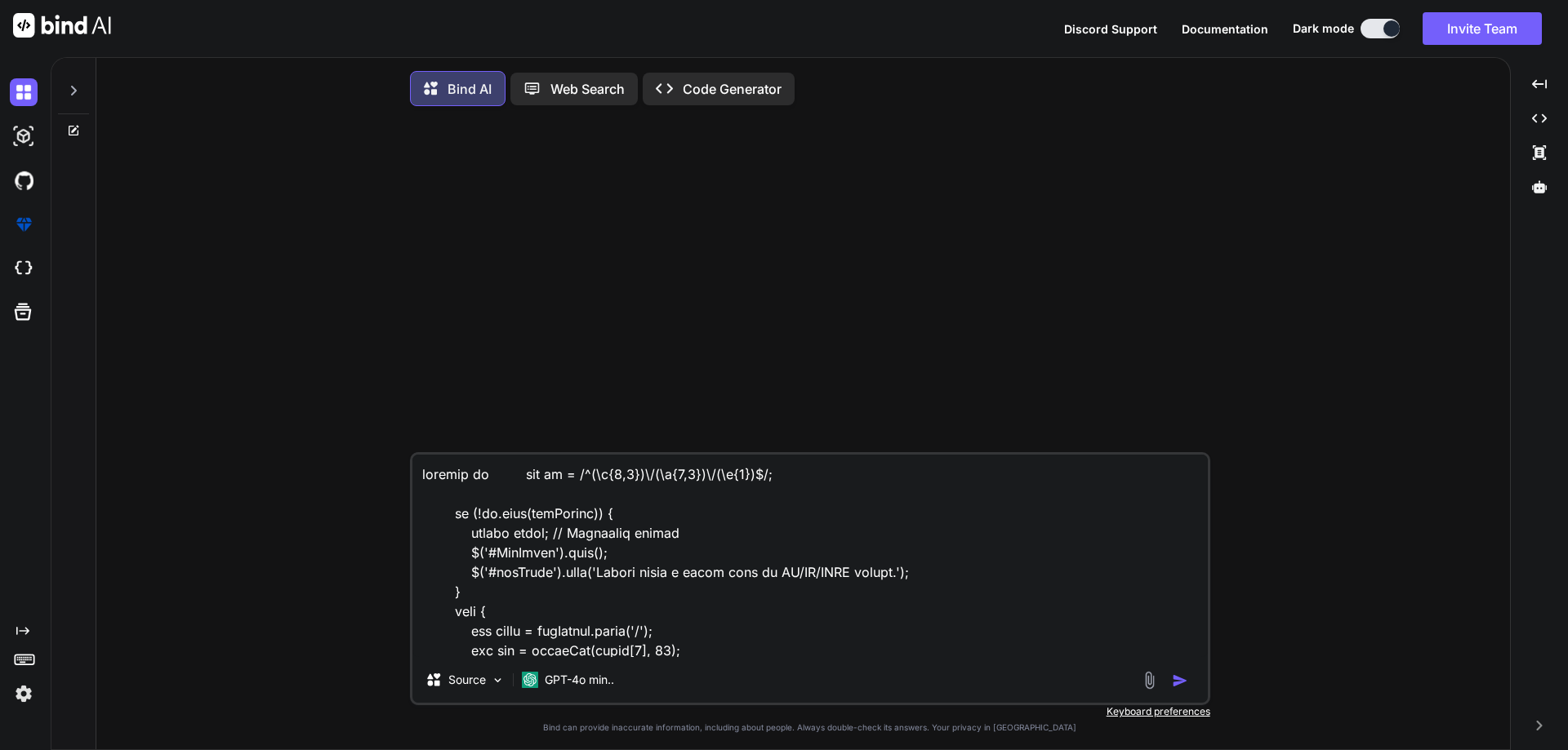
click at [594, 91] on p "Web Search" at bounding box center [587, 88] width 74 height 19
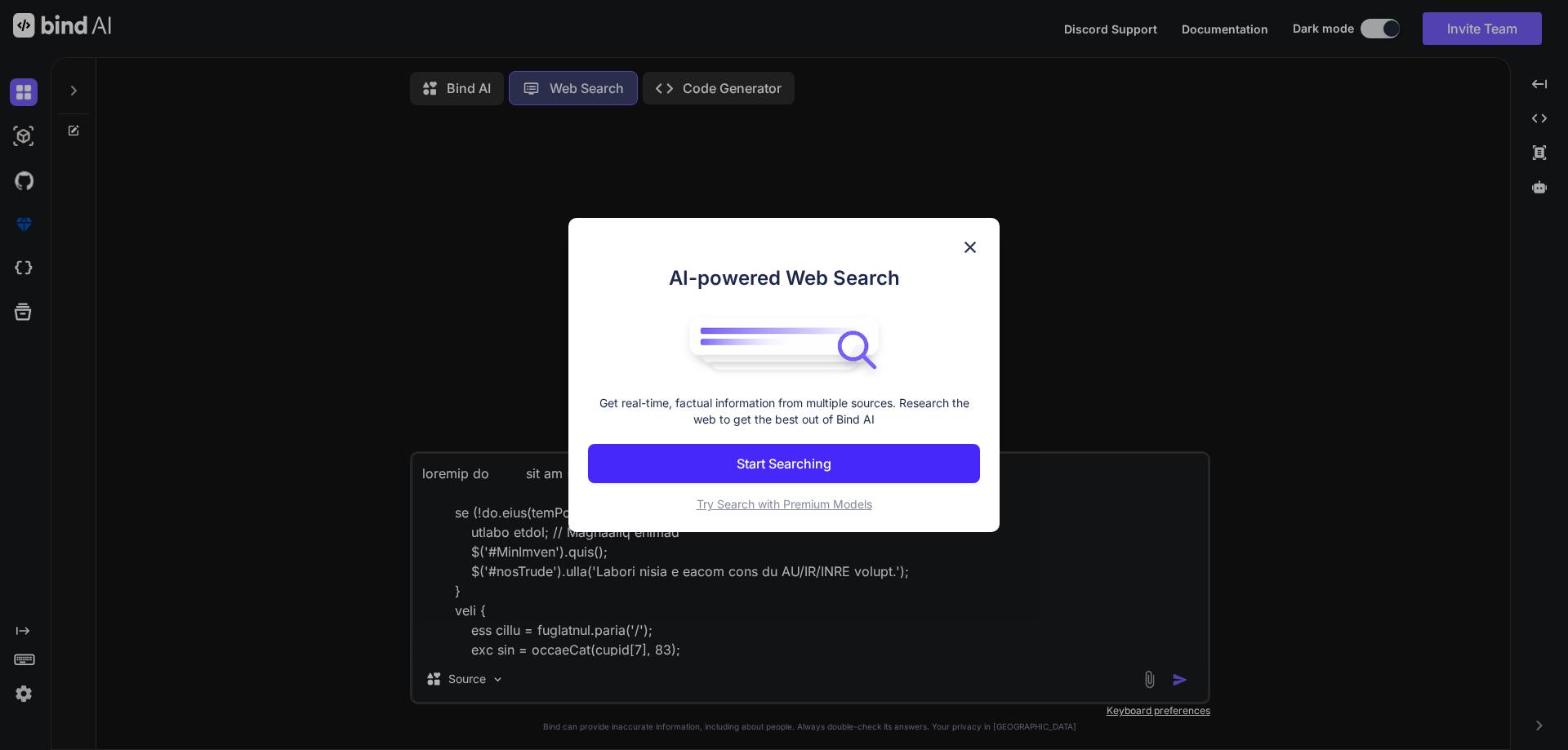
scroll to position [8, 0]
click at [981, 242] on div "AI-powered Web Search Get real-time, factual information from multiple sources.…" at bounding box center [783, 375] width 431 height 315
click at [967, 250] on img at bounding box center [970, 247] width 19 height 19
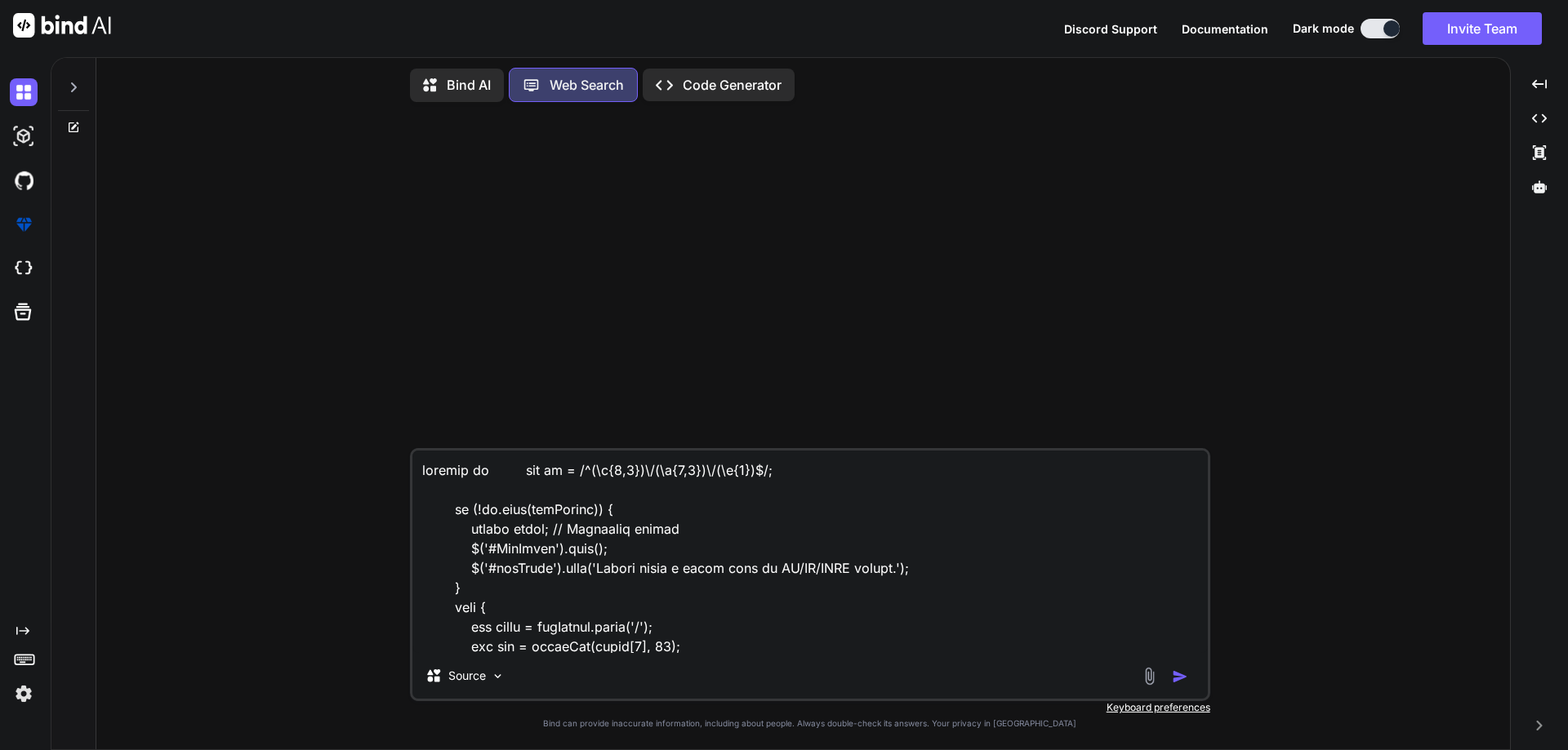
click at [708, 542] on textarea at bounding box center [810, 551] width 795 height 202
type textarea "x"
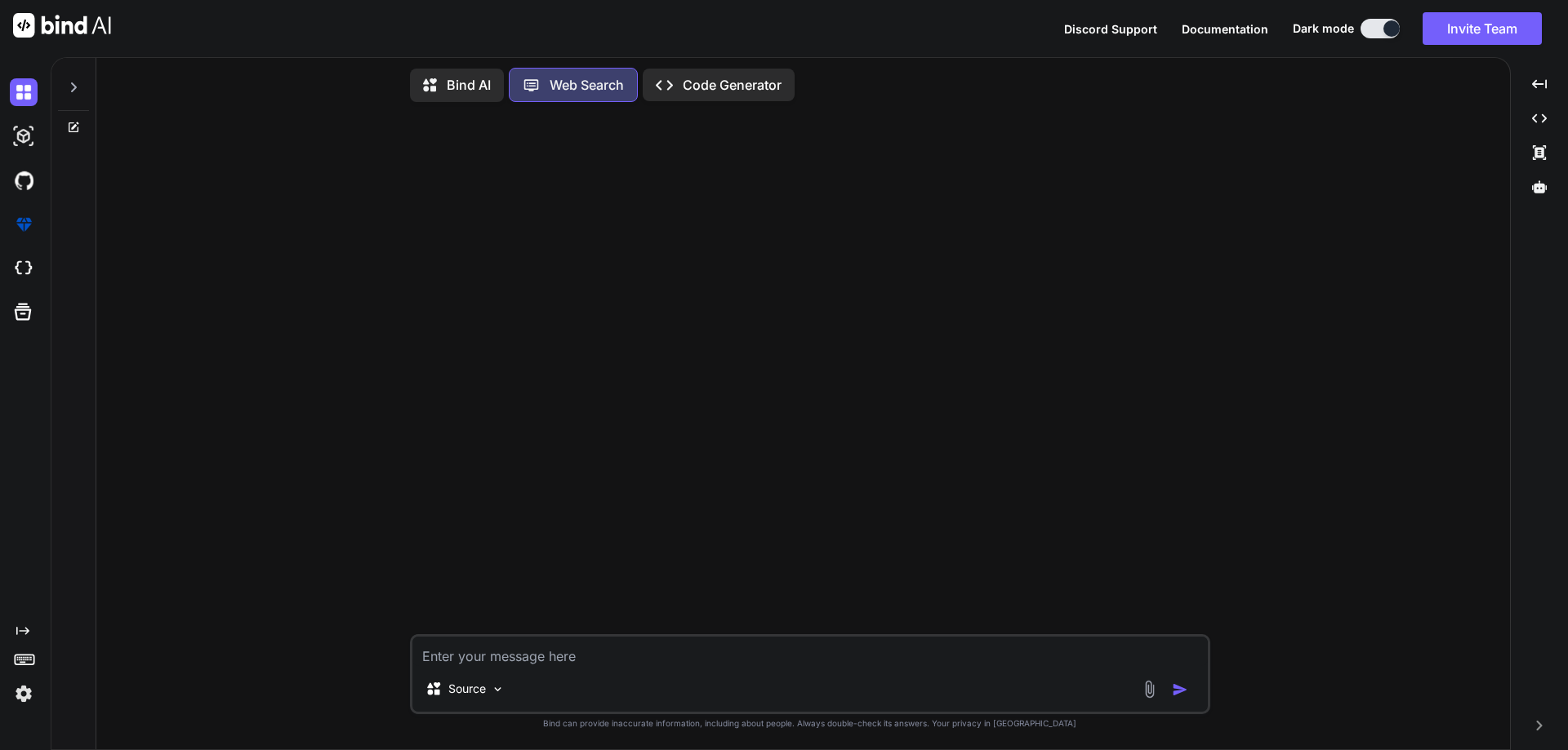
type textarea "x"
click at [575, 658] on textarea at bounding box center [810, 651] width 795 height 29
drag, startPoint x: 468, startPoint y: 656, endPoint x: 408, endPoint y: 659, distance: 60.1
click at [408, 659] on div "back Source Created with Bind Always check its answers. Privacy in Bind Bind ca…" at bounding box center [809, 432] width 1400 height 634
paste textarea "<input type="text" class="form-control" asp-for="DOB" id="dateofbirth" placehol…"
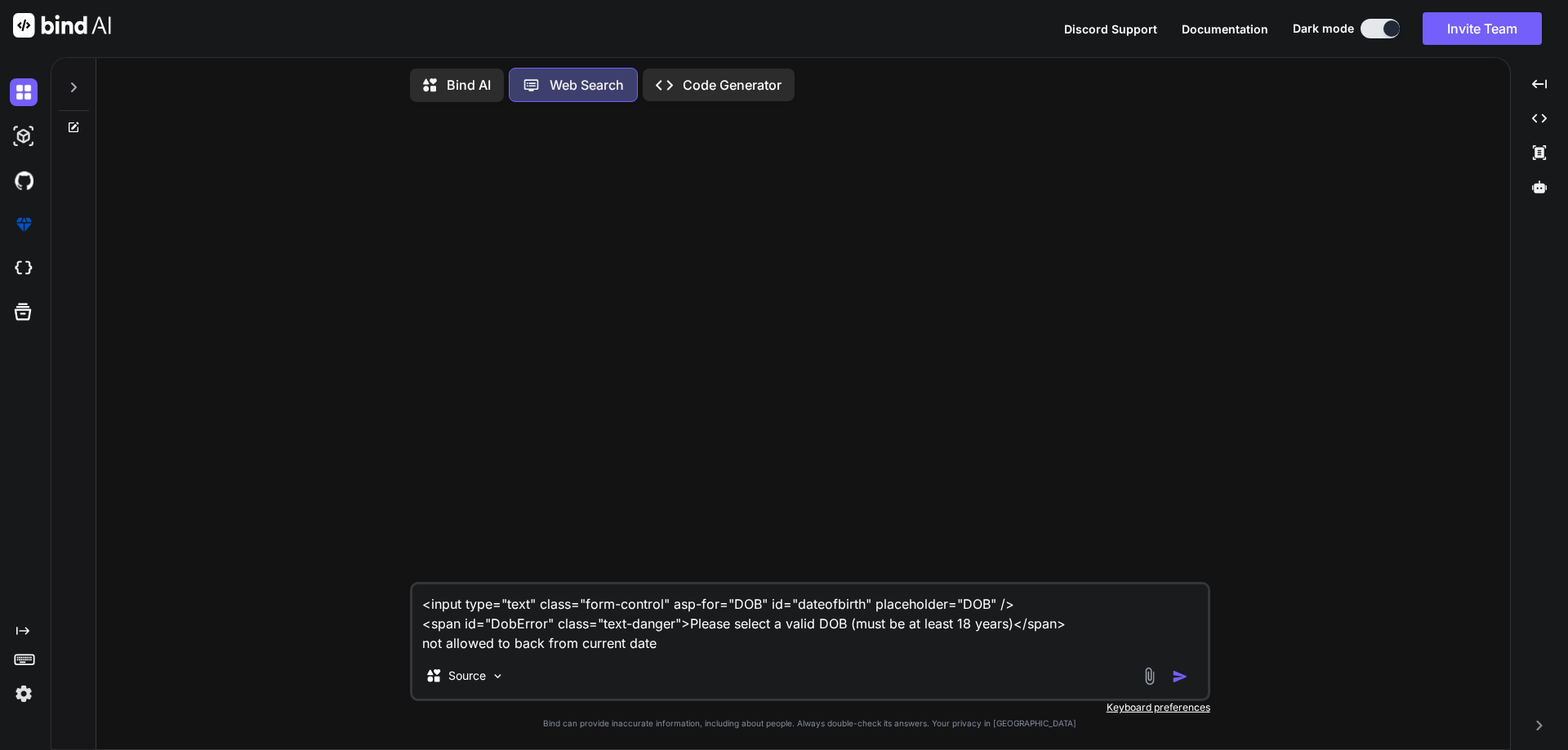
click at [540, 643] on textarea "<input type="text" class="form-control" asp-for="DOB" id="dateofbirth" placehol…" at bounding box center [810, 619] width 795 height 69
click at [543, 643] on textarea "<input type="text" class="form-control" asp-for="DOB" id="dateofbirth" placehol…" at bounding box center [810, 619] width 795 height 69
drag, startPoint x: 544, startPoint y: 647, endPoint x: 671, endPoint y: 645, distance: 127.0
click at [671, 645] on textarea "<input type="text" class="form-control" asp-for="DOB" id="dateofbirth" placehol…" at bounding box center [810, 619] width 795 height 69
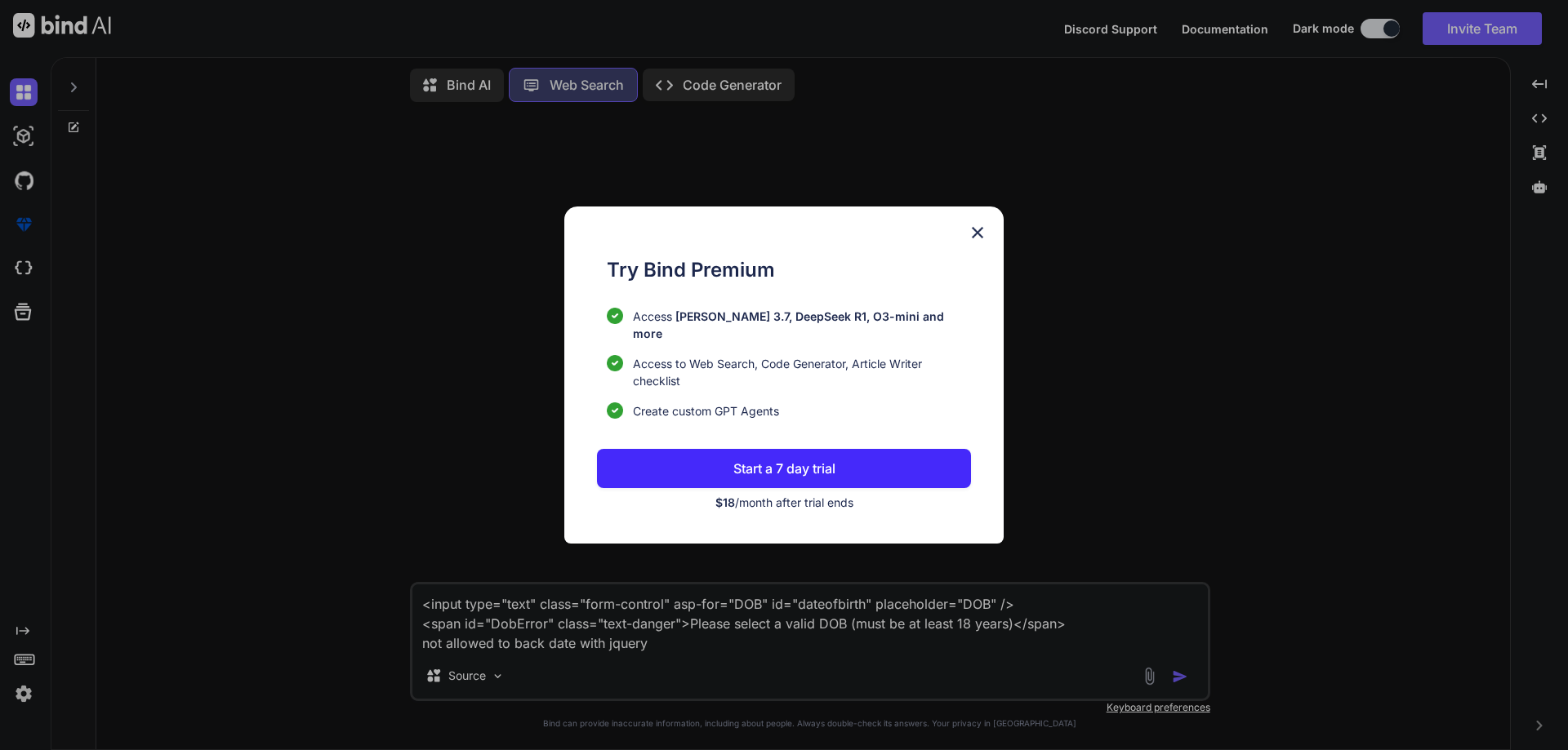
type textarea "<input type="text" class="form-control" asp-for="DOB" id="dateofbirth" placehol…"
click at [963, 234] on div "Try Bind Premium Access [PERSON_NAME] 3.7, DeepSeek R1, O3-mini and more Access…" at bounding box center [783, 375] width 439 height 337
click at [974, 236] on img at bounding box center [976, 232] width 19 height 19
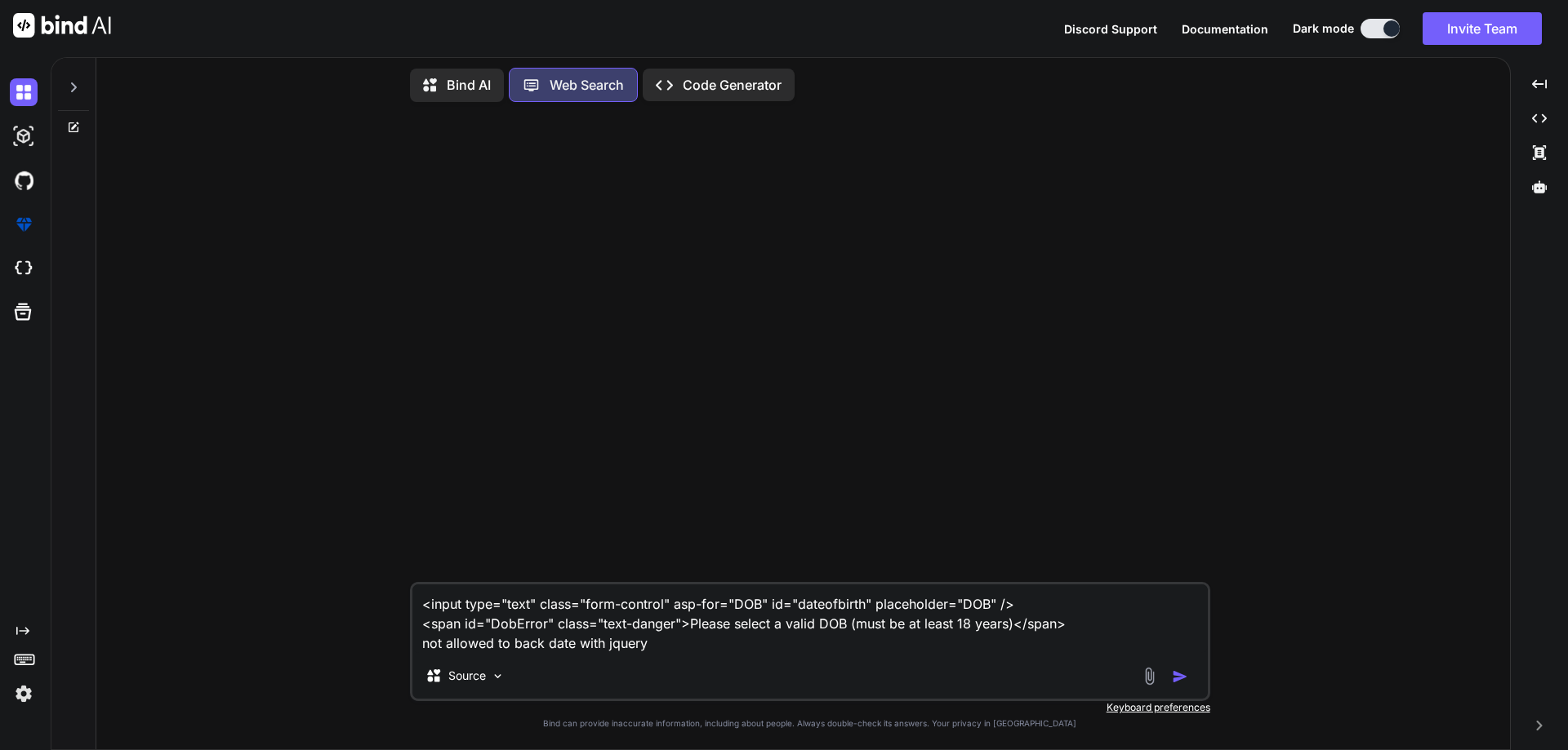
click at [1171, 673] on img "button" at bounding box center [1179, 676] width 16 height 16
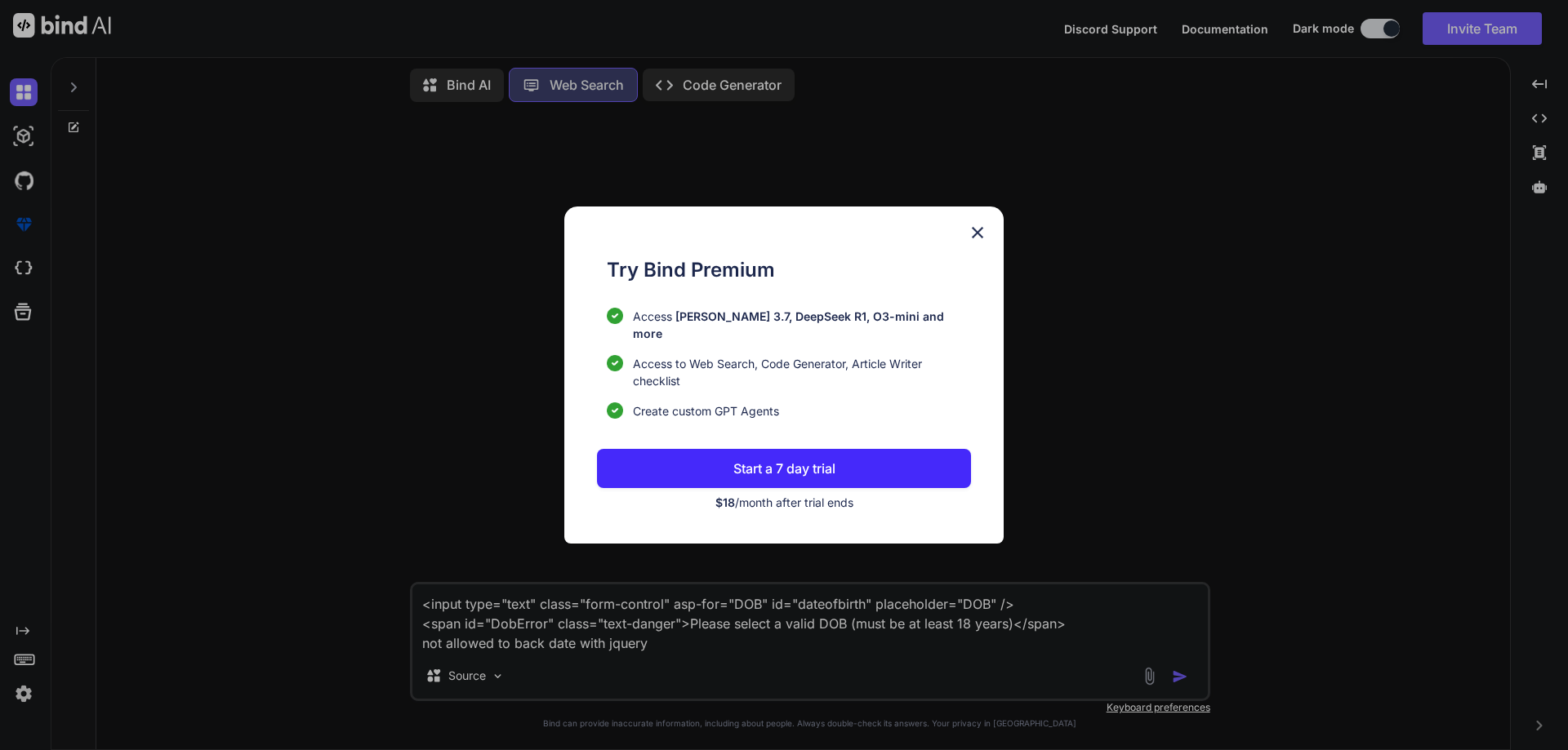
click at [979, 234] on img at bounding box center [976, 232] width 19 height 19
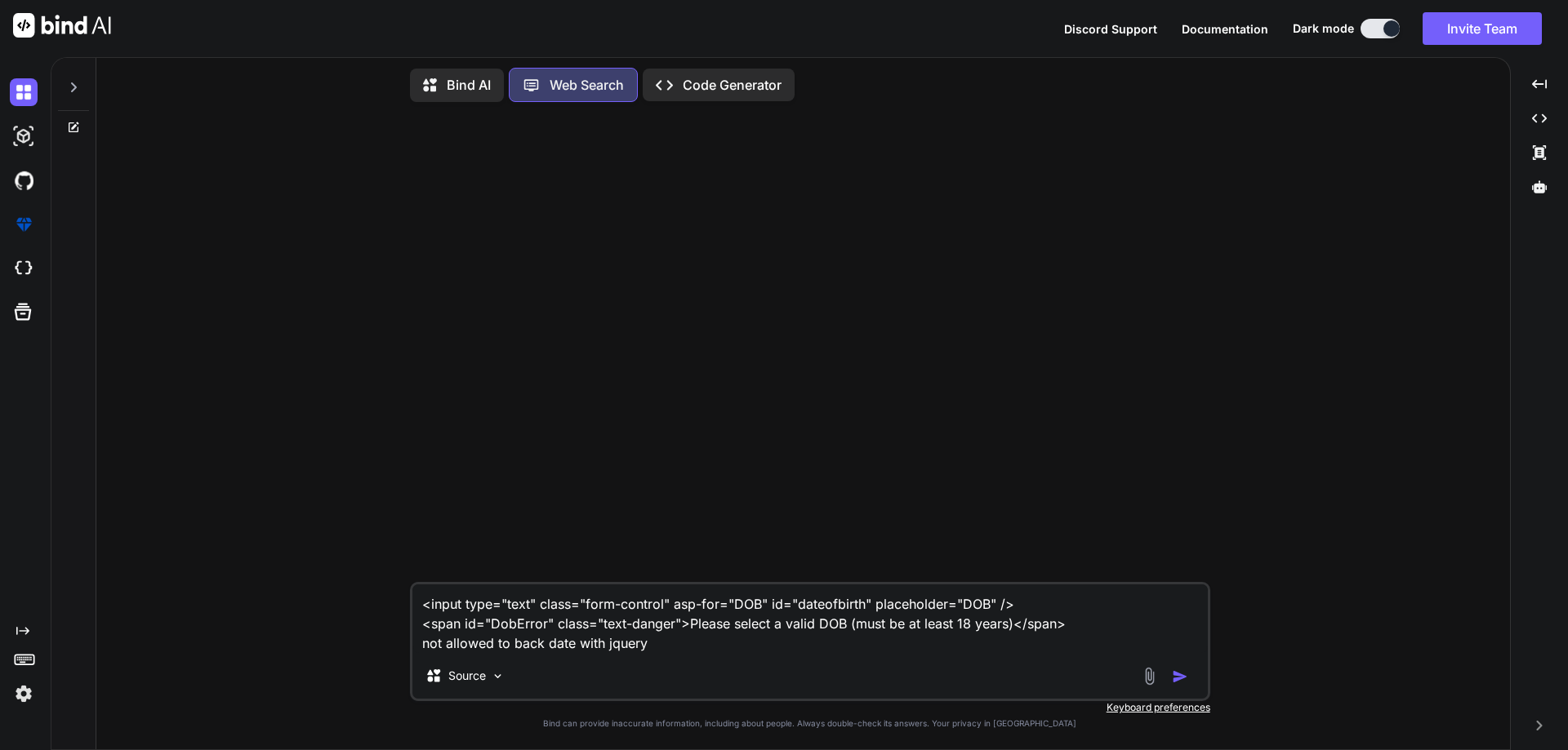
drag, startPoint x: 660, startPoint y: 638, endPoint x: 245, endPoint y: 592, distance: 417.5
click at [245, 592] on div "<input type="text" class="form-control" asp-for="DOB" id="dateofbirth" placehol…" at bounding box center [809, 432] width 1400 height 634
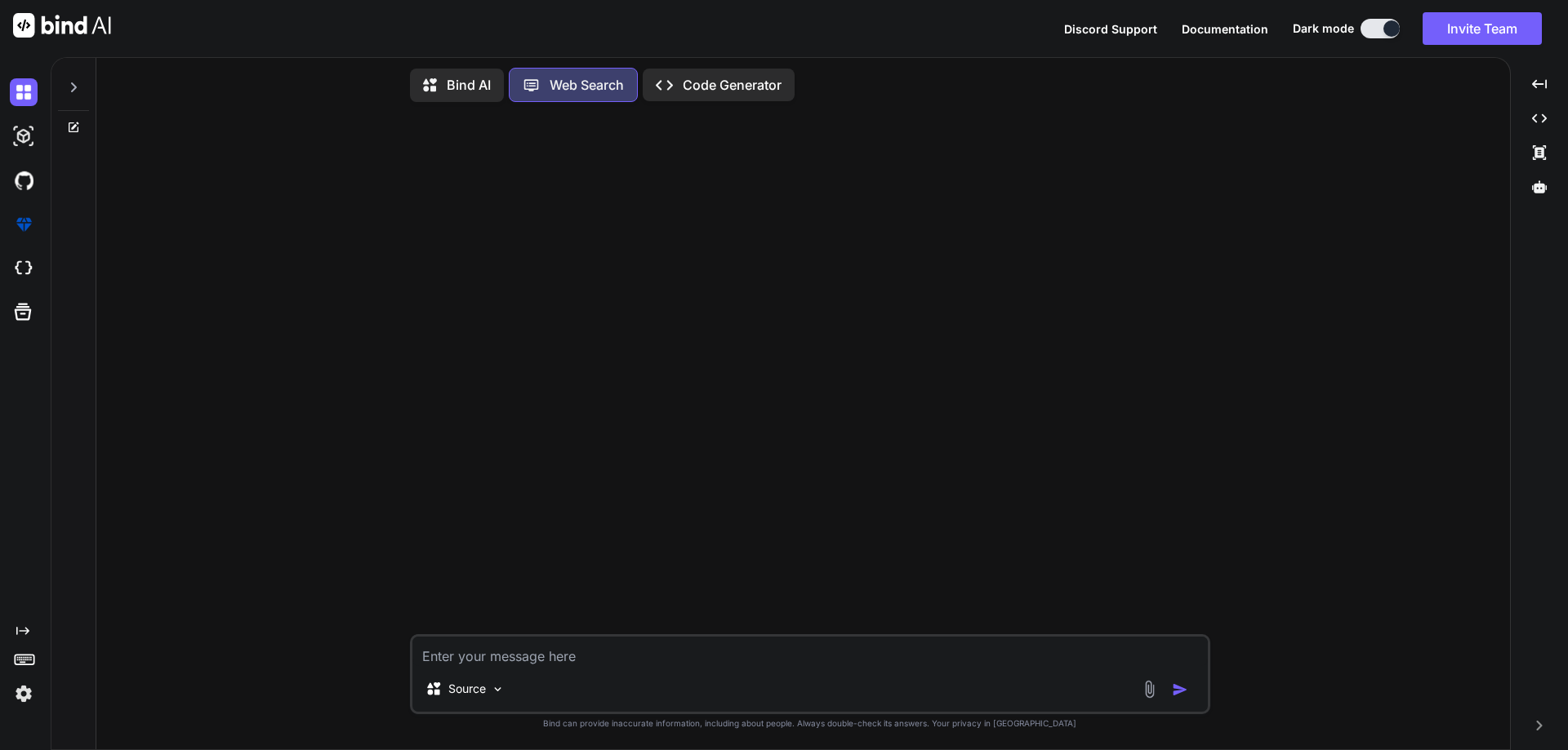
click at [457, 79] on p "Bind AI" at bounding box center [469, 84] width 44 height 19
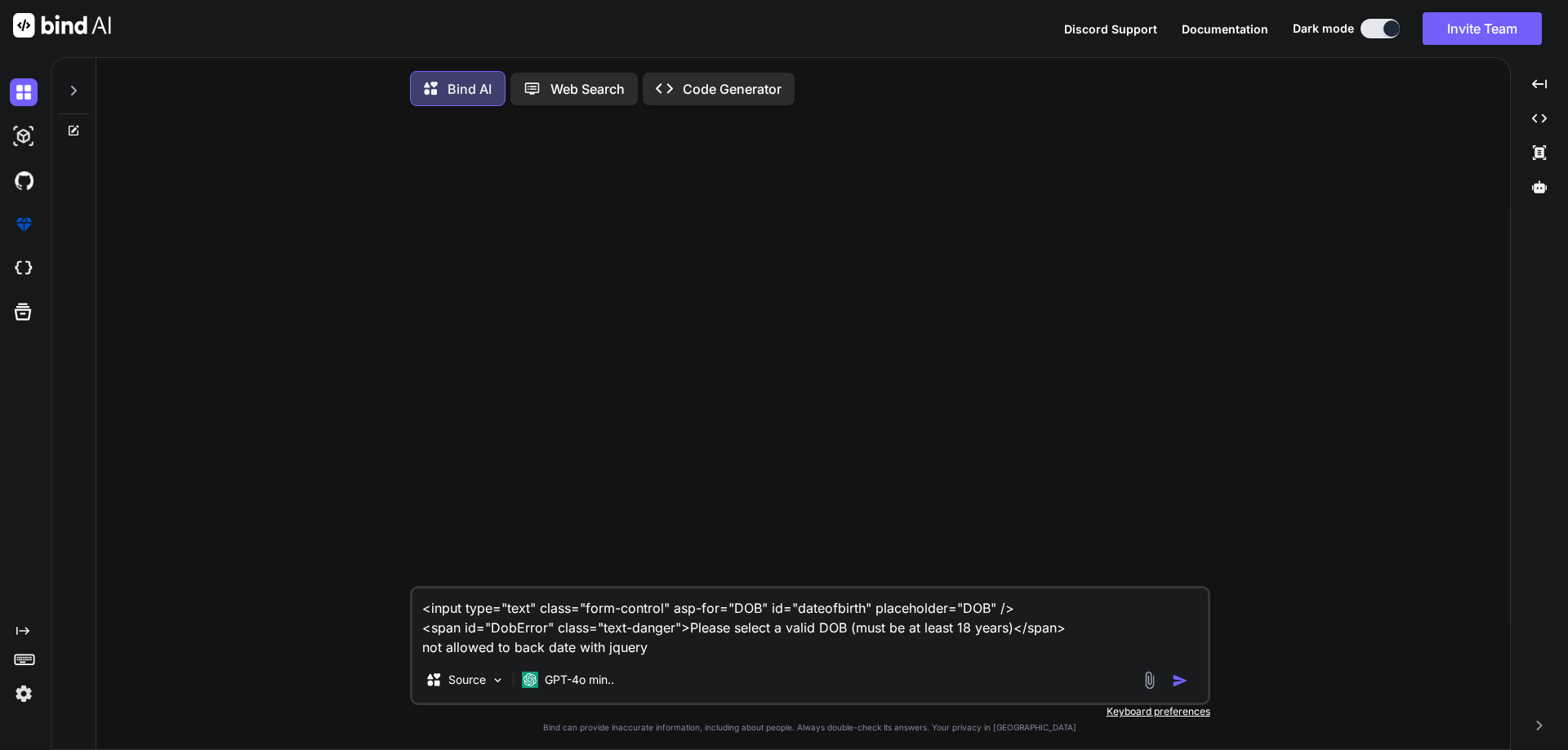
click at [1178, 684] on img "button" at bounding box center [1179, 680] width 16 height 16
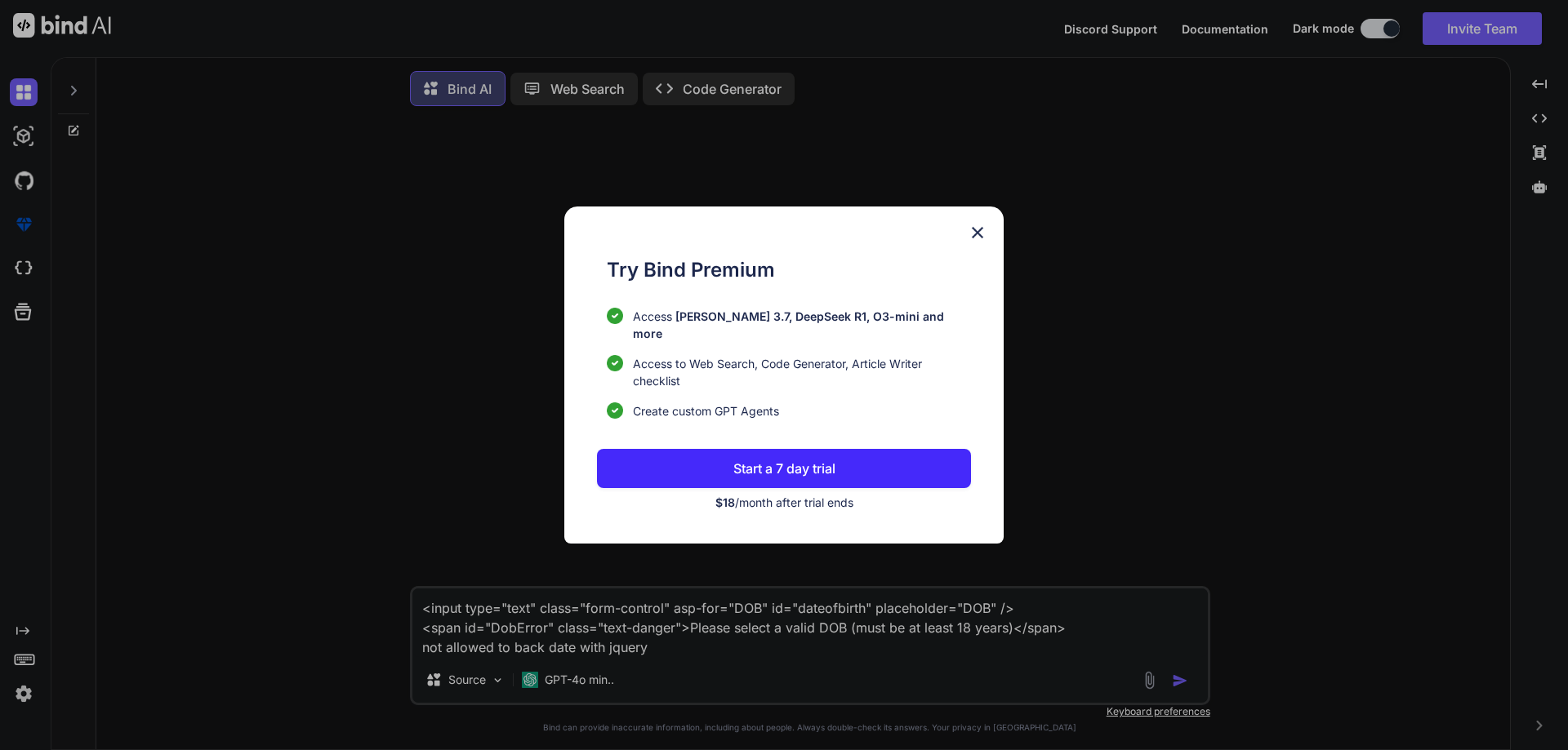
click at [981, 237] on img at bounding box center [976, 232] width 19 height 19
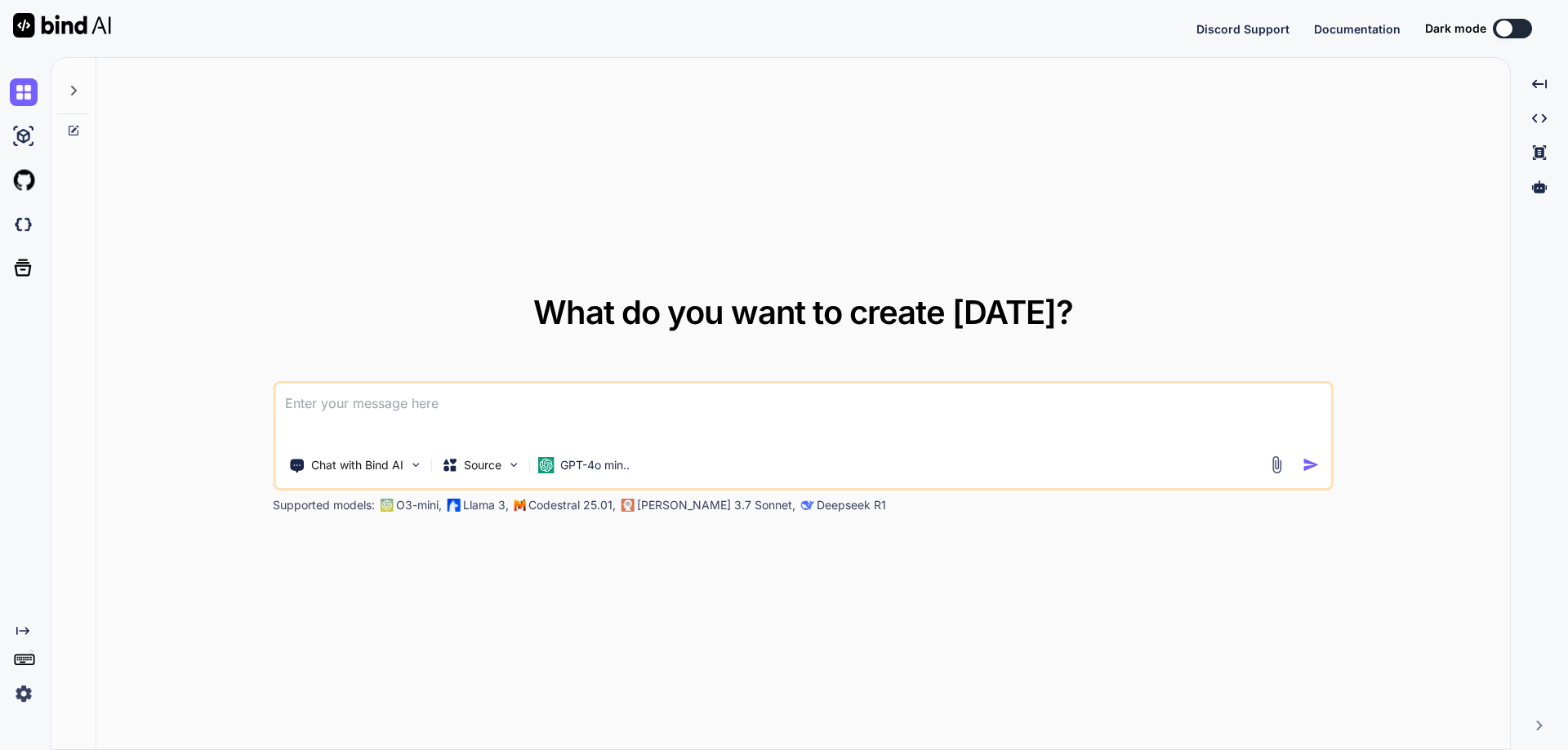
type textarea "x"
type textarea "@using InfraredIV.Core.WebRequestModel @model UserRegistration @{ Layout = "~/V…"
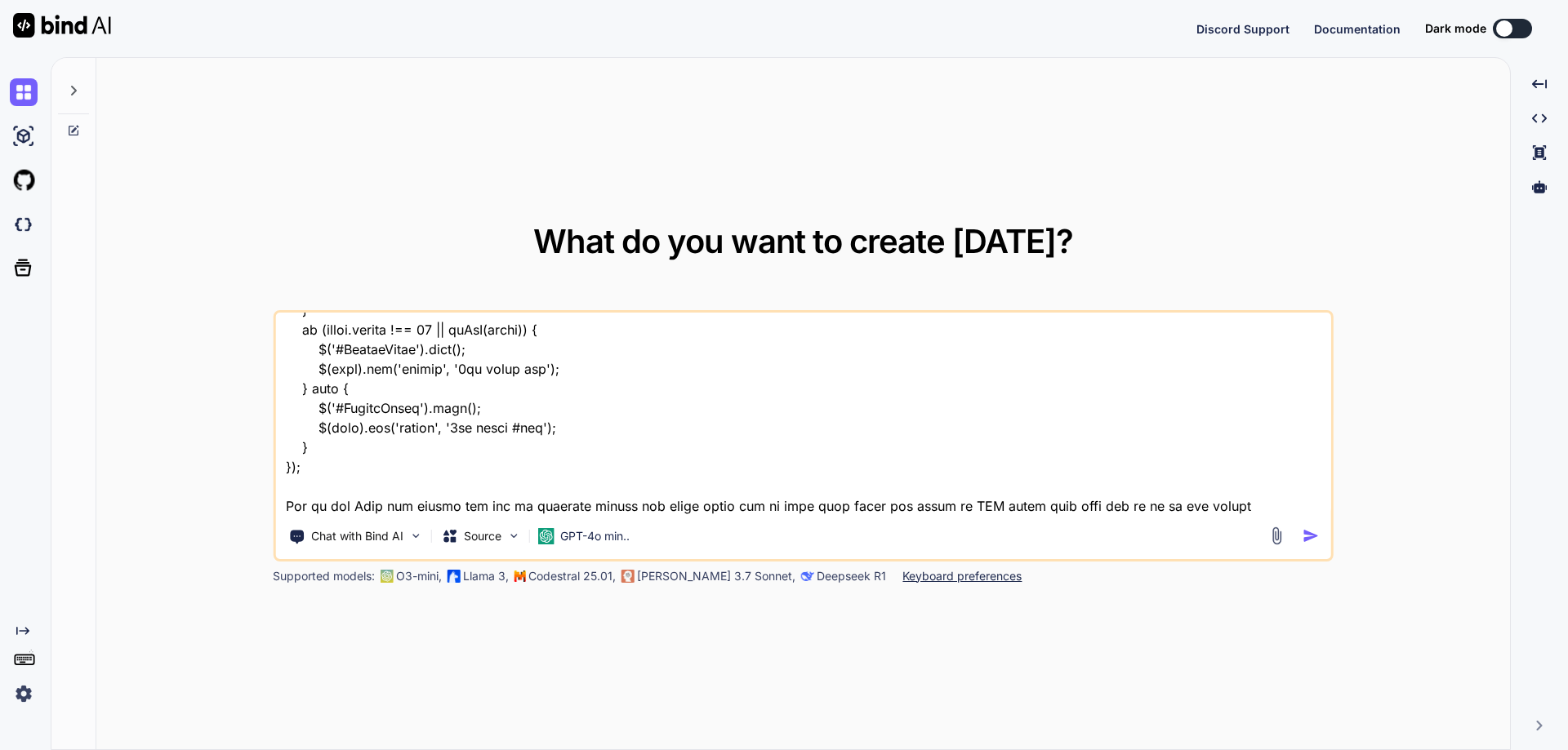
type textarea "x"
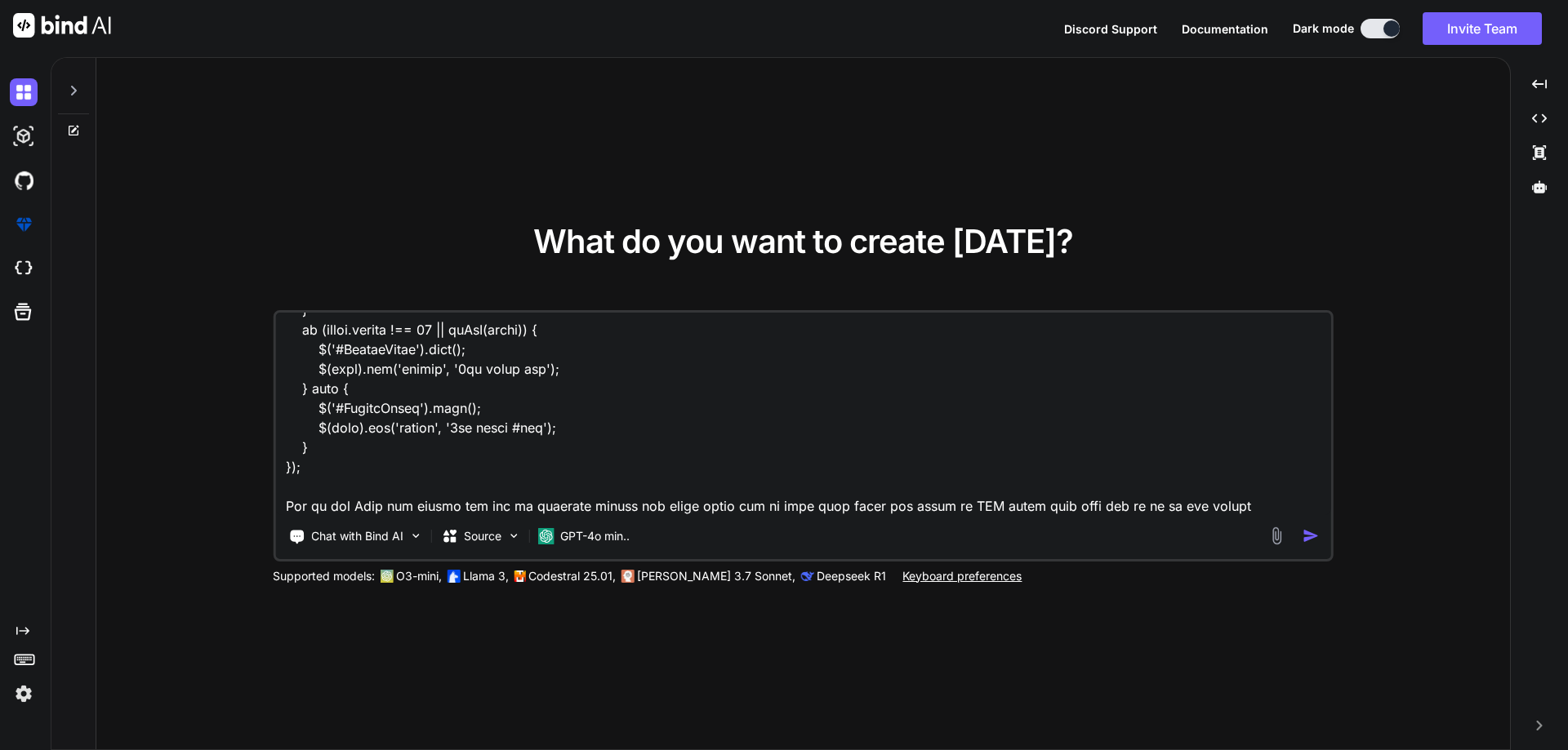
type textarea "@using InfraredIV.Core.WebRequestModel @model UserRegistration @{ Layout = "~/V…"
click at [1308, 537] on img "button" at bounding box center [1311, 536] width 17 height 17
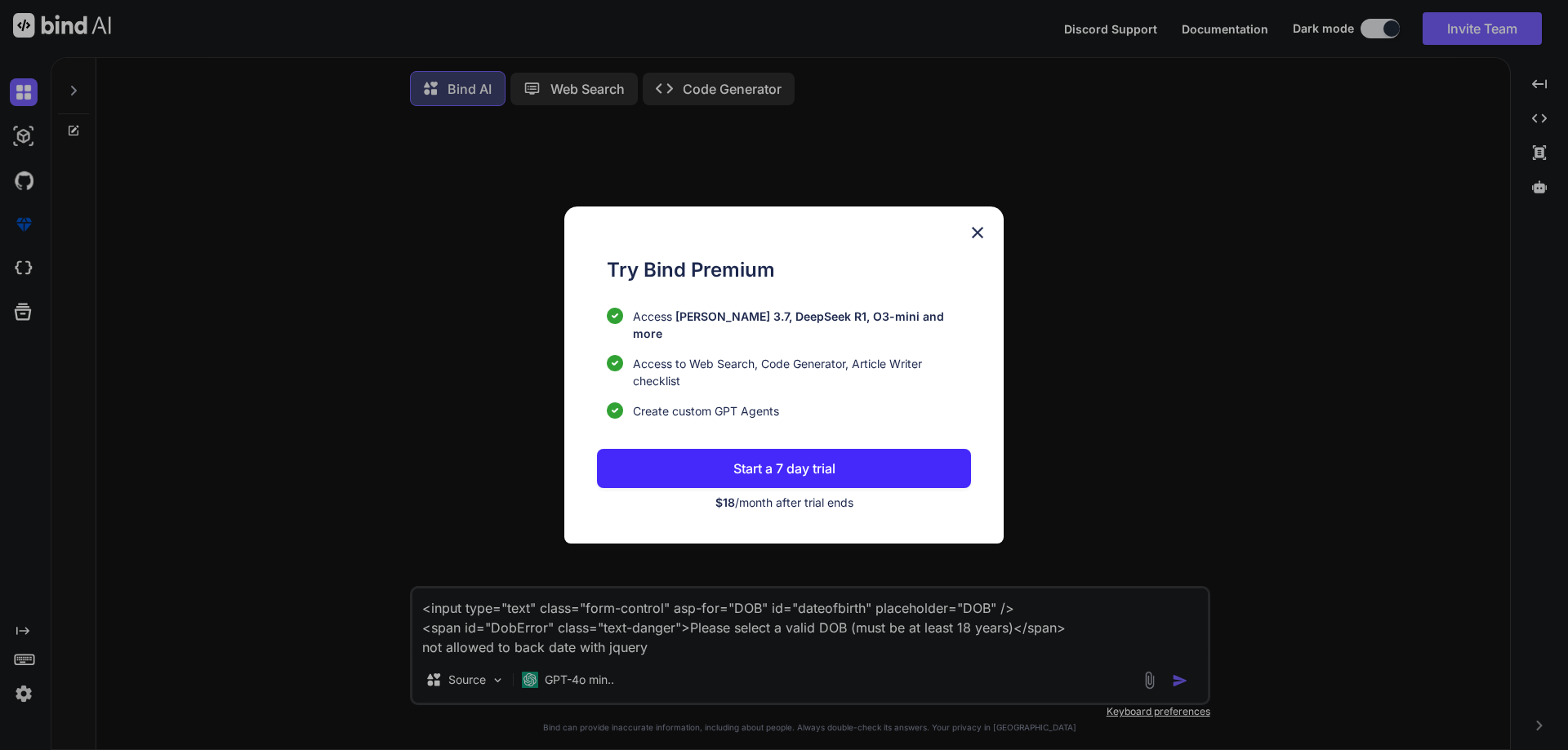
click at [973, 235] on img at bounding box center [976, 232] width 19 height 19
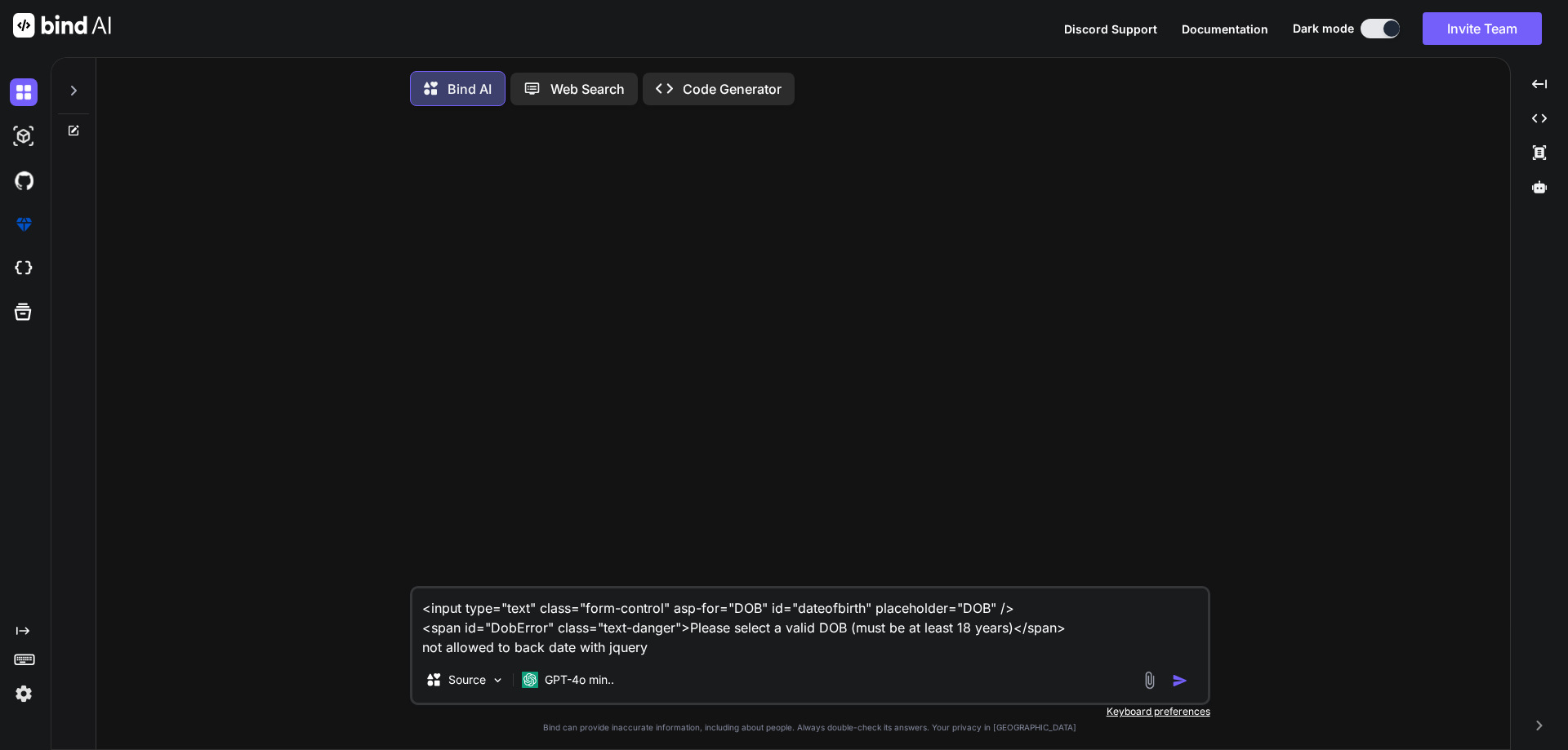
click at [22, 695] on img at bounding box center [24, 693] width 28 height 28
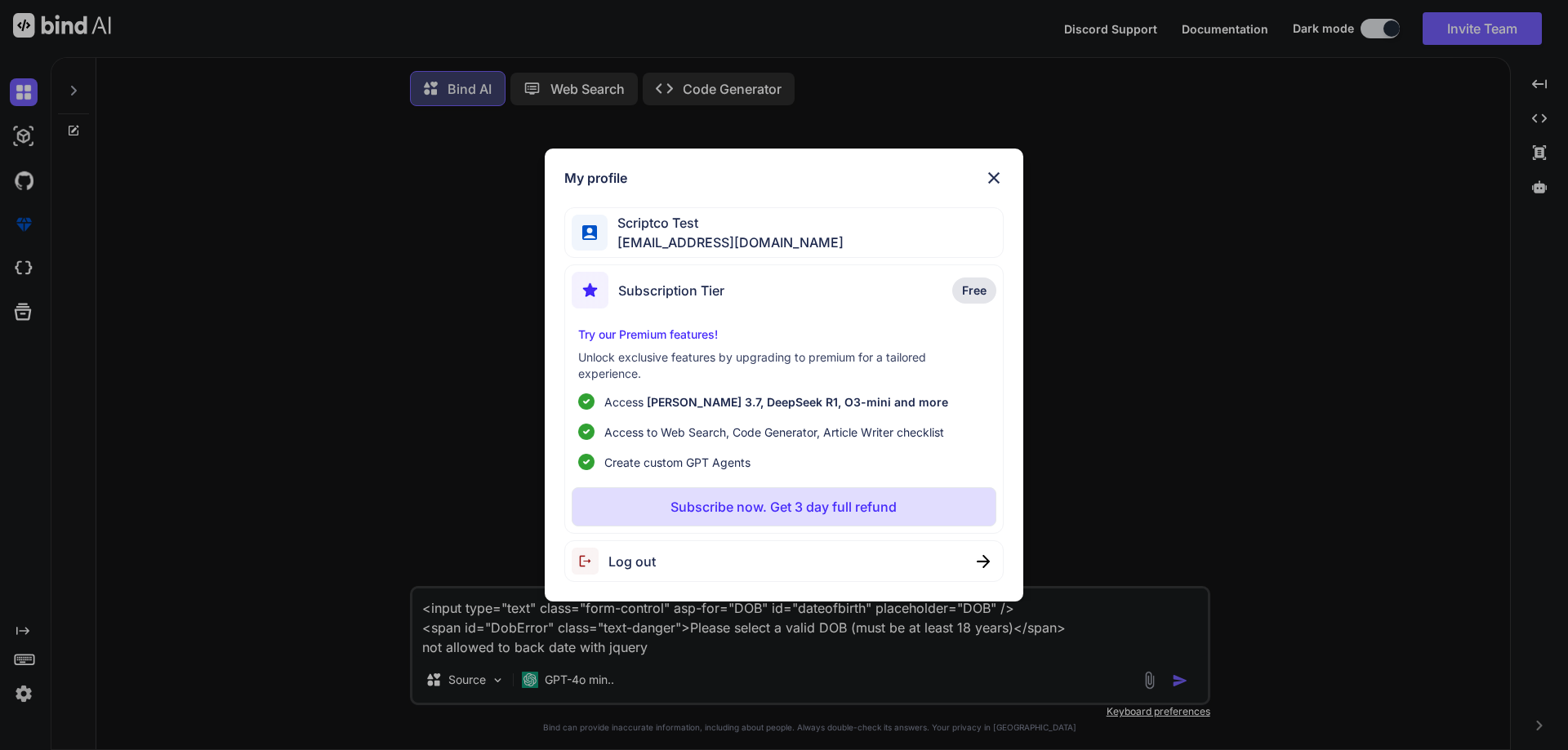
click at [621, 559] on span "Log out" at bounding box center [632, 561] width 47 height 19
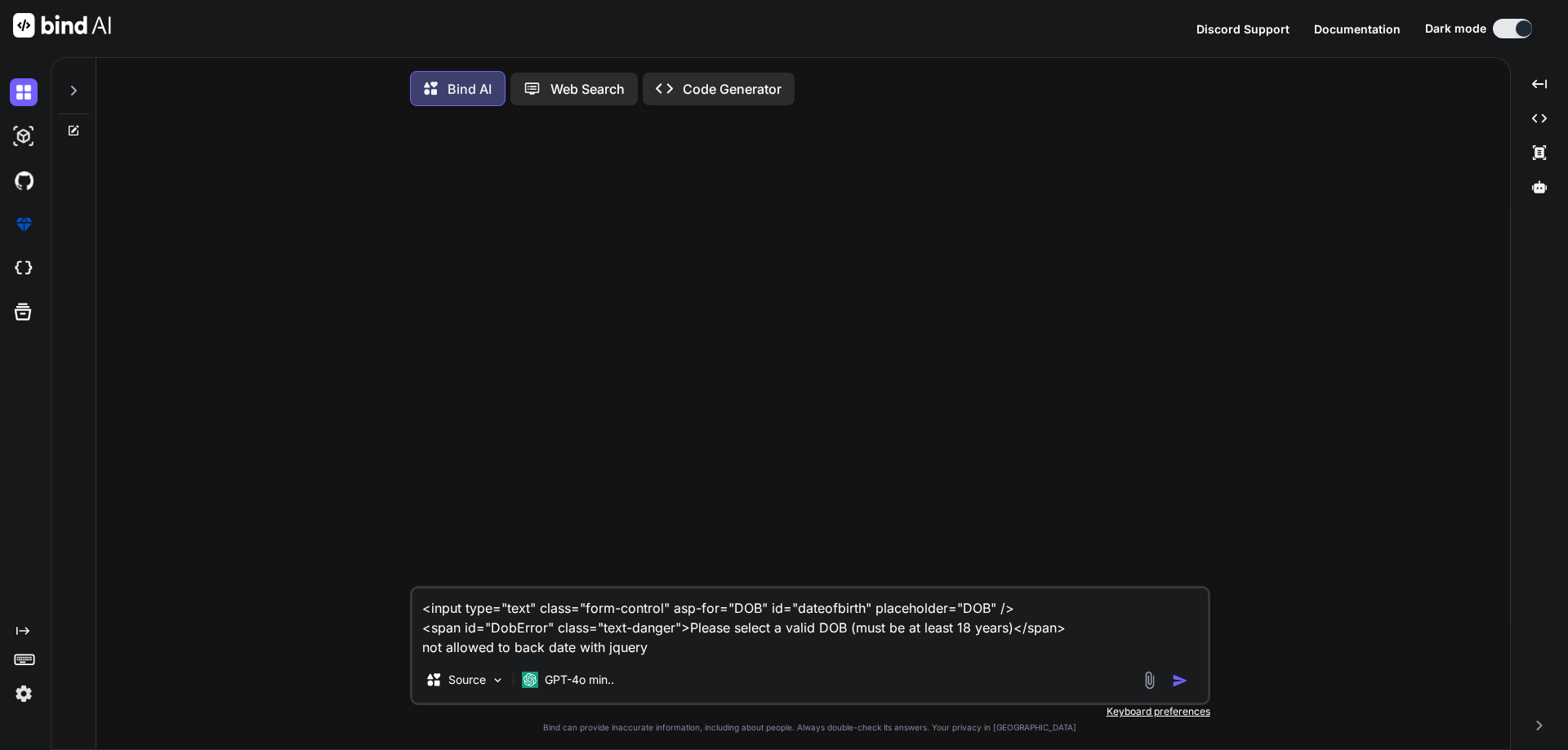
type textarea "x"
click at [1517, 30] on button "Sign in" at bounding box center [1497, 29] width 88 height 33
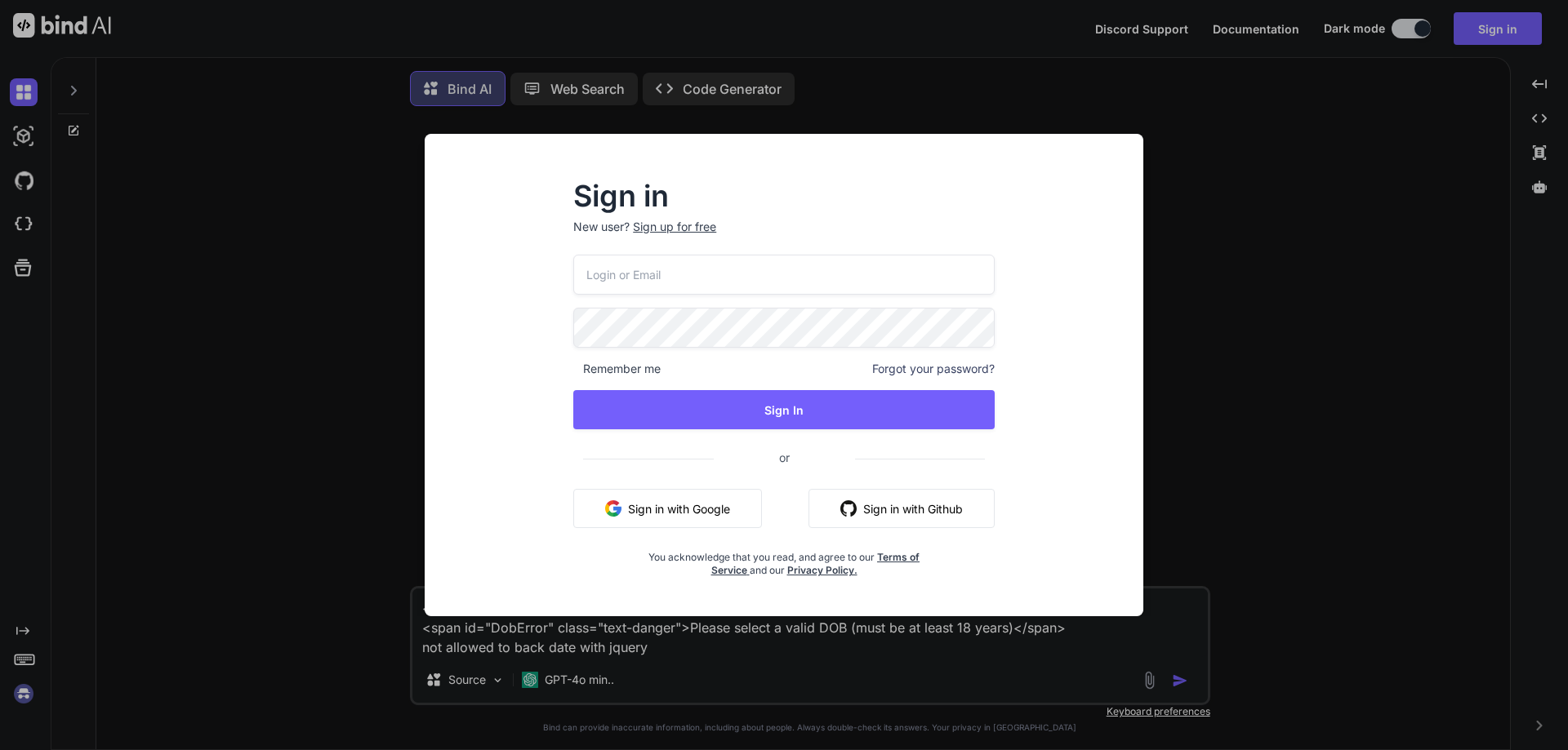
click at [697, 272] on input "email" at bounding box center [783, 275] width 421 height 40
type input "Playcoads758@gmail.com"
click at [699, 438] on div "Playcoads758@gmail.com Remember me Forgot your password? Sign In or Sign in wit…" at bounding box center [783, 416] width 421 height 323
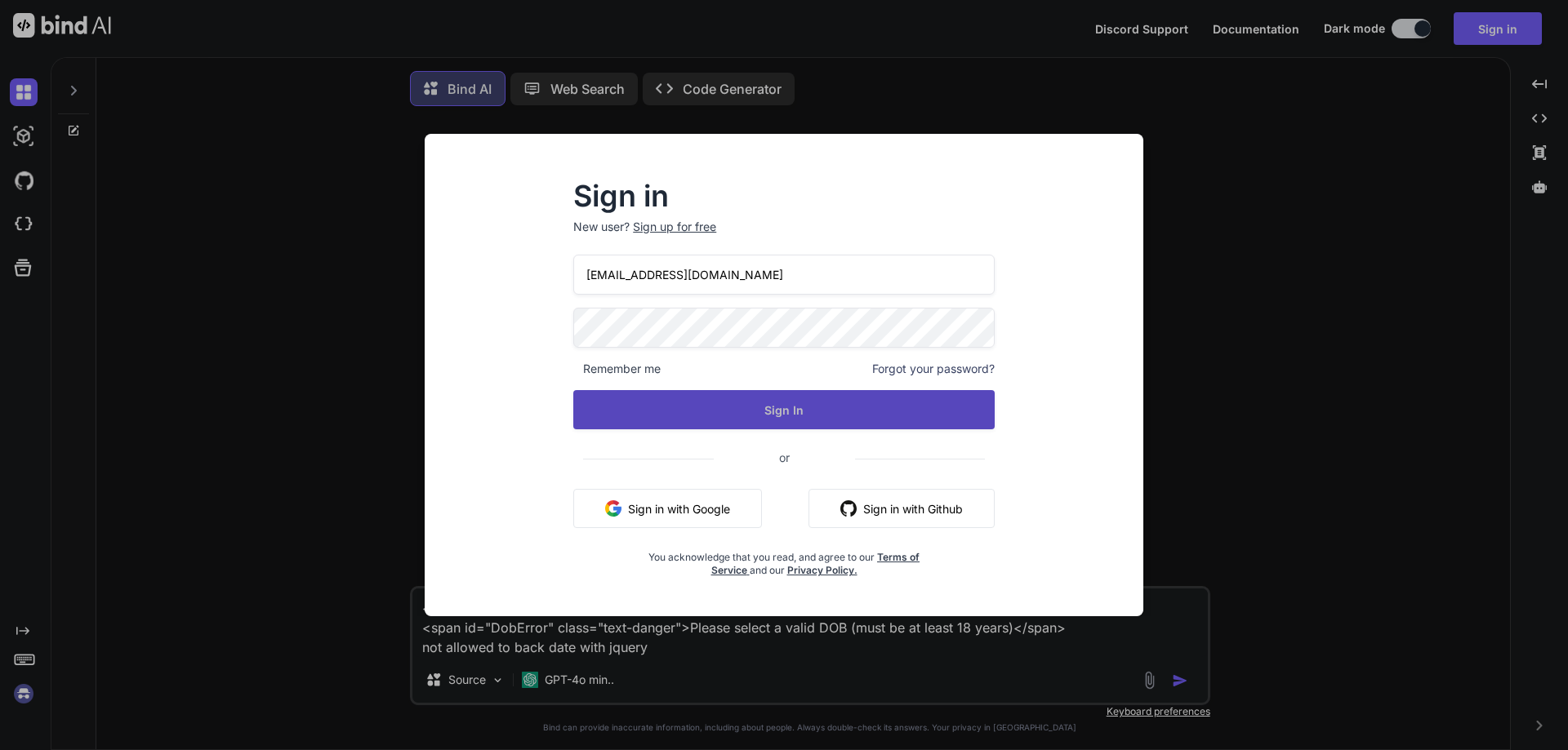
click at [720, 410] on button "Sign In" at bounding box center [783, 409] width 421 height 39
click at [764, 406] on button "Sign In" at bounding box center [783, 409] width 421 height 39
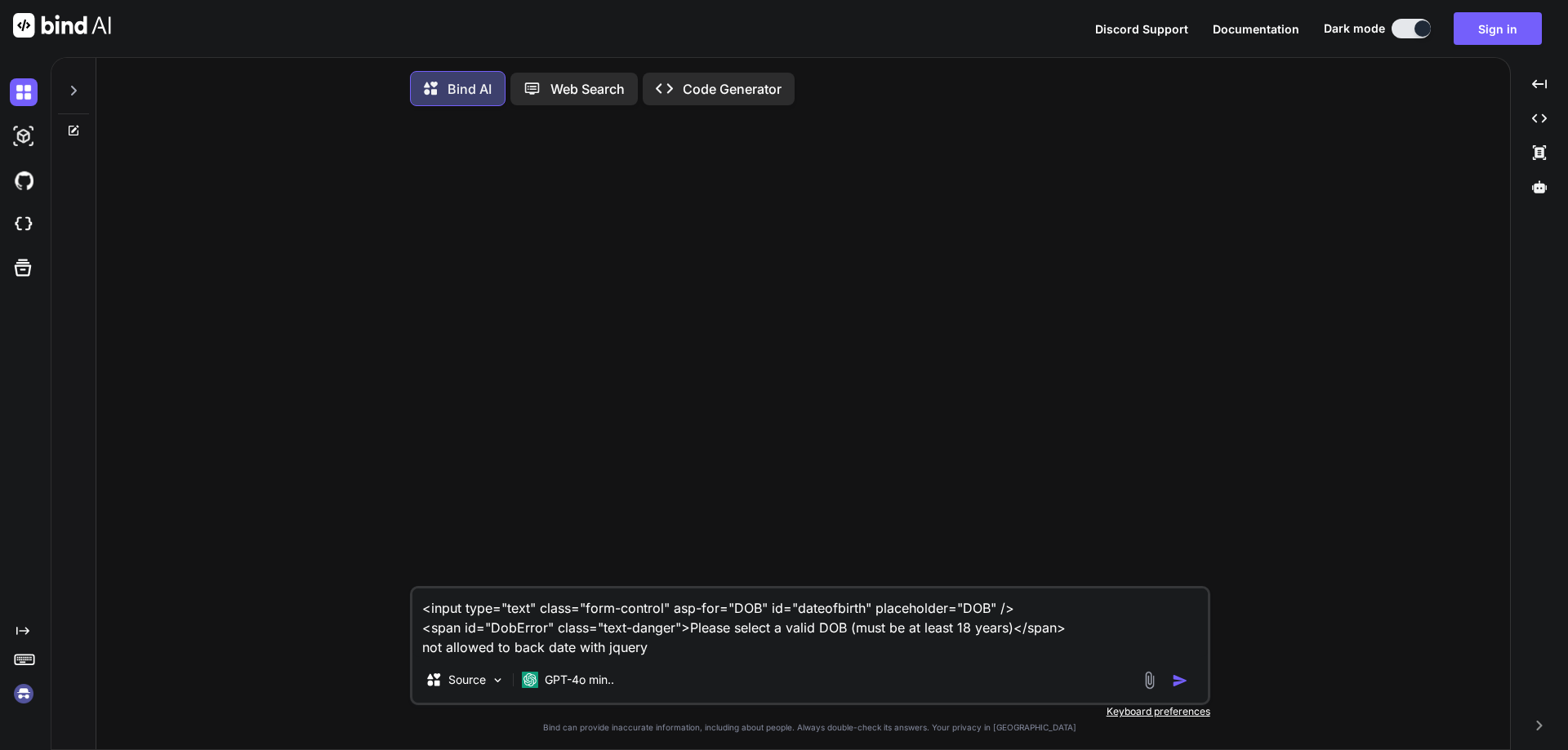
click at [1174, 680] on img "button" at bounding box center [1179, 680] width 16 height 16
type textarea "x"
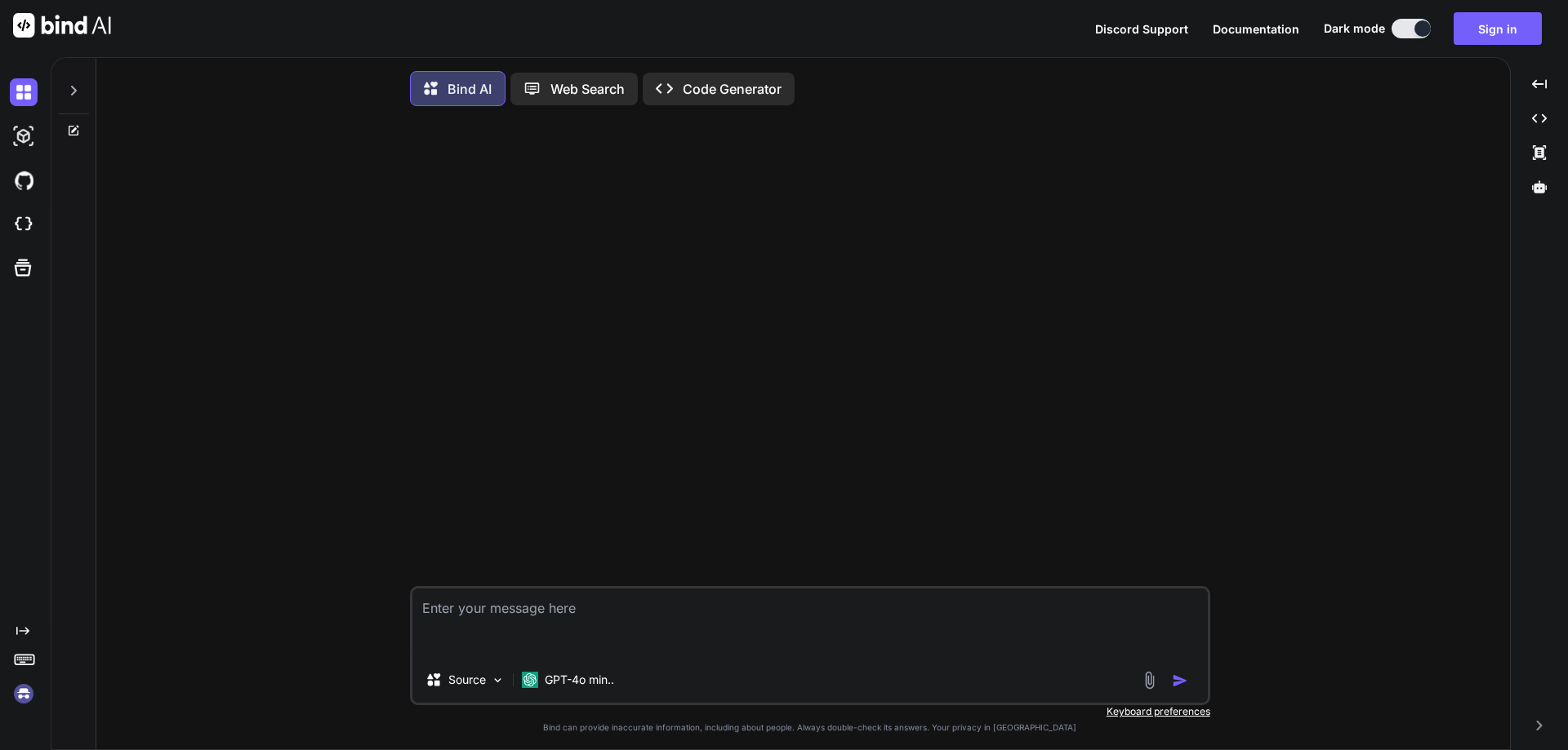
scroll to position [8, 0]
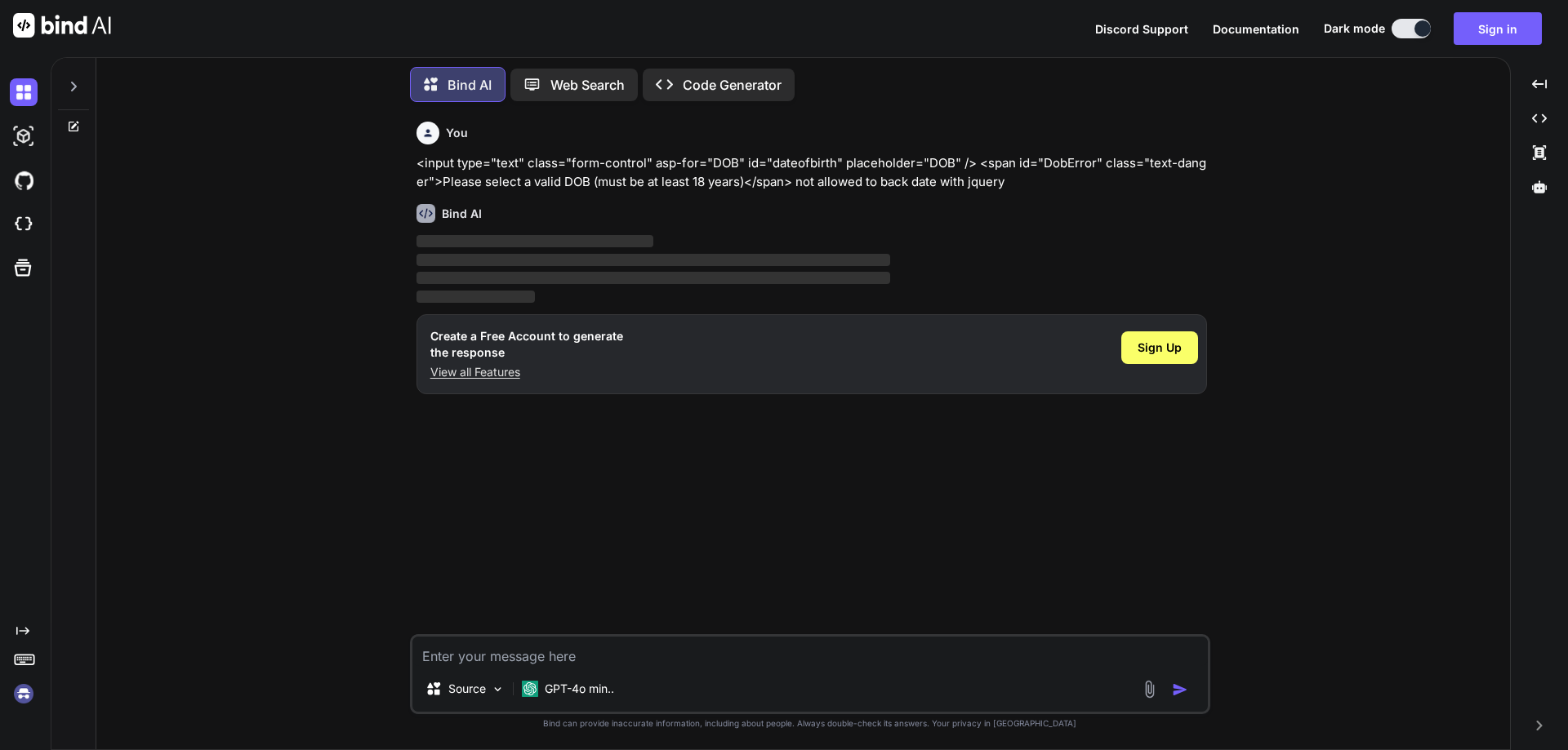
click at [555, 642] on textarea at bounding box center [810, 651] width 795 height 29
click at [1160, 346] on span "Sign Up" at bounding box center [1160, 347] width 44 height 16
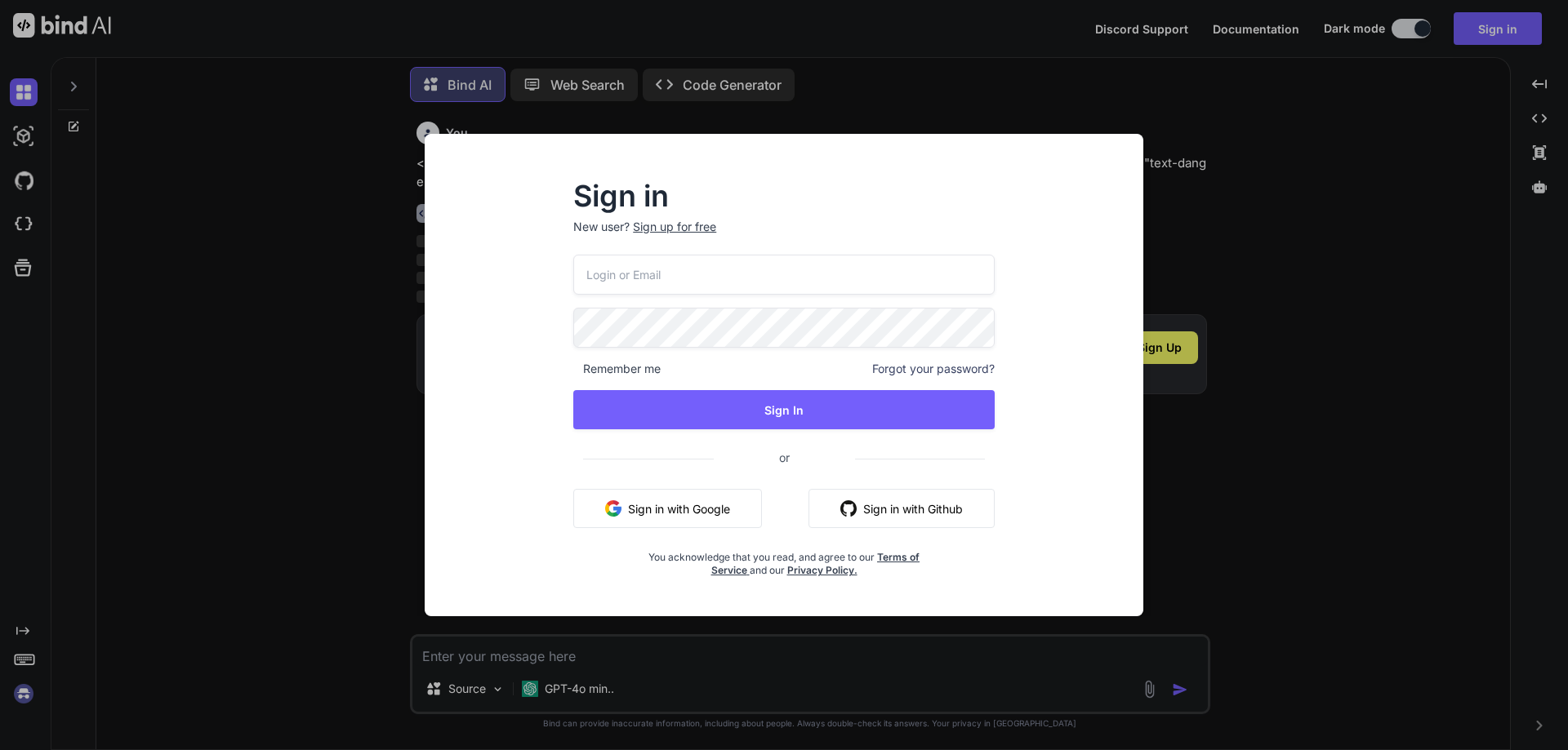
click at [674, 274] on input "email" at bounding box center [783, 275] width 421 height 40
type input "Playcoads758@gmail.com"
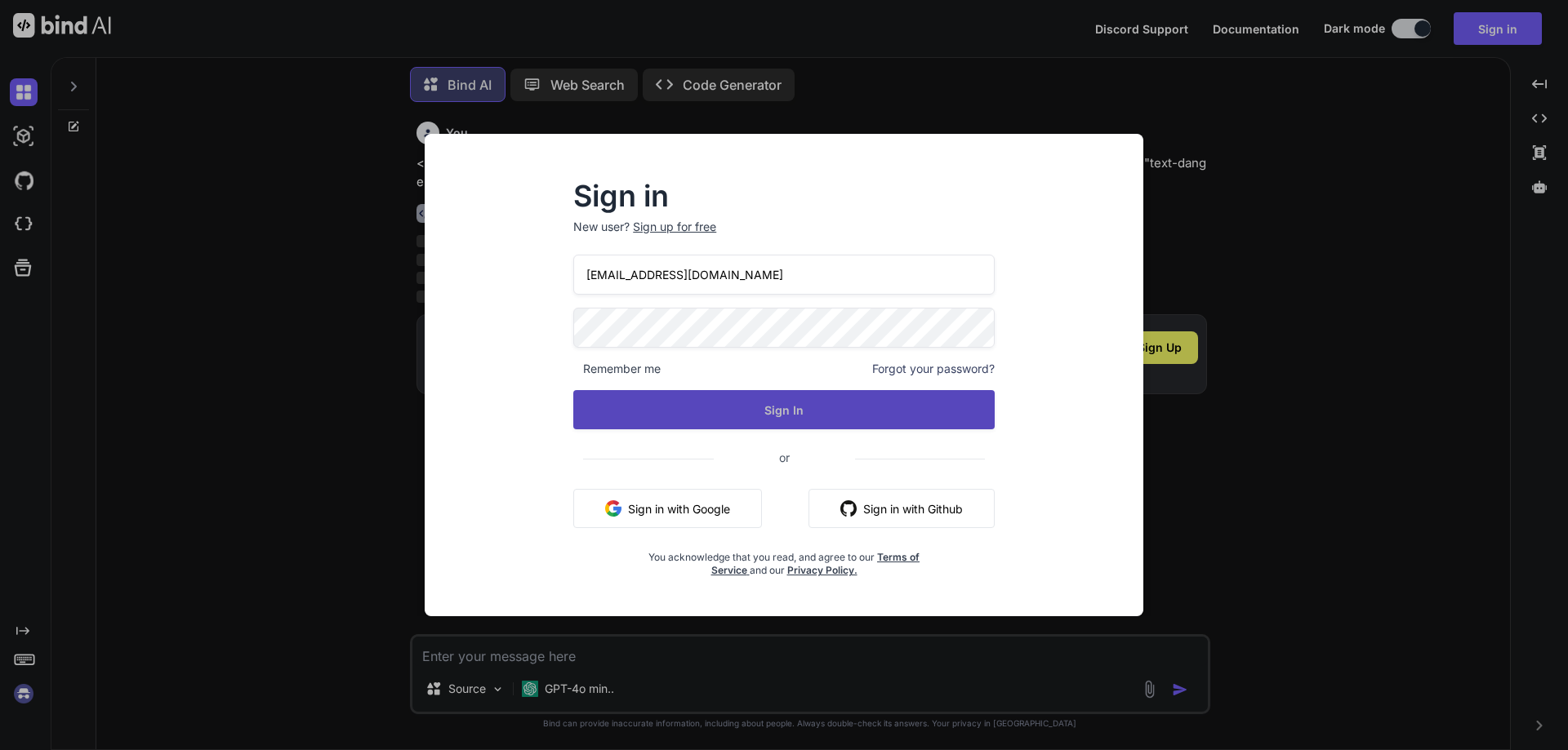
click at [720, 418] on button "Sign In" at bounding box center [783, 409] width 421 height 39
